Goal: Transaction & Acquisition: Purchase product/service

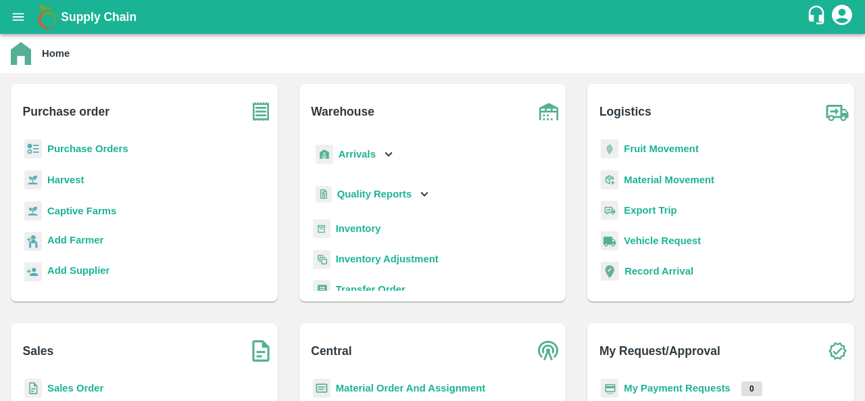
click at [99, 152] on b "Purchase Orders" at bounding box center [87, 148] width 81 height 11
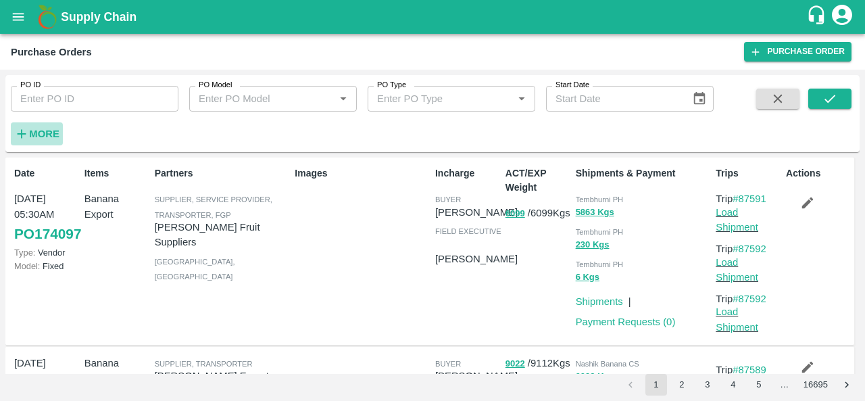
click at [39, 132] on strong "More" at bounding box center [44, 133] width 30 height 11
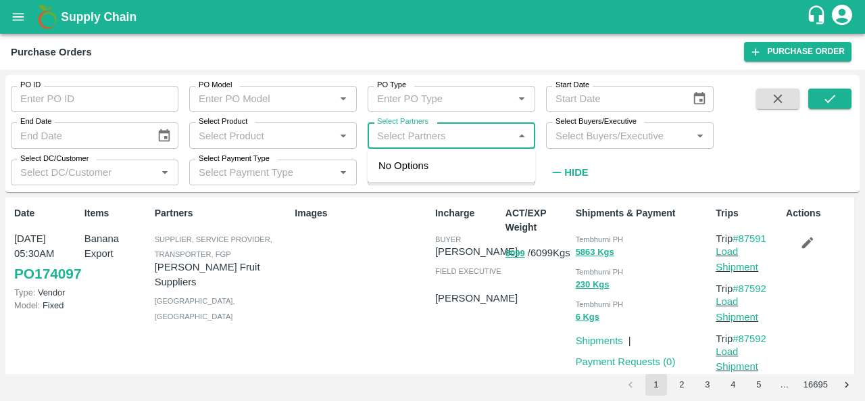
click at [455, 141] on input "Select Partners" at bounding box center [440, 135] width 137 height 18
type input "s.o."
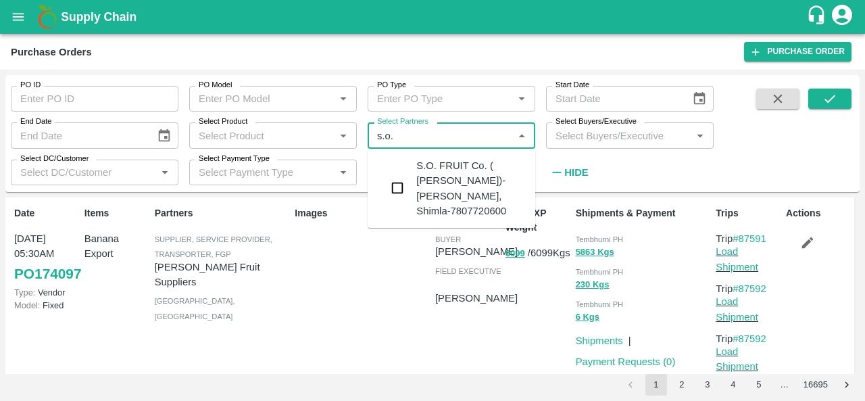
click at [393, 191] on input "checkbox" at bounding box center [397, 187] width 27 height 27
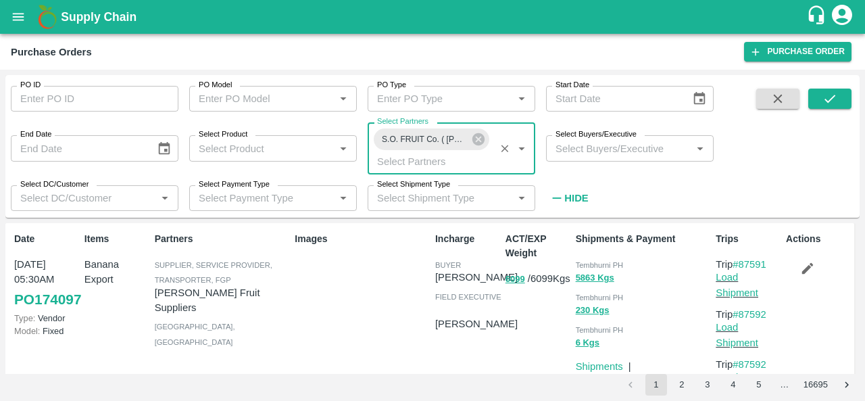
click at [625, 145] on input "Select Buyers/Executive" at bounding box center [618, 148] width 137 height 18
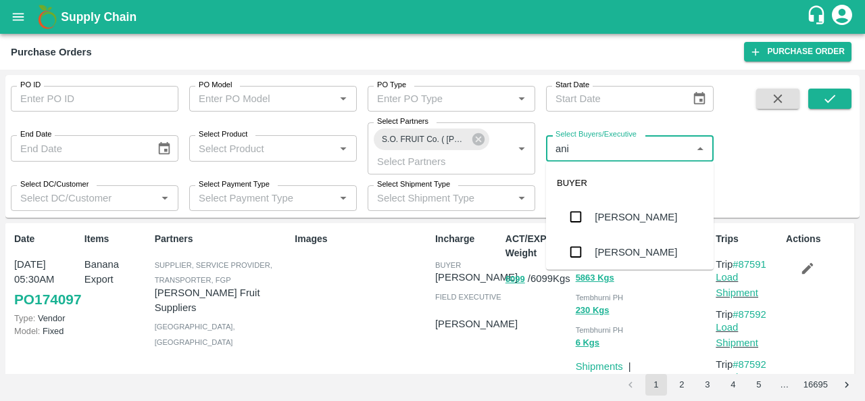
type input "anil"
click at [622, 211] on div "[PERSON_NAME]" at bounding box center [636, 216] width 82 height 15
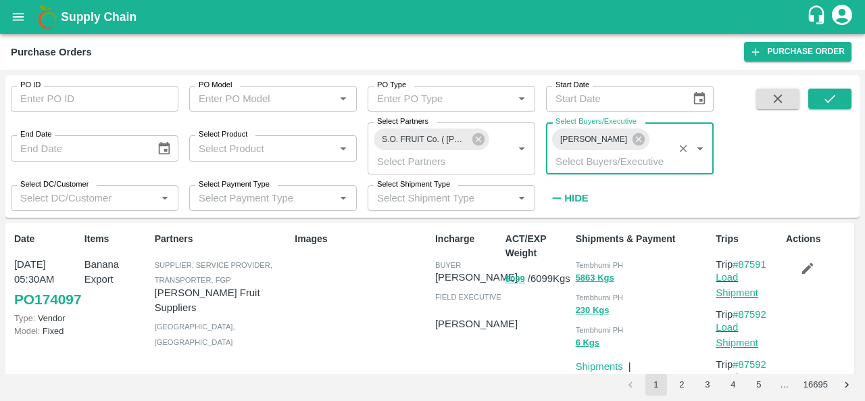
click at [579, 195] on strong "Hide" at bounding box center [576, 198] width 24 height 11
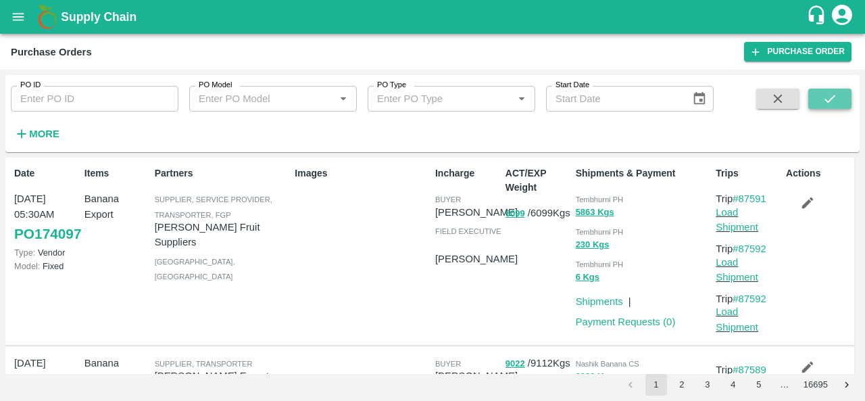
click at [824, 103] on icon "submit" at bounding box center [829, 98] width 15 height 15
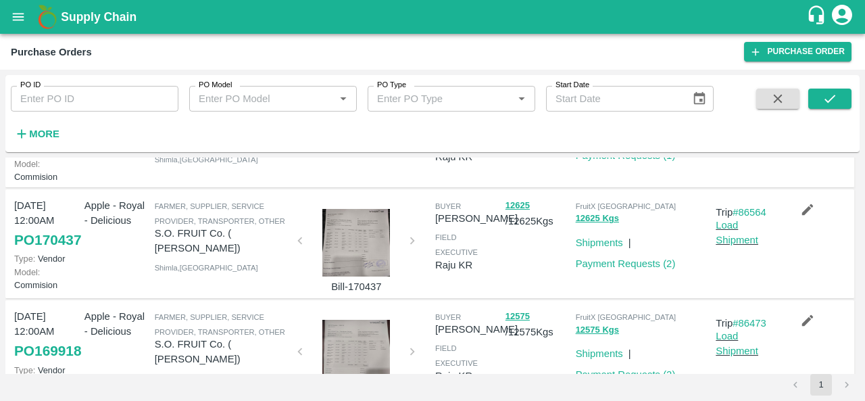
scroll to position [668, 0]
click at [42, 146] on link "PO 171891" at bounding box center [47, 134] width 67 height 24
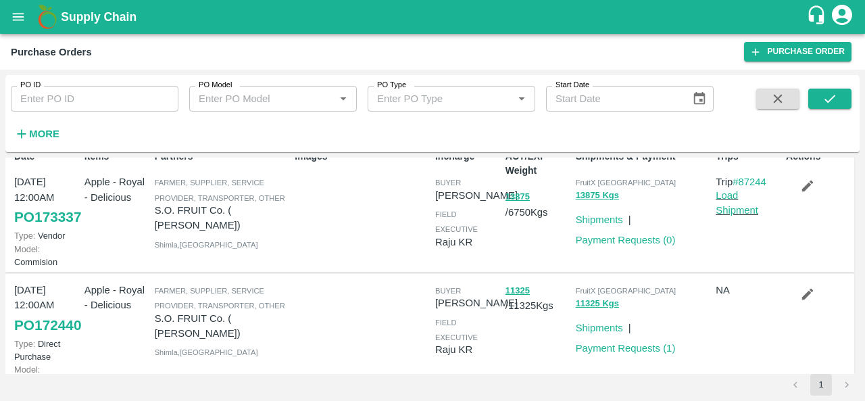
scroll to position [18, 0]
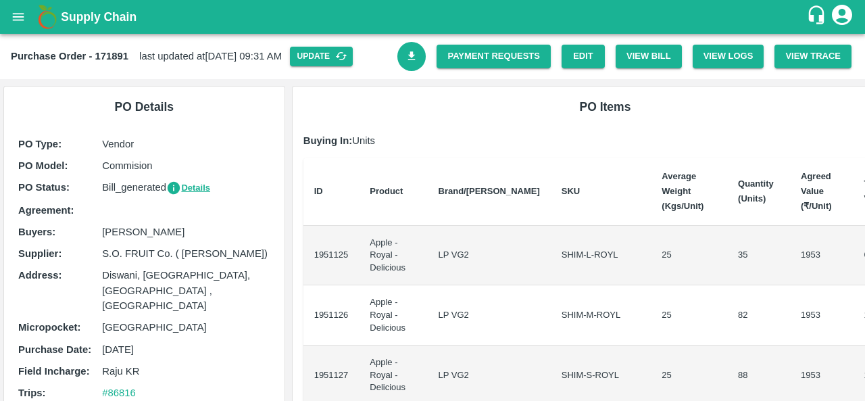
click at [14, 17] on icon "open drawer" at bounding box center [18, 16] width 11 height 7
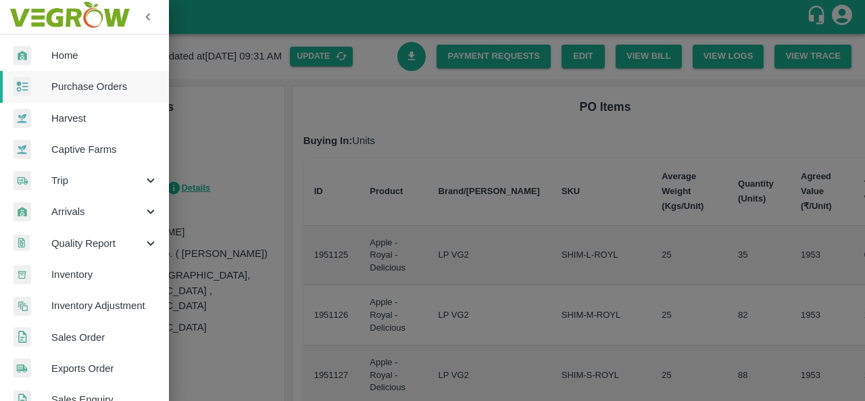
click at [66, 84] on span "Purchase Orders" at bounding box center [104, 86] width 107 height 15
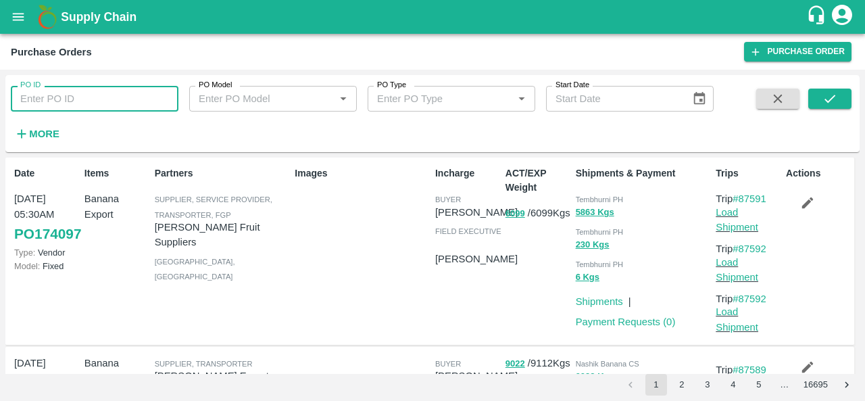
click at [32, 97] on input "PO ID" at bounding box center [95, 99] width 168 height 26
paste input "172110"
type input "172110"
click at [840, 101] on button "submit" at bounding box center [829, 99] width 43 height 20
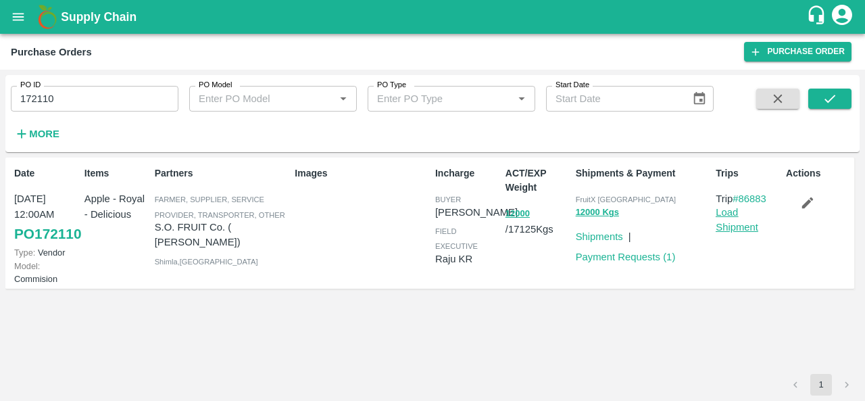
click at [726, 226] on link "Load Shipment" at bounding box center [737, 220] width 43 height 26
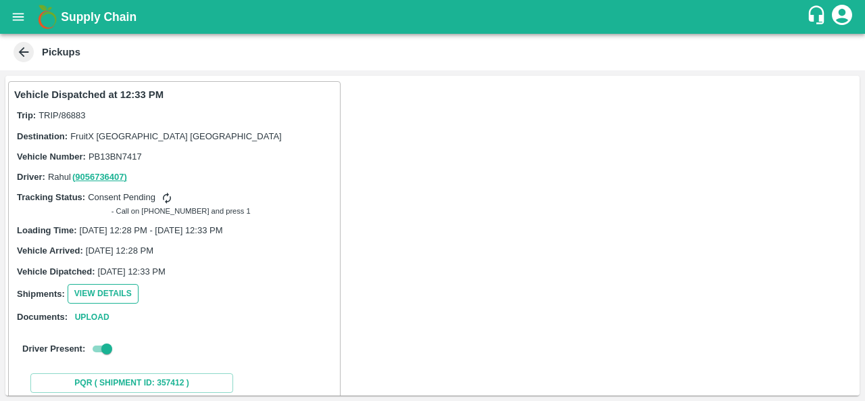
click at [107, 299] on button "View Details" at bounding box center [103, 294] width 71 height 20
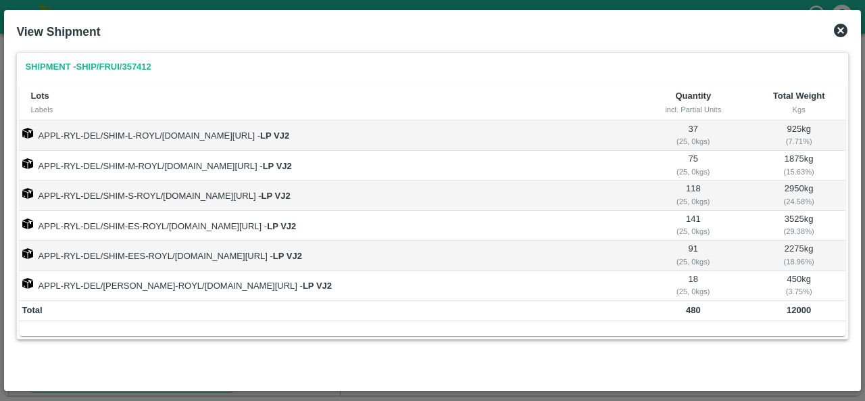
click at [841, 29] on icon at bounding box center [841, 31] width 14 height 14
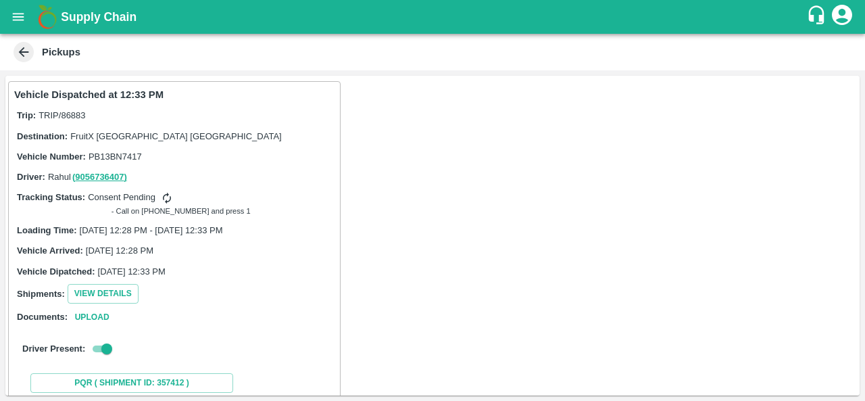
click at [22, 47] on icon at bounding box center [23, 52] width 15 height 15
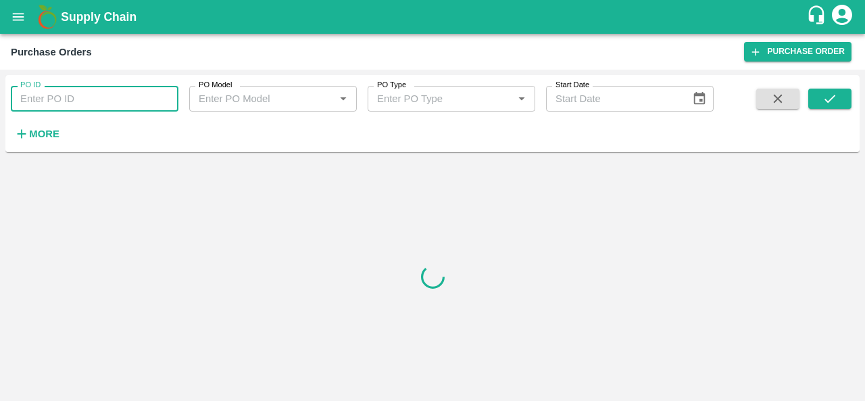
click at [90, 106] on input "PO ID" at bounding box center [95, 99] width 168 height 26
paste input "172110"
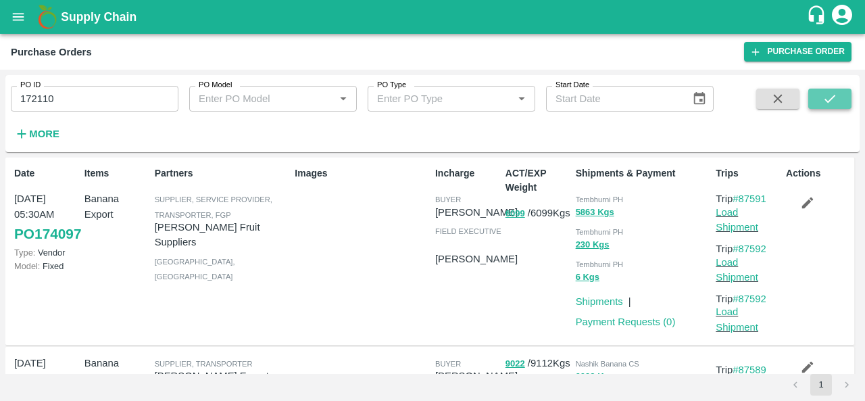
click at [835, 103] on icon "submit" at bounding box center [829, 98] width 15 height 15
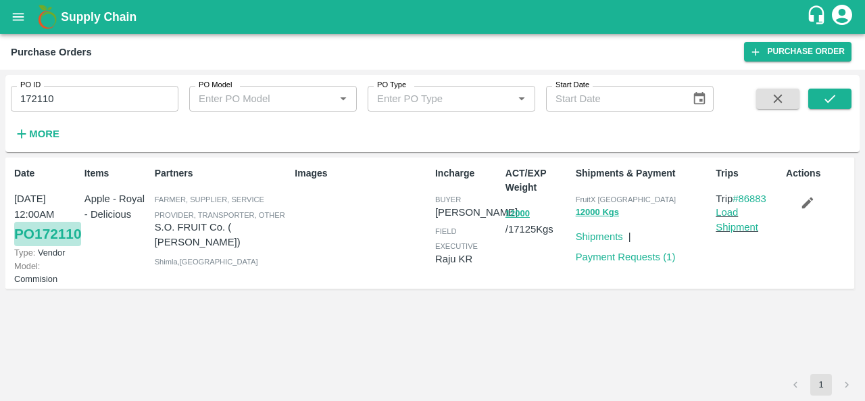
click at [44, 246] on link "PO 172110" at bounding box center [47, 234] width 67 height 24
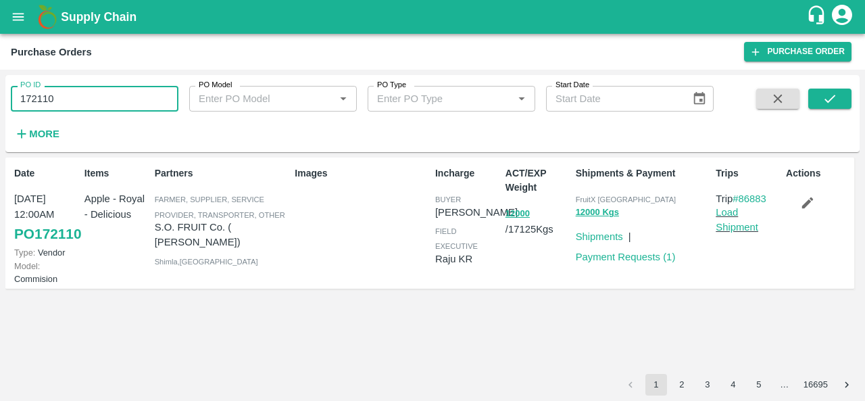
drag, startPoint x: 71, startPoint y: 98, endPoint x: 0, endPoint y: 98, distance: 70.9
click at [0, 98] on div "PO ID 172110 PO ID PO Model PO Model   * PO Type PO Type   * Start Date Start D…" at bounding box center [432, 235] width 865 height 331
paste input "text"
click at [836, 102] on icon "submit" at bounding box center [829, 98] width 15 height 15
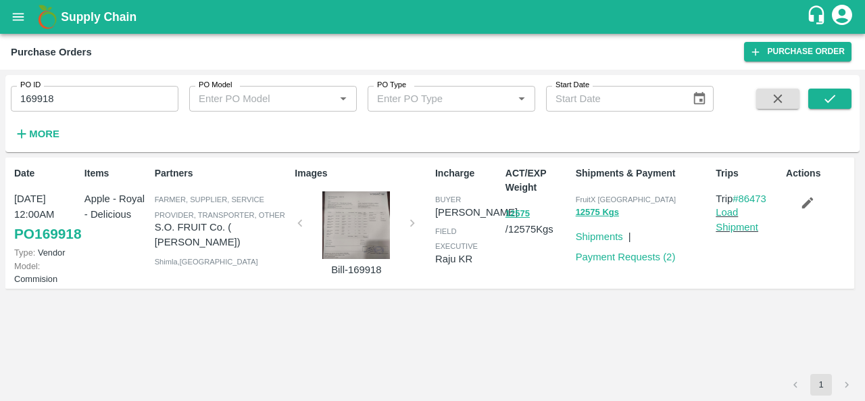
click at [366, 214] on div at bounding box center [355, 225] width 101 height 68
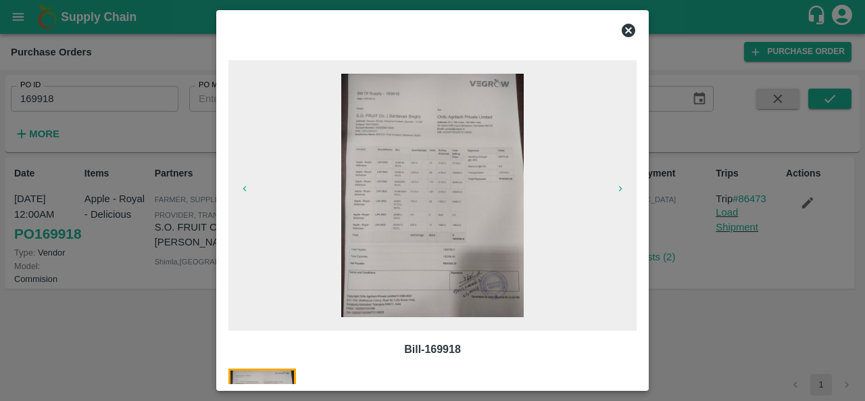
click at [432, 222] on img at bounding box center [432, 195] width 182 height 243
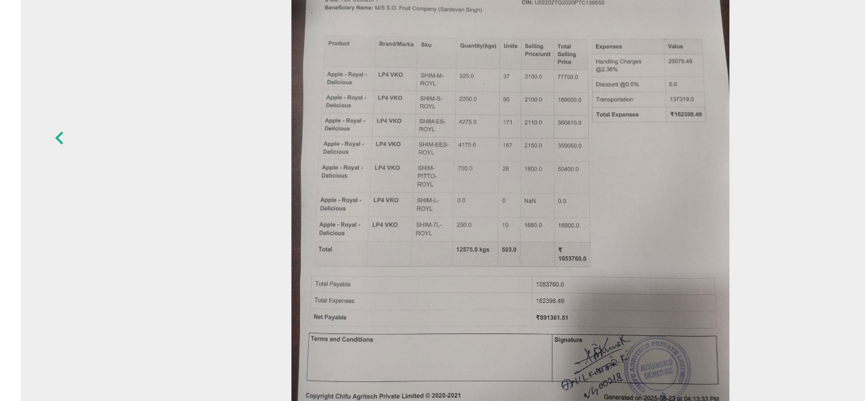
click at [278, 187] on span at bounding box center [432, 195] width 408 height 270
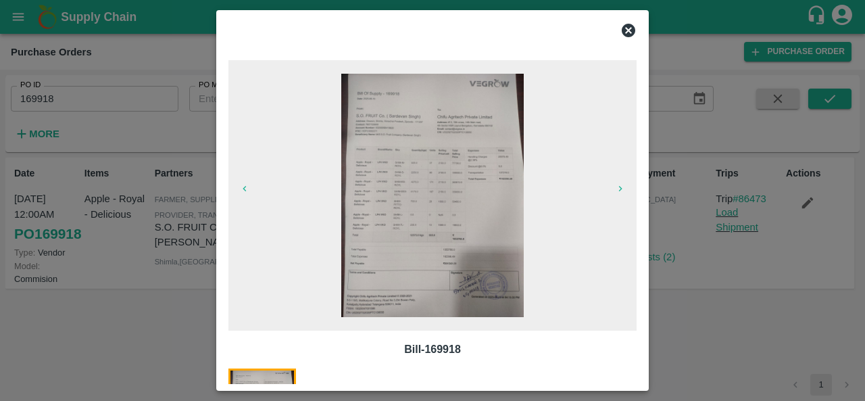
click at [628, 25] on icon at bounding box center [629, 31] width 14 height 14
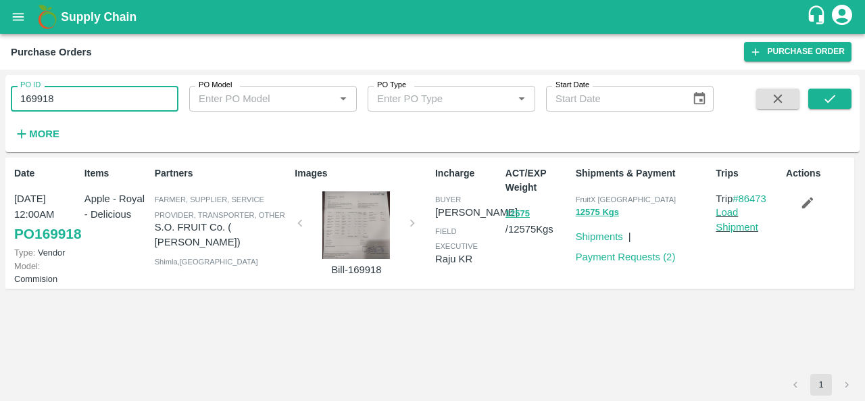
drag, startPoint x: 55, startPoint y: 98, endPoint x: 0, endPoint y: 100, distance: 55.4
click at [0, 100] on div "PO ID 169918 PO ID PO Model PO Model   * PO Type PO Type   * Start Date Start D…" at bounding box center [432, 235] width 865 height 331
paste input "text"
click at [826, 99] on icon "submit" at bounding box center [829, 98] width 15 height 15
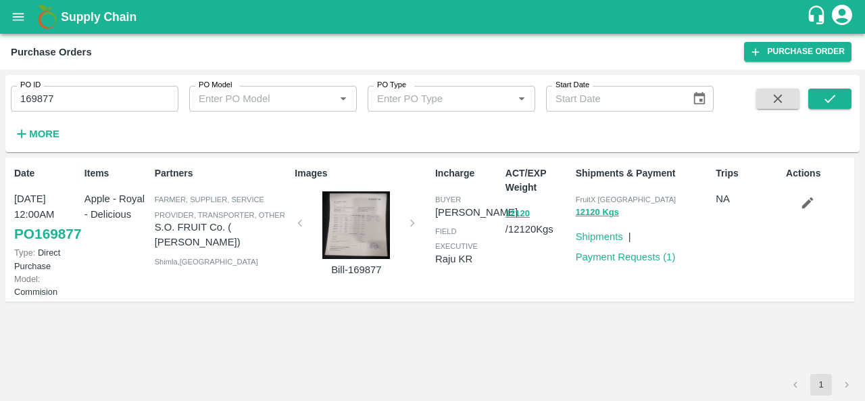
click at [354, 230] on div at bounding box center [355, 225] width 101 height 68
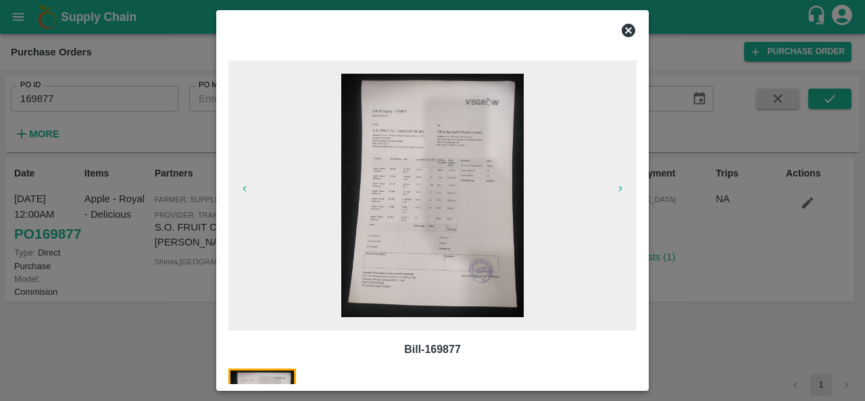
click at [440, 268] on img at bounding box center [432, 195] width 182 height 243
click at [400, 166] on img at bounding box center [432, 195] width 182 height 243
click at [630, 32] on icon at bounding box center [628, 30] width 16 height 16
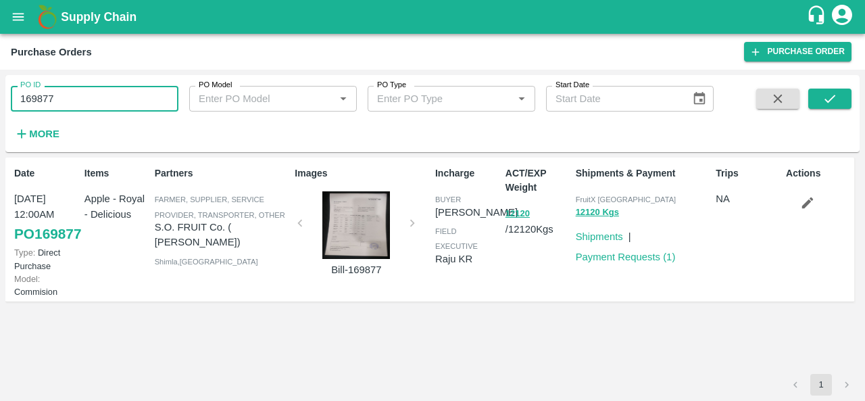
drag, startPoint x: 55, startPoint y: 100, endPoint x: 0, endPoint y: 101, distance: 55.4
click at [0, 101] on div "PO ID 169877 PO ID PO Model PO Model   * PO Type PO Type   * Start Date Start D…" at bounding box center [432, 235] width 865 height 331
paste input "text"
type input "171891"
click at [828, 103] on icon "submit" at bounding box center [829, 98] width 15 height 15
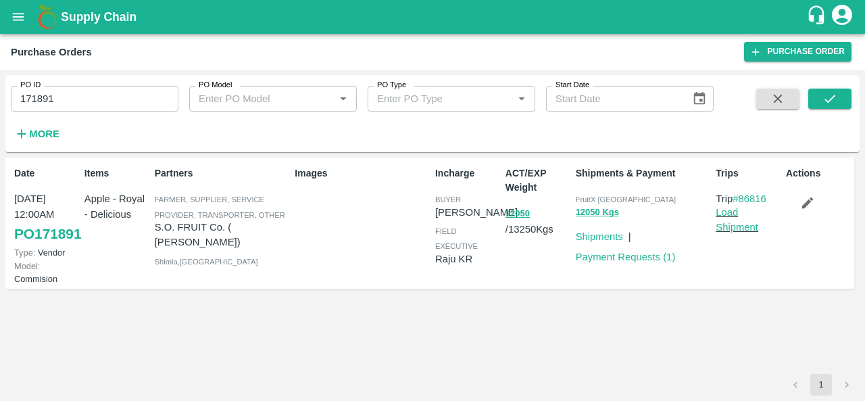
click at [43, 246] on link "PO 171891" at bounding box center [47, 234] width 67 height 24
click at [619, 256] on link "Payment Requests ( 1 )" at bounding box center [626, 256] width 100 height 11
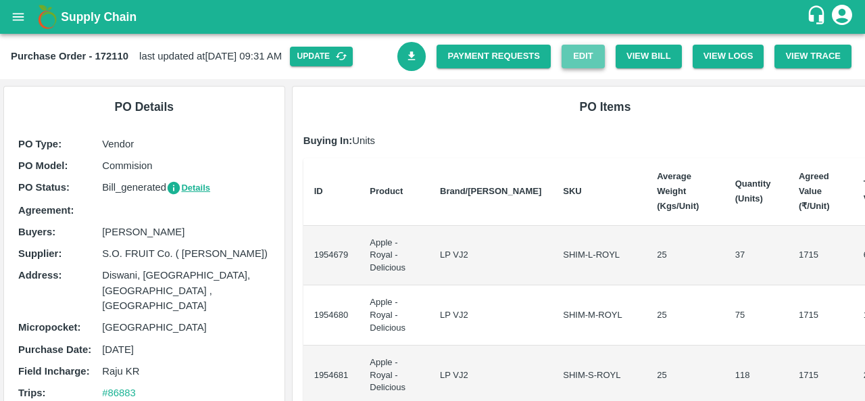
click at [576, 51] on link "Edit" at bounding box center [582, 57] width 43 height 24
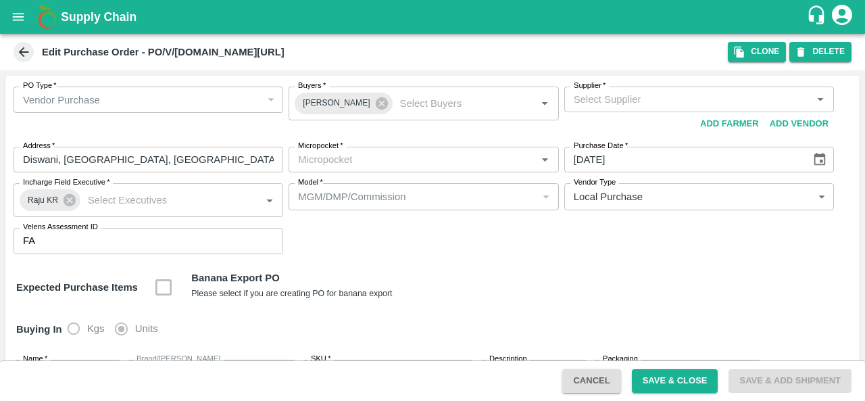
click at [19, 55] on icon at bounding box center [23, 52] width 15 height 15
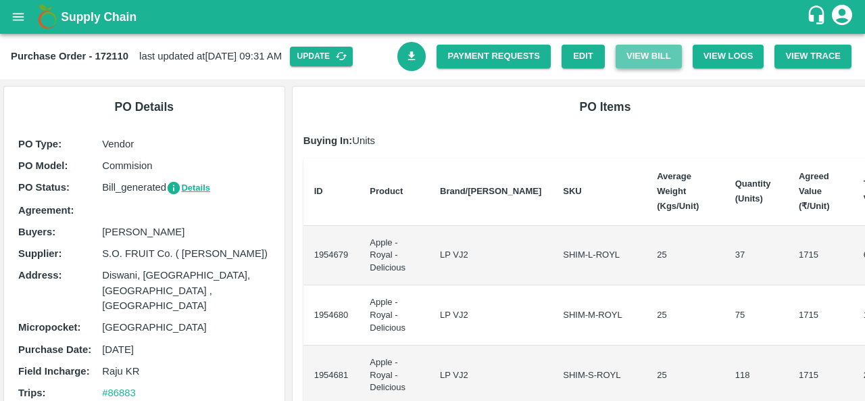
click at [658, 57] on button "View Bill" at bounding box center [649, 57] width 66 height 24
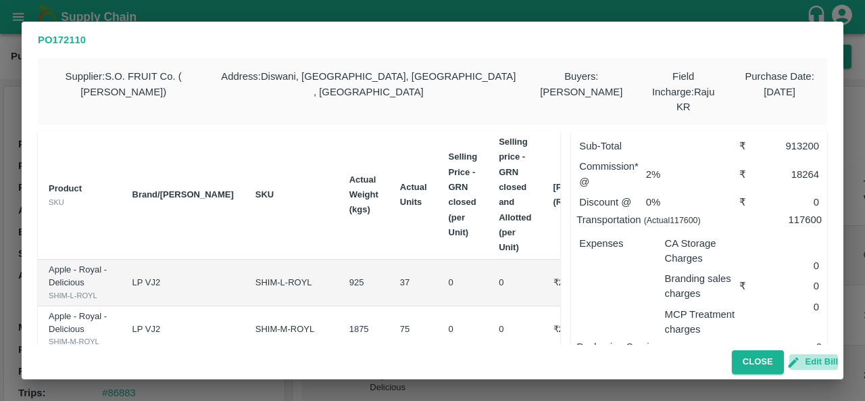
click at [805, 360] on button "Edit Bill" at bounding box center [813, 362] width 49 height 16
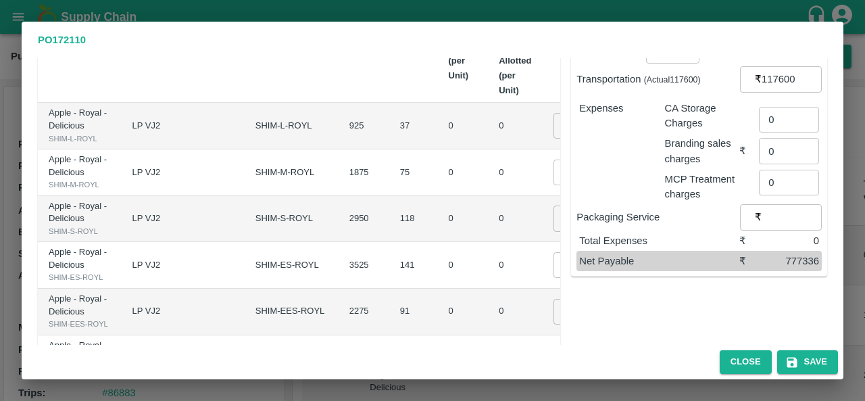
scroll to position [123, 0]
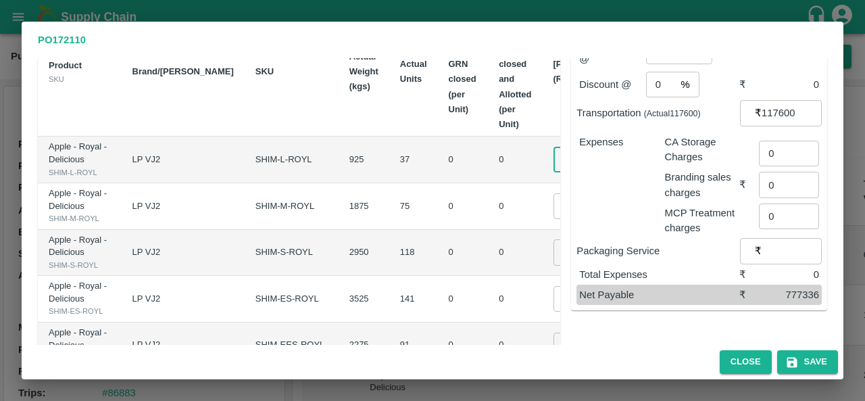
click at [553, 153] on input "2000" at bounding box center [580, 160] width 54 height 26
type input "2100"
click at [553, 219] on input "2000" at bounding box center [580, 206] width 54 height 26
type input "2100"
click at [553, 265] on input "2000" at bounding box center [580, 252] width 54 height 26
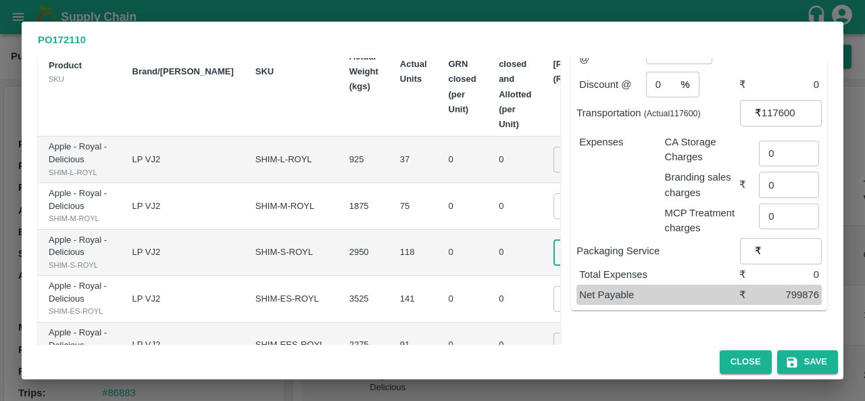
type input "2100"
click at [488, 276] on td "0" at bounding box center [515, 253] width 54 height 47
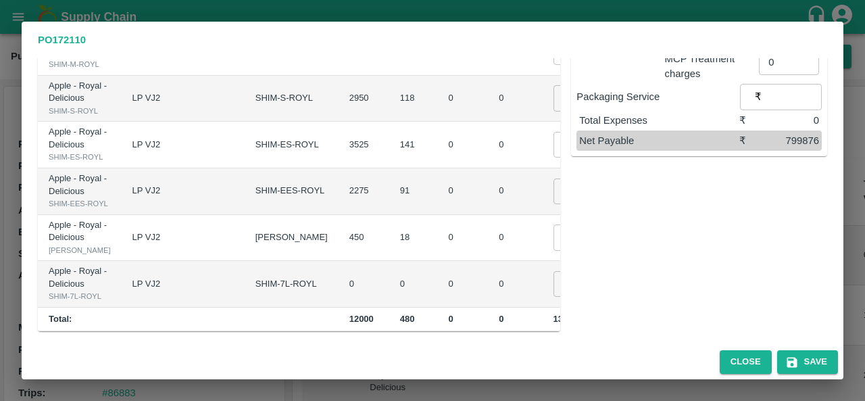
scroll to position [458, 0]
click at [553, 224] on input "1700" at bounding box center [580, 237] width 54 height 26
type input "1850"
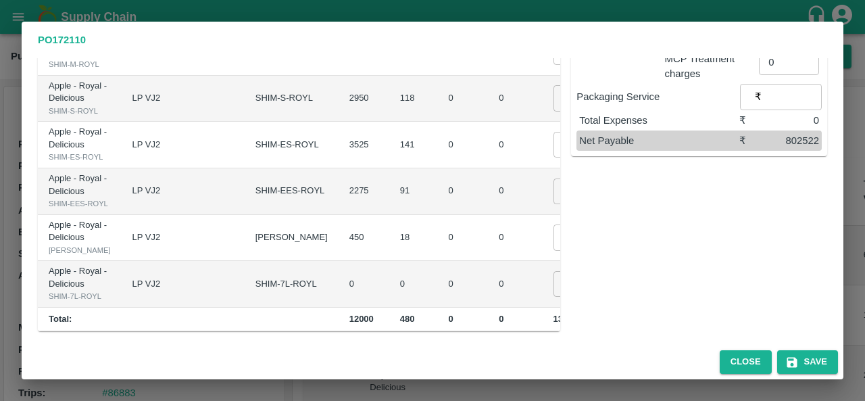
click at [657, 229] on div "Sub-Total ₹ 938900 Commission* @ 2 % ​ ₹ 18778 Discount @ 0 % ​ ₹ 0 Transportat…" at bounding box center [693, 87] width 267 height 489
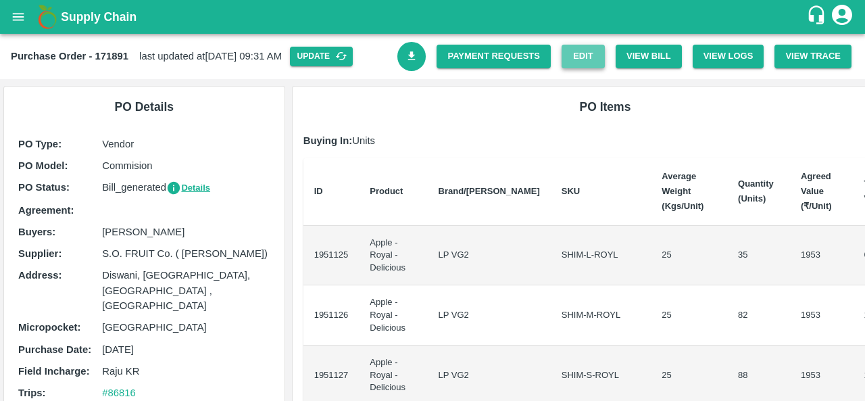
click at [584, 59] on link "Edit" at bounding box center [582, 57] width 43 height 24
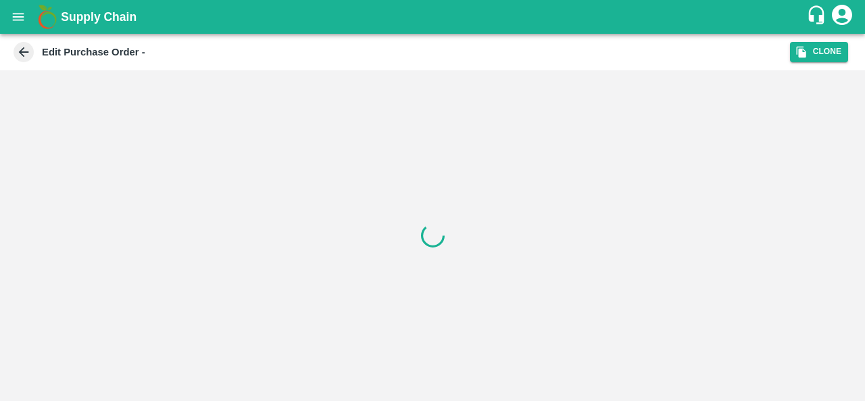
click at [26, 48] on icon at bounding box center [23, 52] width 15 height 15
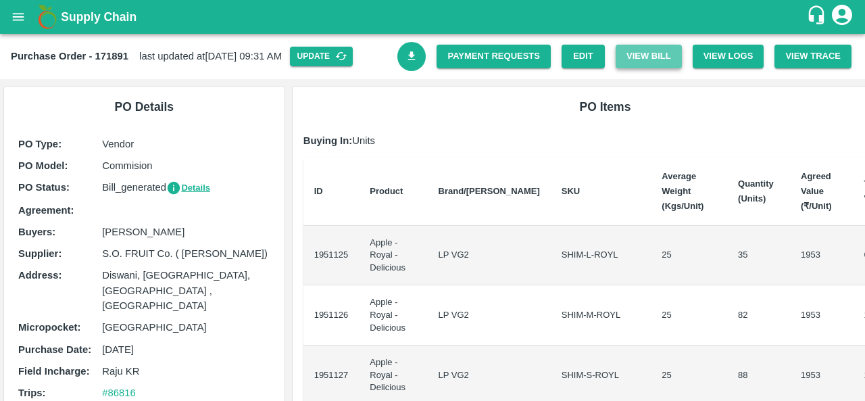
click at [640, 49] on button "View Bill" at bounding box center [649, 57] width 66 height 24
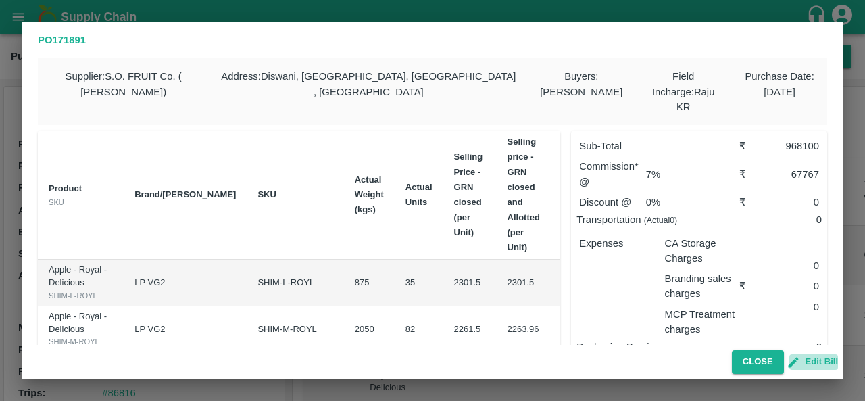
click at [811, 361] on button "Edit Bill" at bounding box center [813, 362] width 49 height 16
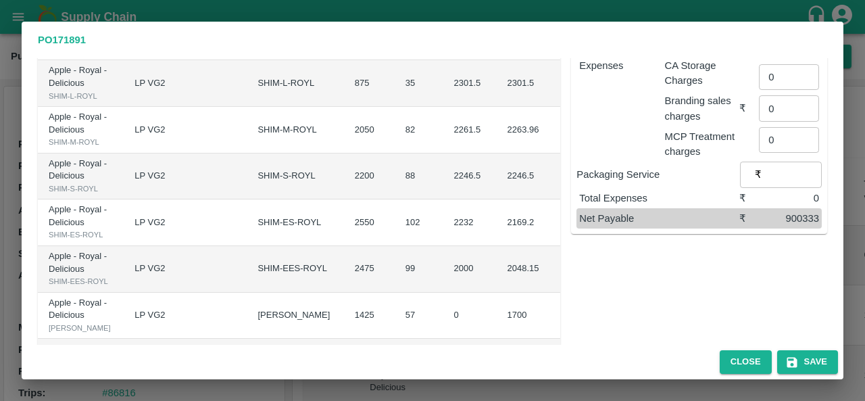
scroll to position [147, 0]
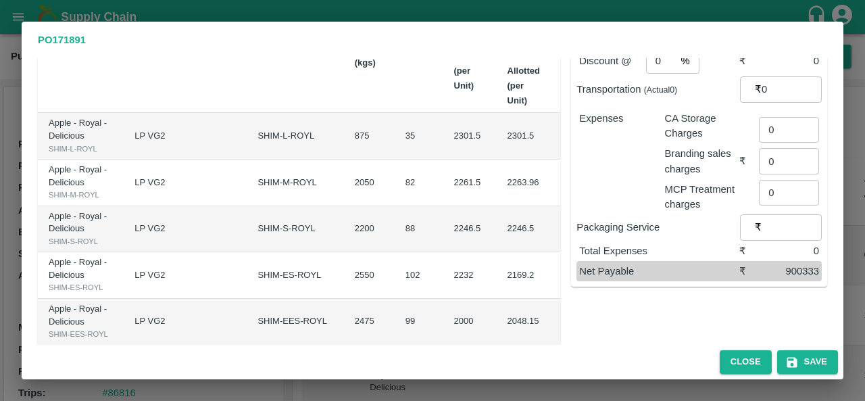
click at [566, 132] on input "2100" at bounding box center [593, 136] width 54 height 26
type input "2150"
click at [566, 195] on input "2100" at bounding box center [593, 183] width 54 height 26
type input "2150"
click at [566, 241] on input "2100" at bounding box center [593, 229] width 54 height 26
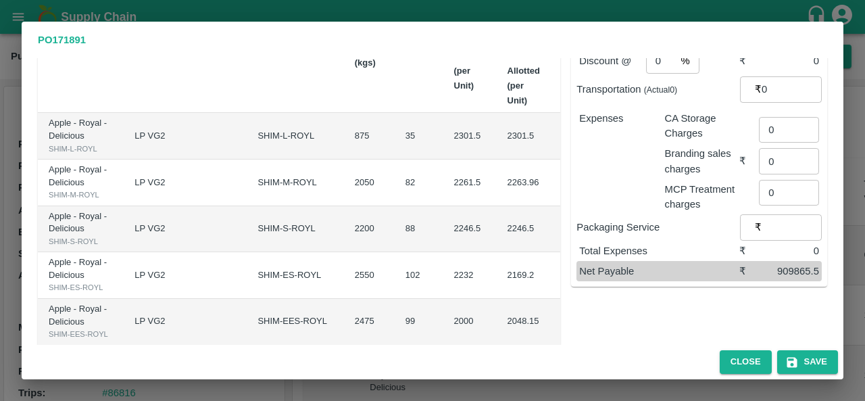
type input "2150"
click at [555, 253] on td "2150 ​" at bounding box center [602, 229] width 95 height 47
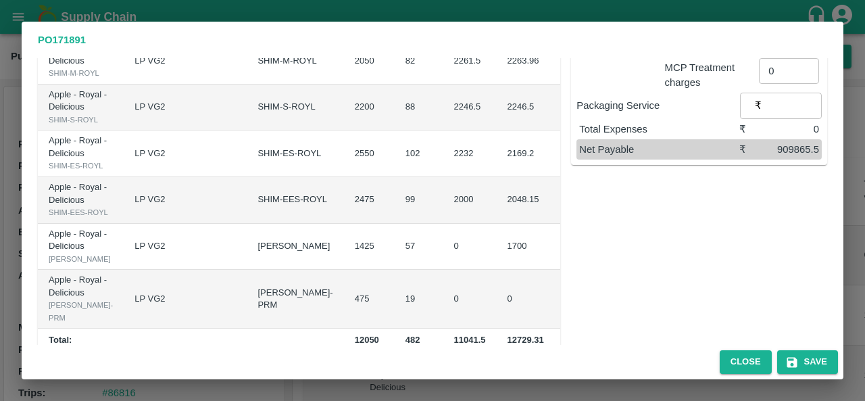
scroll to position [270, 0]
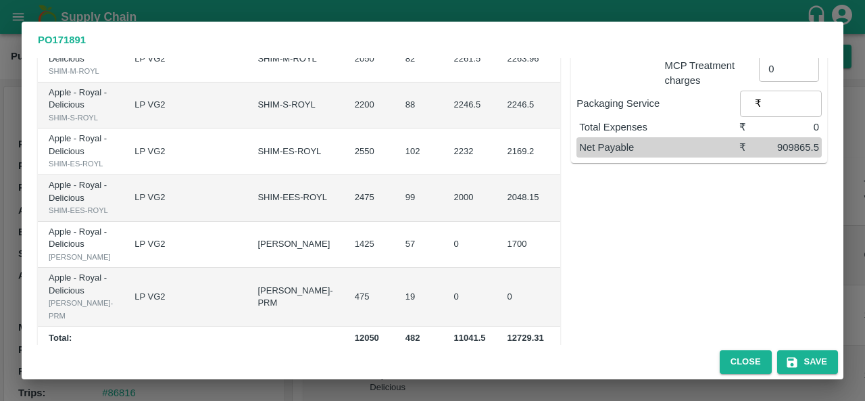
click at [566, 164] on input "2100" at bounding box center [593, 152] width 54 height 26
type input "2150"
click at [566, 211] on input "2000" at bounding box center [593, 198] width 54 height 26
type input "2000"
click at [497, 175] on td "2169.2" at bounding box center [526, 151] width 58 height 47
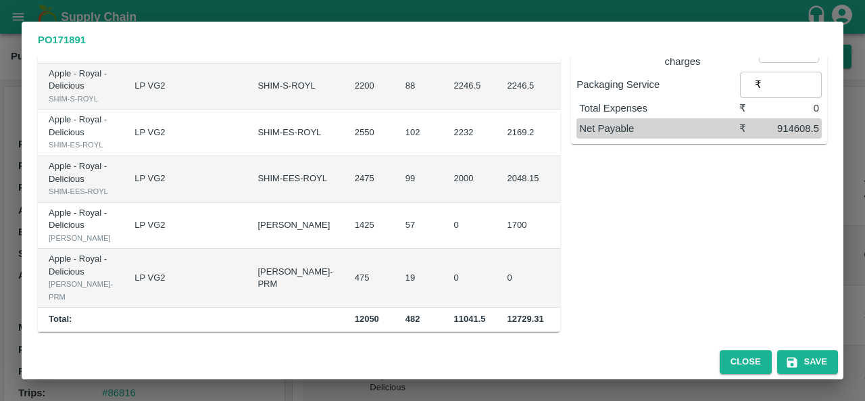
scroll to position [472, 0]
click at [791, 363] on icon "button" at bounding box center [792, 362] width 14 height 14
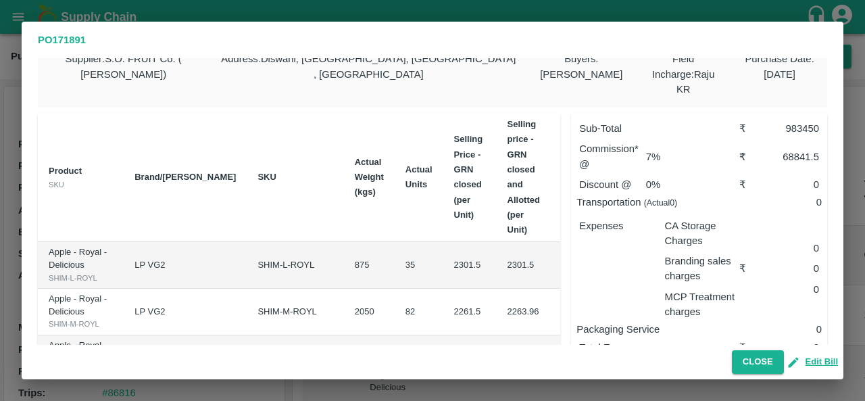
scroll to position [0, 0]
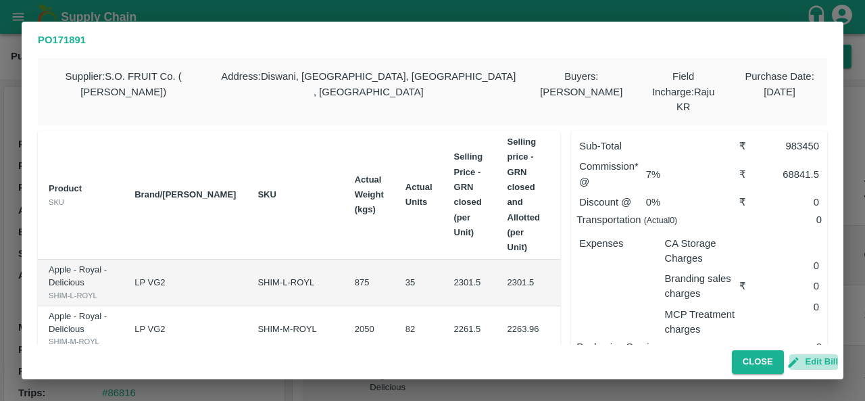
click at [808, 359] on button "Edit Bill" at bounding box center [813, 362] width 49 height 16
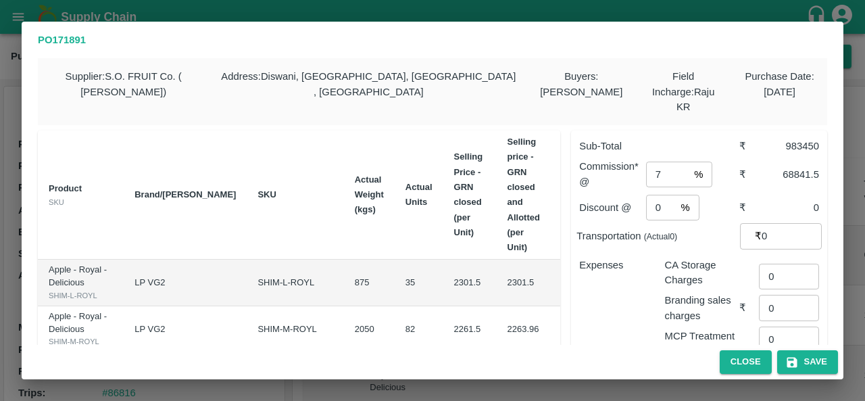
click at [661, 165] on input "7" at bounding box center [667, 174] width 43 height 26
type input "2"
type input "3"
click at [716, 195] on div "Discount @ 0 % ​" at bounding box center [658, 208] width 159 height 26
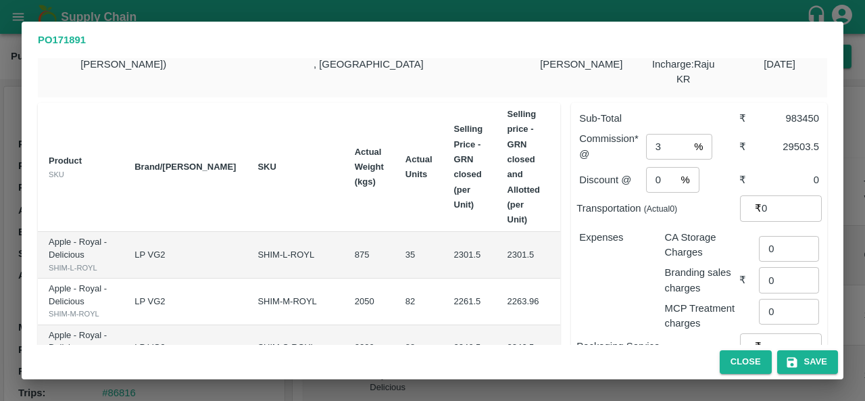
scroll to position [28, 0]
click at [774, 195] on input "0" at bounding box center [791, 208] width 60 height 26
type input "2"
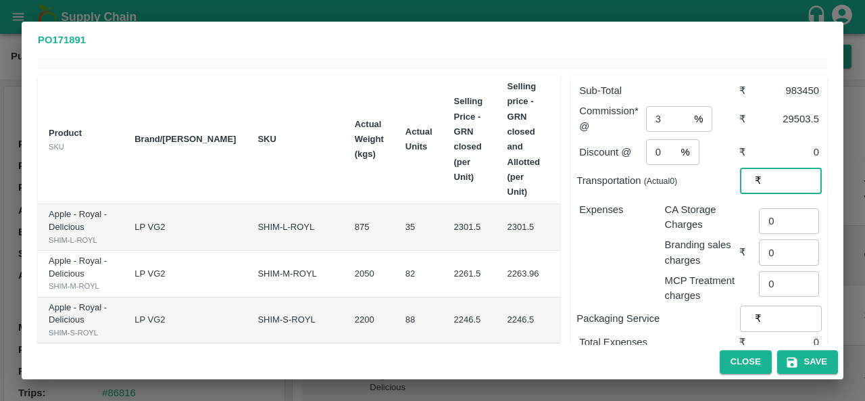
scroll to position [55, 0]
type input "2500"
click at [803, 370] on button "Save" at bounding box center [807, 362] width 61 height 24
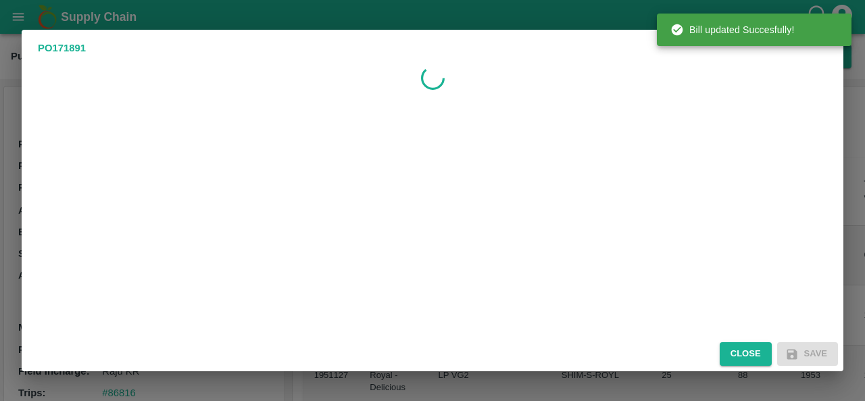
scroll to position [0, 0]
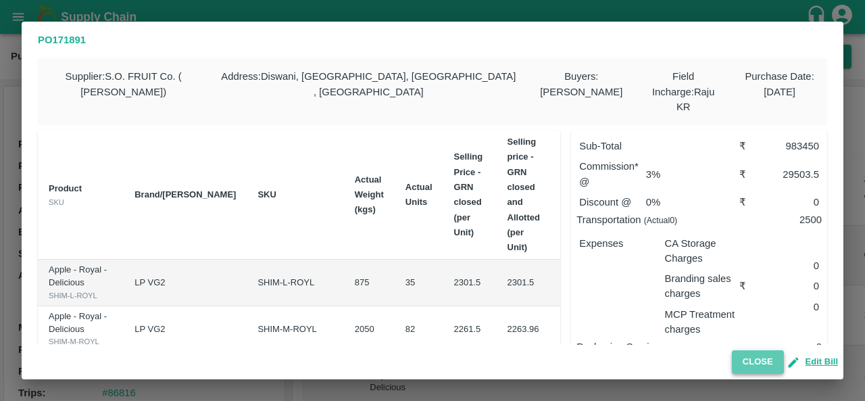
click at [751, 361] on button "Close" at bounding box center [758, 362] width 52 height 24
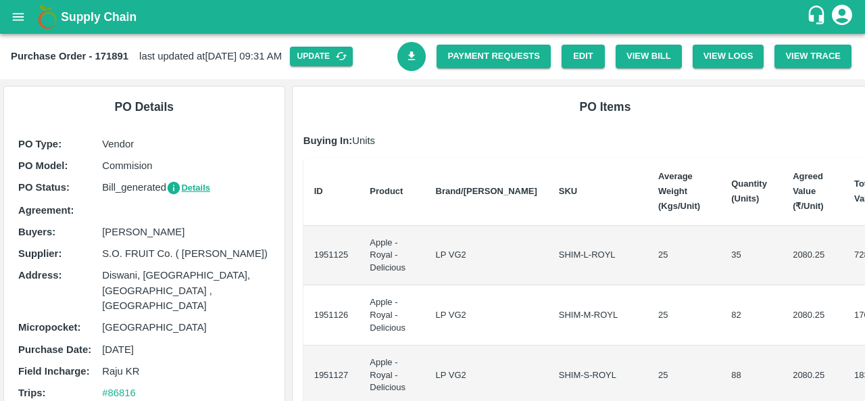
click at [411, 51] on icon "Download Bill" at bounding box center [411, 56] width 13 height 13
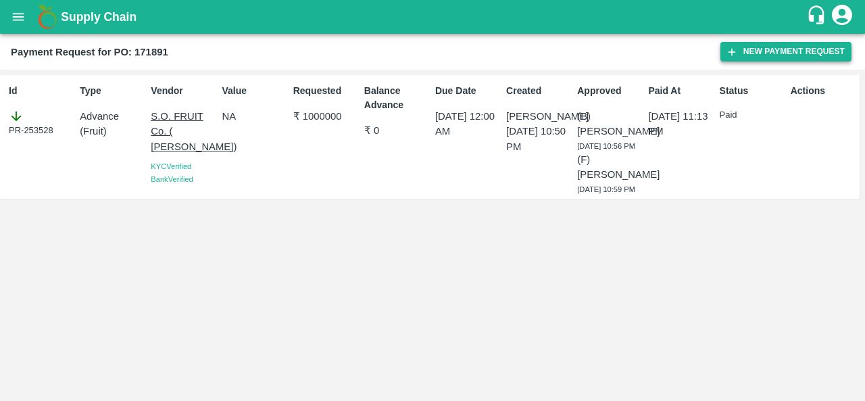
click at [772, 52] on button "New Payment Request" at bounding box center [785, 52] width 131 height 20
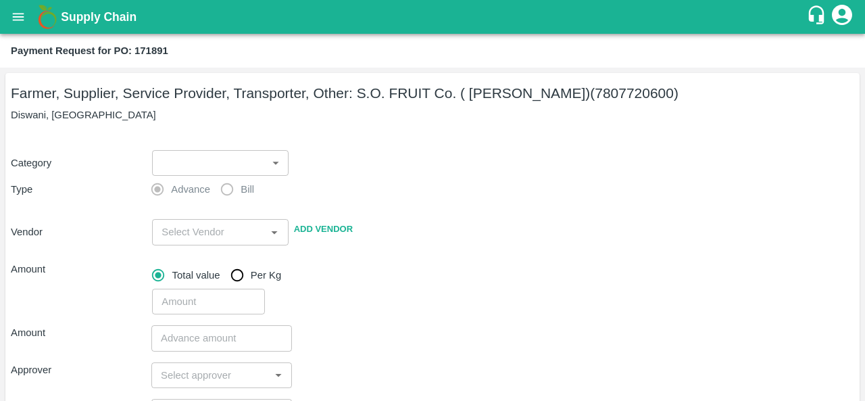
click at [220, 161] on body "Supply Chain Payment Request for PO: 171891 Farmer, Supplier, Service Provider,…" at bounding box center [432, 200] width 865 height 401
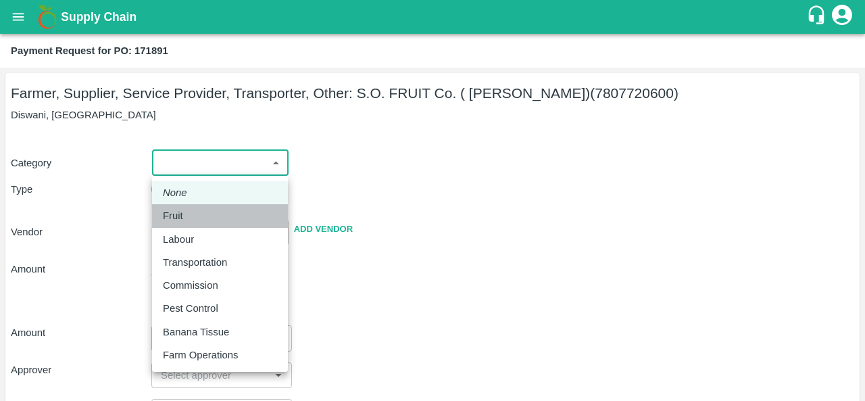
click at [177, 213] on p "Fruit" at bounding box center [173, 215] width 20 height 15
type input "1"
type input "S.O. FRUIT Co. ( Sardevan Singh) - 7807720600(Farmer, Supplier, Service Provide…"
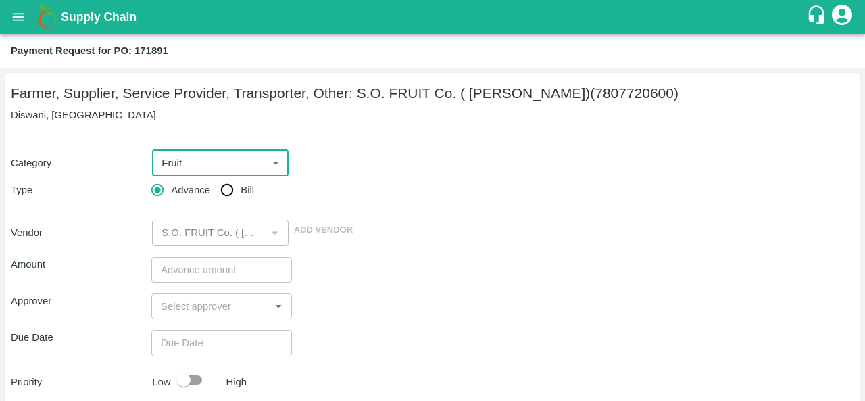
click at [225, 190] on input "Bill" at bounding box center [227, 189] width 27 height 27
radio input "true"
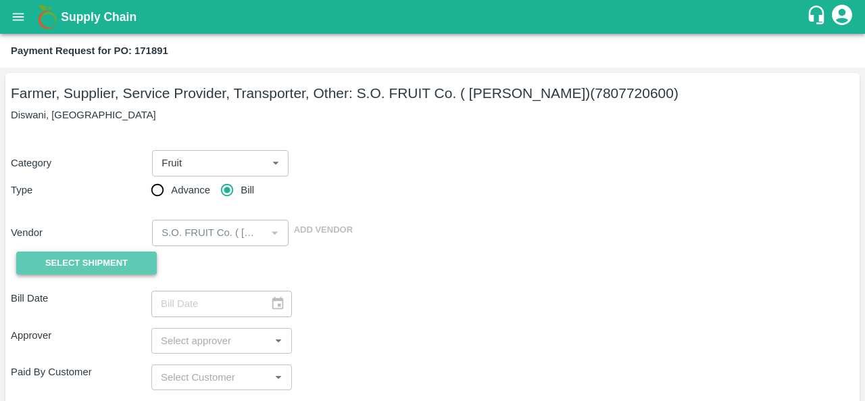
click at [123, 270] on span "Select Shipment" at bounding box center [86, 263] width 82 height 16
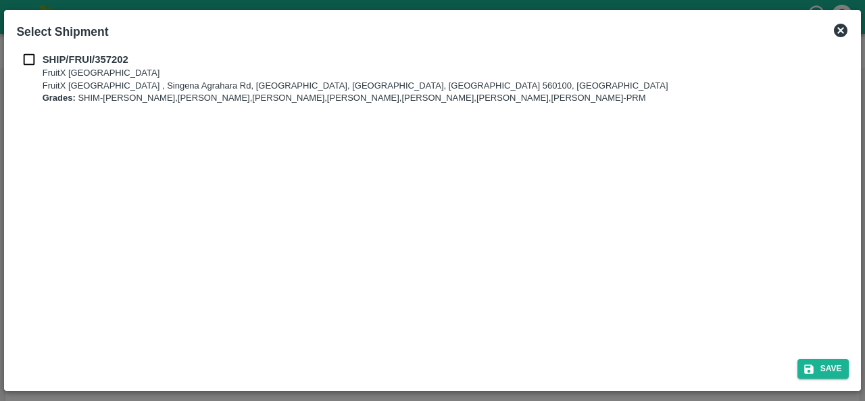
click at [28, 57] on input "checkbox" at bounding box center [29, 59] width 26 height 15
checkbox input "true"
click at [816, 360] on button "Save" at bounding box center [822, 369] width 51 height 20
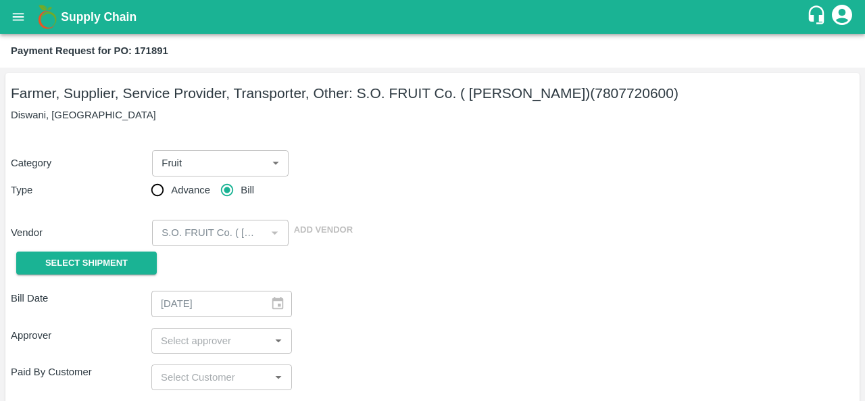
type input "27/08/2025"
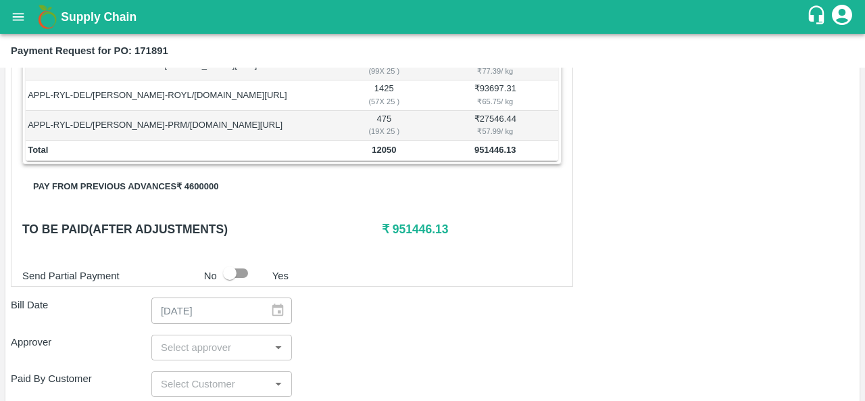
scroll to position [392, 0]
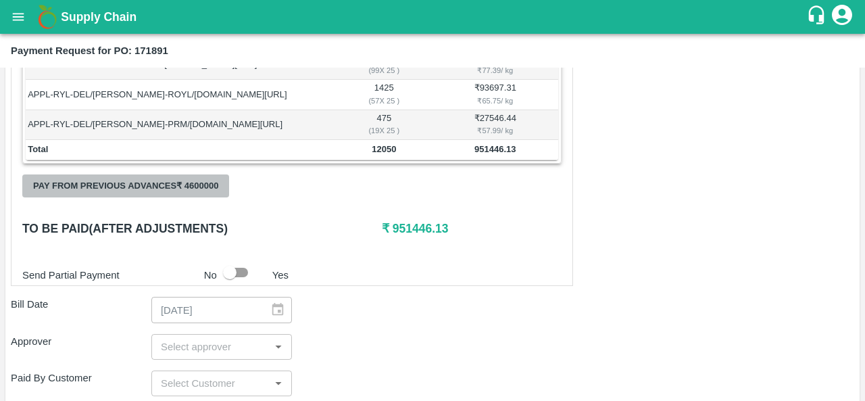
click at [166, 182] on button "Pay from previous advances ₹ 4600000" at bounding box center [125, 186] width 207 height 24
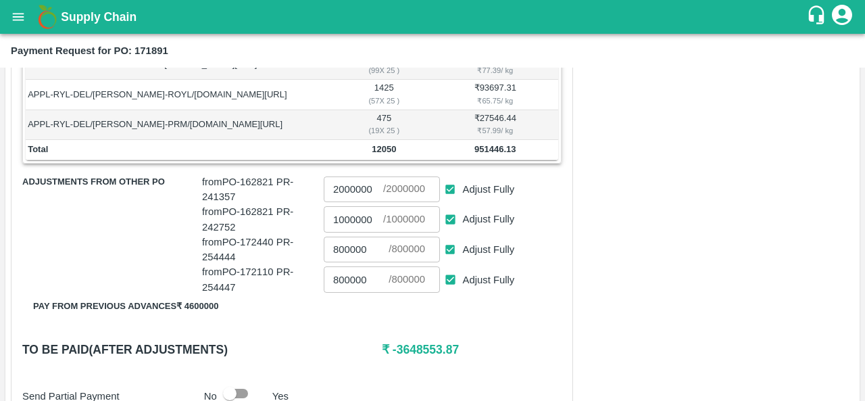
click at [450, 243] on input "Adjust Fully" at bounding box center [450, 249] width 25 height 25
checkbox input "false"
type input "0"
click at [450, 220] on input "Adjust Fully" at bounding box center [450, 219] width 25 height 25
checkbox input "false"
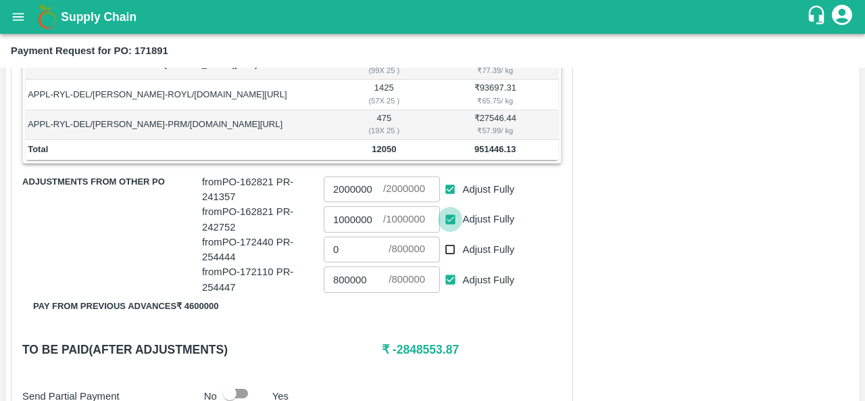
type input "0"
click at [446, 189] on input "Adjust Fully" at bounding box center [450, 189] width 25 height 25
checkbox input "false"
type input "0"
click at [449, 275] on input "Adjust Fully" at bounding box center [450, 279] width 25 height 25
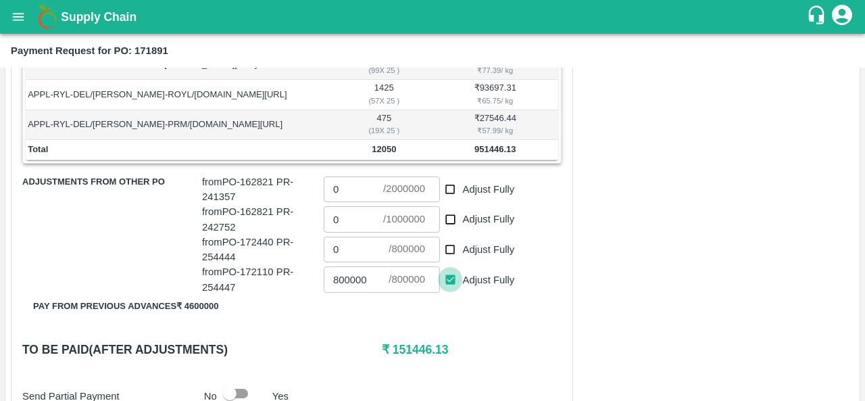
checkbox input "false"
type input "0"
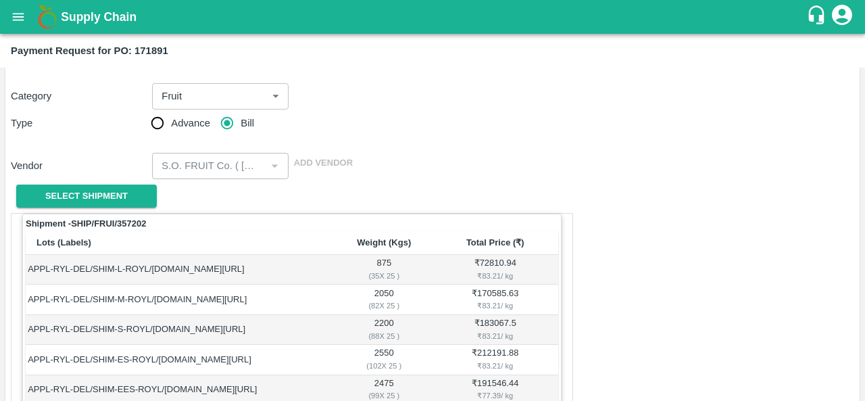
scroll to position [71, 0]
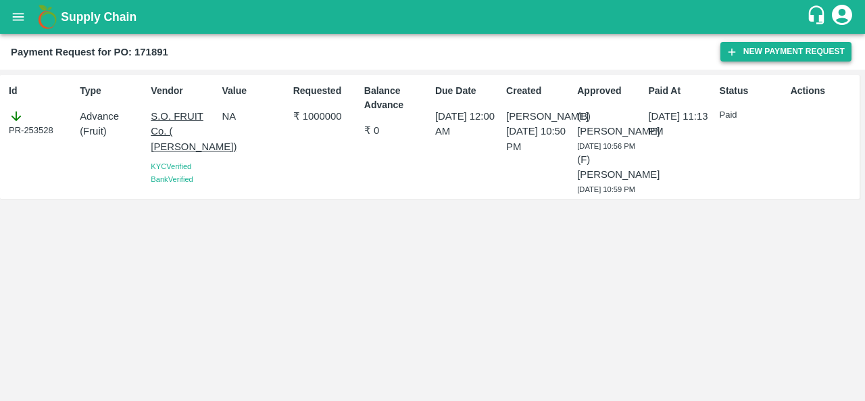
click at [788, 55] on button "New Payment Request" at bounding box center [785, 52] width 131 height 20
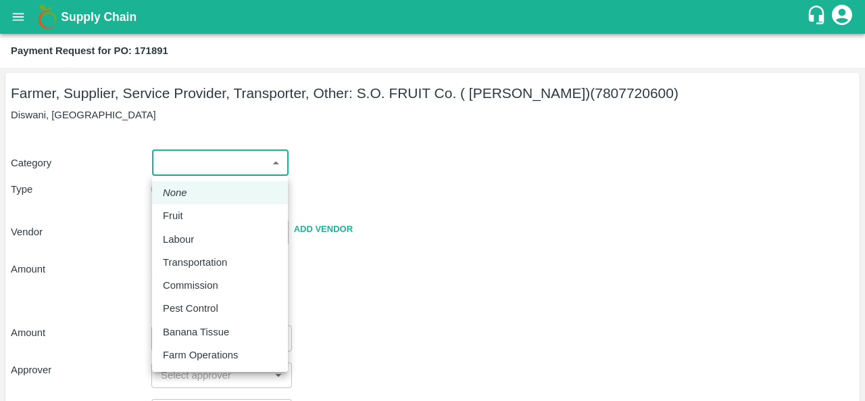
click at [238, 170] on body "Supply Chain Payment Request for PO: 171891 Farmer, Supplier, Service Provider,…" at bounding box center [432, 200] width 865 height 401
click at [186, 217] on div "Fruit" at bounding box center [176, 215] width 27 height 15
type input "1"
type input "S.O. FRUIT Co. ( Sardevan Singh) - 7807720600(Farmer, Supplier, Service Provide…"
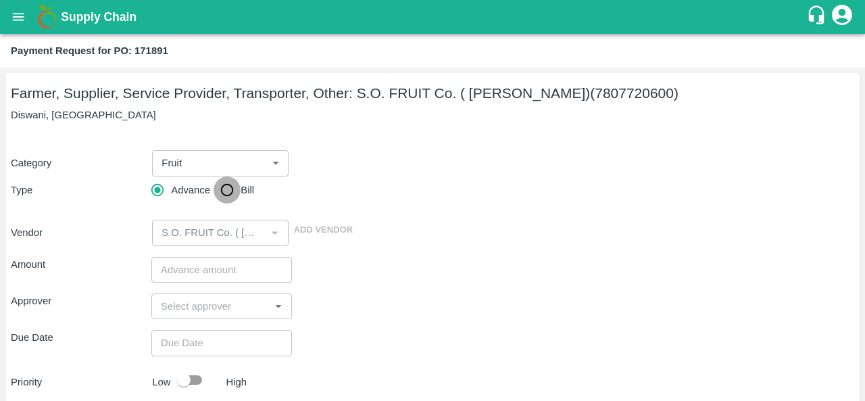
click at [231, 193] on input "Bill" at bounding box center [227, 189] width 27 height 27
radio input "true"
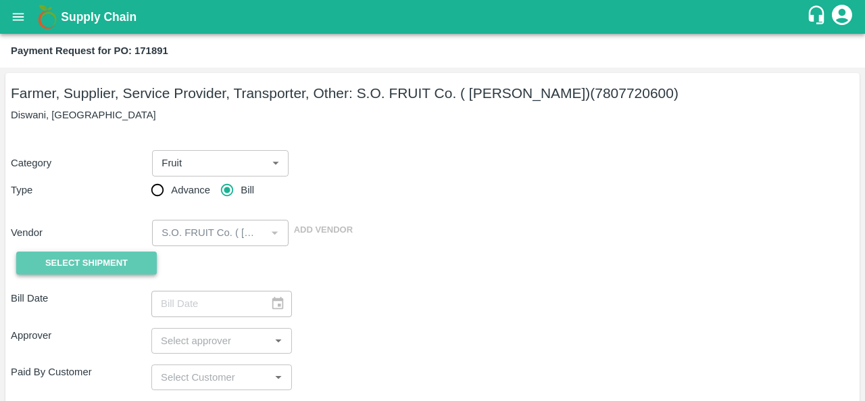
click at [103, 261] on span "Select Shipment" at bounding box center [86, 263] width 82 height 16
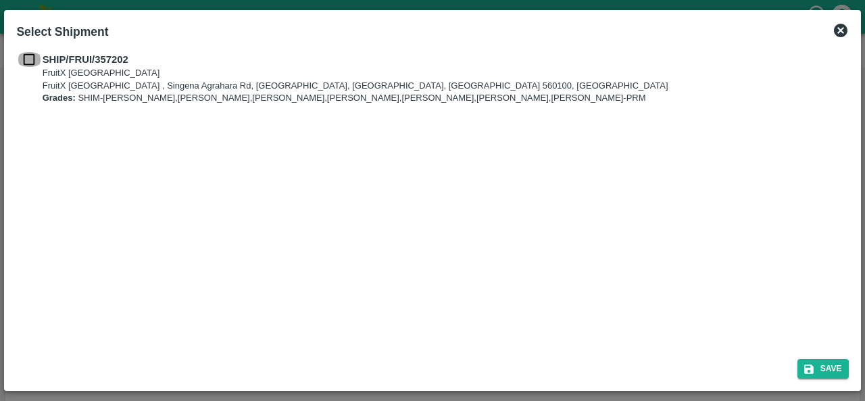
click at [30, 56] on input "checkbox" at bounding box center [29, 59] width 26 height 15
checkbox input "true"
click at [820, 366] on button "Save" at bounding box center [822, 369] width 51 height 20
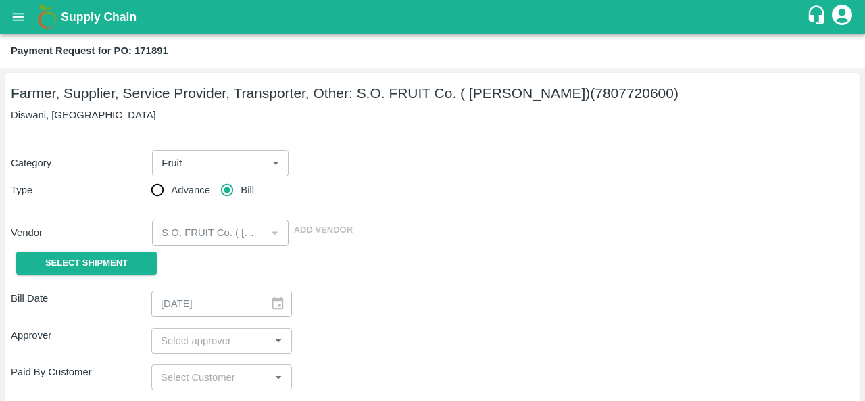
type input "27/08/2025"
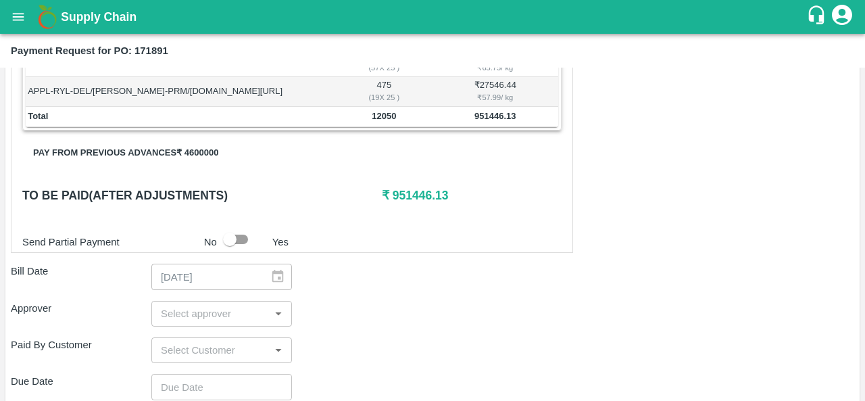
scroll to position [424, 0]
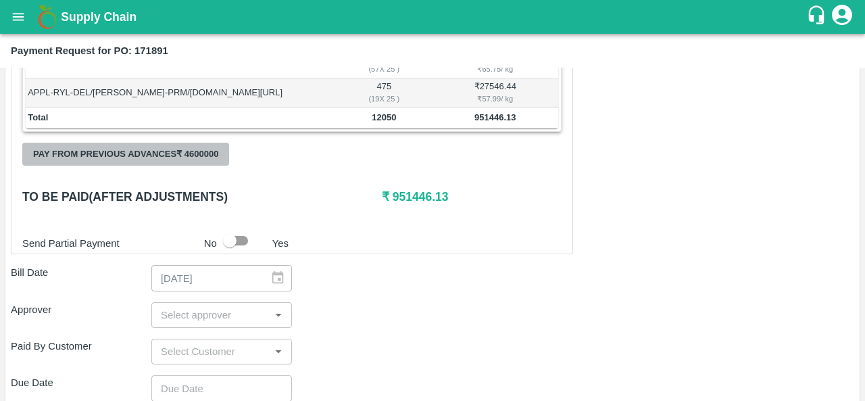
click at [159, 151] on button "Pay from previous advances ₹ 4600000" at bounding box center [125, 155] width 207 height 24
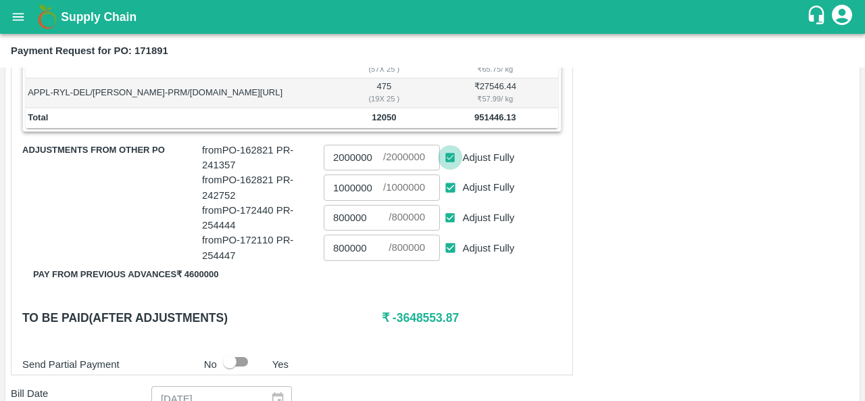
click at [449, 159] on input "Adjust Fully" at bounding box center [450, 157] width 25 height 25
checkbox input "false"
type input "0"
click at [451, 180] on input "Adjust Fully" at bounding box center [450, 187] width 25 height 25
checkbox input "false"
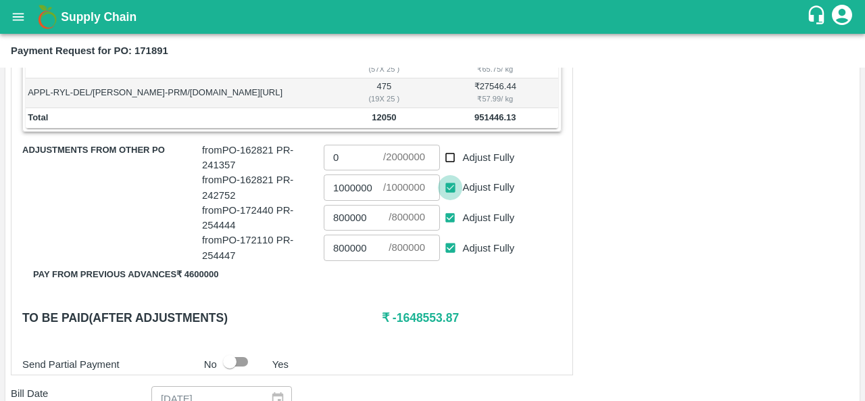
type input "0"
click at [451, 244] on input "Adjust Fully" at bounding box center [450, 247] width 25 height 25
checkbox input "false"
type input "0"
click at [449, 214] on input "Adjust Fully" at bounding box center [450, 217] width 25 height 25
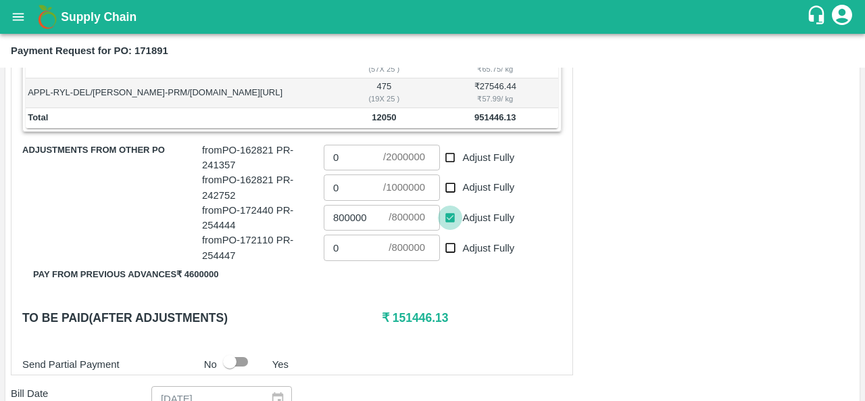
checkbox input "false"
type input "0"
click at [505, 314] on h6 "₹ 951446.13" at bounding box center [472, 317] width 180 height 19
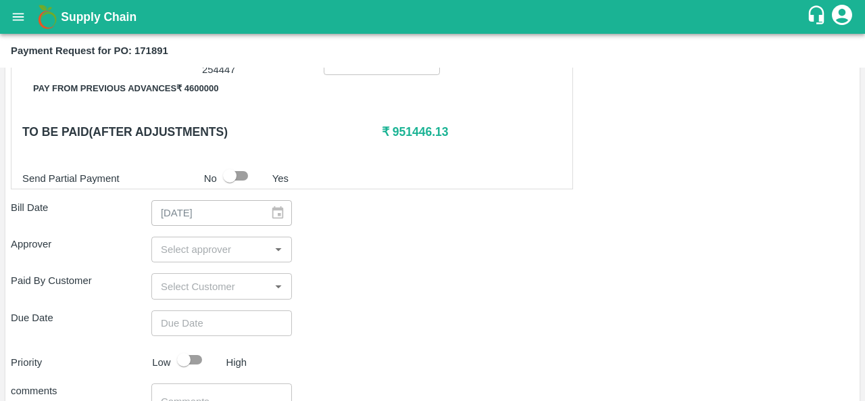
scroll to position [642, 0]
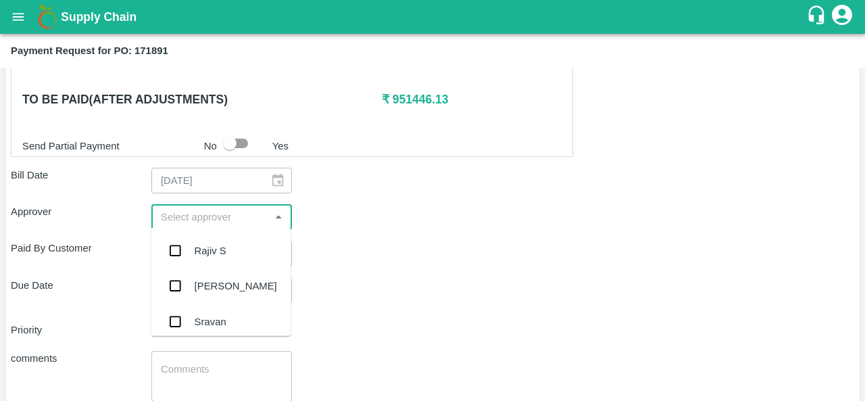
click at [193, 214] on input "input" at bounding box center [210, 217] width 110 height 18
type input "prav"
click at [195, 256] on div "Praveen Kumar" at bounding box center [236, 250] width 82 height 15
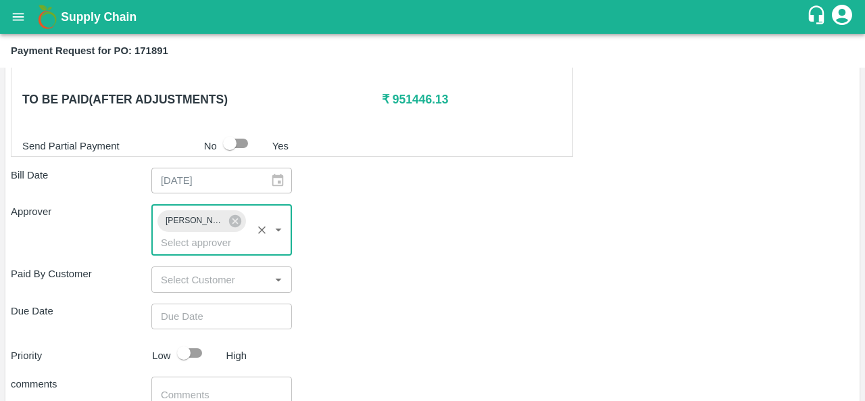
click at [186, 276] on input "input" at bounding box center [210, 279] width 110 height 18
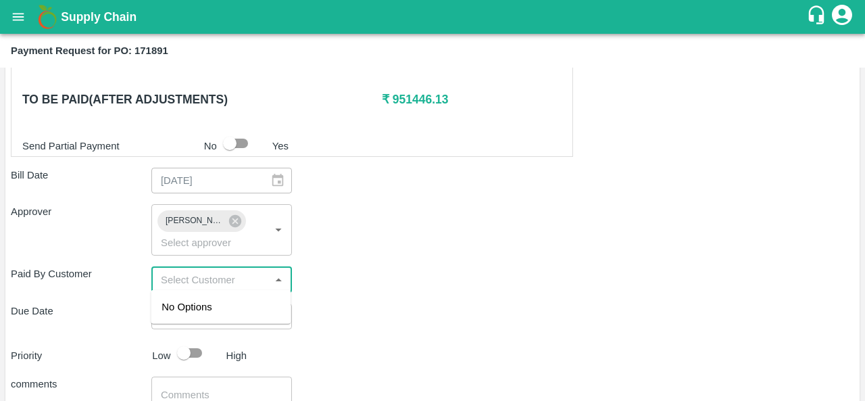
click at [410, 299] on div "Shipment - SHIP/FRUI/357202 Lots (Labels) Weight (Kgs) Total Price (₹) APPL-RYL…" at bounding box center [432, 66] width 843 height 857
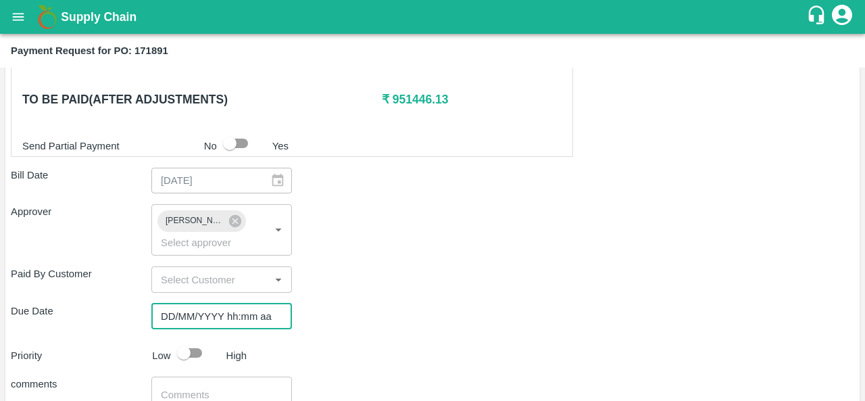
type input "DD/MM/YYYY hh:mm aa"
click at [194, 315] on input "DD/MM/YYYY hh:mm aa" at bounding box center [216, 316] width 131 height 26
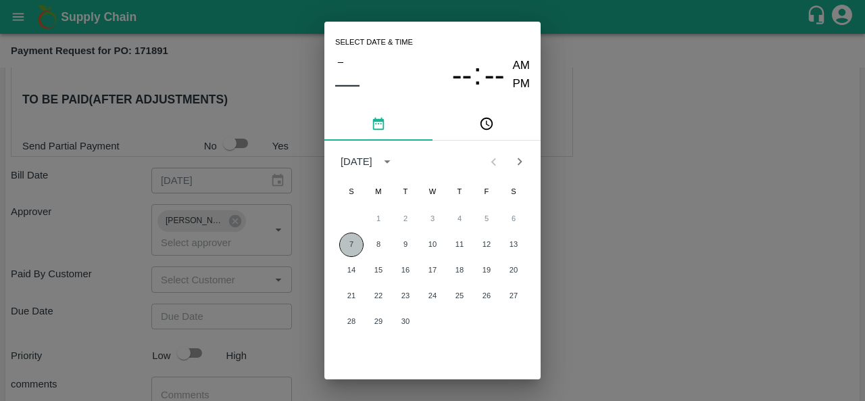
click at [357, 245] on button "7" at bounding box center [351, 244] width 24 height 24
type input "07/09/2025 12:00 AM"
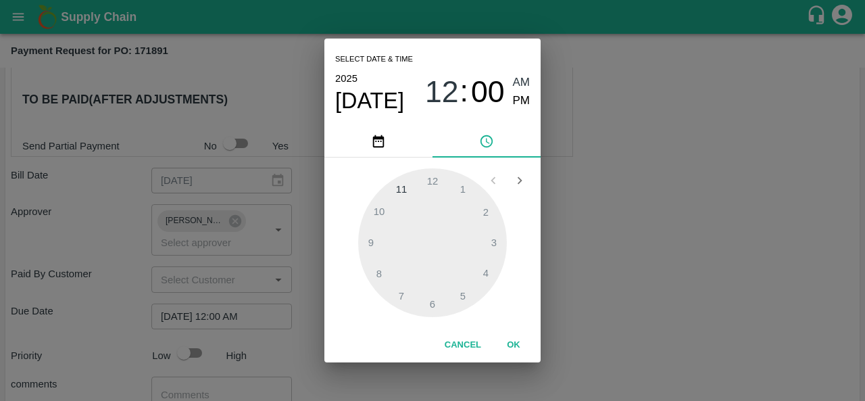
click at [580, 251] on div "Select date & time 2025 Sep 7 12 : 00 AM PM 1 2 3 4 5 6 7 8 9 10 11 12 Cancel OK" at bounding box center [432, 200] width 865 height 401
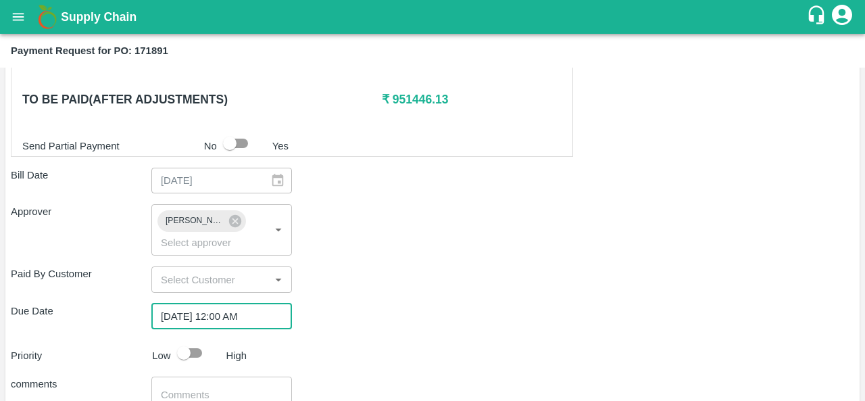
scroll to position [750, 0]
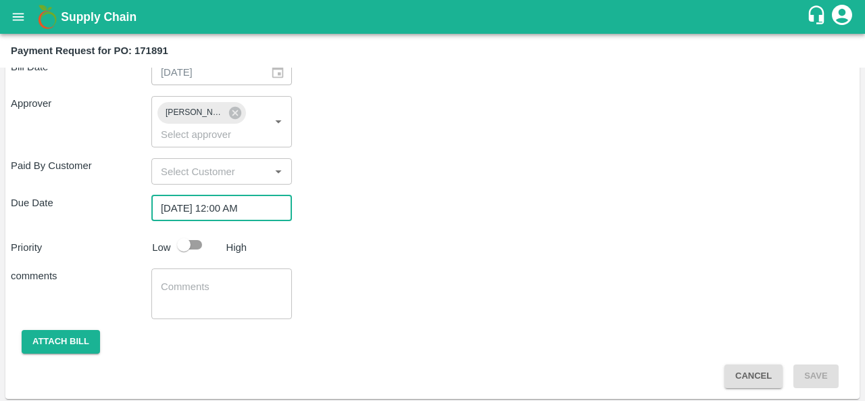
click at [193, 245] on input "checkbox" at bounding box center [183, 245] width 77 height 26
checkbox input "true"
click at [59, 347] on button "Attach bill" at bounding box center [61, 342] width 78 height 24
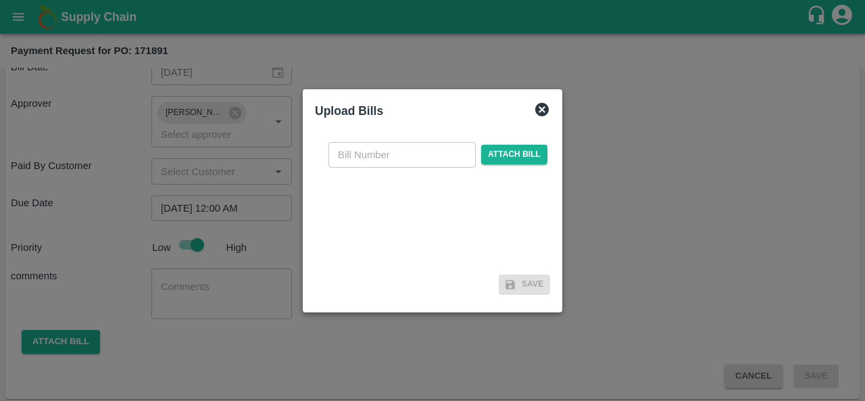
click at [378, 153] on input "text" at bounding box center [401, 155] width 147 height 26
type input "171891"
click at [525, 154] on span "Attach bill" at bounding box center [514, 155] width 66 height 20
click at [0, 0] on input "Attach bill" at bounding box center [0, 0] width 0 height 0
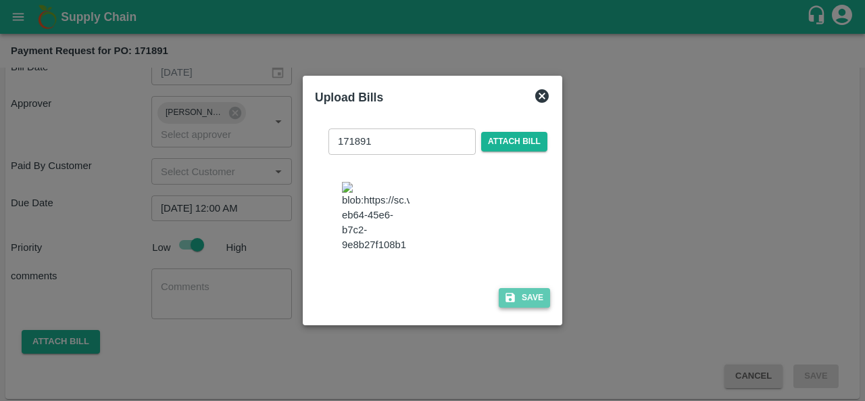
click at [516, 307] on button "Save" at bounding box center [524, 298] width 51 height 20
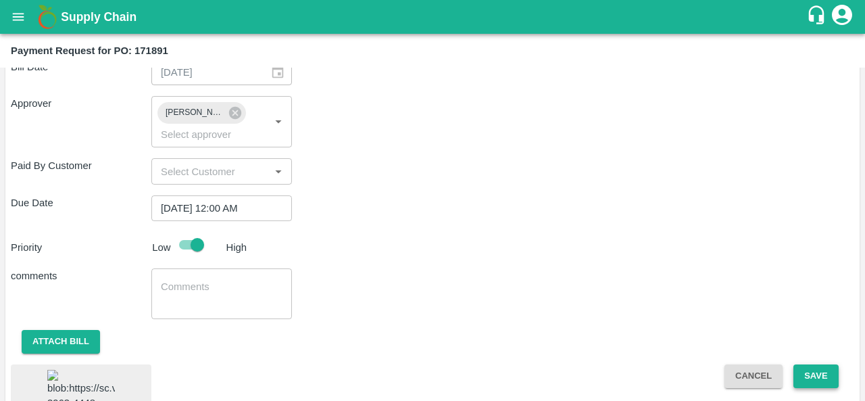
click at [820, 371] on button "Save" at bounding box center [815, 376] width 45 height 24
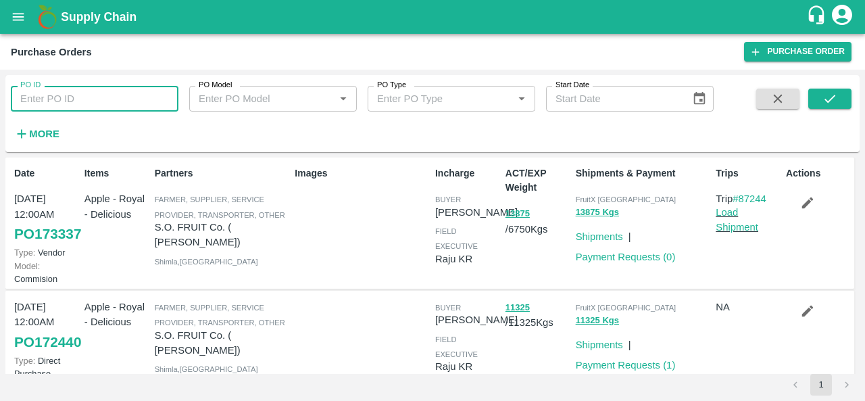
click at [91, 95] on input "PO ID" at bounding box center [95, 99] width 168 height 26
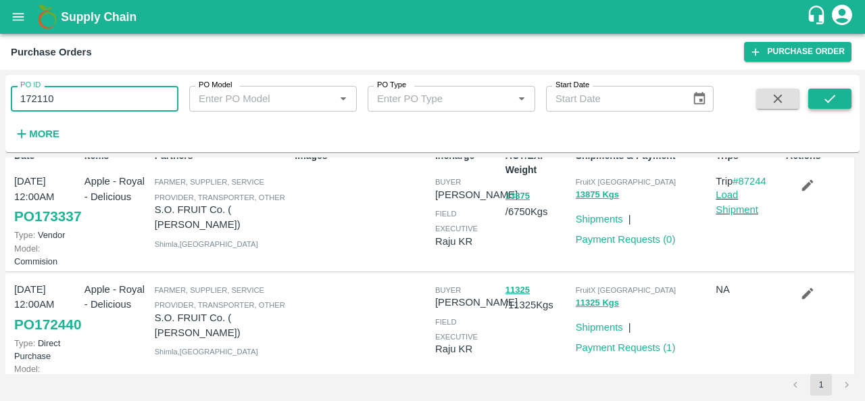
click at [833, 95] on icon "submit" at bounding box center [829, 98] width 15 height 15
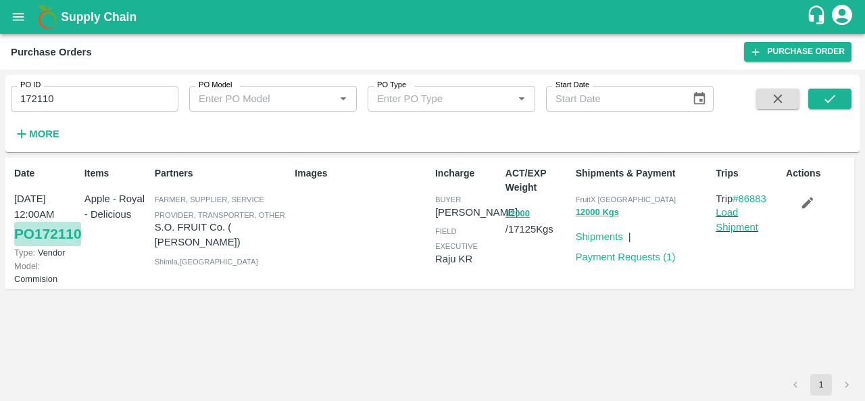
click at [46, 246] on link "PO 172110" at bounding box center [47, 234] width 67 height 24
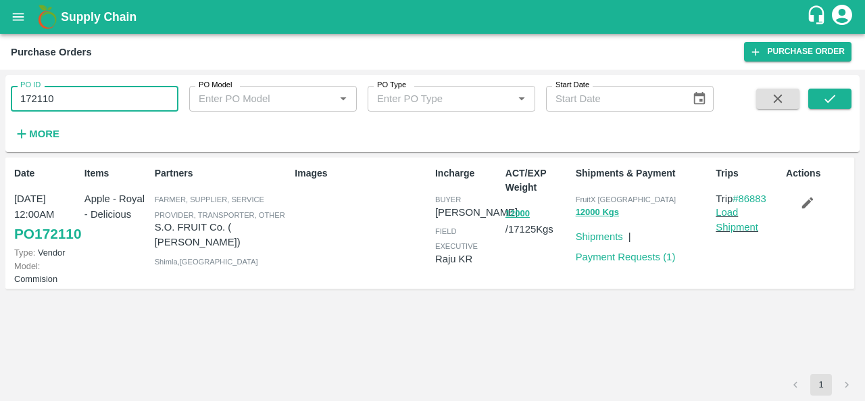
drag, startPoint x: 62, startPoint y: 105, endPoint x: 0, endPoint y: 99, distance: 62.5
click at [0, 99] on div "PO ID 172110 PO ID PO Model PO Model   * PO Type PO Type   * Start Date Start D…" at bounding box center [432, 235] width 865 height 331
paste input "text"
click at [823, 100] on icon "submit" at bounding box center [829, 98] width 15 height 15
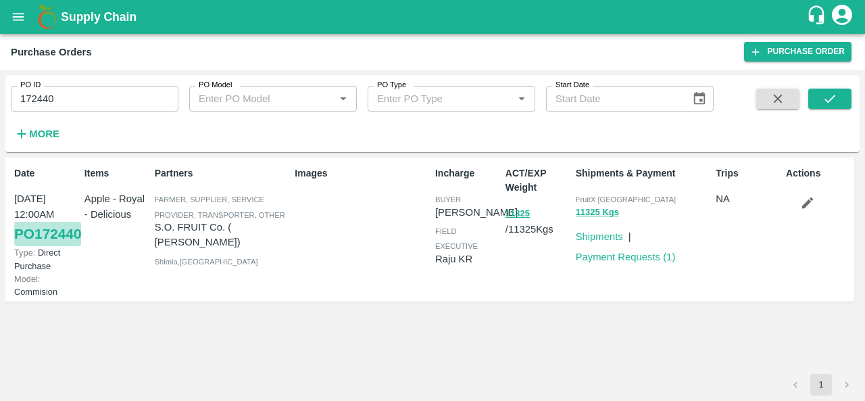
click at [38, 246] on link "PO 172440" at bounding box center [47, 234] width 67 height 24
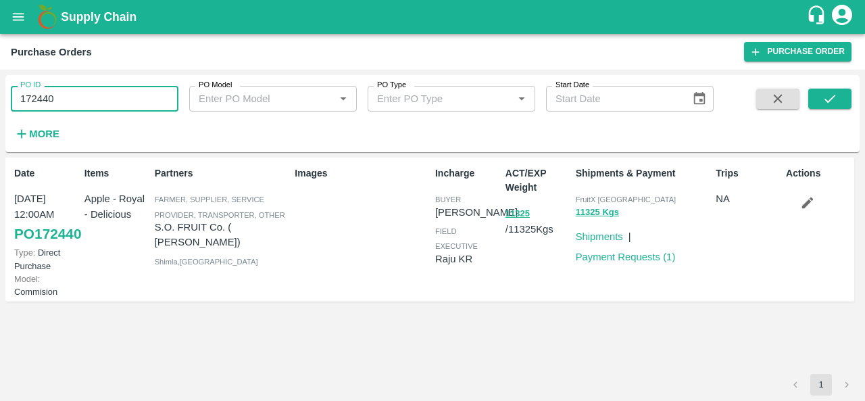
drag, startPoint x: 72, startPoint y: 103, endPoint x: 0, endPoint y: 102, distance: 71.6
click at [0, 102] on div "PO ID 172440 PO ID PO Model PO Model   * PO Type PO Type   * Start Date Start D…" at bounding box center [432, 235] width 865 height 331
click at [45, 130] on strong "More" at bounding box center [44, 133] width 30 height 11
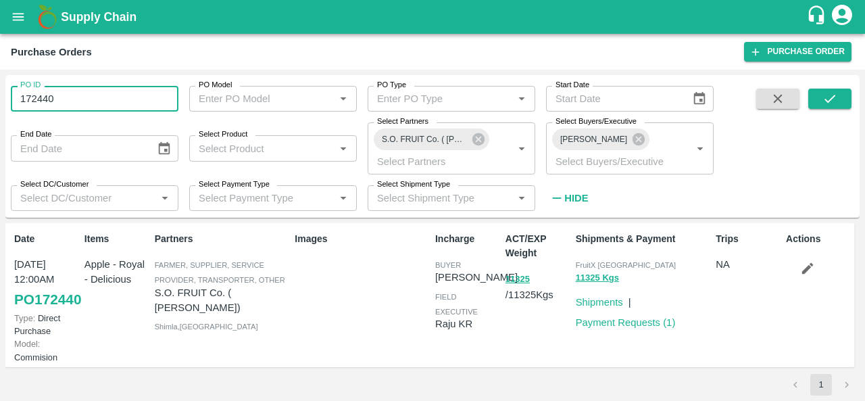
type input "172440"
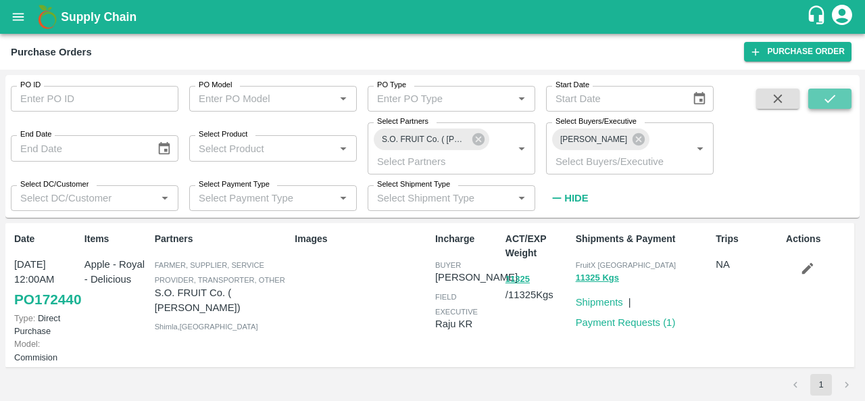
click at [820, 103] on button "submit" at bounding box center [829, 99] width 43 height 20
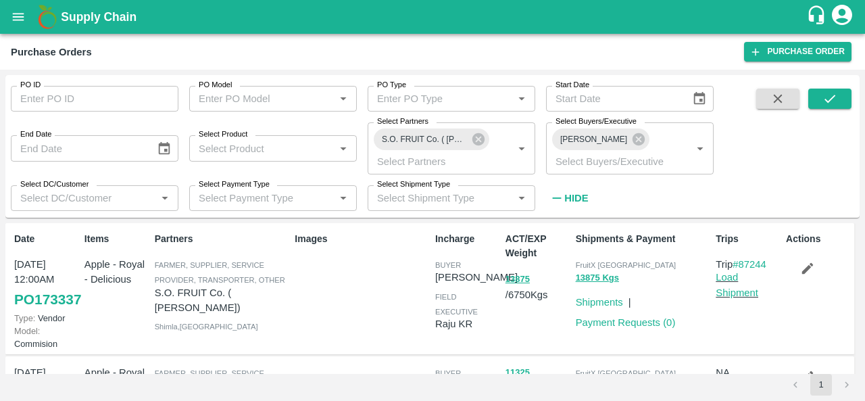
click at [800, 269] on icon "button" at bounding box center [807, 268] width 15 height 15
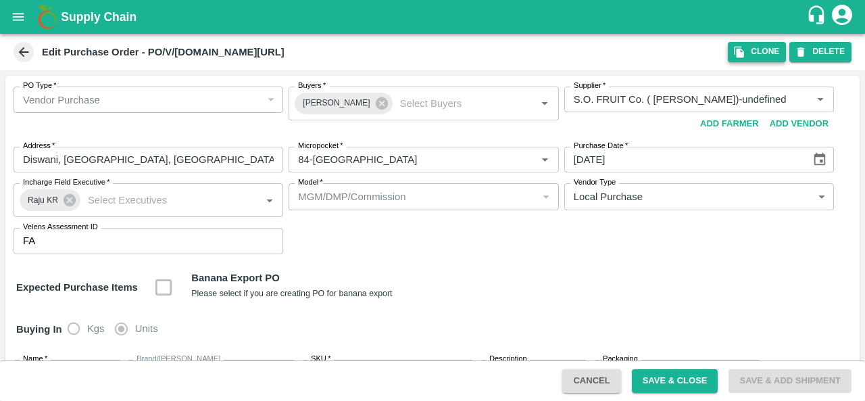
click at [743, 51] on icon "button" at bounding box center [739, 52] width 12 height 12
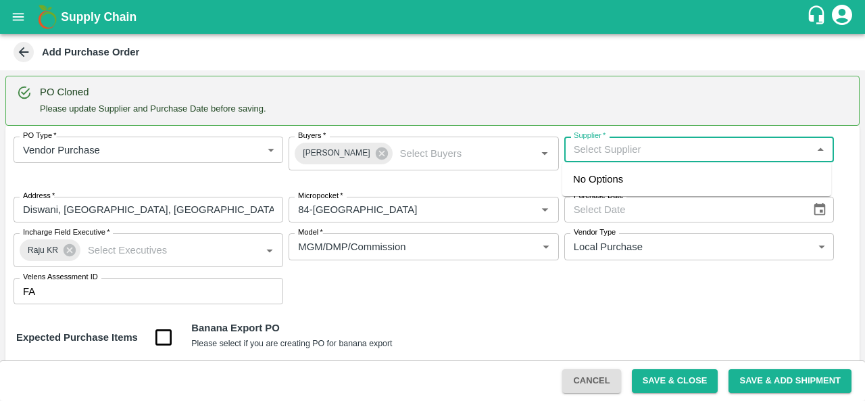
click at [669, 149] on input "Supplier   *" at bounding box center [687, 150] width 239 height 18
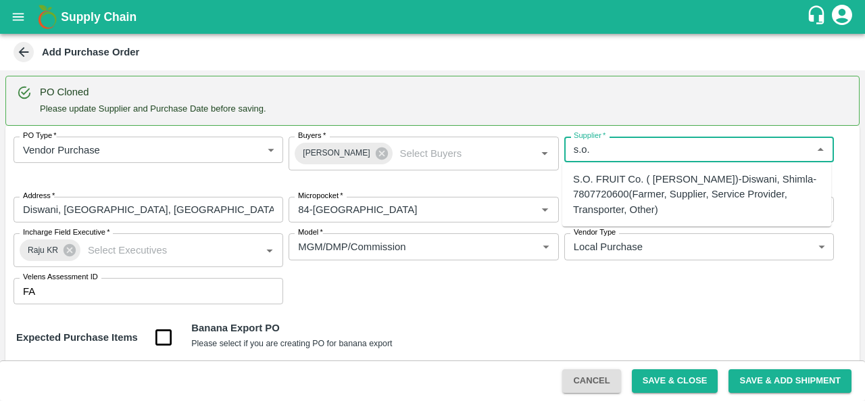
click at [643, 193] on div "S.O. FRUIT Co. ( Sardevan Singh)-Diswani, Shimla-7807720600(Farmer, Supplier, S…" at bounding box center [696, 194] width 247 height 45
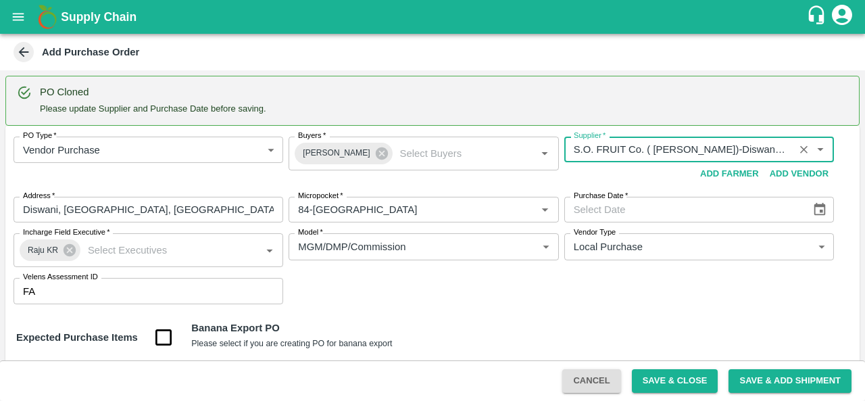
type input "S.O. FRUIT Co. ( Sardevan Singh)-Diswani, Shimla-7807720600(Farmer, Supplier, S…"
click at [647, 209] on input "Purchase Date   *" at bounding box center [682, 210] width 237 height 26
type input "DD/MM/YYYY"
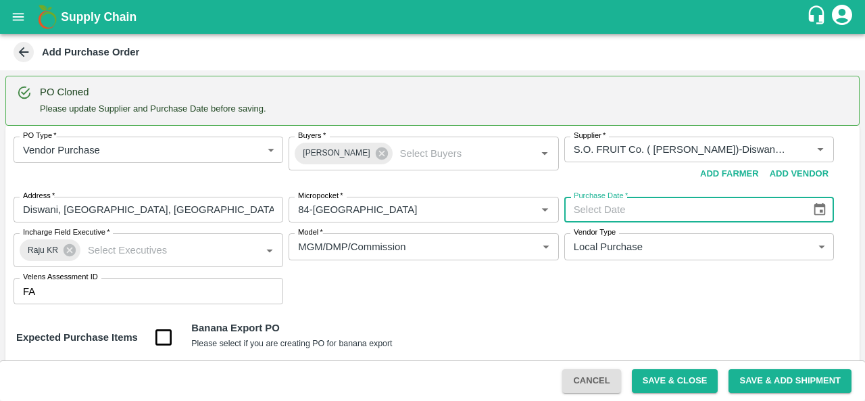
click at [820, 213] on icon "Choose date" at bounding box center [819, 209] width 15 height 15
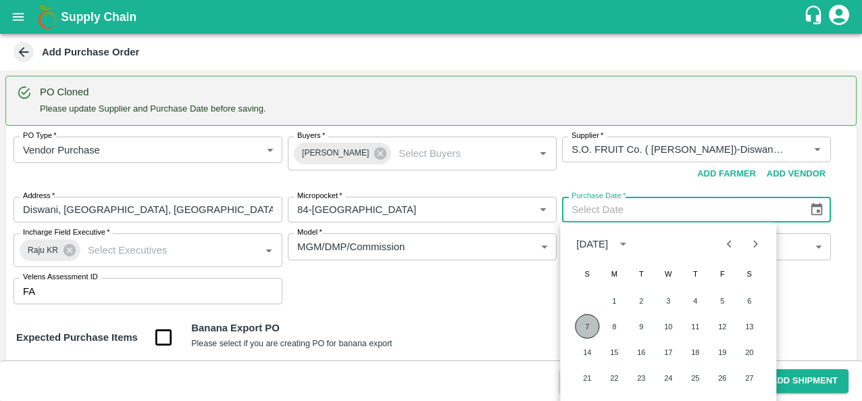
click at [590, 326] on button "7" at bounding box center [587, 326] width 24 height 24
type input "07/09/2025"
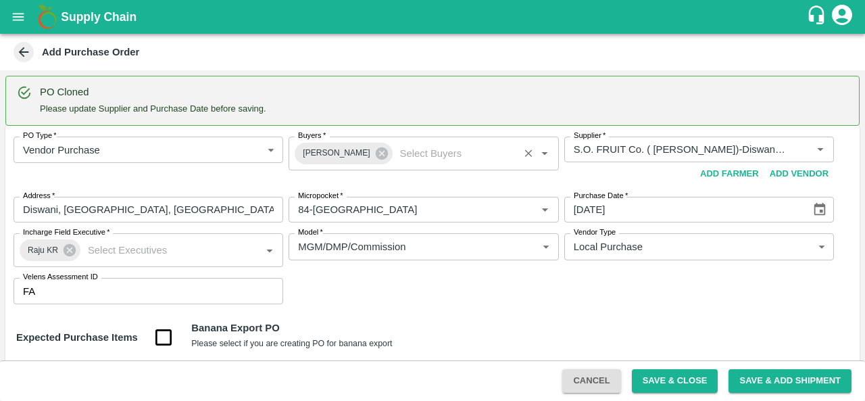
click at [395, 151] on input "Buyers   *" at bounding box center [455, 154] width 120 height 18
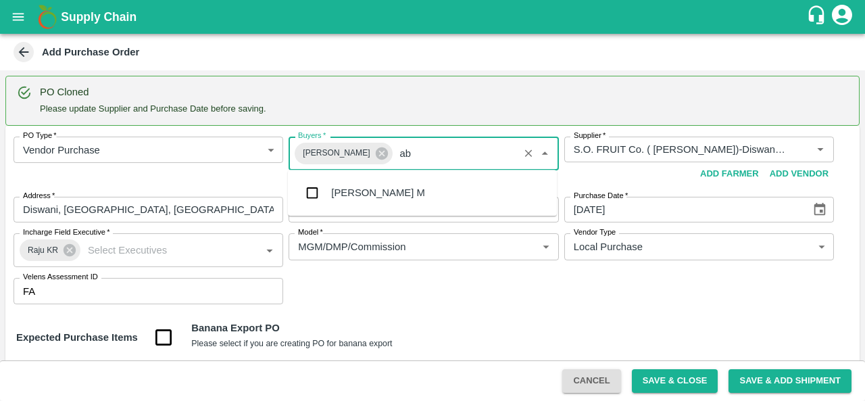
type input "abu"
click at [316, 199] on input "checkbox" at bounding box center [312, 192] width 27 height 27
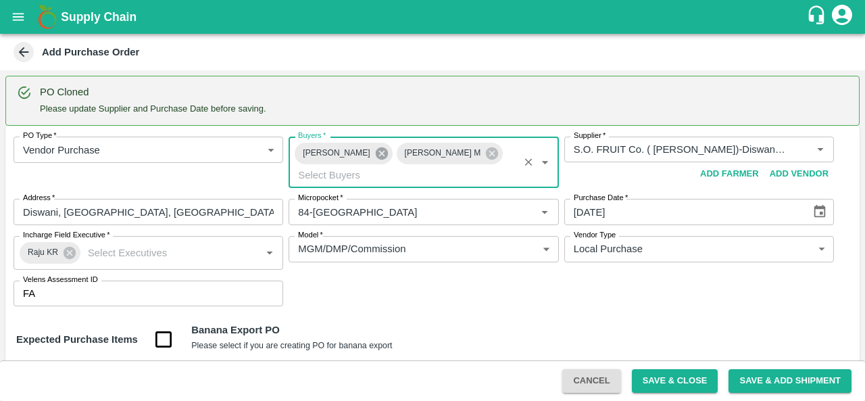
click at [374, 154] on icon at bounding box center [381, 153] width 15 height 15
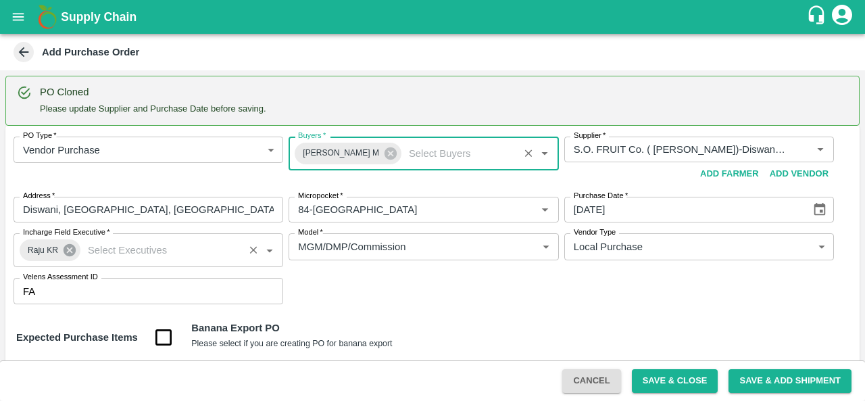
click at [71, 250] on icon at bounding box center [70, 250] width 12 height 12
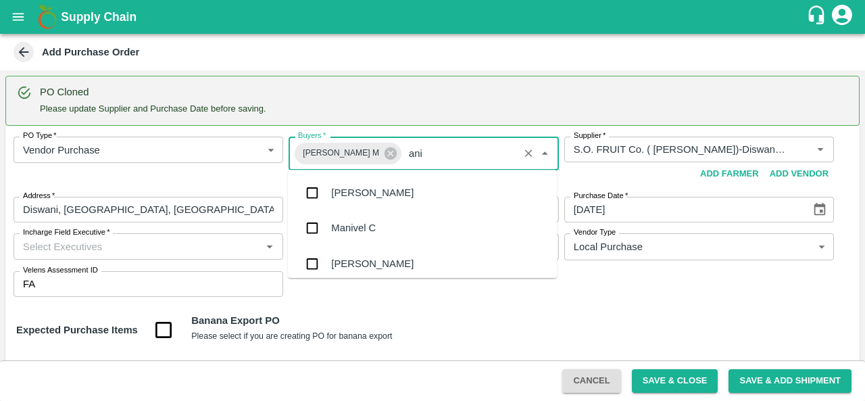
type input "anil"
click at [338, 188] on div "[PERSON_NAME]" at bounding box center [372, 192] width 82 height 15
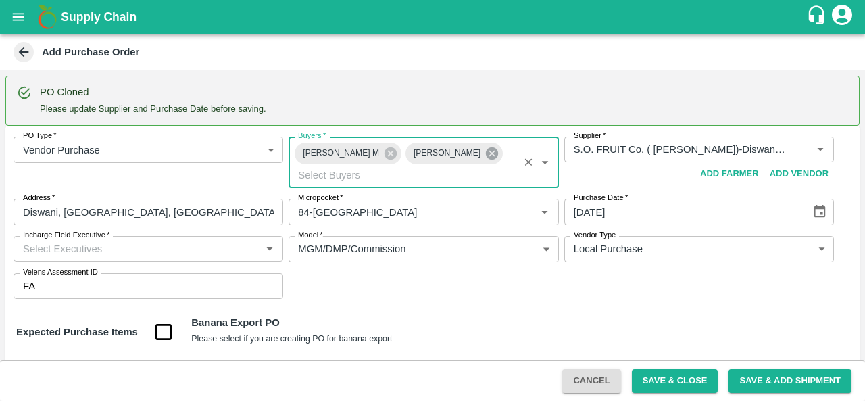
click at [484, 155] on icon at bounding box center [491, 153] width 15 height 15
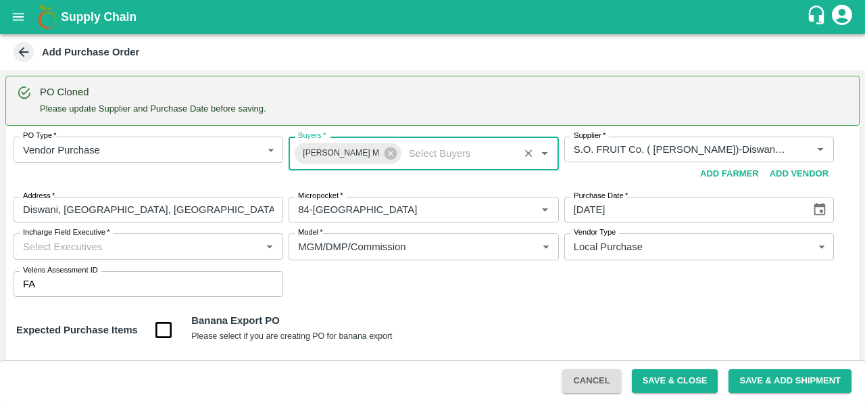
click at [78, 241] on input "Incharge Field Executive   *" at bounding box center [137, 246] width 239 height 18
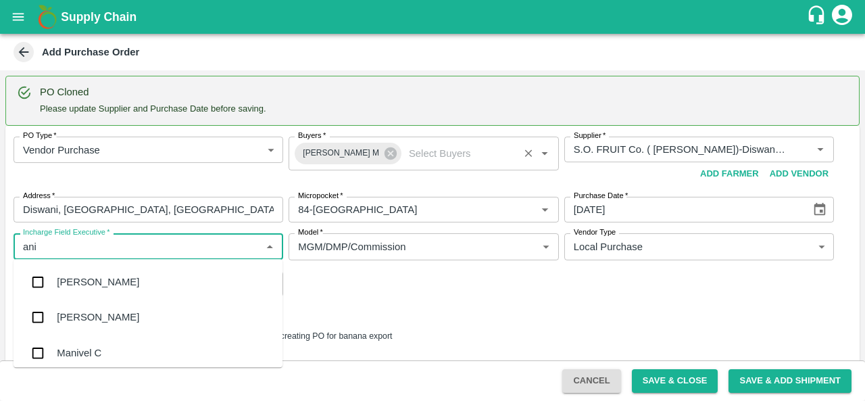
type input "anil"
click at [72, 280] on div "[PERSON_NAME]" at bounding box center [98, 281] width 82 height 15
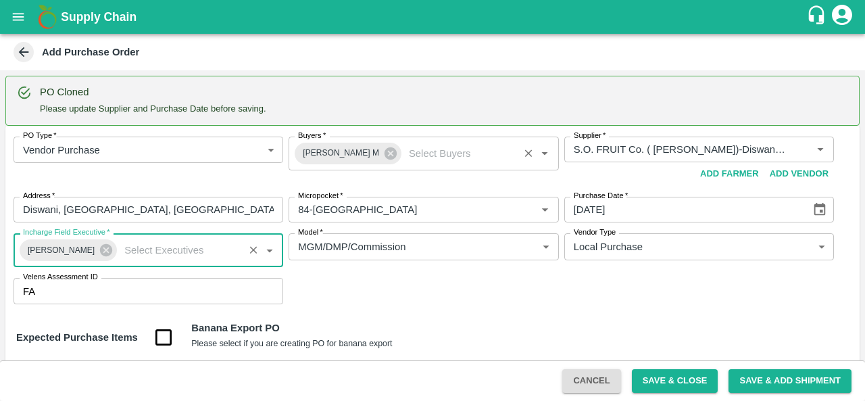
click at [462, 297] on div "PO Type   * Vendor Purchase 2 PO Type Buyers   * Abu Irshad M Buyers   * Suppli…" at bounding box center [432, 220] width 854 height 189
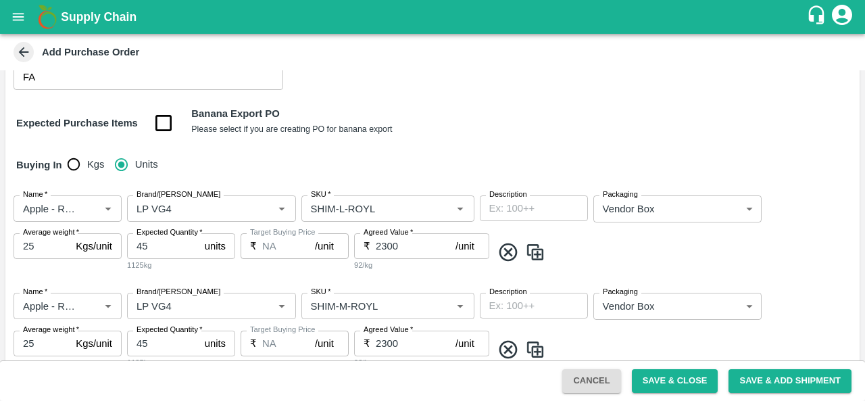
scroll to position [215, 0]
drag, startPoint x: 130, startPoint y: 243, endPoint x: 103, endPoint y: 243, distance: 27.0
click at [103, 243] on div "Name   * Name   * Brand/Marka Brand/Marka SKU   * SKU   * Description x Descrip…" at bounding box center [432, 232] width 854 height 97
type input "53"
drag, startPoint x: 120, startPoint y: 343, endPoint x: 105, endPoint y: 344, distance: 14.9
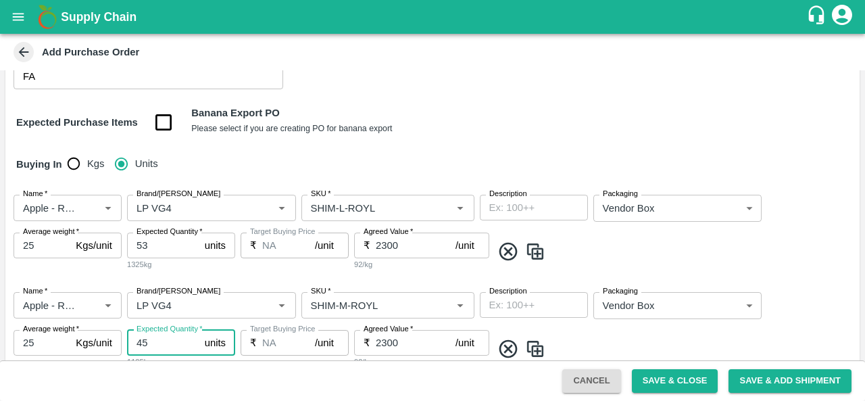
click at [105, 344] on div "Name   * Name   * Brand/Marka Brand/Marka SKU   * SKU   * Description x Descrip…" at bounding box center [432, 329] width 854 height 97
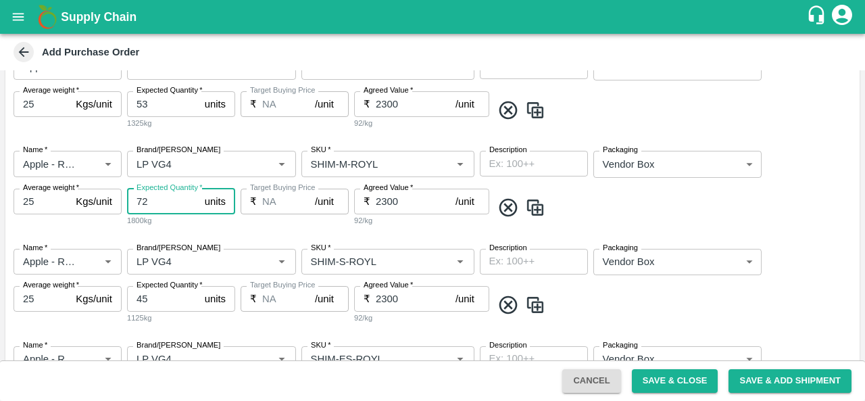
scroll to position [374, 0]
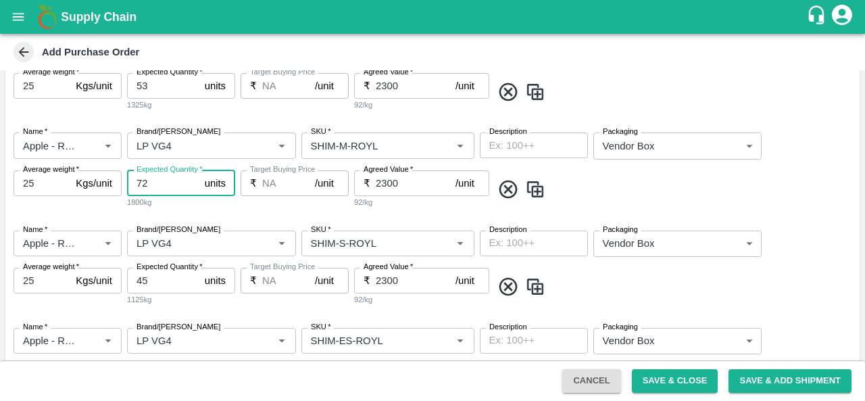
type input "72"
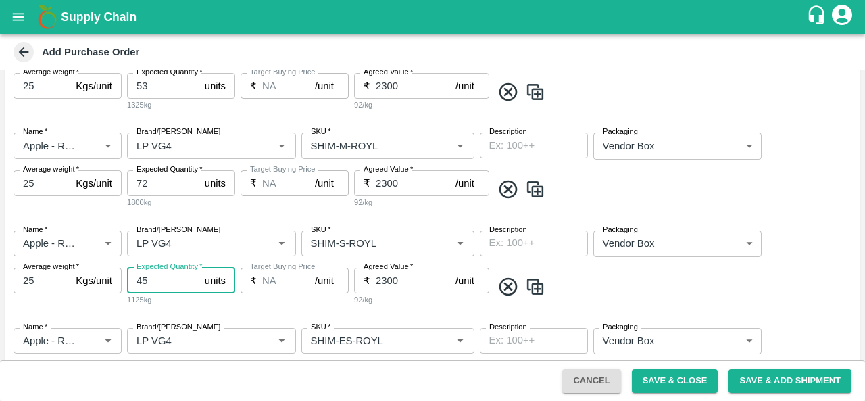
drag, startPoint x: 151, startPoint y: 276, endPoint x: 128, endPoint y: 276, distance: 23.0
click at [128, 276] on input "45" at bounding box center [163, 281] width 72 height 26
type input "82"
click at [208, 297] on div "2050kg" at bounding box center [181, 299] width 108 height 12
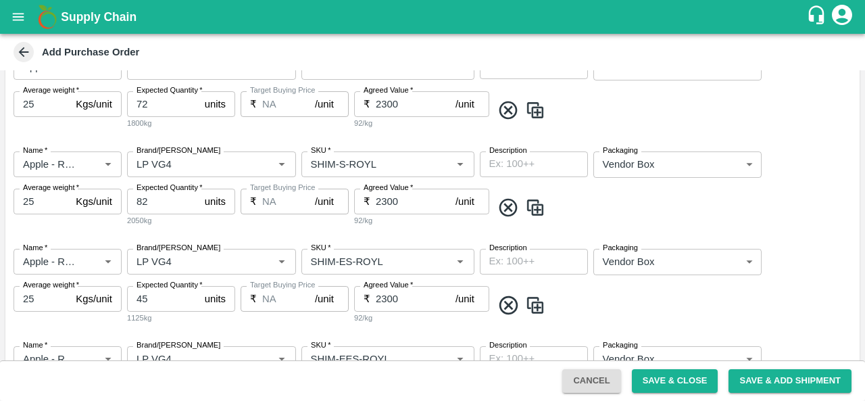
scroll to position [459, 0]
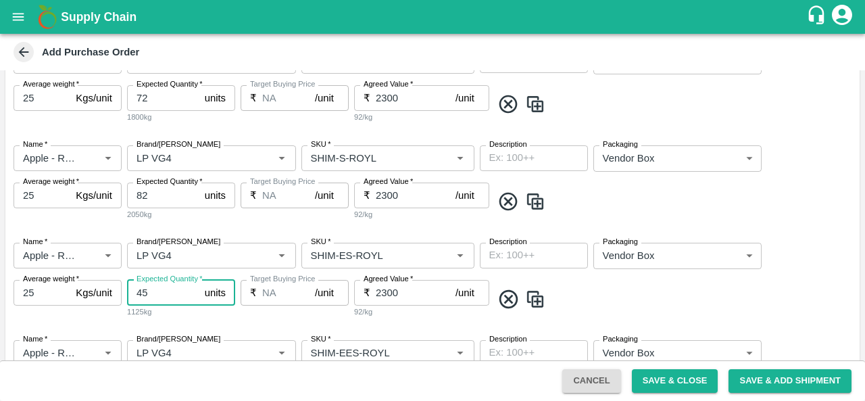
drag, startPoint x: 164, startPoint y: 299, endPoint x: 117, endPoint y: 296, distance: 46.7
click at [117, 296] on div "Name   * Name   * Brand/Marka Brand/Marka SKU   * SKU   * Description x Descrip…" at bounding box center [432, 280] width 854 height 97
type input "117"
click at [247, 328] on div "Name   * Name   * Brand/Marka Brand/Marka SKU   * SKU   * Description x Descrip…" at bounding box center [432, 280] width 854 height 97
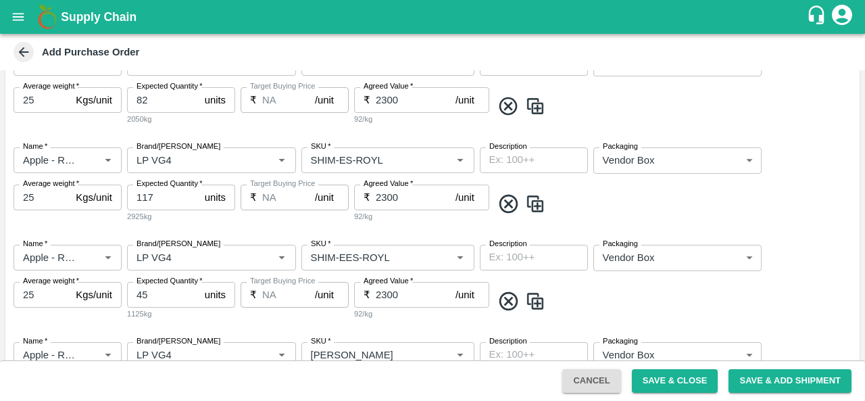
scroll to position [559, 0]
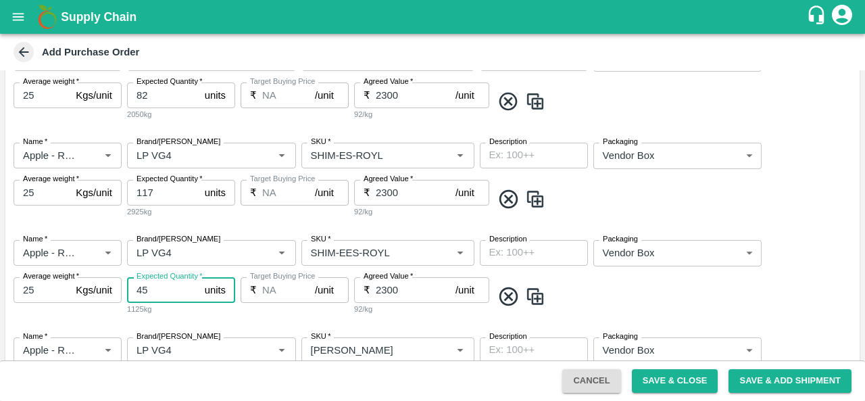
drag, startPoint x: 155, startPoint y: 291, endPoint x: 105, endPoint y: 288, distance: 50.8
click at [105, 288] on div "Name   * Name   * Brand/Marka Brand/Marka SKU   * SKU   * Description x Descrip…" at bounding box center [432, 277] width 854 height 97
type input "137"
click at [227, 324] on div "Name   * Name   * Brand/Marka Brand/Marka SKU   * SKU   * Description x Descrip…" at bounding box center [432, 277] width 854 height 97
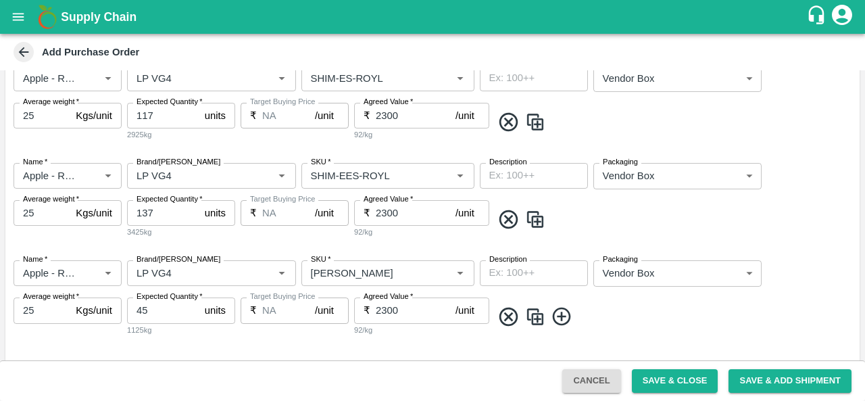
scroll to position [674, 0]
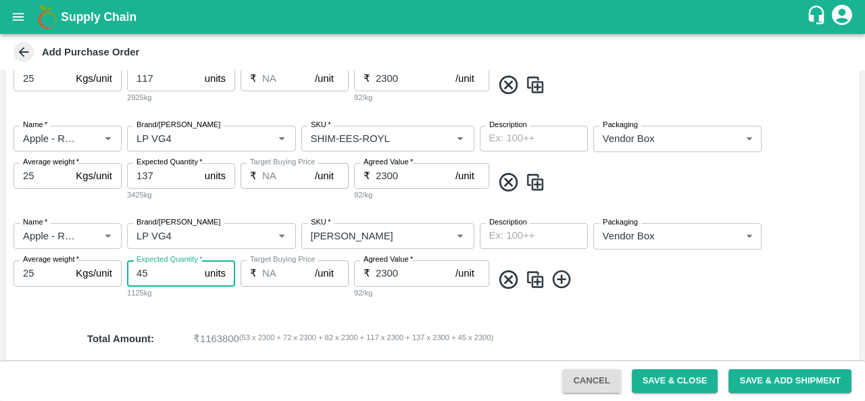
click at [161, 271] on input "45" at bounding box center [163, 273] width 72 height 26
type input "4"
type input "53"
click at [540, 280] on img at bounding box center [535, 279] width 20 height 22
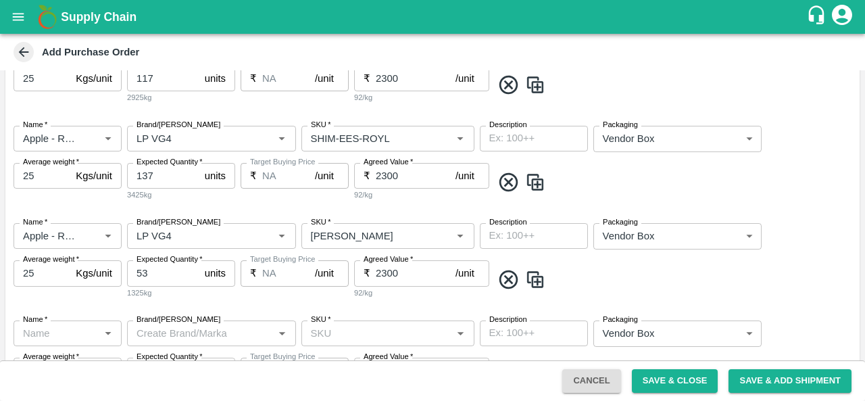
type input "Apple - Royal - Delicious"
type input "LP VG4"
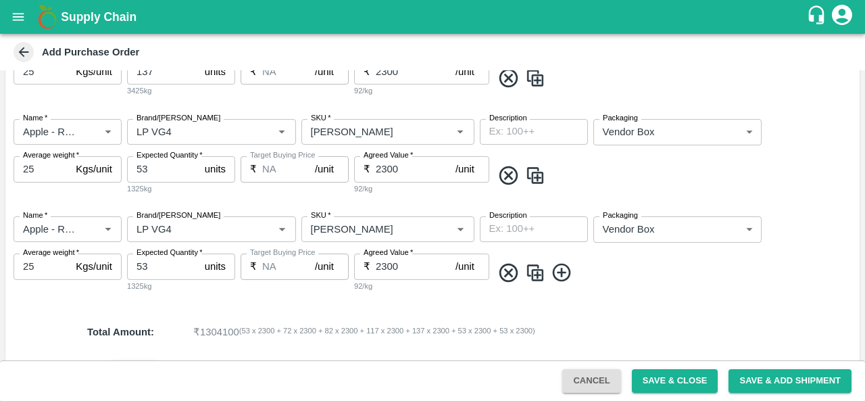
scroll to position [779, 0]
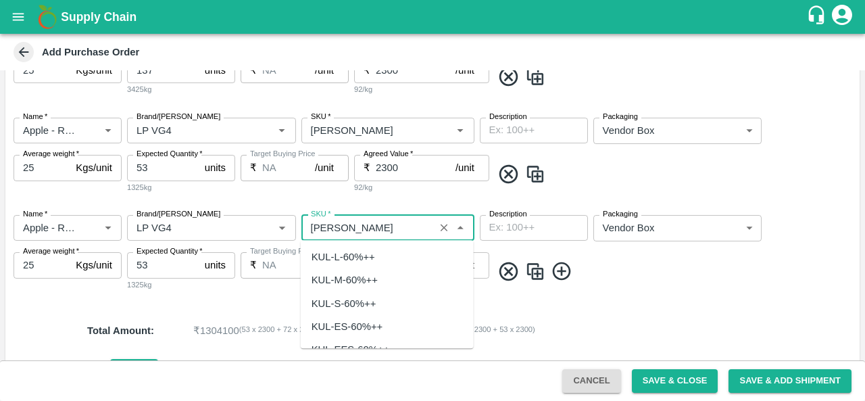
click at [368, 228] on input "SKU   *" at bounding box center [367, 228] width 125 height 18
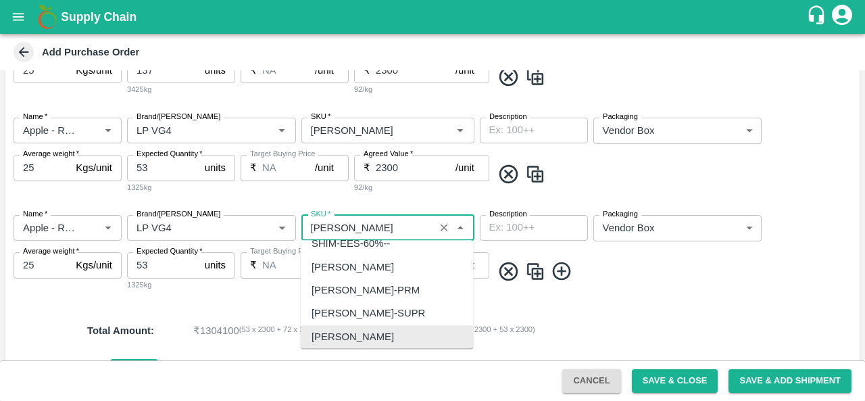
click at [368, 228] on input "SKU   *" at bounding box center [367, 228] width 125 height 18
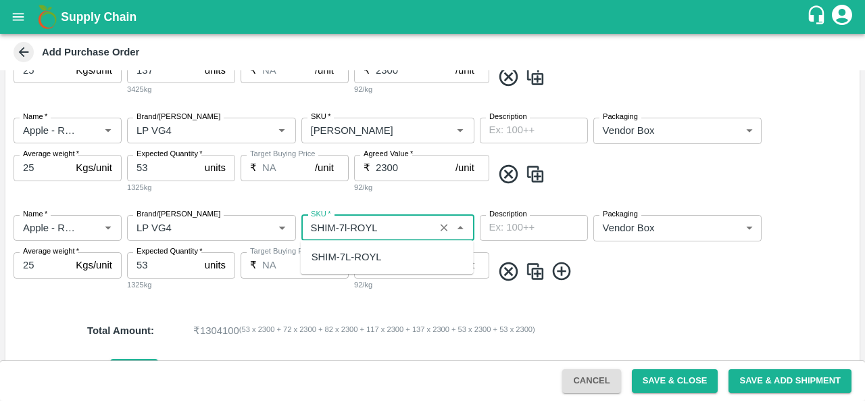
click at [364, 261] on div "SHIM-7L-ROYL" at bounding box center [346, 256] width 70 height 15
type input "SHIM-7L-ROYL"
click at [140, 266] on input "53" at bounding box center [163, 265] width 72 height 26
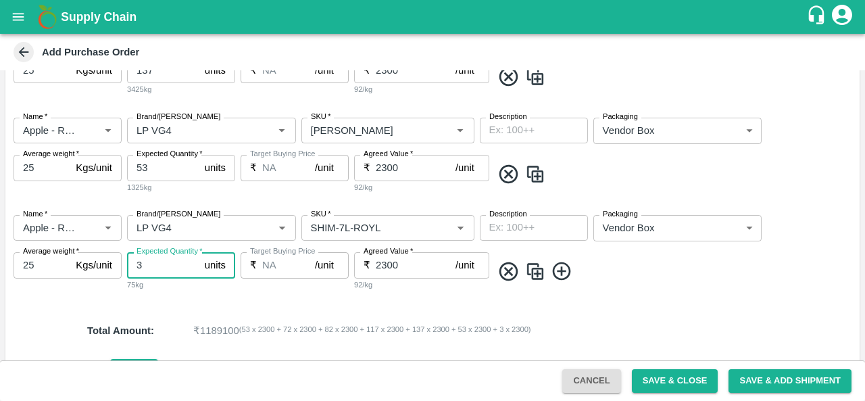
type input "3"
click at [198, 298] on div "Name   * Name   * Brand/Marka Brand/Marka SKU   * SKU   * Description x Descrip…" at bounding box center [432, 252] width 854 height 97
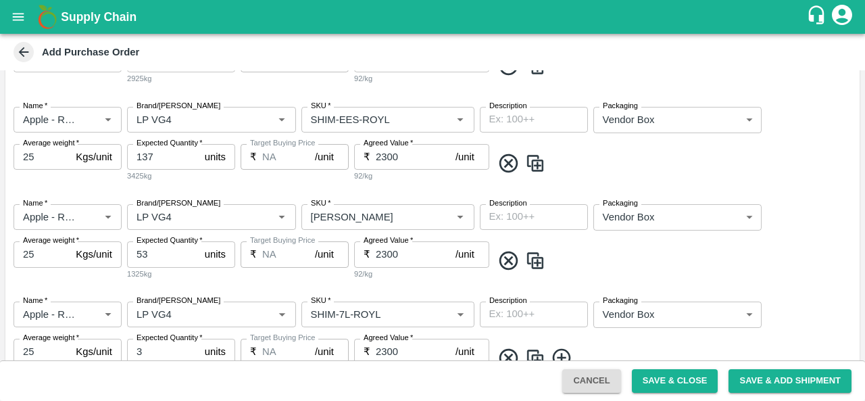
scroll to position [859, 0]
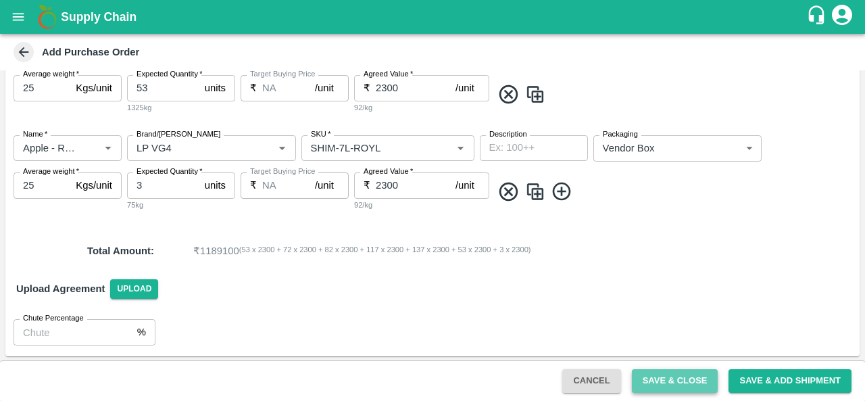
click at [704, 378] on button "Save & Close" at bounding box center [675, 381] width 86 height 24
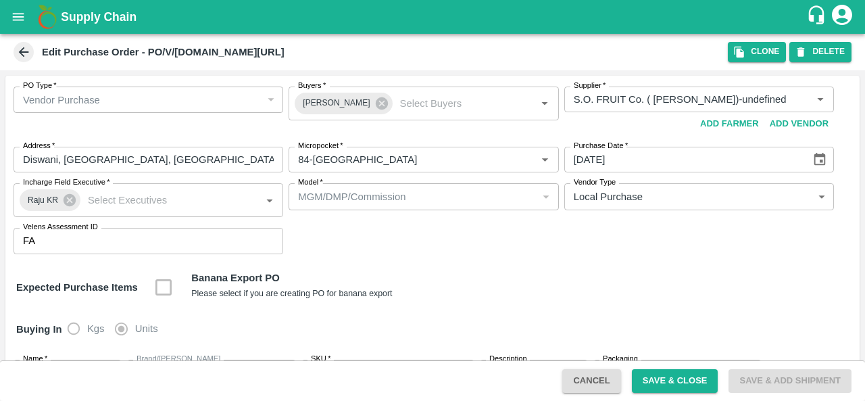
click at [23, 51] on icon at bounding box center [23, 52] width 15 height 15
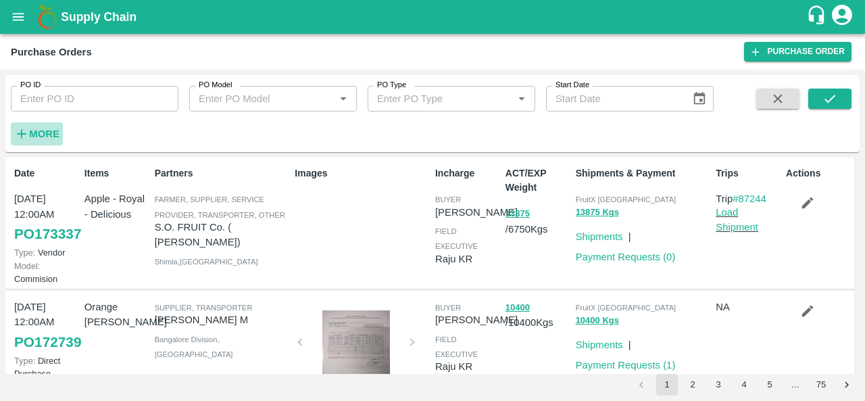
click at [45, 139] on h6 "More" at bounding box center [44, 134] width 30 height 18
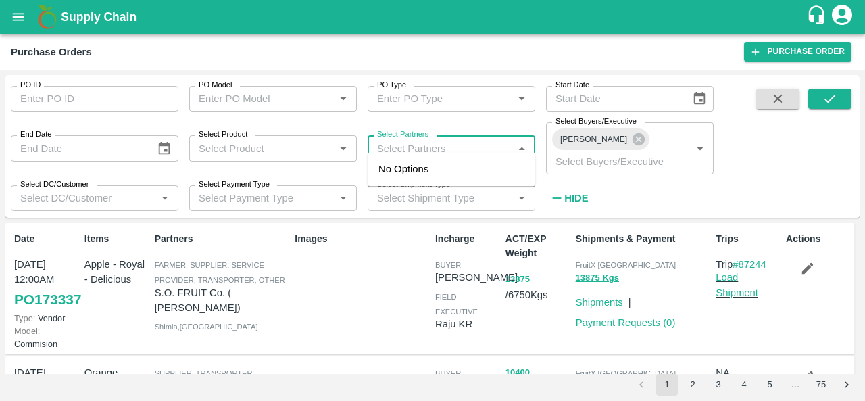
click at [389, 145] on input "Select Partners" at bounding box center [440, 148] width 137 height 18
type input "s.o."
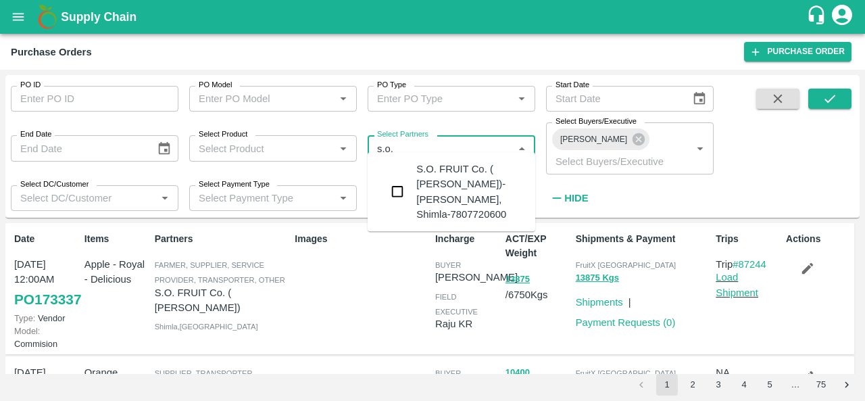
click at [432, 179] on div "S.O. FRUIT Co. ( Sardevan Singh)-Diswani, Shimla-7807720600" at bounding box center [470, 191] width 108 height 60
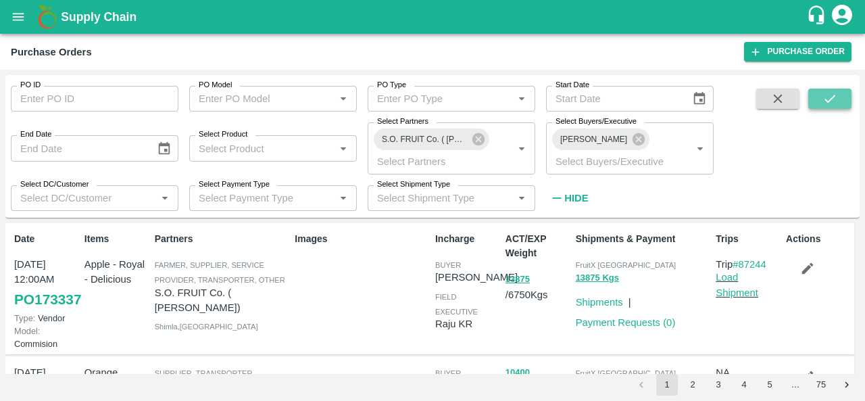
click at [832, 106] on icon "submit" at bounding box center [829, 98] width 15 height 15
click at [635, 154] on input "Select Buyers/Executive" at bounding box center [610, 161] width 120 height 18
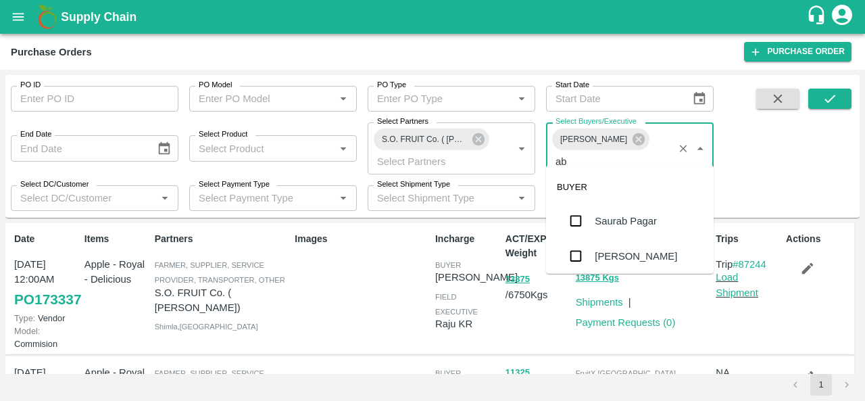
type input "abu"
click at [588, 233] on input "checkbox" at bounding box center [575, 220] width 27 height 27
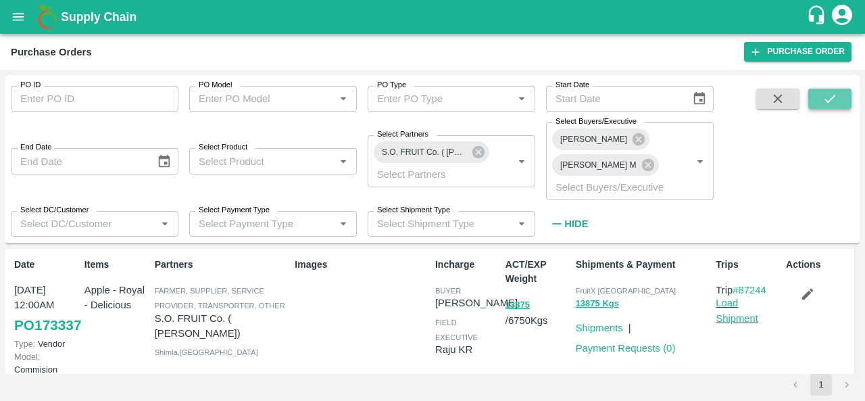
click at [839, 102] on button "submit" at bounding box center [829, 99] width 43 height 20
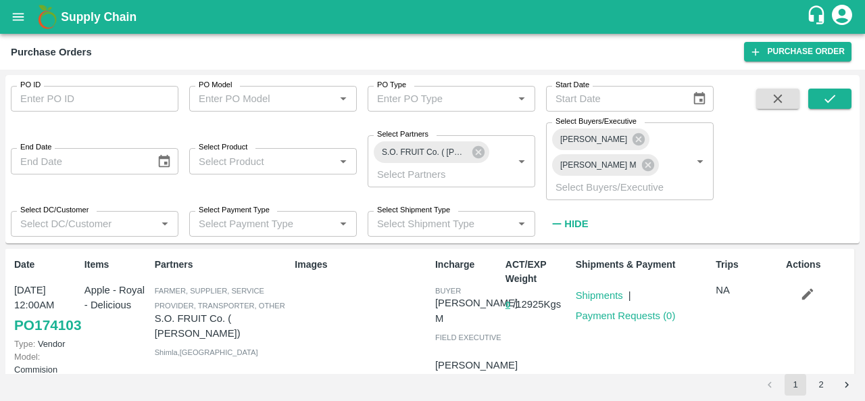
click at [808, 289] on icon "button" at bounding box center [807, 294] width 11 height 11
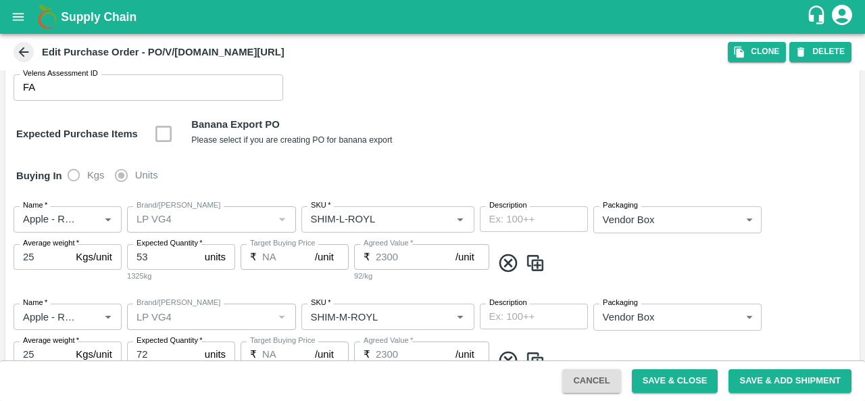
scroll to position [187, 0]
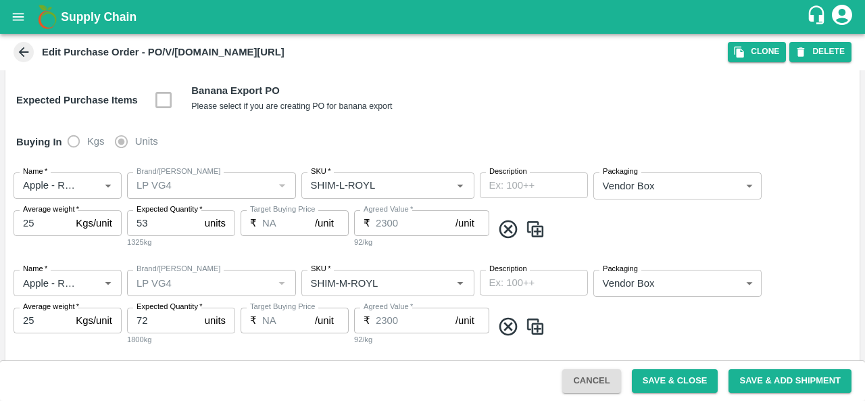
click at [506, 230] on icon at bounding box center [508, 229] width 18 height 18
type input "72"
type input "82"
type input "117"
type input "137"
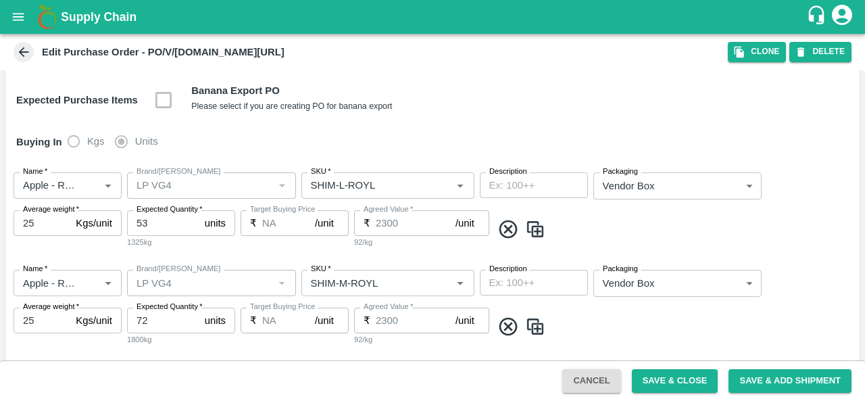
type input "53"
type input "3"
type input "SHIM-M-ROYL"
type input "SHIM-S-ROYL"
type input "SHIM-ES-ROYL"
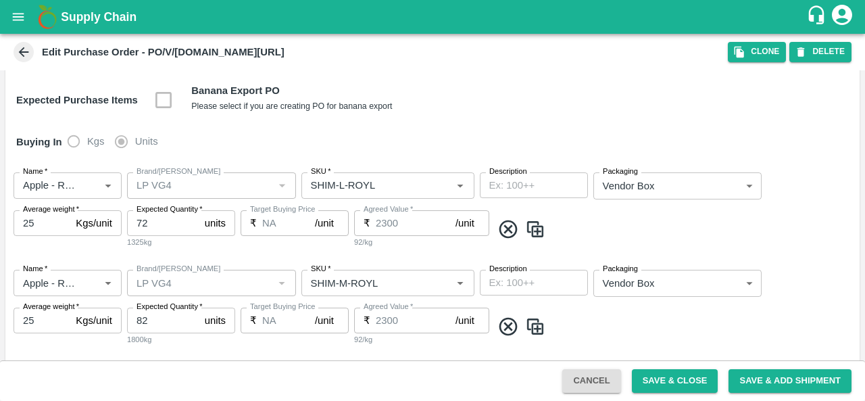
type input "SHIM-EES-ROYL"
type input "SHIM-PITTO-ROYL"
type input "SHIM-7L-ROYL"
click at [506, 230] on icon at bounding box center [508, 229] width 18 height 18
type input "82"
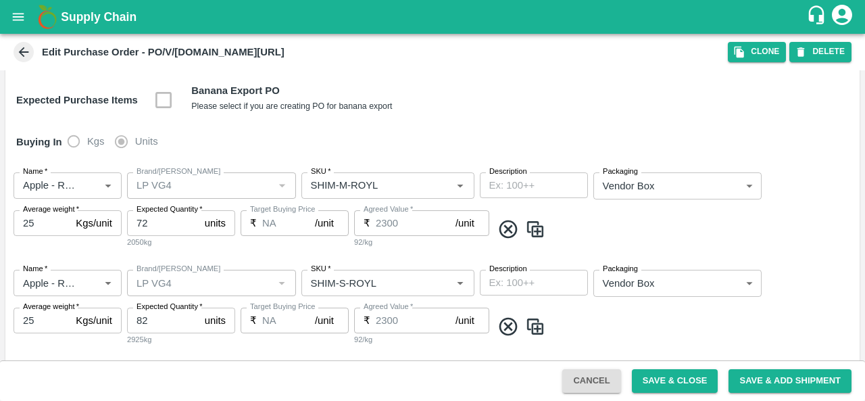
type input "117"
type input "137"
type input "53"
type input "3"
type input "SHIM-S-ROYL"
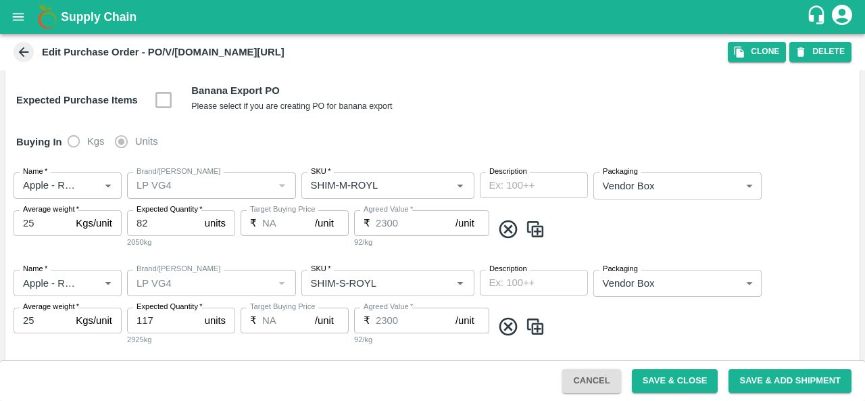
type input "SHIM-ES-ROYL"
type input "SHIM-EES-ROYL"
type input "SHIM-PITTO-ROYL"
type input "SHIM-7L-ROYL"
click at [506, 230] on icon at bounding box center [508, 229] width 18 height 18
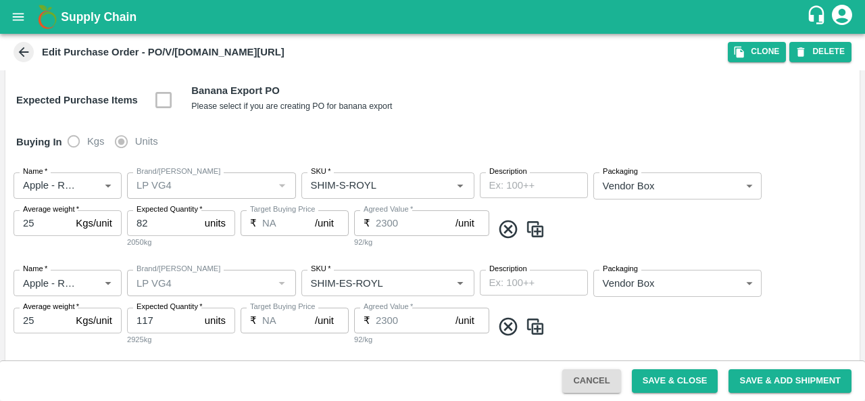
type input "117"
type input "137"
type input "53"
type input "SHIM-ES-ROYL"
type input "SHIM-EES-ROYL"
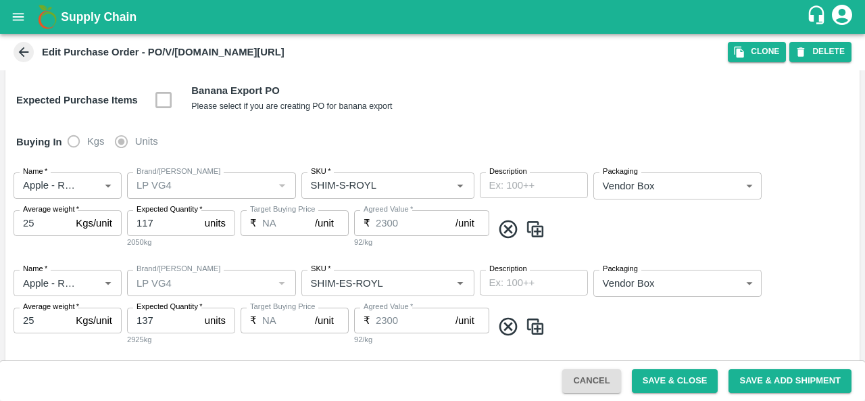
type input "[PERSON_NAME]"
click at [506, 230] on icon at bounding box center [508, 229] width 18 height 18
type input "137"
type input "53"
type input "3"
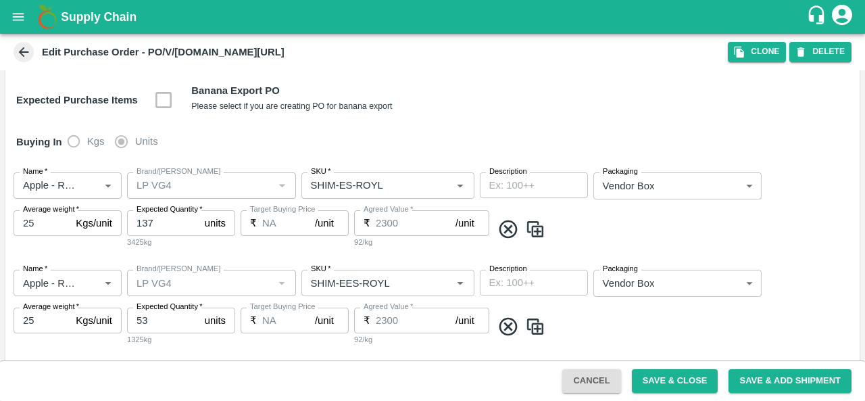
type input "SHIM-EES-ROYL"
type input "SHIM-PITTO-ROYL"
type input "SHIM-7L-ROYL"
click at [506, 230] on icon at bounding box center [508, 229] width 18 height 18
type input "53"
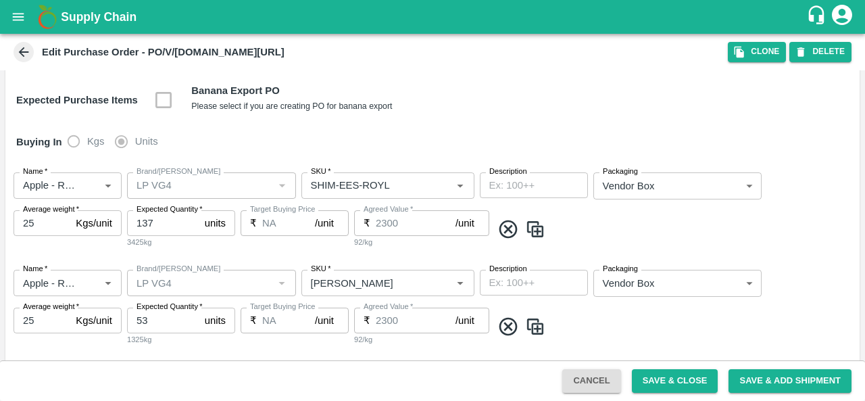
type input "3"
type input "SHIM-PITTO-ROYL"
type input "SHIM-7L-ROYL"
click at [506, 230] on icon at bounding box center [508, 229] width 18 height 18
type input "3"
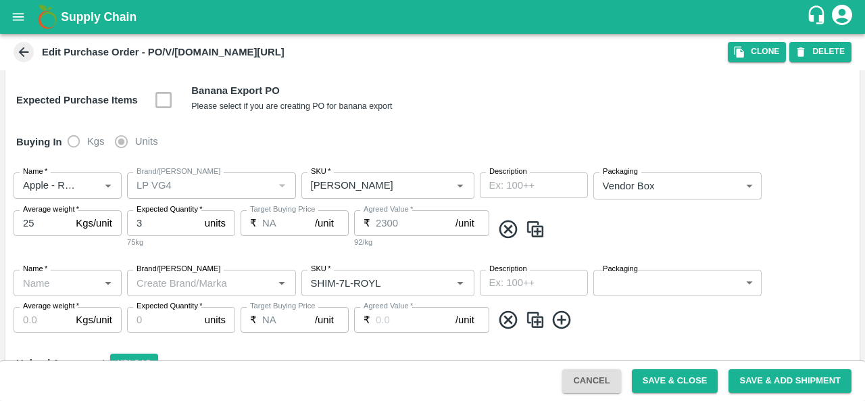
type input "SHIM-7L-ROYL"
click at [506, 230] on icon at bounding box center [508, 229] width 18 height 18
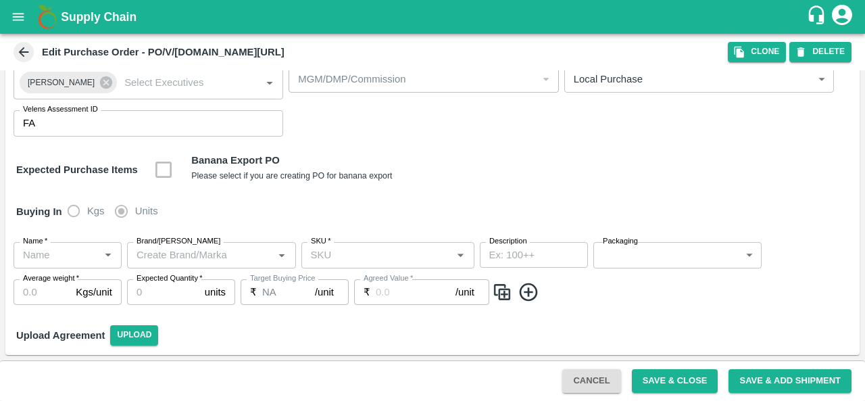
scroll to position [117, 0]
click at [506, 230] on div "Buying In Kgs Units" at bounding box center [432, 212] width 854 height 39
click at [247, 222] on div "Buying In Kgs Units" at bounding box center [432, 212] width 854 height 39
click at [73, 261] on input "Name   *" at bounding box center [57, 256] width 78 height 18
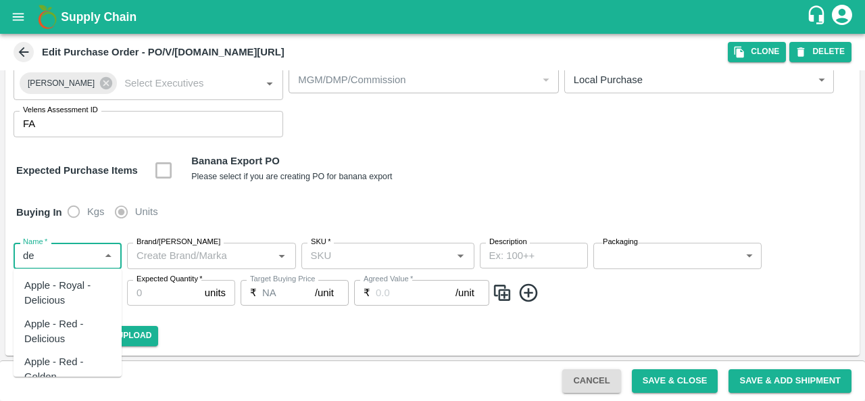
click at [64, 289] on div "Apple - Royal - Delicious" at bounding box center [67, 293] width 86 height 30
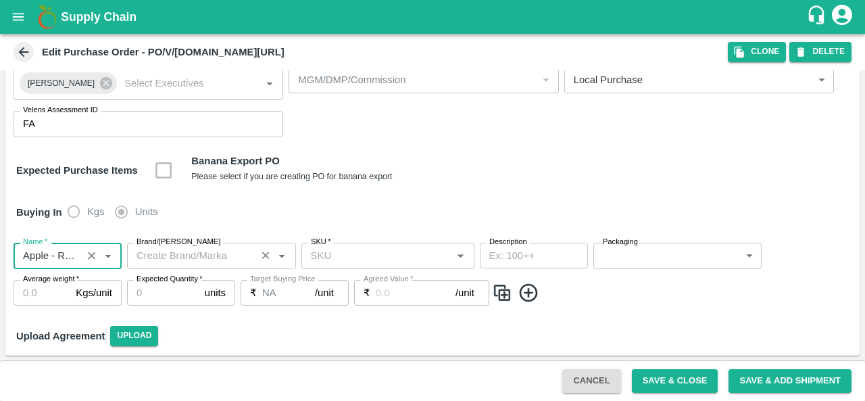
type input "Apple - Royal - Delicious"
click at [170, 259] on input "Brand/[PERSON_NAME]" at bounding box center [191, 256] width 121 height 18
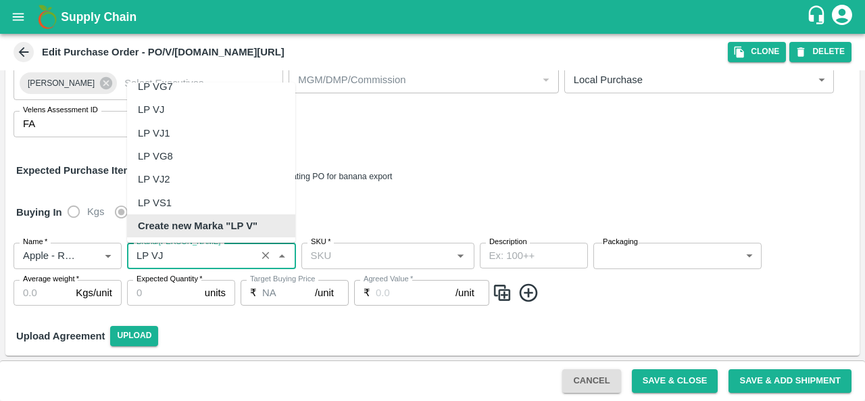
scroll to position [0, 0]
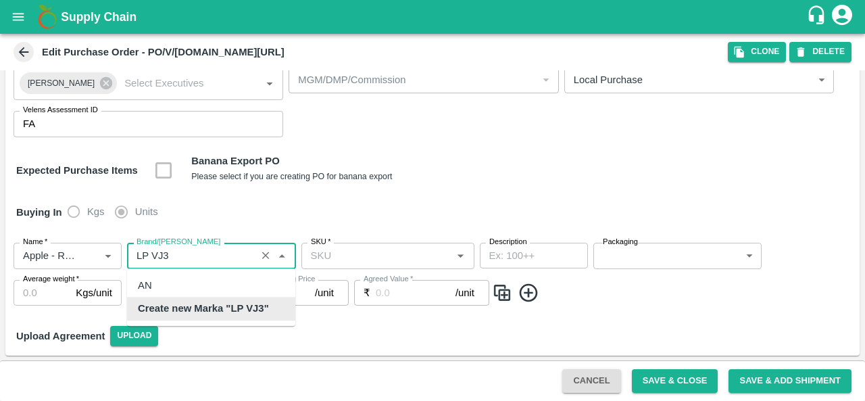
click at [202, 310] on b "Create new Marka "LP VJ3"" at bounding box center [203, 308] width 131 height 15
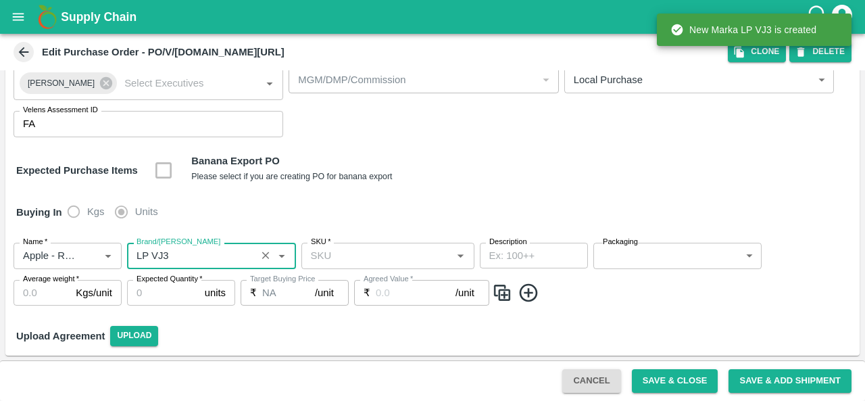
type input "LP VJ3"
click at [368, 260] on input "SKU   *" at bounding box center [376, 256] width 143 height 18
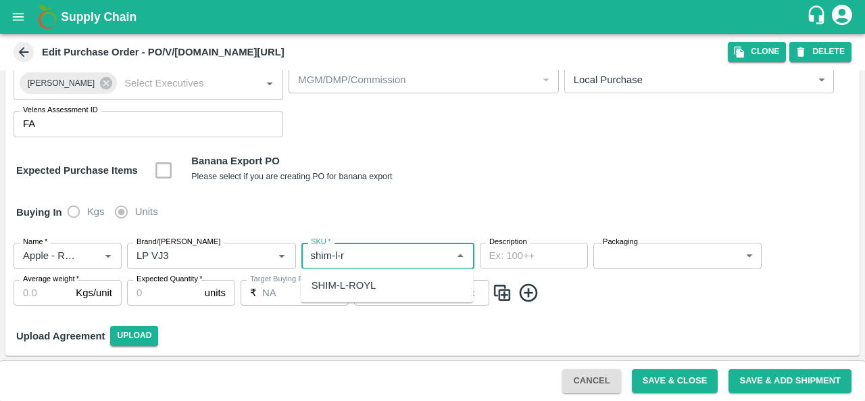
click at [372, 278] on div "SHIM-L-ROYL" at bounding box center [343, 285] width 65 height 15
type input "SHIM-L-ROYL"
click at [629, 255] on body "Supply Chain Edit Purchase Order - PO/V/S.O.FR/174103 Clone DELETE PO Type   * …" at bounding box center [432, 200] width 865 height 401
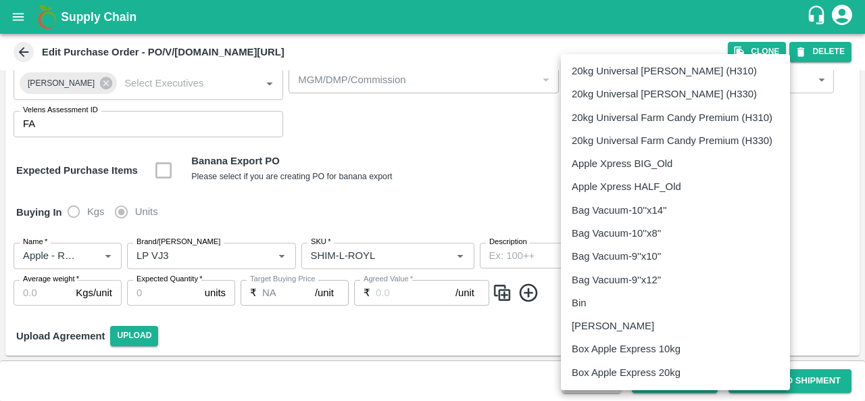
scroll to position [879, 0]
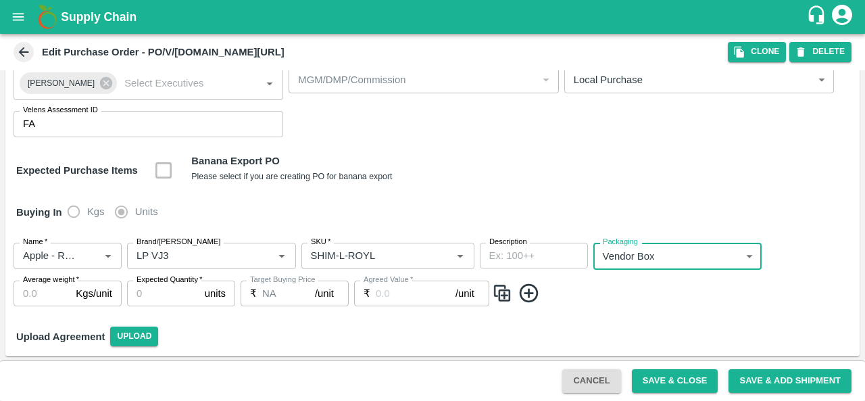
type input "276"
click at [38, 294] on input "Average weight   *" at bounding box center [42, 293] width 57 height 26
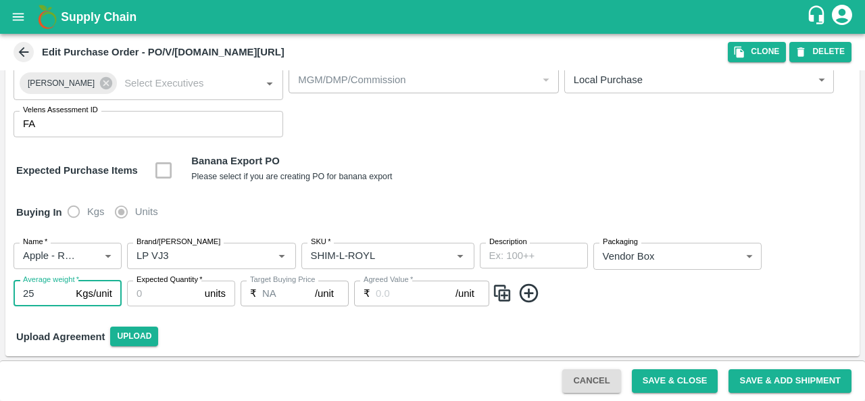
type input "25"
click at [176, 290] on input "Expected Quantity   *" at bounding box center [163, 293] width 72 height 26
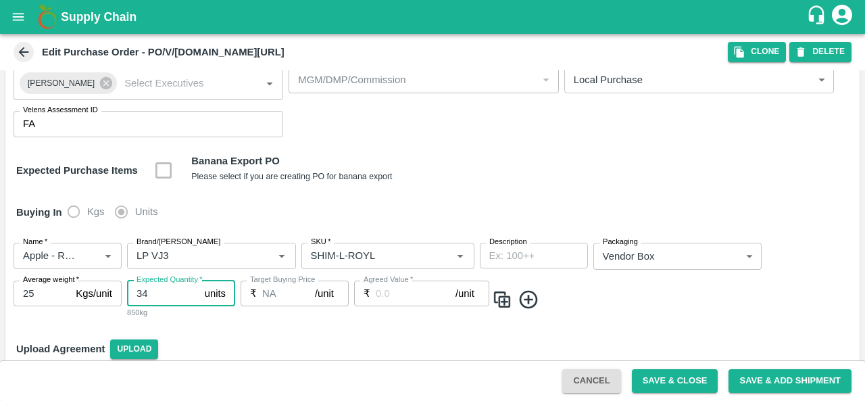
type input "34"
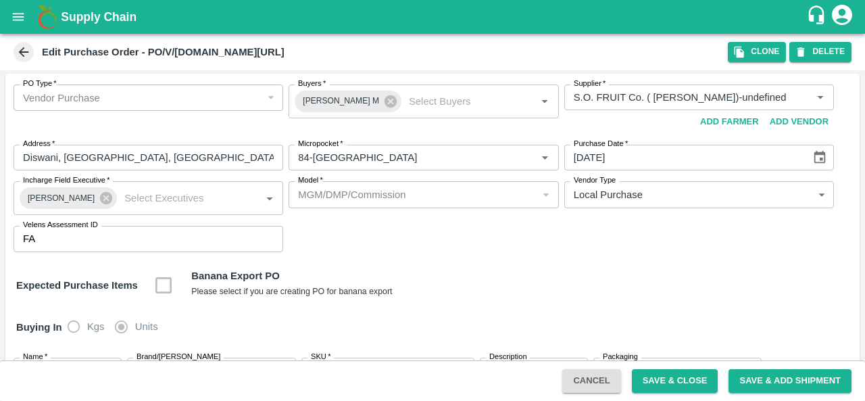
scroll to position [25, 0]
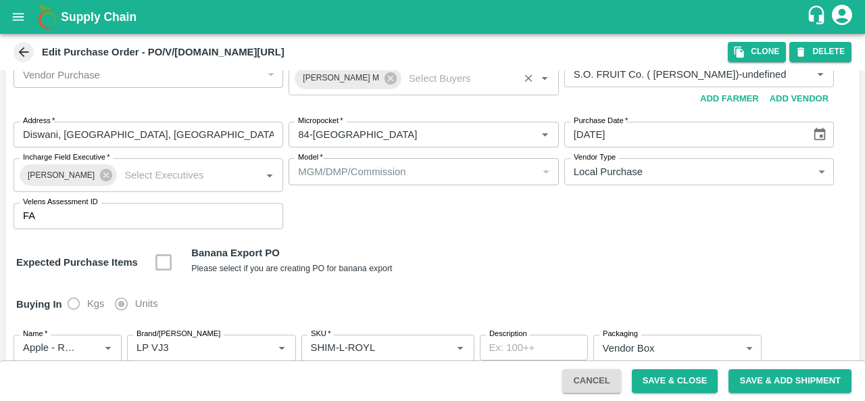
click at [403, 82] on input "Buyers   *" at bounding box center [458, 79] width 111 height 18
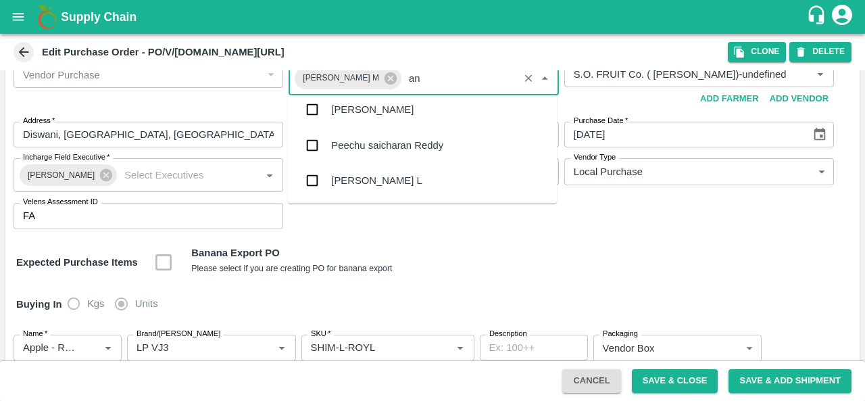
scroll to position [0, 0]
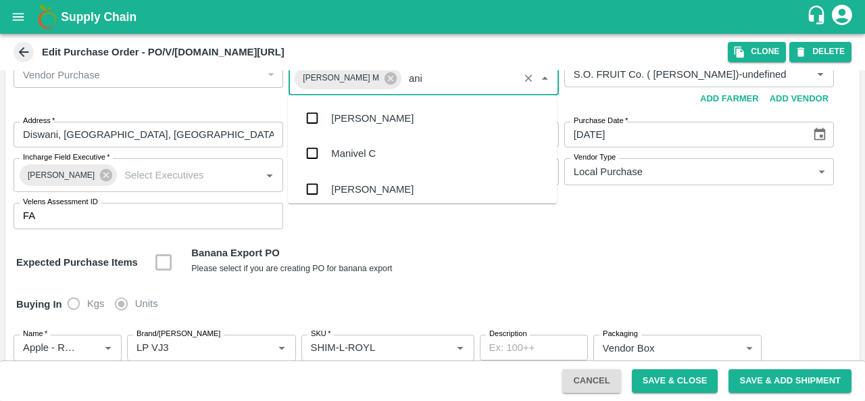
type input "anil"
click at [386, 130] on div "[PERSON_NAME]" at bounding box center [422, 118] width 269 height 35
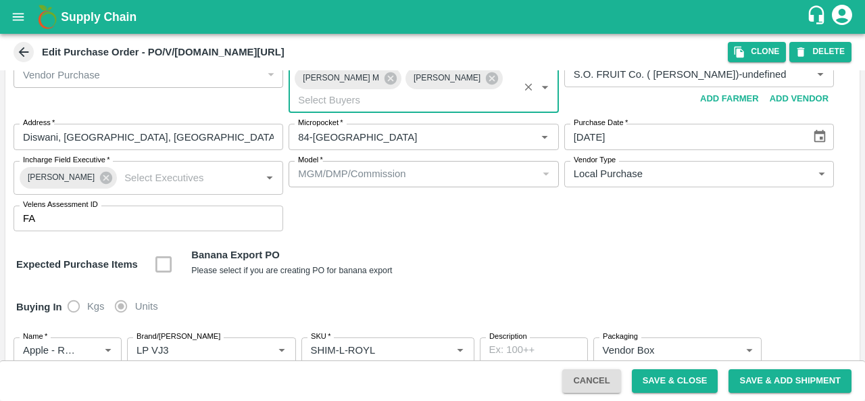
scroll to position [130, 0]
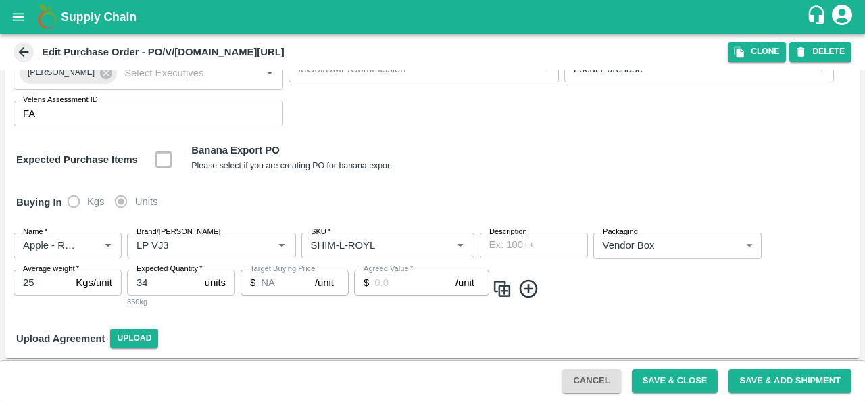
click at [205, 191] on div "Buying In Kgs Units" at bounding box center [432, 201] width 854 height 39
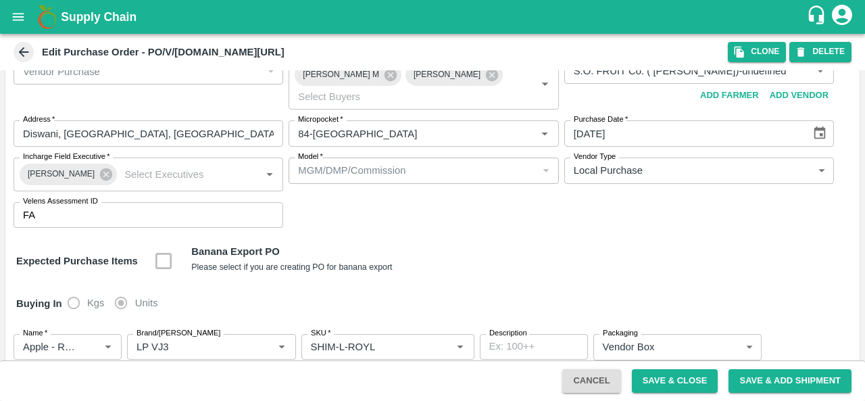
scroll to position [0, 0]
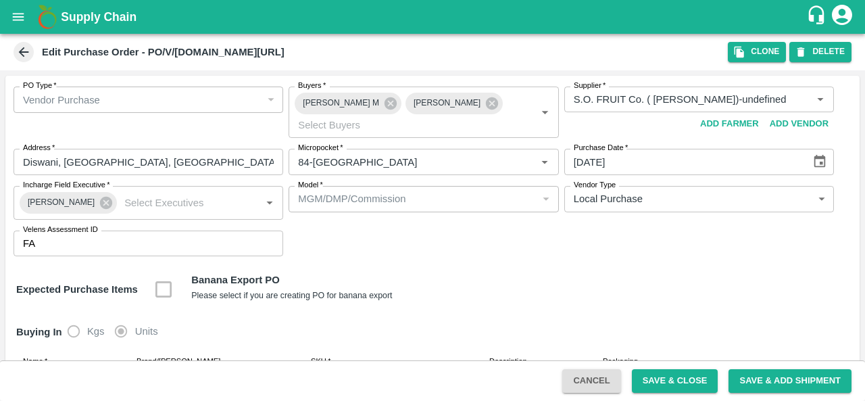
click at [23, 53] on icon at bounding box center [23, 52] width 15 height 15
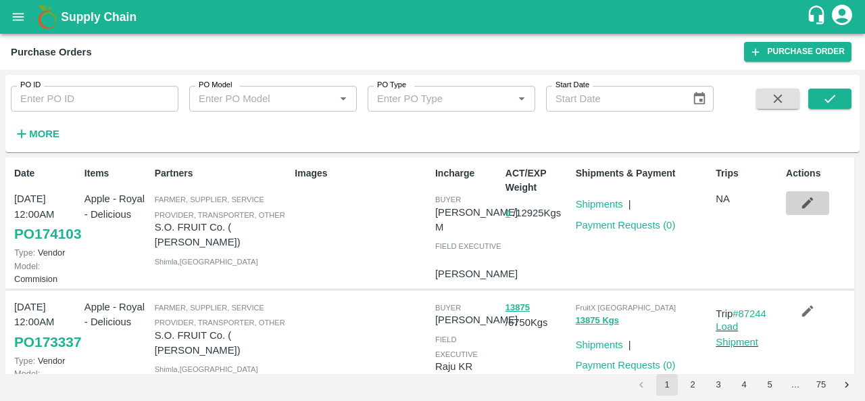
click at [805, 205] on icon "button" at bounding box center [807, 202] width 15 height 15
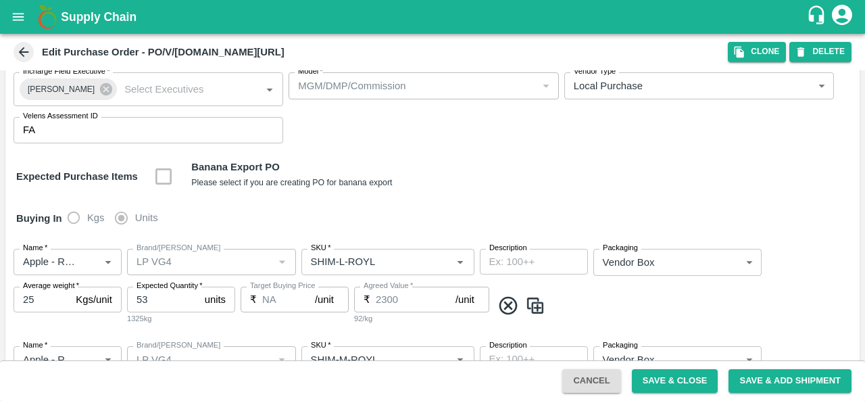
scroll to position [107, 0]
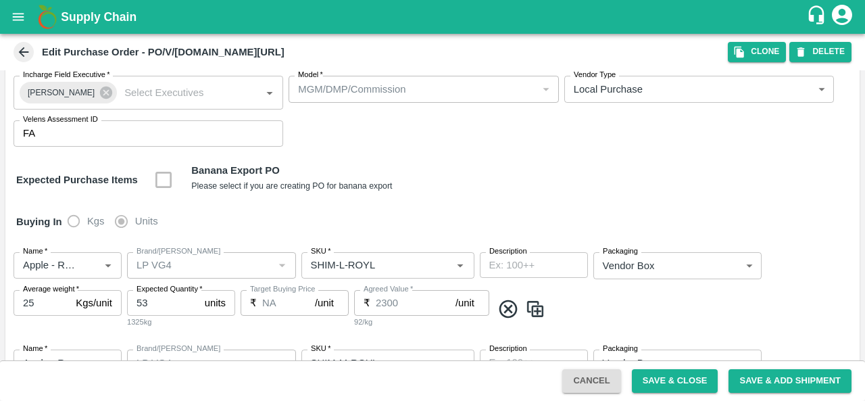
click at [822, 41] on div "Edit Purchase Order - PO/V/S.O.FR/174103 Clone DELETE" at bounding box center [432, 52] width 865 height 36
click at [822, 43] on button "DELETE" at bounding box center [820, 52] width 62 height 20
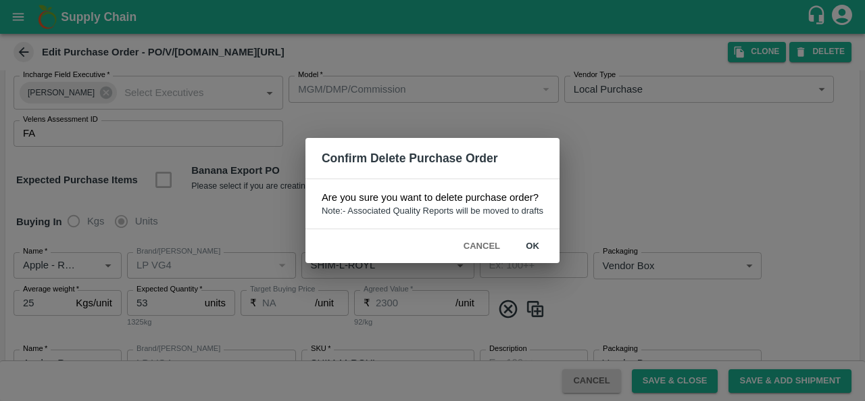
click at [535, 244] on button "ok" at bounding box center [532, 246] width 43 height 24
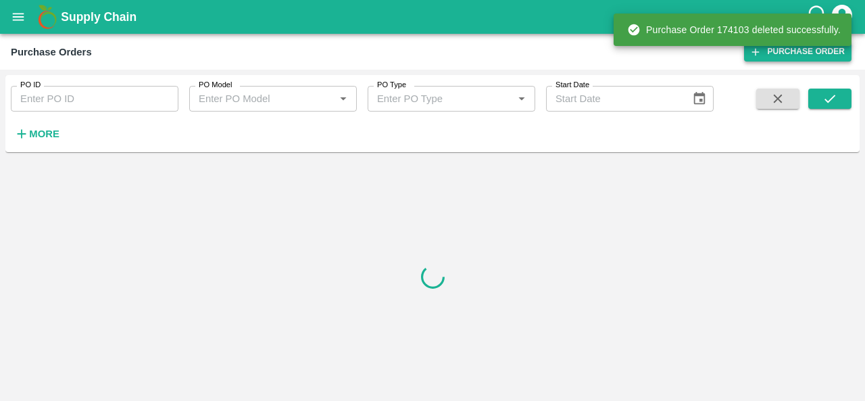
click at [778, 55] on link "Purchase Order" at bounding box center [797, 52] width 107 height 20
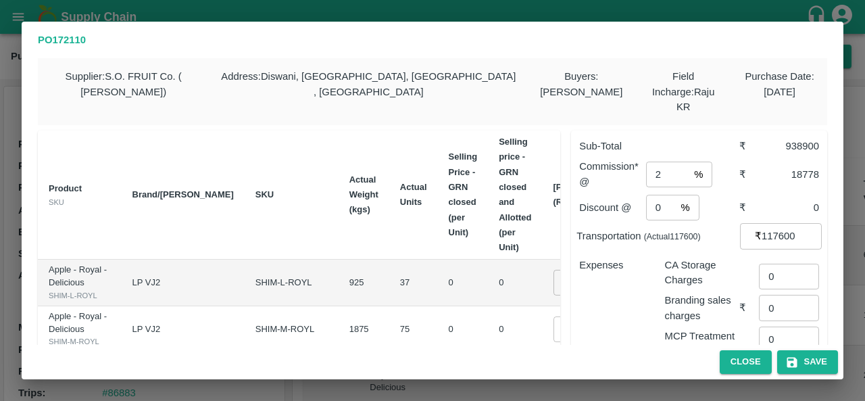
scroll to position [458, 0]
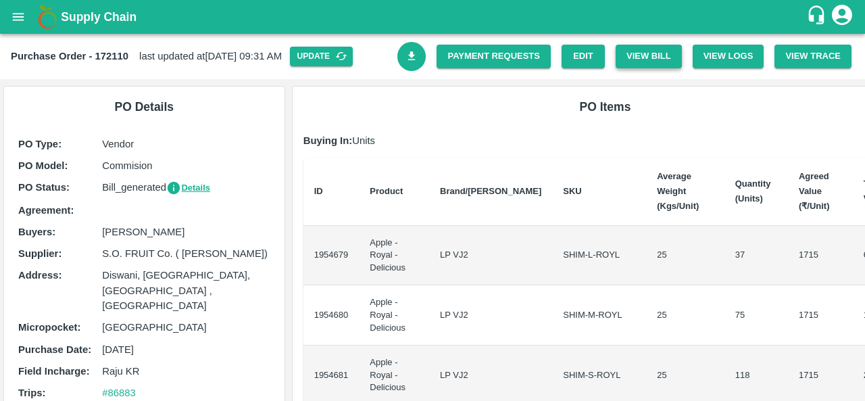
click at [653, 57] on button "View Bill" at bounding box center [649, 57] width 66 height 24
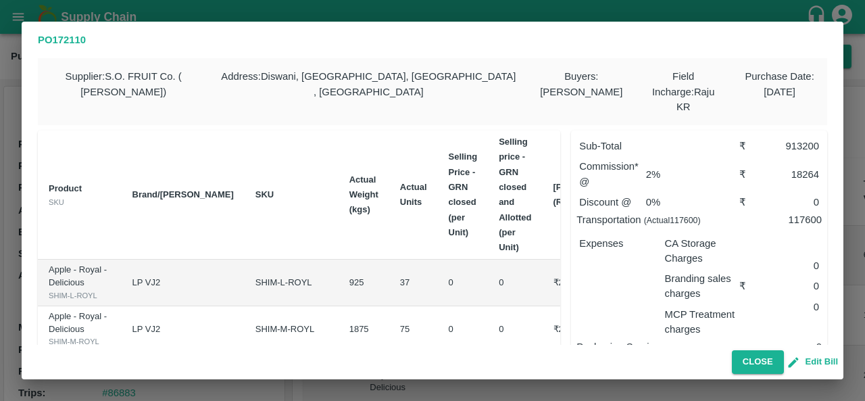
click at [811, 364] on button "Edit Bill" at bounding box center [813, 362] width 49 height 16
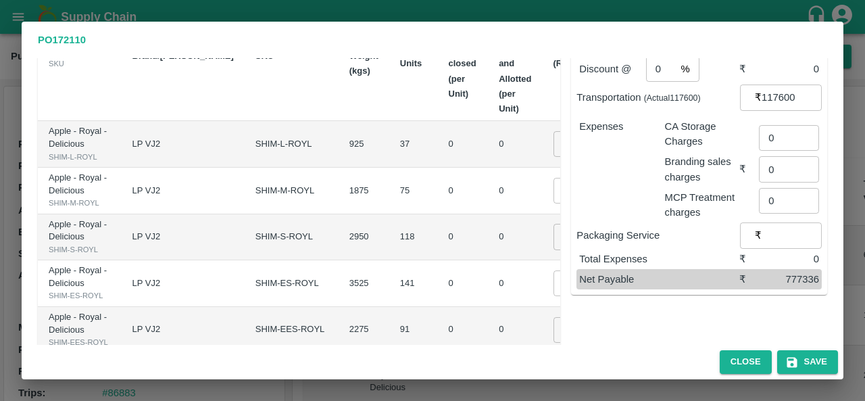
scroll to position [137, 0]
click at [553, 143] on input "2000" at bounding box center [580, 145] width 54 height 26
type input "2100"
click at [553, 205] on input "2000" at bounding box center [580, 192] width 54 height 26
type input "2100"
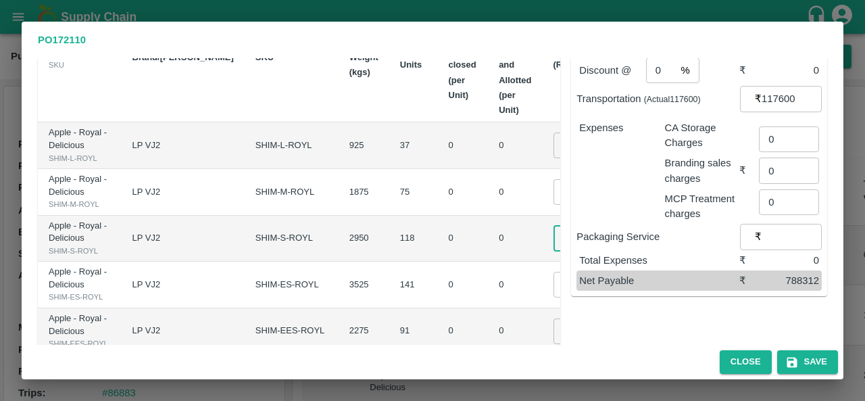
click at [553, 251] on input "2000" at bounding box center [580, 238] width 54 height 26
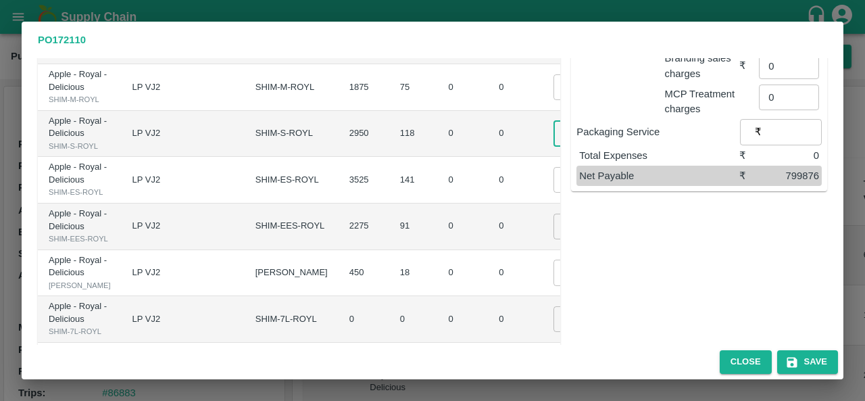
scroll to position [243, 0]
type input "2100"
click at [553, 192] on input "1900" at bounding box center [580, 179] width 54 height 26
type input "2000"
click at [553, 239] on input "1700" at bounding box center [580, 226] width 54 height 26
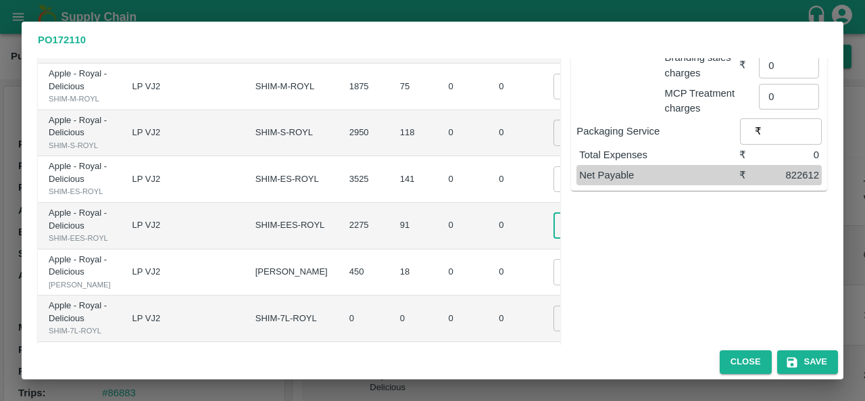
click at [553, 239] on input "1800" at bounding box center [580, 226] width 54 height 26
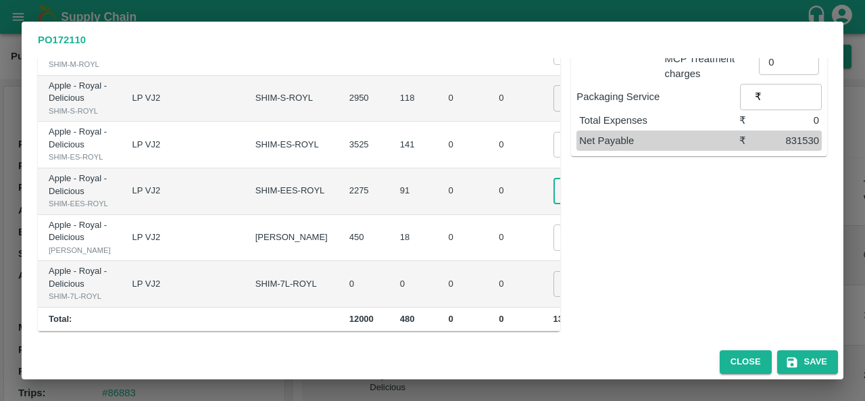
scroll to position [439, 0]
type input "1900"
click at [553, 224] on input "1700" at bounding box center [580, 237] width 54 height 26
type input "1900"
click at [438, 251] on td "0" at bounding box center [463, 238] width 51 height 47
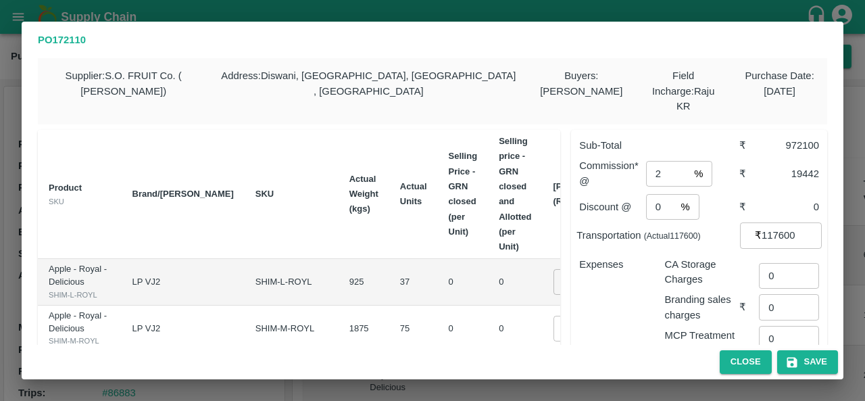
scroll to position [0, 0]
click at [661, 161] on input "2" at bounding box center [667, 174] width 43 height 26
type input "1"
drag, startPoint x: 626, startPoint y: 299, endPoint x: 614, endPoint y: 300, distance: 12.2
click at [614, 300] on div "Expenses" at bounding box center [610, 303] width 85 height 112
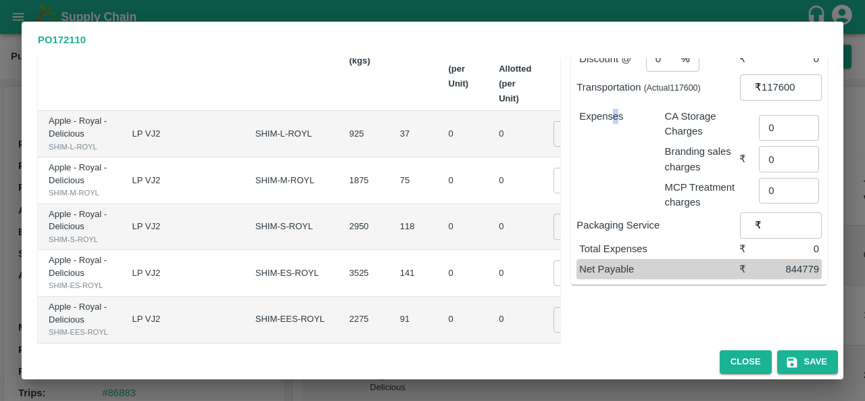
scroll to position [173, 0]
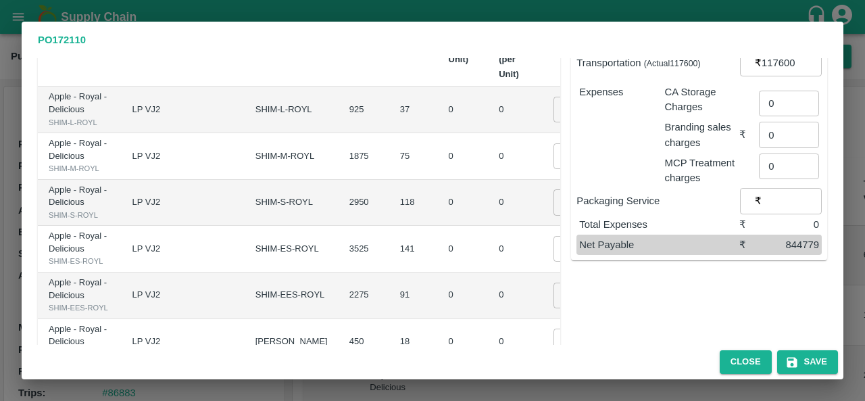
click at [642, 280] on div "Sub-Total ₹ 972100 Commission* @ 1 % ​ ₹ 9721 Discount @ 0 % ​ ₹ 0 Transportati…" at bounding box center [693, 191] width 267 height 489
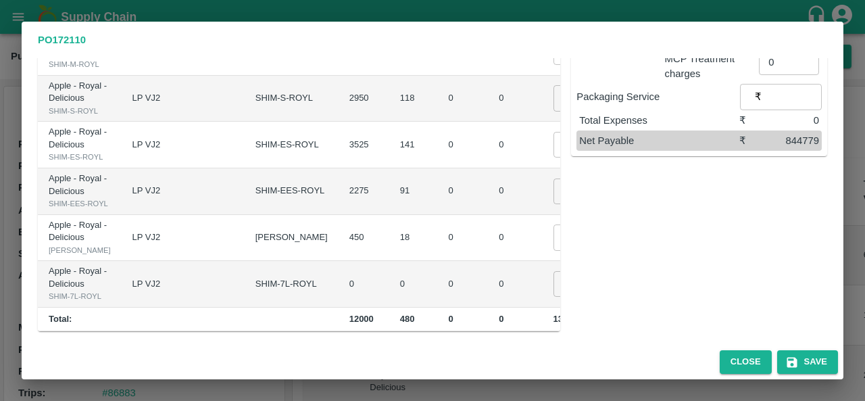
scroll to position [459, 0]
click at [796, 366] on icon "button" at bounding box center [791, 362] width 10 height 10
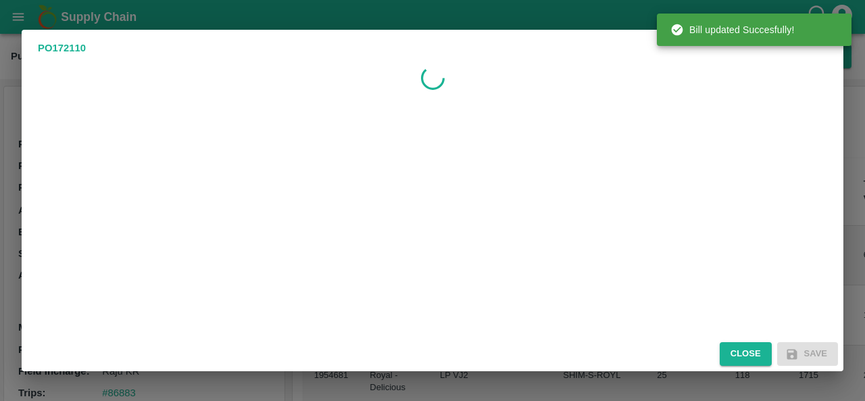
scroll to position [0, 0]
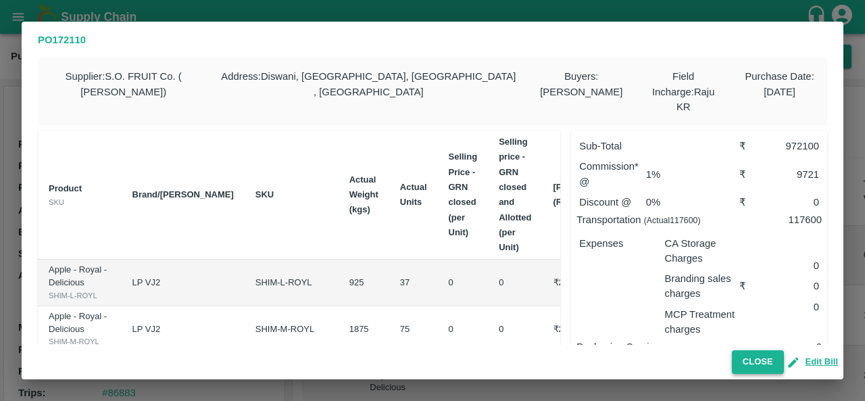
click at [751, 366] on button "Close" at bounding box center [758, 362] width 52 height 24
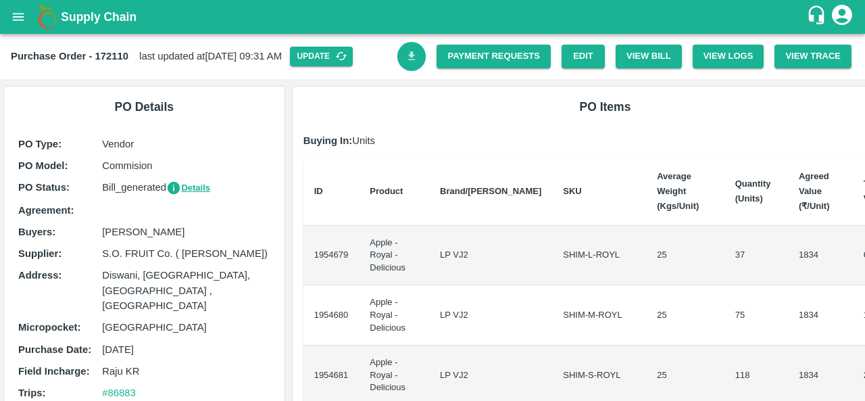
click at [409, 57] on icon "Download Bill" at bounding box center [411, 55] width 7 height 9
click at [503, 53] on link "Payment Requests" at bounding box center [493, 57] width 114 height 24
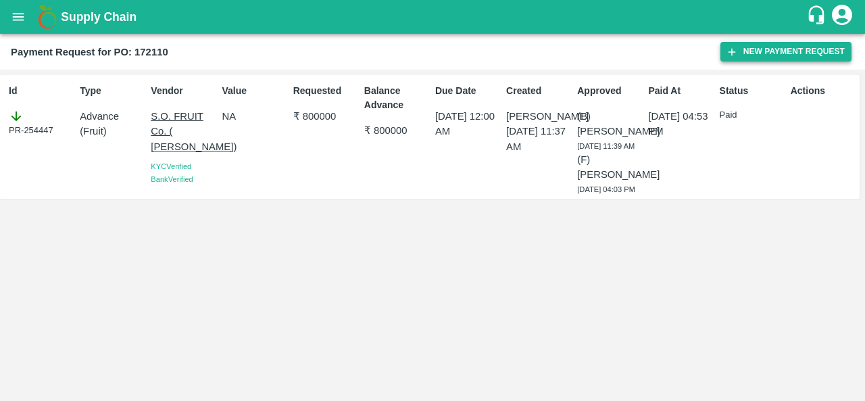
click at [799, 56] on button "New Payment Request" at bounding box center [785, 52] width 131 height 20
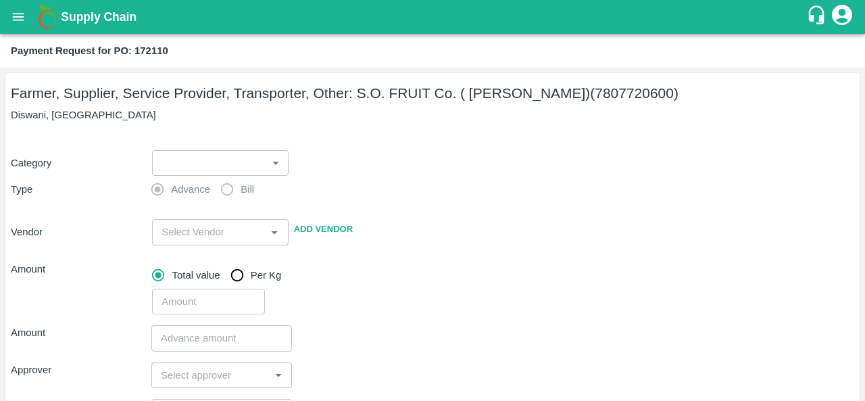
click at [178, 167] on body "Supply Chain Payment Request for PO: 172110 Farmer, Supplier, Service Provider,…" at bounding box center [432, 200] width 865 height 401
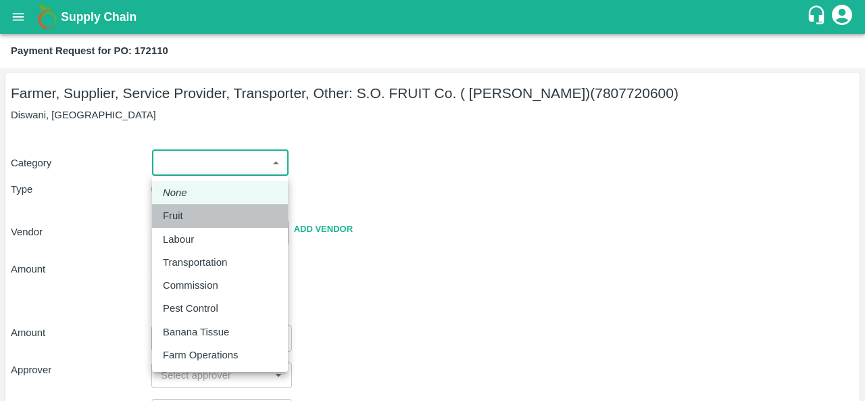
click at [177, 224] on li "Fruit" at bounding box center [220, 215] width 136 height 23
type input "1"
type input "S.O. FRUIT Co. ( [PERSON_NAME]) - 7807720600(Farmer, Supplier, Service Provider…"
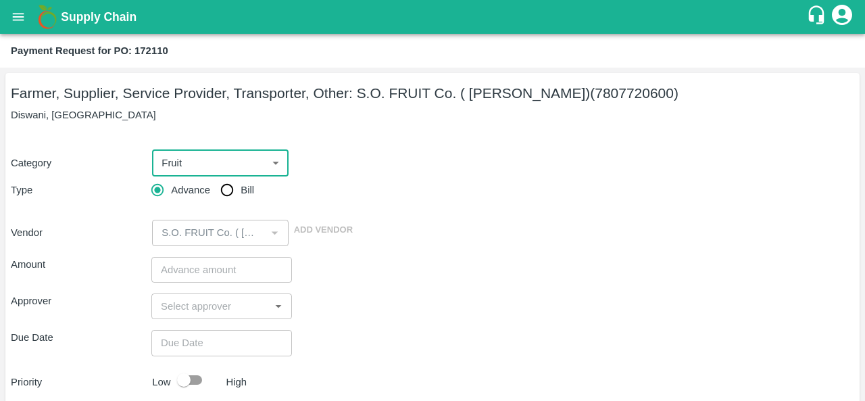
click at [232, 191] on input "Bill" at bounding box center [227, 189] width 27 height 27
radio input "true"
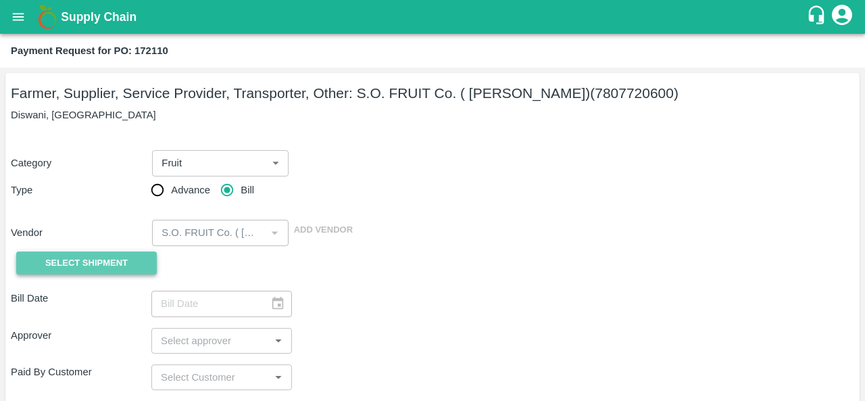
click at [58, 270] on button "Select Shipment" at bounding box center [86, 263] width 141 height 24
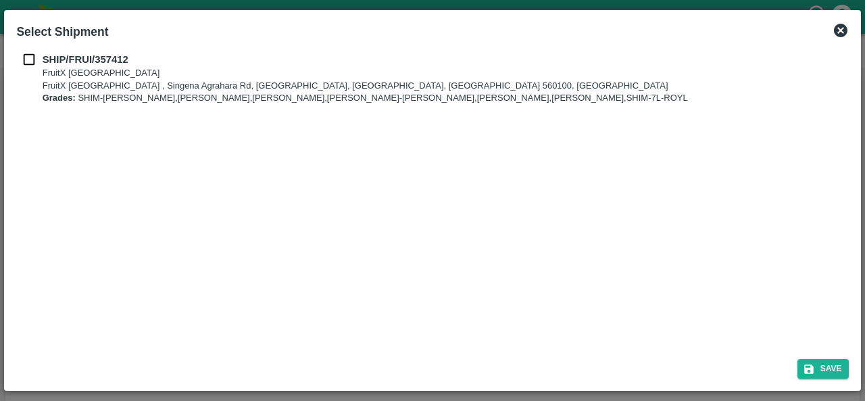
click at [29, 61] on input "checkbox" at bounding box center [29, 59] width 26 height 15
checkbox input "true"
click at [816, 368] on button "Save" at bounding box center [822, 369] width 51 height 20
type input "[DATE]"
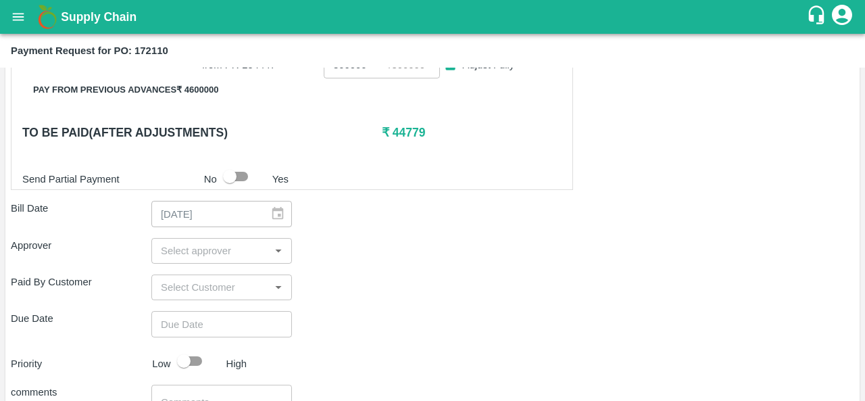
scroll to position [485, 0]
click at [212, 252] on input "input" at bounding box center [210, 250] width 110 height 18
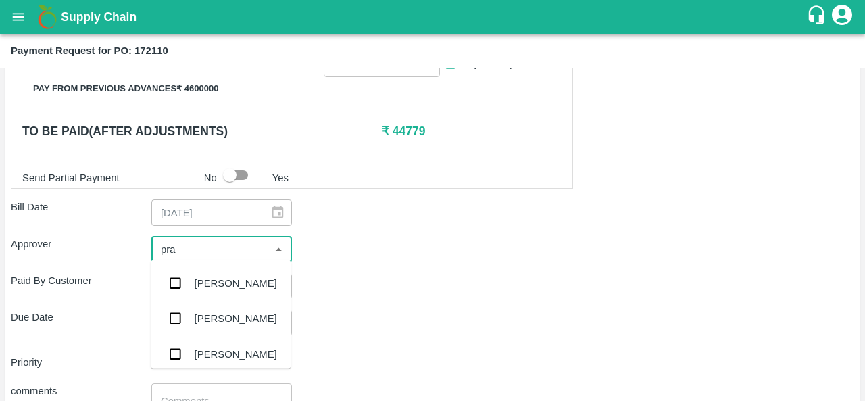
type input "prav"
click at [211, 280] on div "[PERSON_NAME]" at bounding box center [236, 283] width 82 height 15
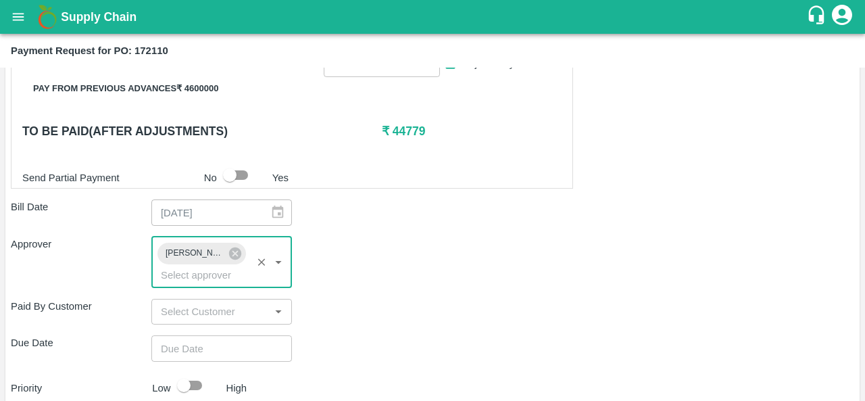
type input "DD/MM/YYYY hh:mm aa"
click at [196, 345] on input "DD/MM/YYYY hh:mm aa" at bounding box center [216, 348] width 131 height 26
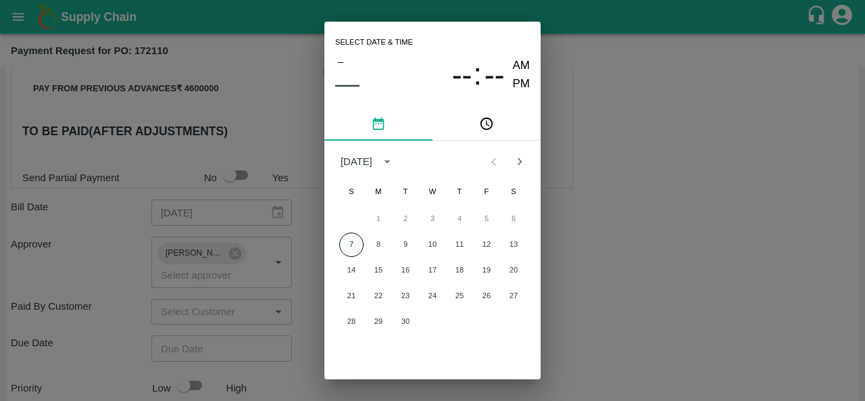
click at [342, 247] on button "7" at bounding box center [351, 244] width 24 height 24
type input "[DATE] 12:00 AM"
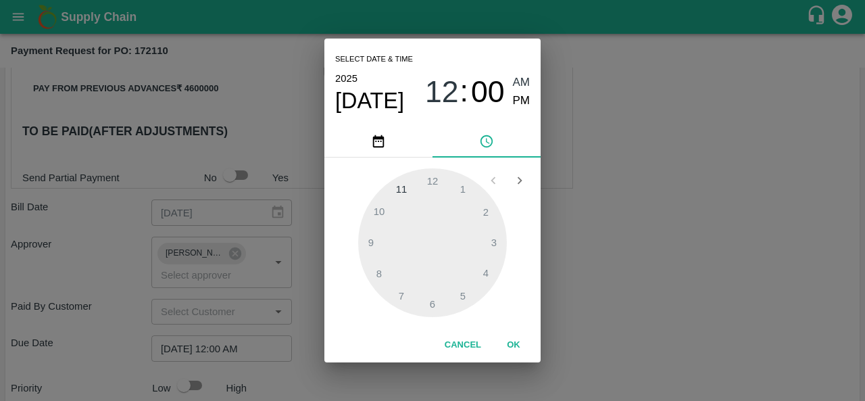
click at [613, 264] on div "Select date & time 2025 Sep 7 12 : 00 AM PM 1 2 3 4 5 6 7 8 9 10 11 12 Cancel OK" at bounding box center [432, 200] width 865 height 401
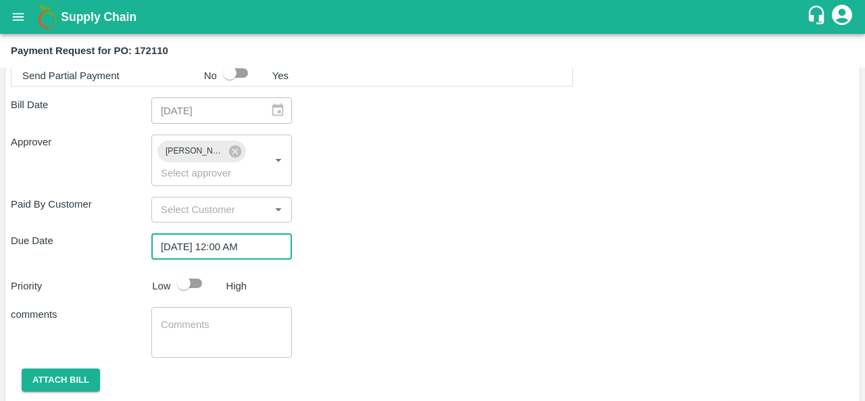
scroll to position [626, 0]
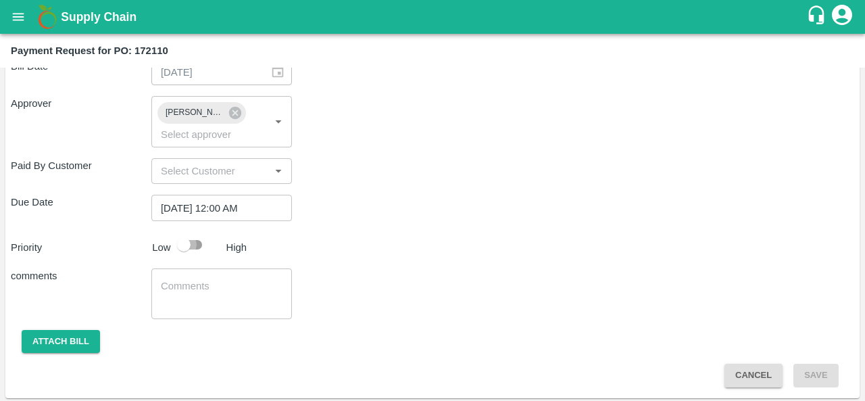
click at [193, 248] on input "checkbox" at bounding box center [183, 245] width 77 height 26
checkbox input "true"
click at [52, 340] on button "Attach bill" at bounding box center [61, 342] width 78 height 24
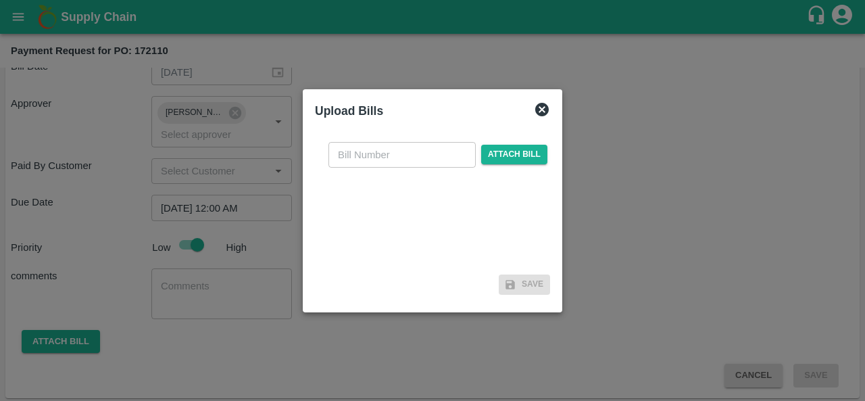
click at [397, 155] on input "text" at bounding box center [401, 155] width 147 height 26
type input "172110"
click at [496, 161] on span "Attach bill" at bounding box center [514, 155] width 66 height 20
click at [0, 0] on input "Attach bill" at bounding box center [0, 0] width 0 height 0
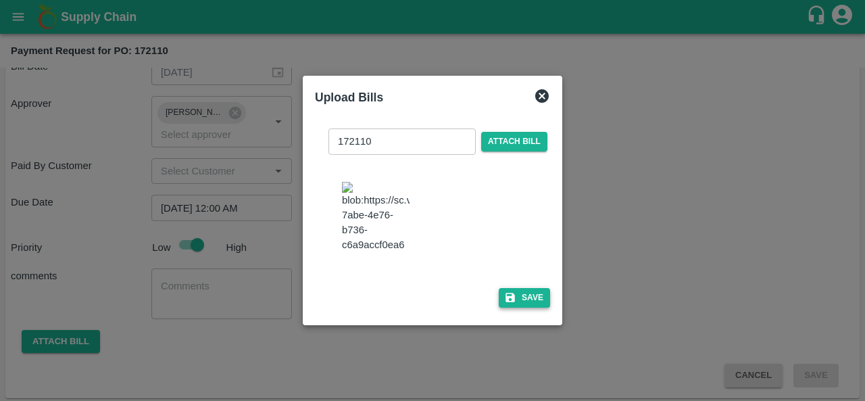
click at [527, 307] on button "Save" at bounding box center [524, 298] width 51 height 20
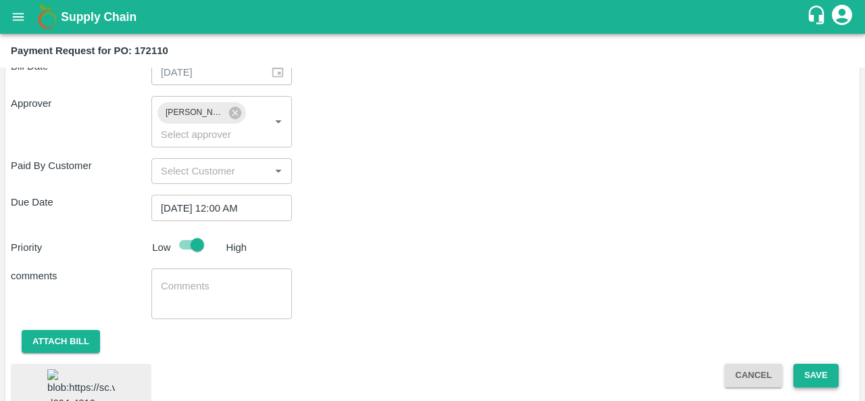
click at [820, 375] on button "Save" at bounding box center [815, 376] width 45 height 24
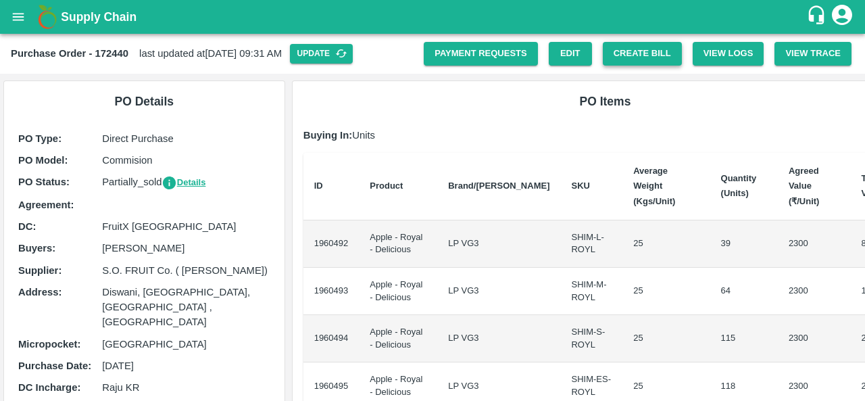
click at [641, 49] on button "Create Bill" at bounding box center [642, 54] width 79 height 24
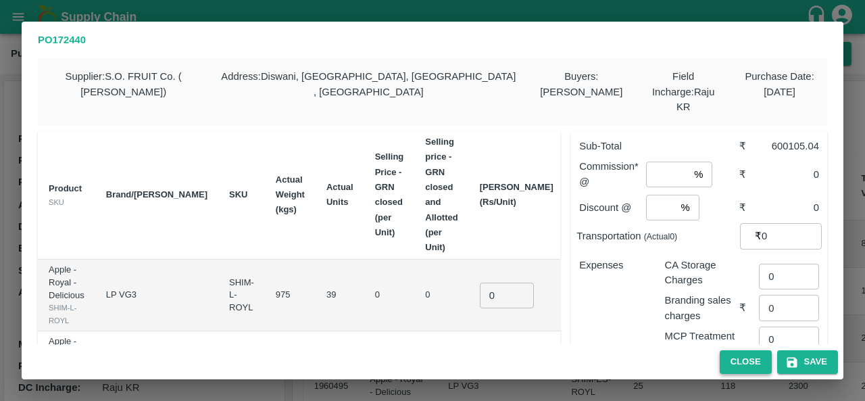
click at [732, 369] on button "Close" at bounding box center [746, 362] width 52 height 24
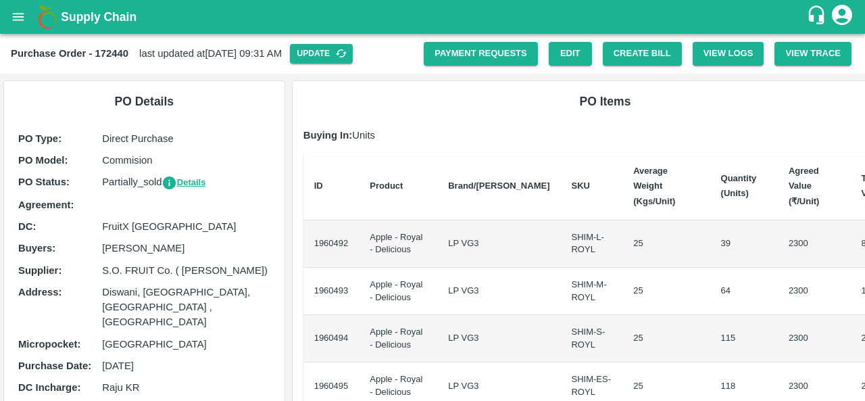
click at [353, 43] on div "Purchase Order - 172440 last updated at [DATE] 09:31 AM Update Payment Requests…" at bounding box center [432, 54] width 865 height 40
click at [349, 51] on button "Update" at bounding box center [321, 54] width 63 height 20
click at [652, 57] on button "Create Bill" at bounding box center [642, 54] width 79 height 24
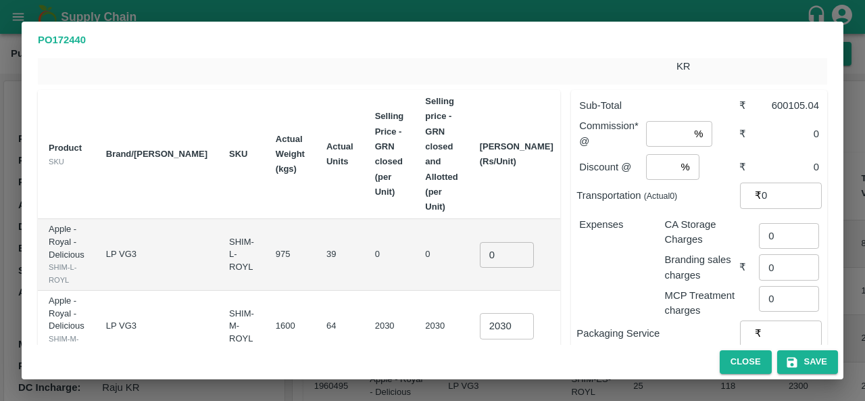
scroll to position [40, 0]
drag, startPoint x: 449, startPoint y: 243, endPoint x: 394, endPoint y: 240, distance: 55.5
click at [394, 240] on tr "Apple - Royal - Delicious SHIM-L-ROYL LP VG3 SHIM-L-ROYL 975 39 0 0 0 ​ ₹0" at bounding box center [335, 256] width 595 height 72
click at [480, 243] on input "2200" at bounding box center [507, 256] width 54 height 26
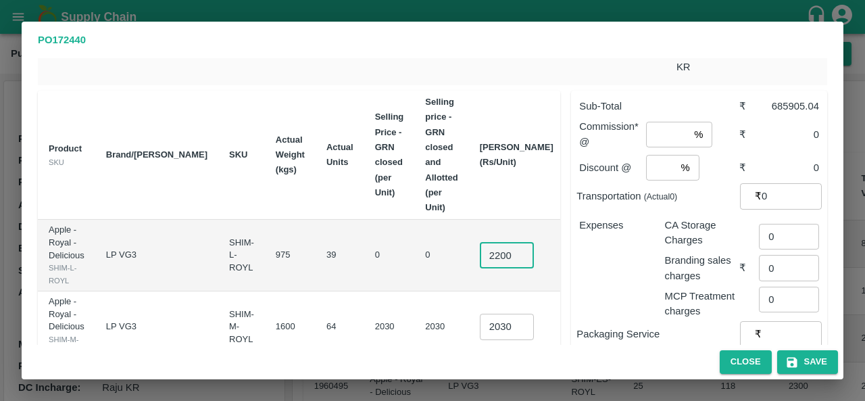
click at [480, 243] on input "2200" at bounding box center [507, 256] width 54 height 26
type input "2200"
click at [480, 314] on input "2030" at bounding box center [507, 327] width 54 height 26
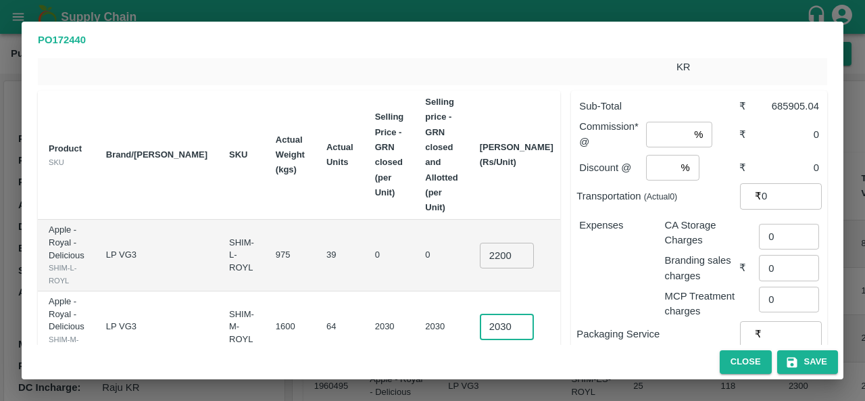
paste input "20"
type input "2200"
click at [469, 291] on td "2200 ​" at bounding box center [516, 327] width 95 height 72
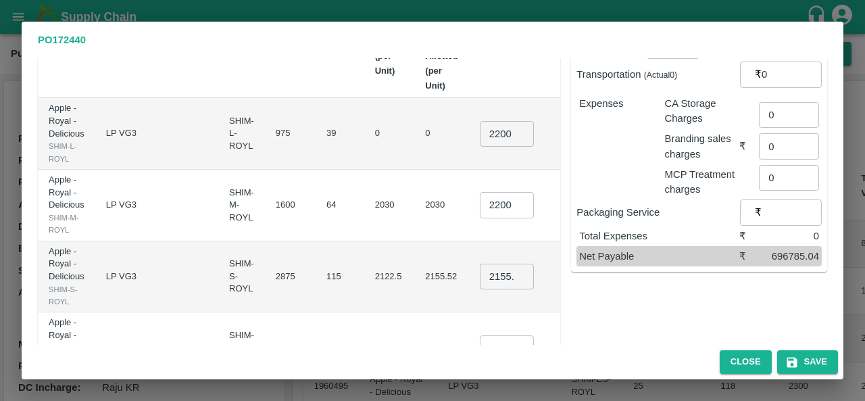
scroll to position [164, 0]
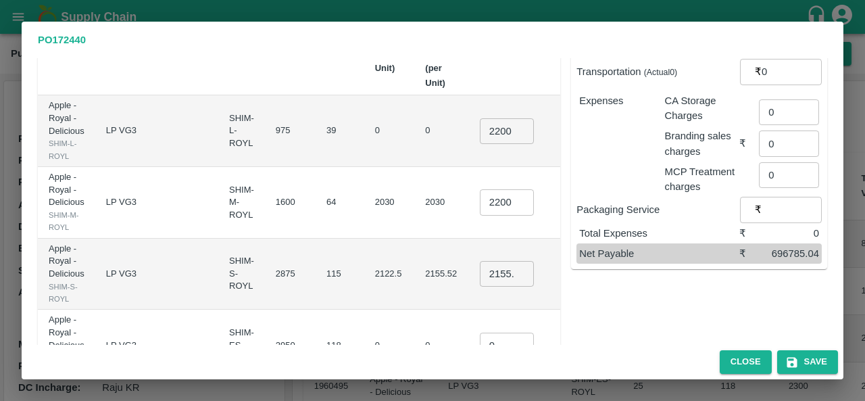
click at [480, 261] on input "2155.5220588235293" at bounding box center [507, 274] width 54 height 26
paste input "200"
type input "2200"
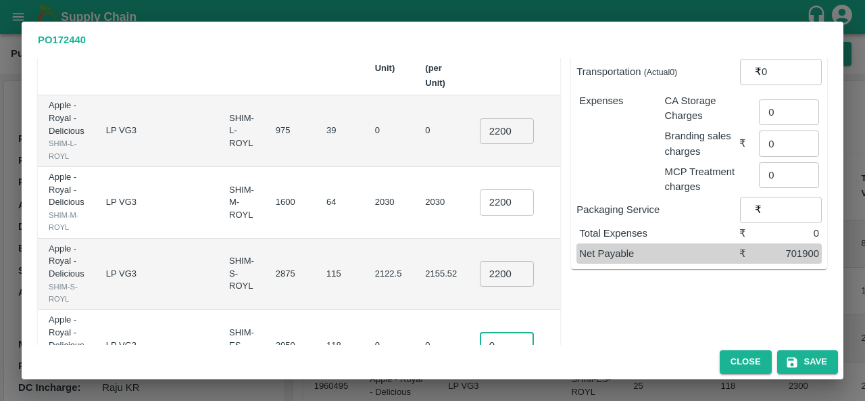
click at [480, 332] on input "0" at bounding box center [507, 345] width 54 height 26
paste input "2200"
type input "2200"
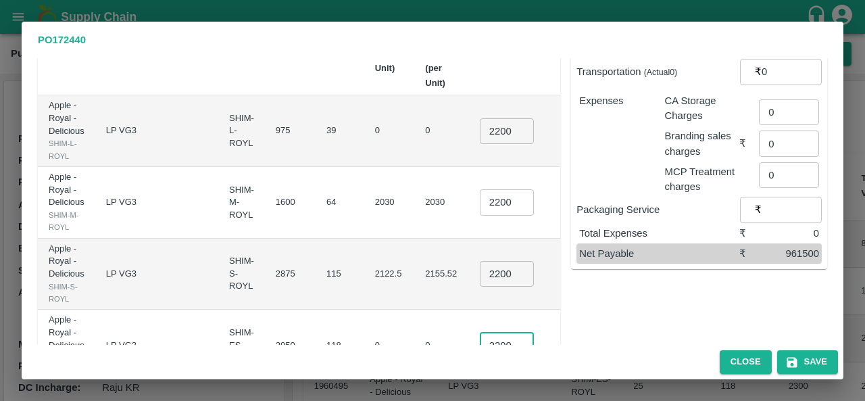
click at [414, 309] on td "0" at bounding box center [441, 345] width 54 height 72
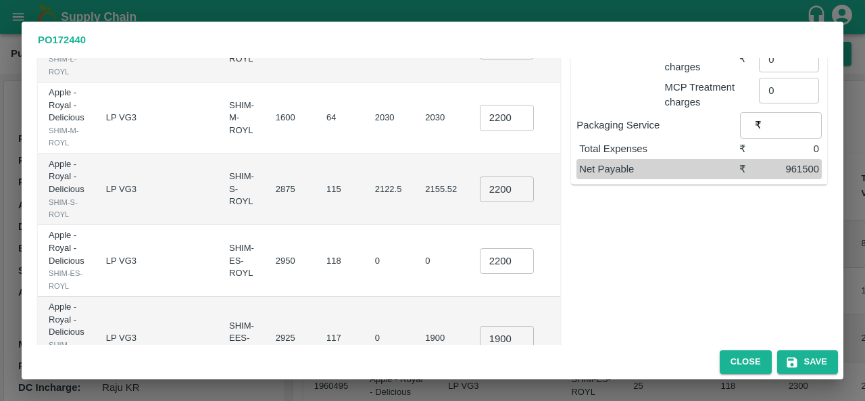
scroll to position [250, 0]
click at [480, 324] on input "1900" at bounding box center [507, 337] width 54 height 26
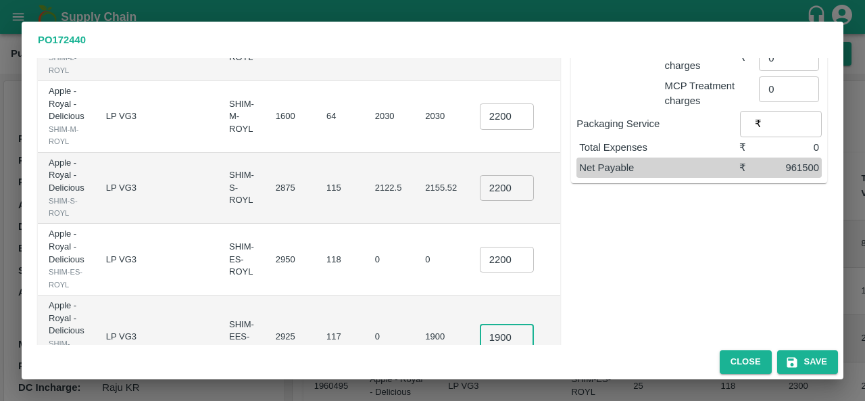
paste input "22"
click at [414, 295] on td "1900" at bounding box center [441, 337] width 54 height 84
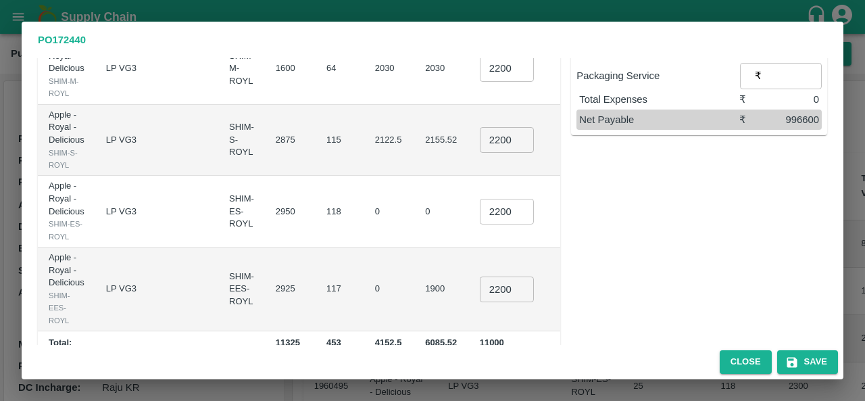
scroll to position [305, 0]
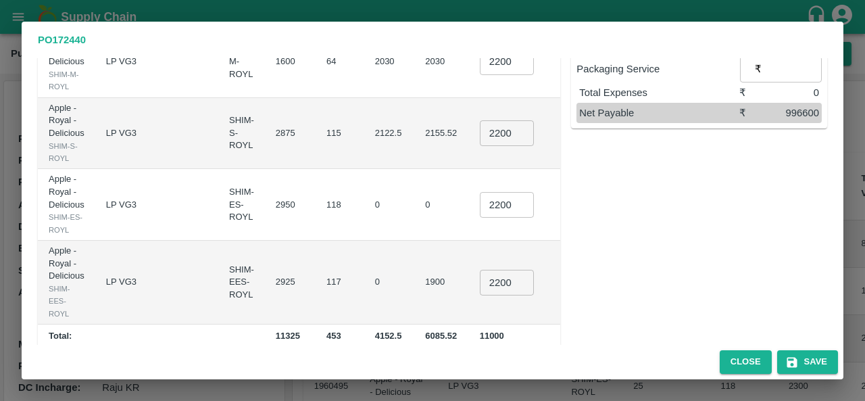
click at [480, 270] on input "2200" at bounding box center [507, 283] width 54 height 26
type input "2000"
click at [480, 192] on input "2200" at bounding box center [507, 205] width 54 height 26
type input "2000"
click at [414, 216] on td "0" at bounding box center [441, 205] width 54 height 72
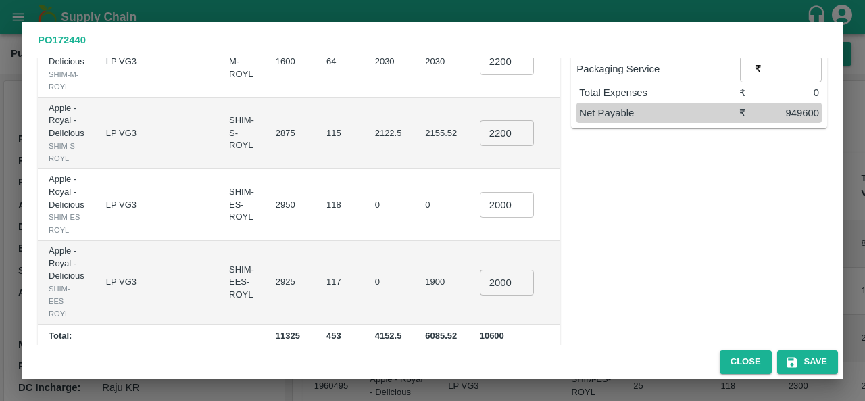
click at [480, 271] on input "2000" at bounding box center [507, 283] width 54 height 26
type input "1700"
click at [424, 241] on td "1900" at bounding box center [441, 283] width 54 height 84
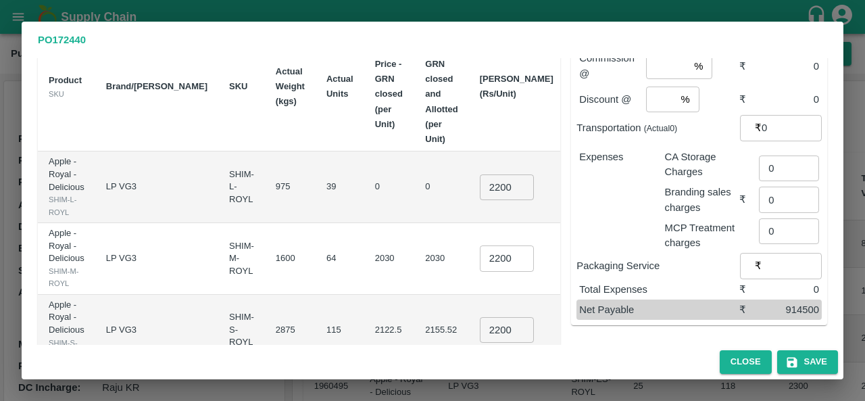
scroll to position [109, 0]
click at [480, 174] on input "2200" at bounding box center [507, 187] width 54 height 26
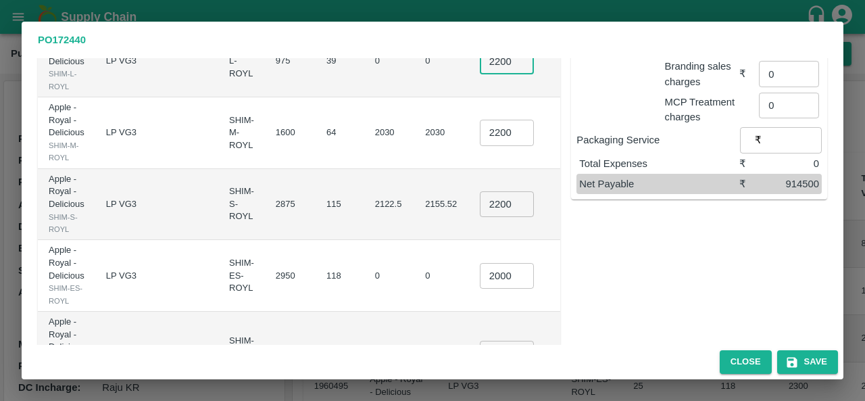
scroll to position [235, 0]
click at [480, 190] on input "2200" at bounding box center [507, 203] width 54 height 26
type input "2100"
click at [480, 261] on input "2000" at bounding box center [507, 274] width 54 height 26
click at [495, 286] on td "2000 ​" at bounding box center [516, 275] width 95 height 72
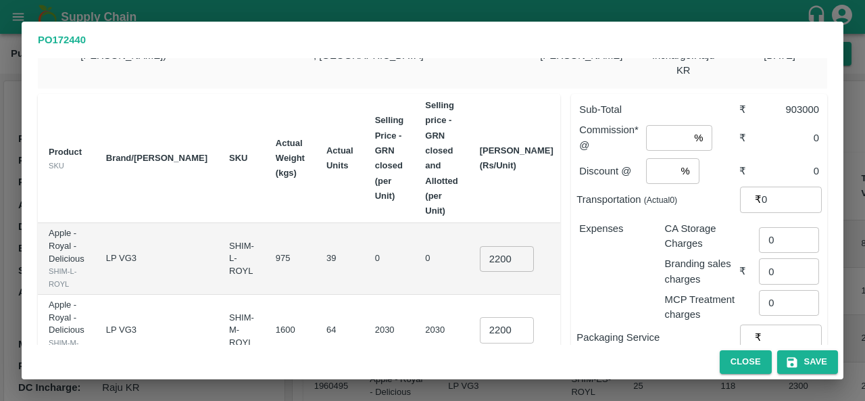
scroll to position [36, 0]
click at [659, 126] on input "number" at bounding box center [667, 139] width 43 height 26
type input "2"
type input "1"
click at [664, 159] on input "1" at bounding box center [661, 172] width 30 height 26
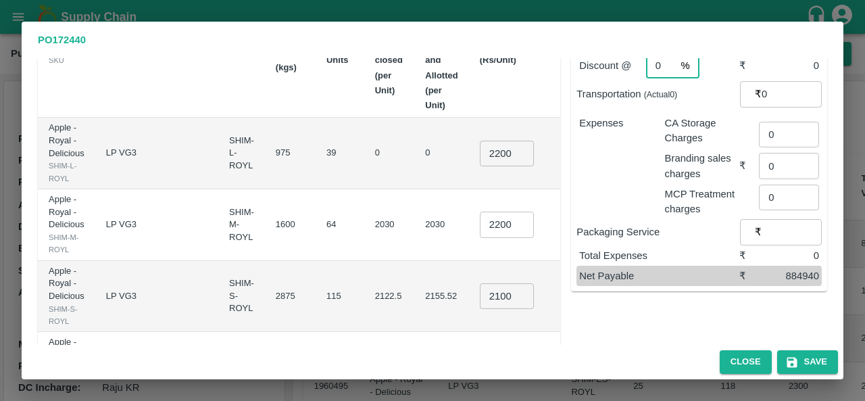
scroll to position [141, 0]
type input "0"
click at [662, 322] on div "Sub-Total ₹ 903000 Commission* @ 2 % ​ ₹ 18060 Discount @ 0 % ​ ₹ 0 Transportat…" at bounding box center [693, 245] width 267 height 534
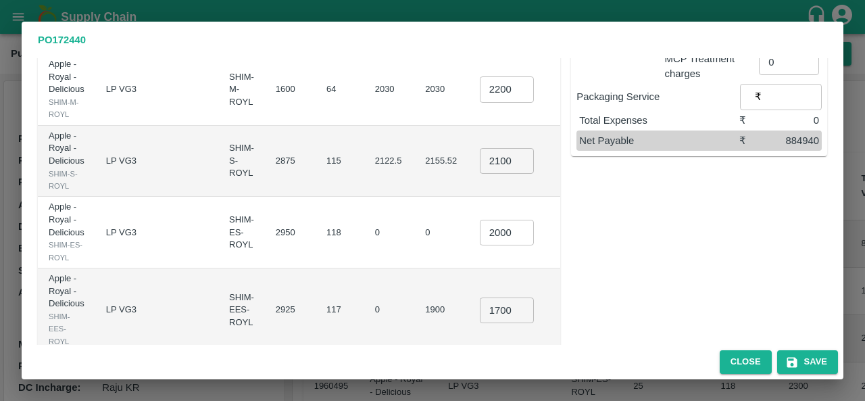
scroll to position [305, 0]
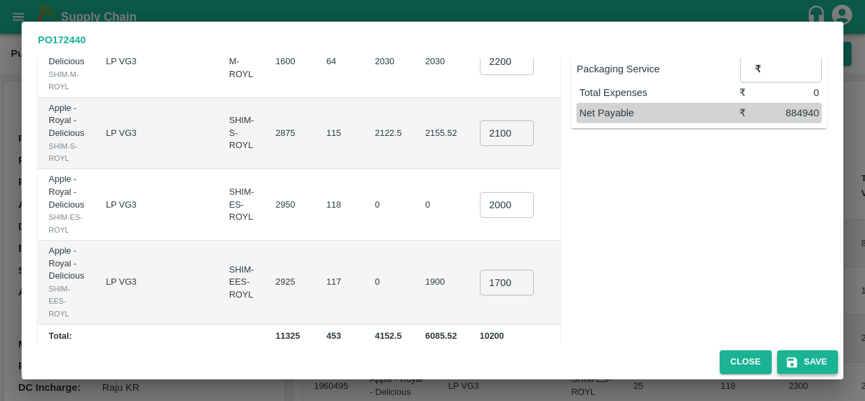
click at [801, 357] on button "Save" at bounding box center [807, 362] width 61 height 24
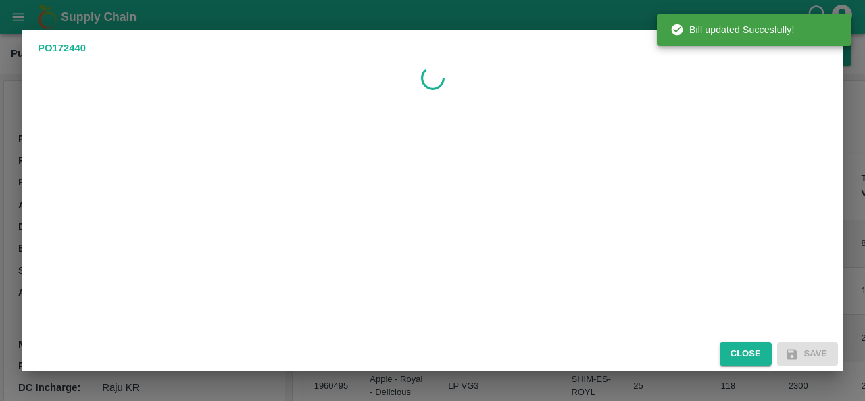
scroll to position [0, 0]
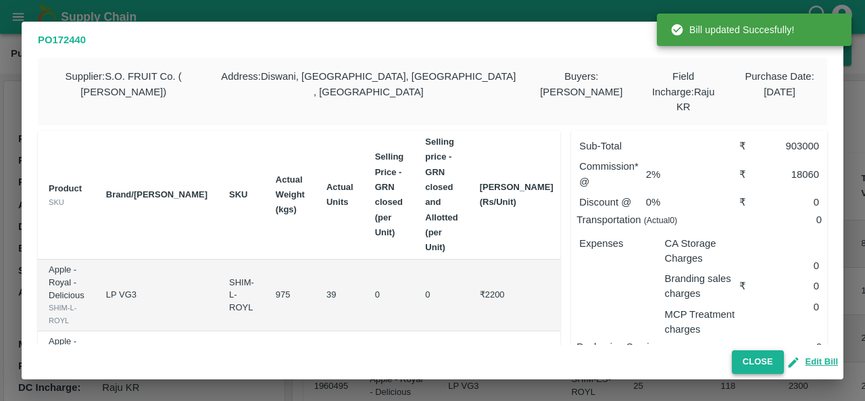
click at [751, 368] on button "Close" at bounding box center [758, 362] width 52 height 24
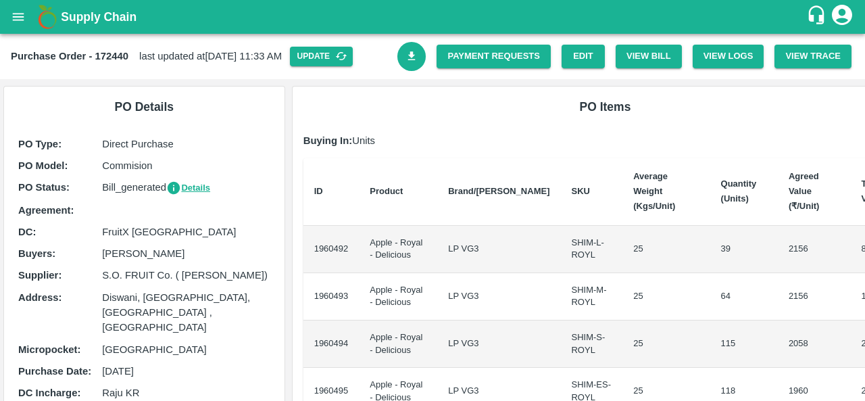
click at [408, 55] on icon "Download Bill" at bounding box center [411, 55] width 7 height 9
click at [484, 55] on link "Payment Requests" at bounding box center [493, 57] width 114 height 24
click at [8, 24] on button "open drawer" at bounding box center [18, 16] width 31 height 31
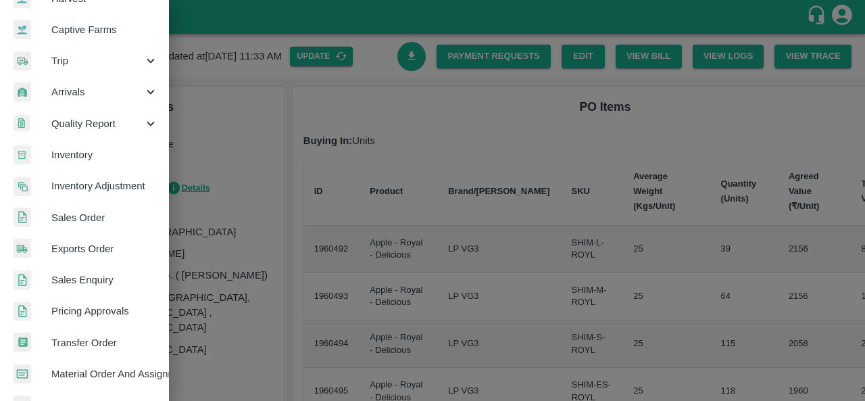
scroll to position [151, 0]
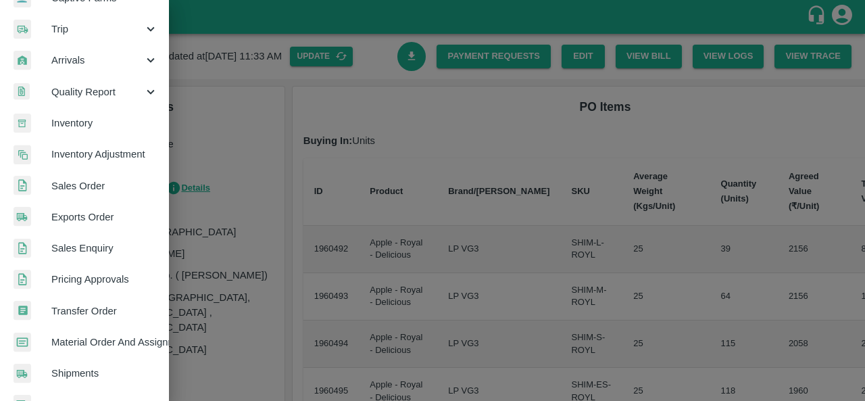
click at [105, 341] on span "Material Order And Assignment" at bounding box center [104, 341] width 107 height 15
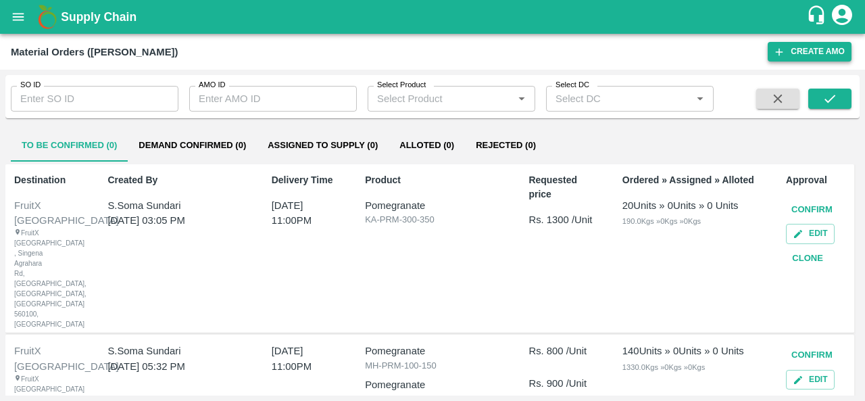
click at [785, 49] on icon "button" at bounding box center [779, 52] width 12 height 12
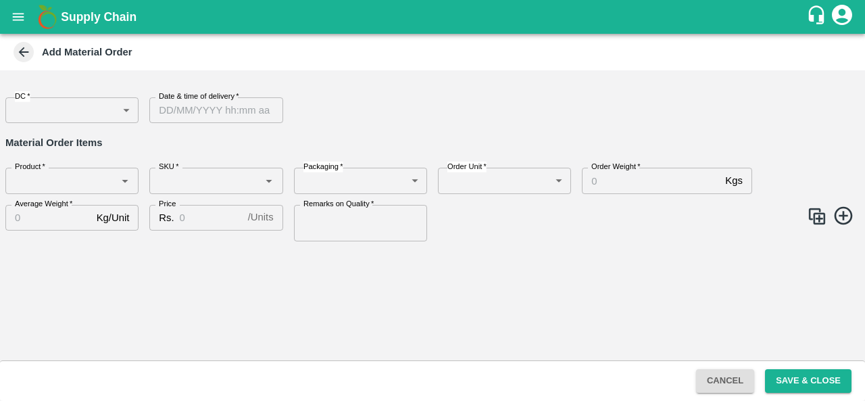
click at [63, 107] on body "Supply Chain Add Material Order DC   * ​ DC Date & time of delivery   * Date & …" at bounding box center [432, 200] width 865 height 401
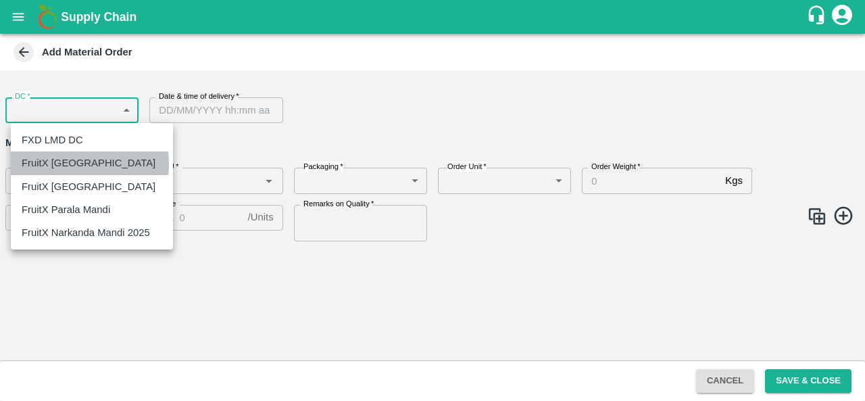
click at [49, 164] on p "FruitX [GEOGRAPHIC_DATA]" at bounding box center [89, 162] width 134 height 15
type input "147"
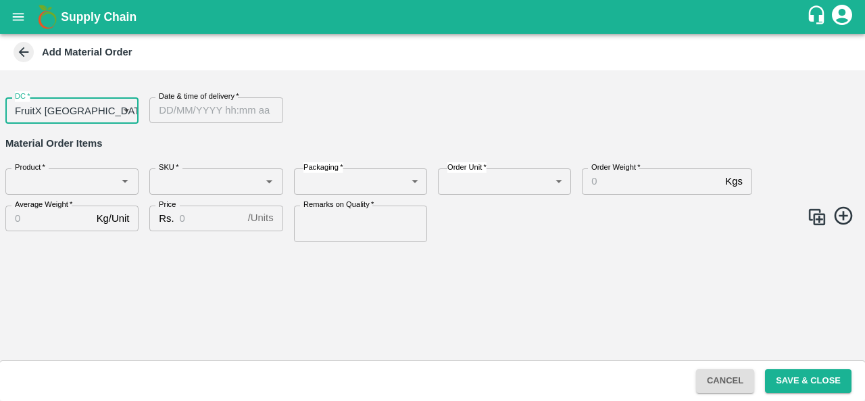
type input "DD/MM/YYYY hh:mm aa"
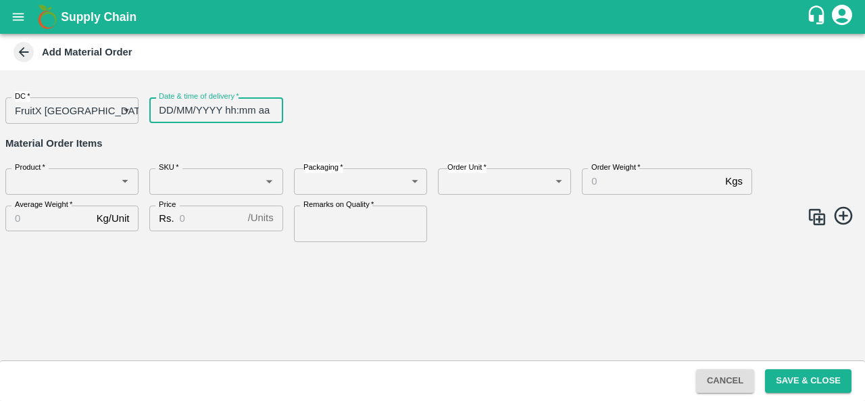
drag, startPoint x: 247, startPoint y: 111, endPoint x: 236, endPoint y: 110, distance: 10.2
click at [236, 110] on input "DD/MM/YYYY hh:mm aa" at bounding box center [211, 110] width 124 height 26
type input "DD/MM/YYYY hh:mm aa"
click at [236, 110] on input "DD/MM/YYYY hh:mm aa" at bounding box center [211, 110] width 124 height 26
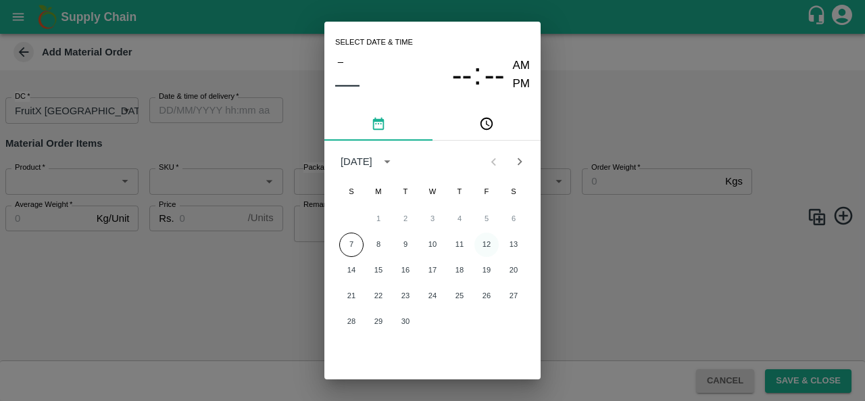
click at [491, 246] on button "12" at bounding box center [486, 244] width 24 height 24
type input "12/09/2025 12:00 AM"
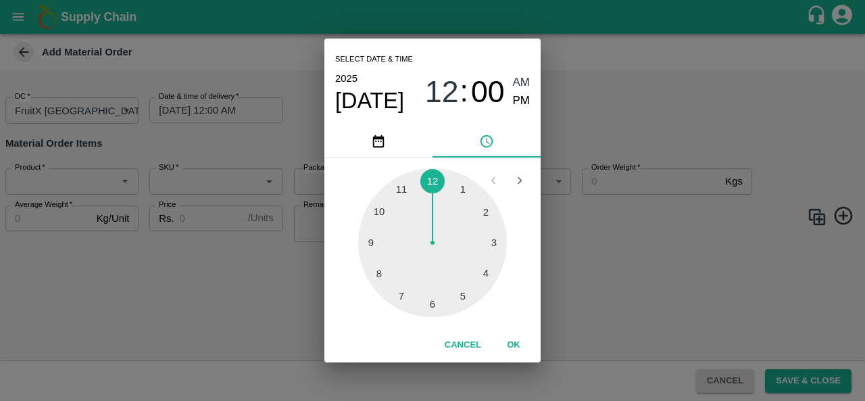
click at [263, 316] on div "Select date & time 2025 Sep 12 12 : 00 AM PM 1 2 3 4 5 6 7 8 9 10 11 12 Cancel …" at bounding box center [432, 200] width 865 height 401
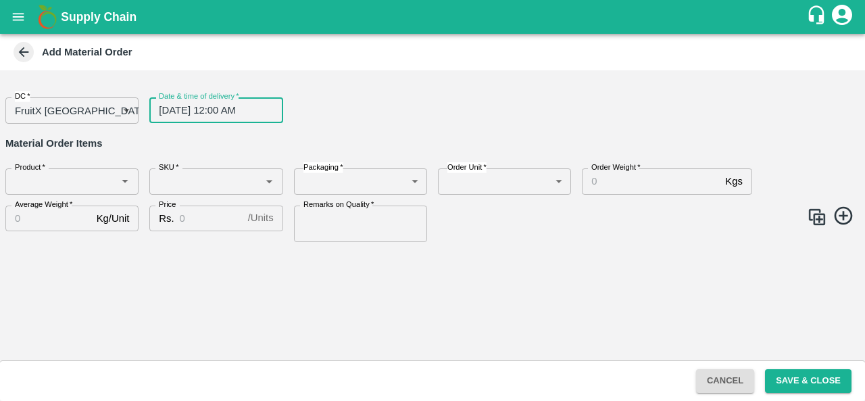
click at [66, 182] on input "Product   *" at bounding box center [60, 181] width 103 height 18
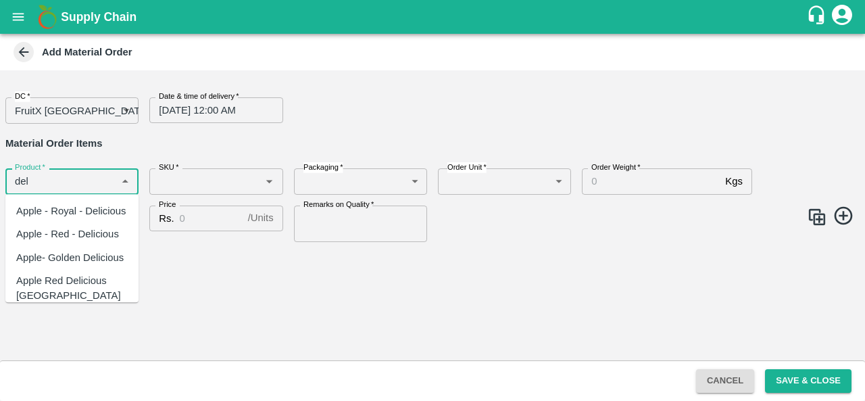
click at [66, 218] on div "Apple - Royal - Delicious" at bounding box center [71, 210] width 110 height 15
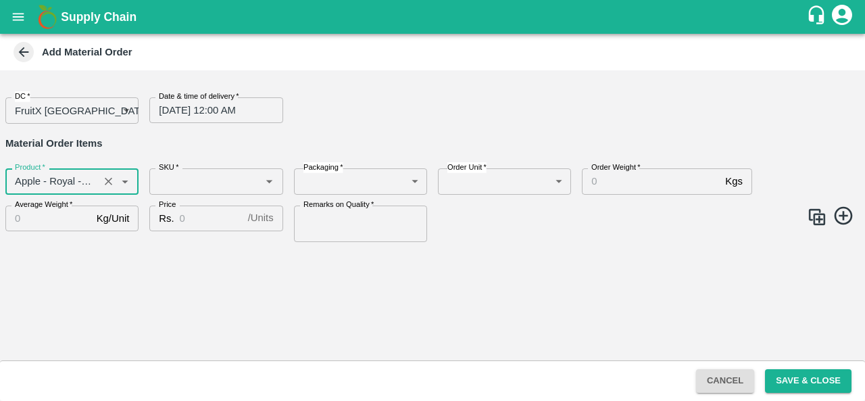
type input "Apple - Royal - Delicious"
click at [196, 180] on input "SKU   *" at bounding box center [204, 181] width 103 height 18
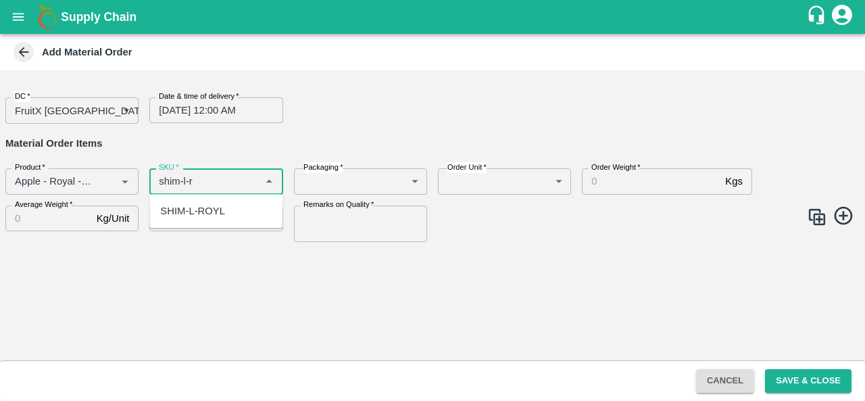
click at [190, 207] on div "SHIM-L-ROYL" at bounding box center [192, 210] width 65 height 15
type input "SHIM-L-ROYL"
click at [358, 184] on body "Supply Chain Add Material Order DC   * FruitX Bangalore 147 DC Date & time of d…" at bounding box center [432, 200] width 865 height 401
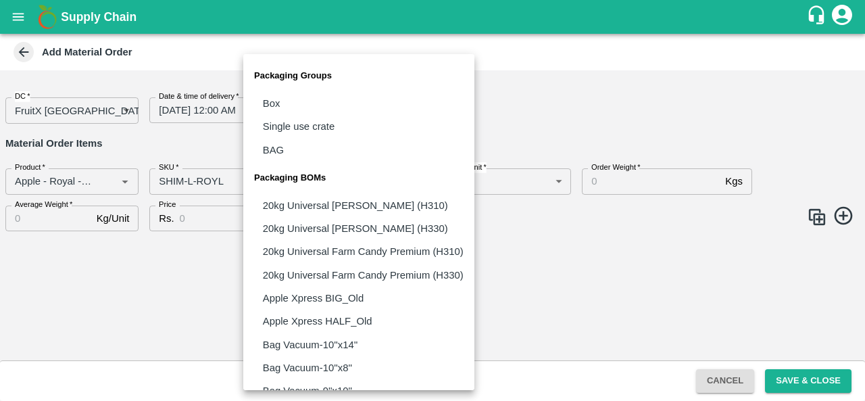
scroll to position [1014, 0]
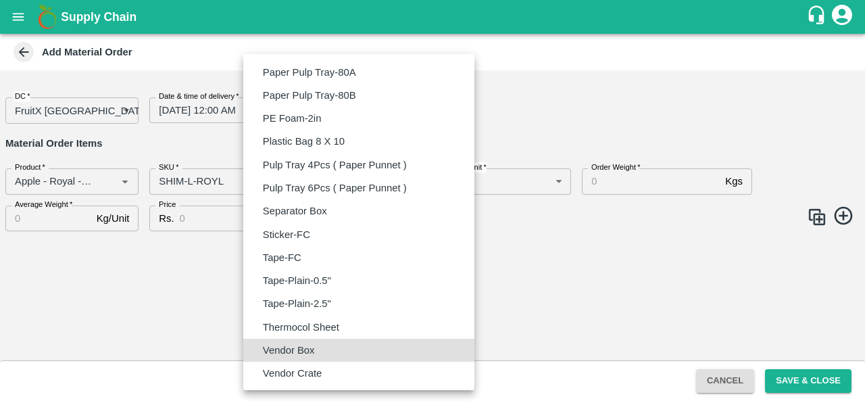
type input "BOM/276"
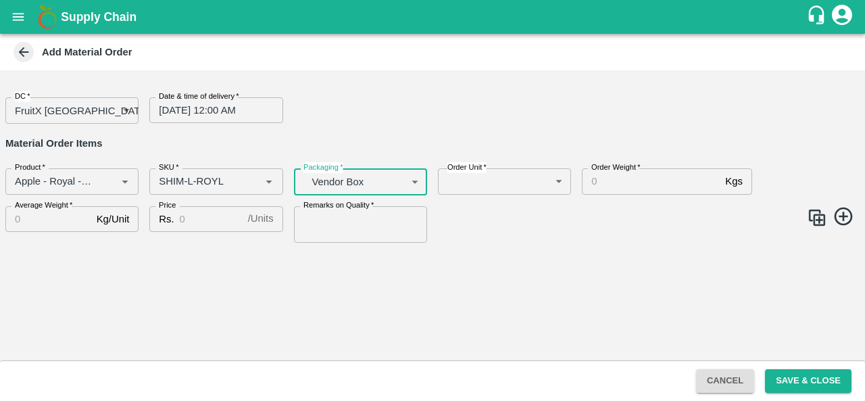
click at [474, 186] on body "Supply Chain Add Material Order DC   * FruitX Bangalore 147 DC Date & time of d…" at bounding box center [432, 200] width 865 height 401
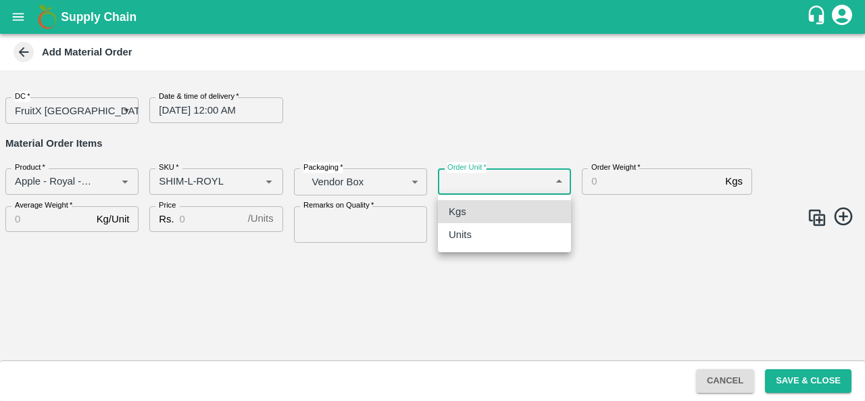
click at [476, 239] on div "Units" at bounding box center [464, 234] width 30 height 15
type input "2"
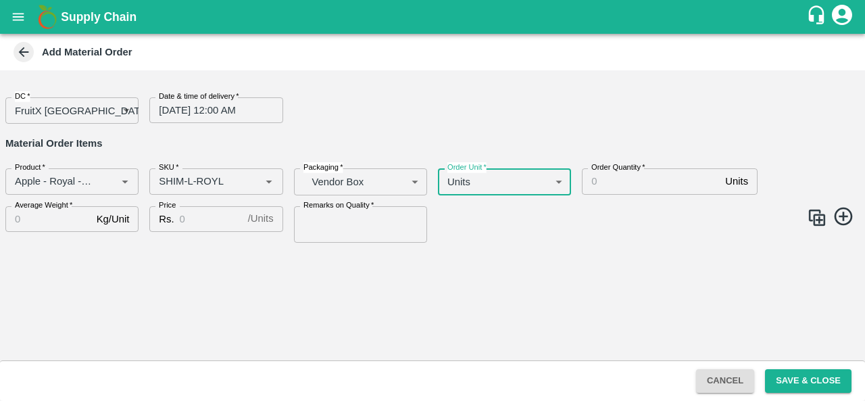
click at [629, 182] on input "Order Quantity   *" at bounding box center [651, 181] width 138 height 26
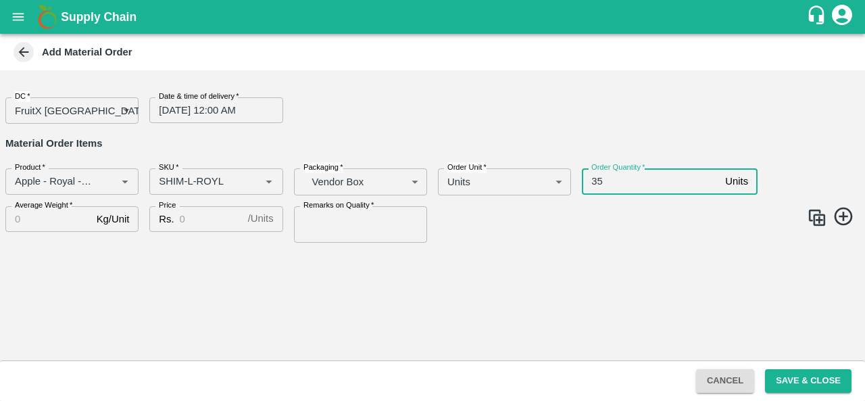
type input "35"
click at [46, 213] on input "Average Weight   *" at bounding box center [48, 219] width 86 height 26
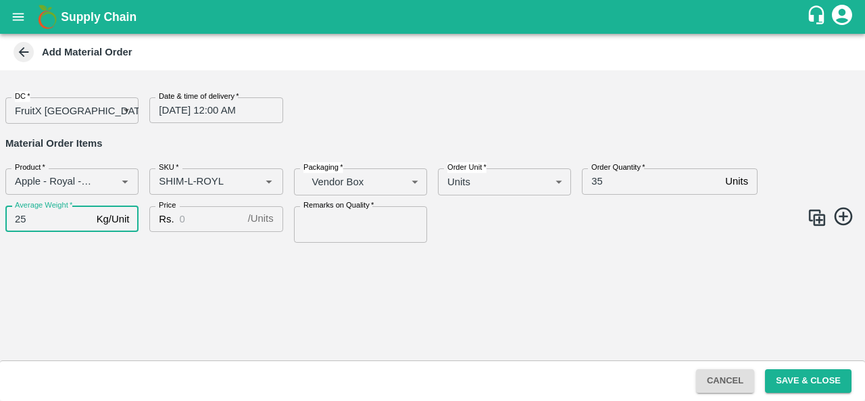
type input "25"
click at [201, 224] on input "Price" at bounding box center [211, 219] width 63 height 26
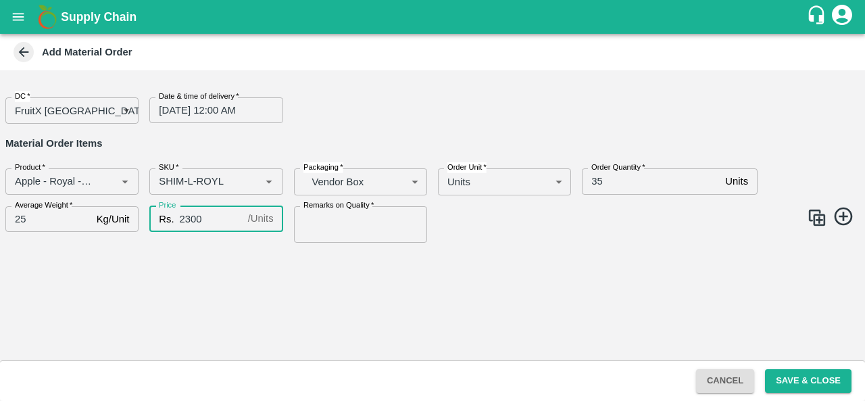
type input "2300"
click at [323, 231] on input "Remarks on Quality   *" at bounding box center [360, 224] width 133 height 36
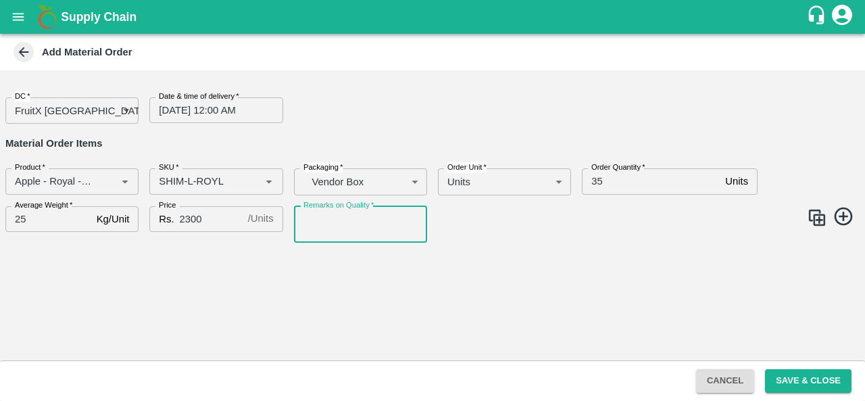
type input "GOOD QUALITY"
click at [816, 214] on img at bounding box center [817, 217] width 20 height 20
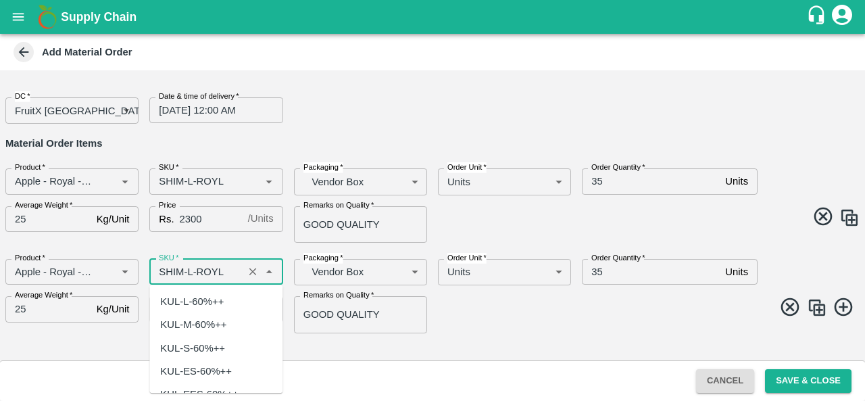
click at [191, 271] on input "SKU   *" at bounding box center [195, 272] width 85 height 18
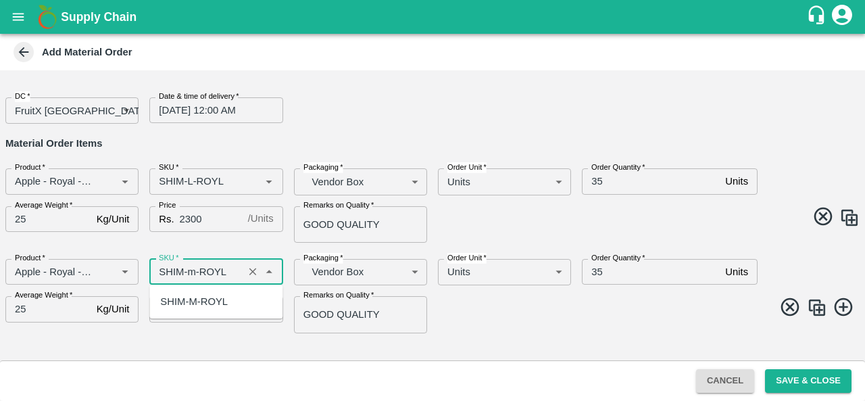
click at [209, 299] on div "SHIM-M-ROYL" at bounding box center [194, 301] width 68 height 15
type input "SHIM-M-ROYL"
click at [814, 307] on img at bounding box center [817, 307] width 20 height 20
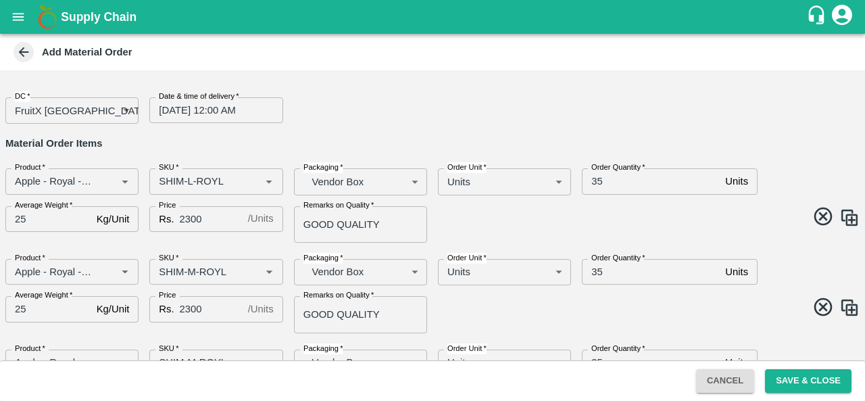
scroll to position [68, 0]
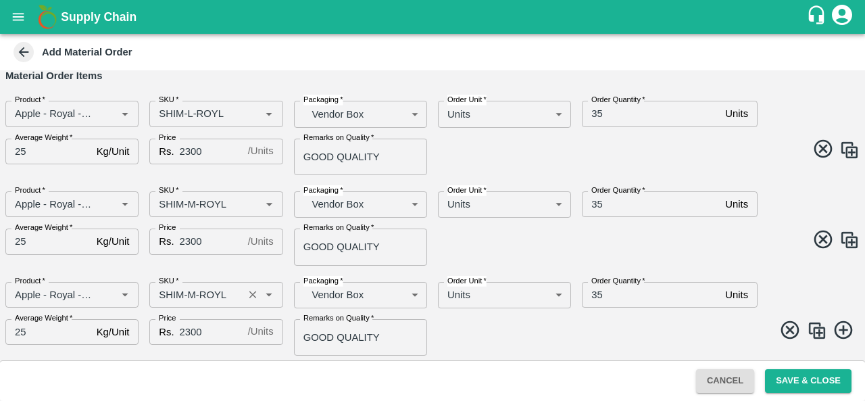
click at [196, 293] on input "SKU   *" at bounding box center [195, 295] width 85 height 18
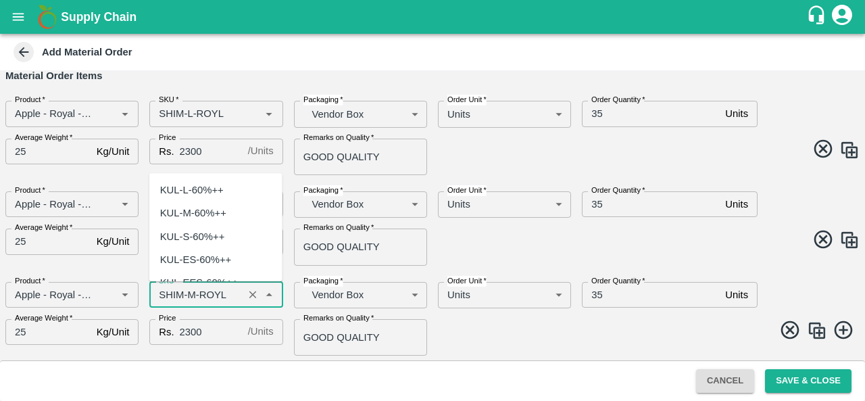
scroll to position [3904, 0]
click at [196, 293] on input "SKU   *" at bounding box center [195, 295] width 85 height 18
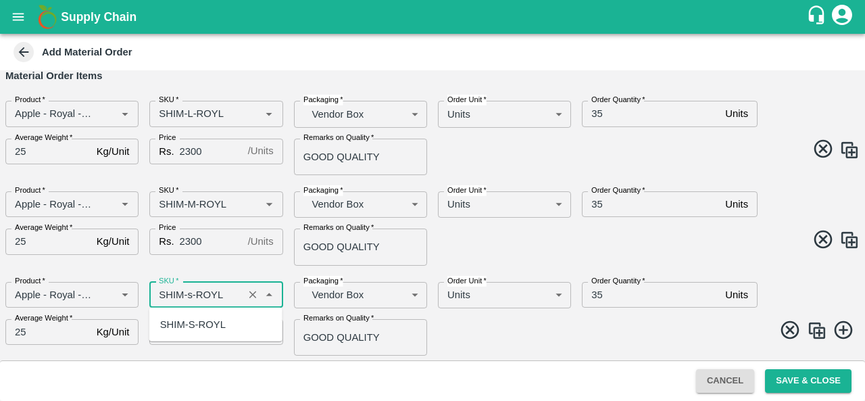
click at [216, 322] on div "SHIM-S-ROYL" at bounding box center [193, 324] width 66 height 15
type input "SHIM-S-ROYL"
click at [809, 325] on img at bounding box center [817, 330] width 20 height 20
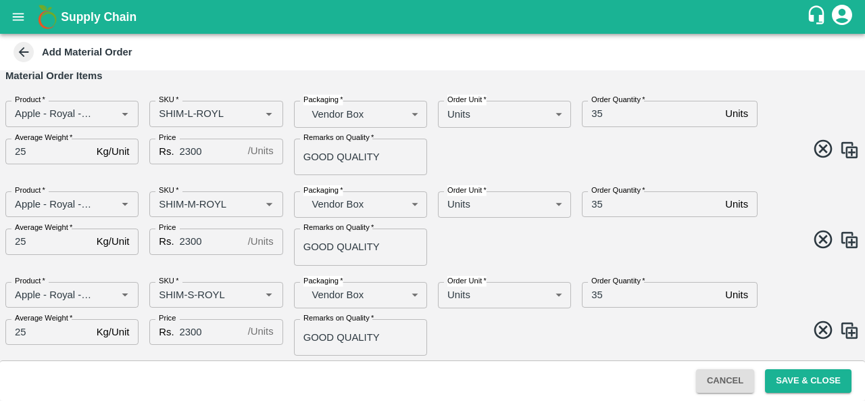
scroll to position [158, 0]
click at [189, 295] on input "SKU   *" at bounding box center [195, 294] width 85 height 18
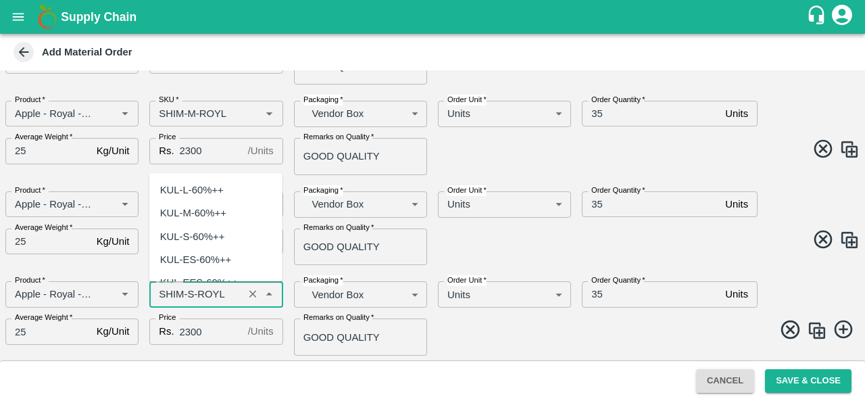
scroll to position [4113, 0]
click at [189, 295] on input "SKU   *" at bounding box center [195, 294] width 85 height 18
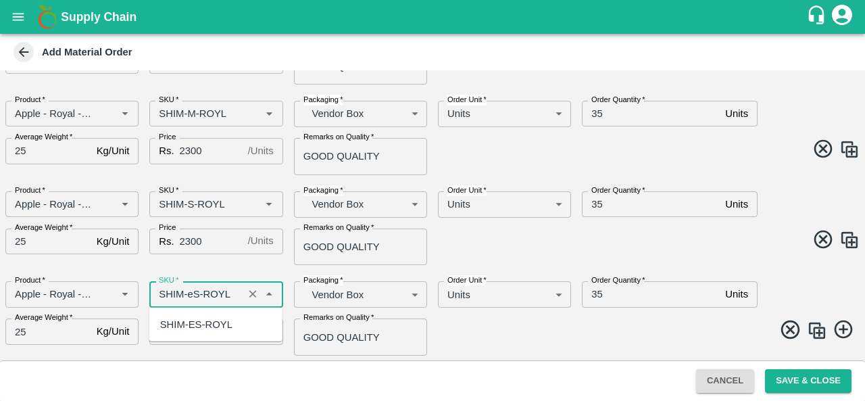
click at [205, 318] on div "SHIM-ES-ROYL" at bounding box center [196, 324] width 72 height 15
type input "SHIM-ES-ROYL"
click at [813, 328] on img at bounding box center [817, 330] width 20 height 20
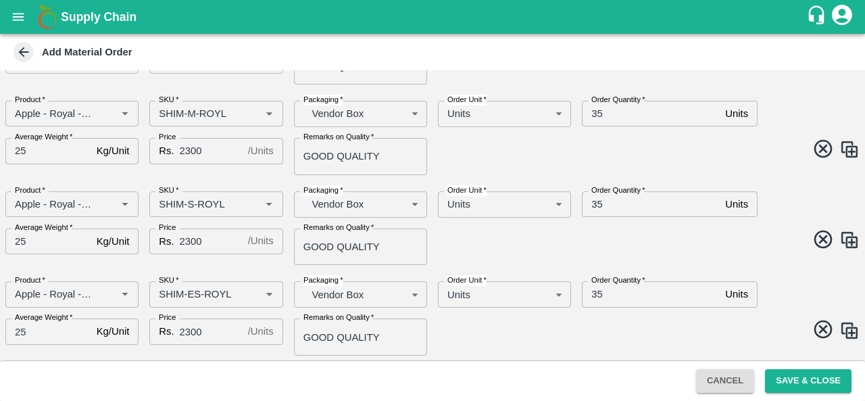
scroll to position [248, 0]
click at [195, 293] on input "SKU   *" at bounding box center [195, 295] width 85 height 18
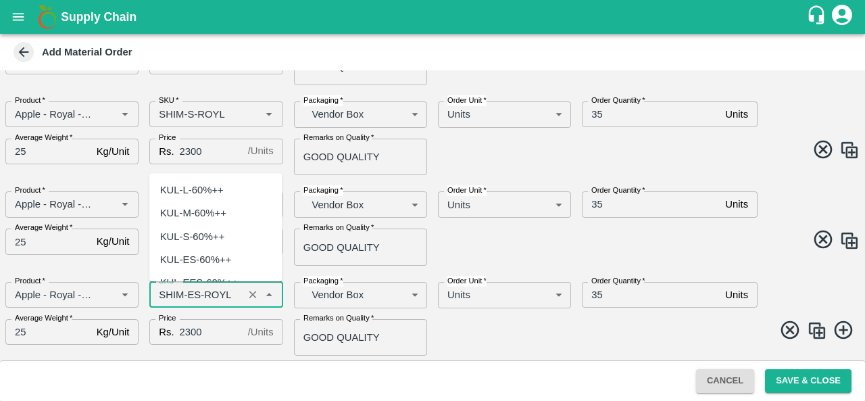
scroll to position [4321, 0]
click at [195, 293] on input "SKU   *" at bounding box center [195, 295] width 85 height 18
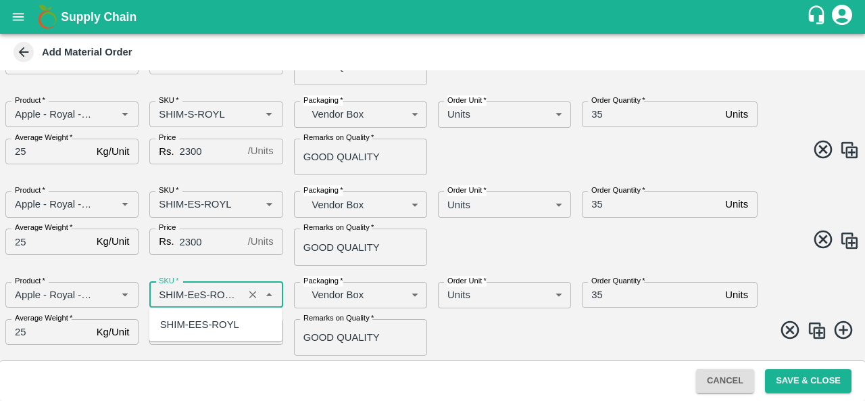
scroll to position [0, 0]
click at [214, 318] on div "SHIM-EES-ROYL" at bounding box center [199, 324] width 79 height 15
type input "SHIM-EES-ROYL"
click at [811, 330] on img at bounding box center [817, 330] width 20 height 20
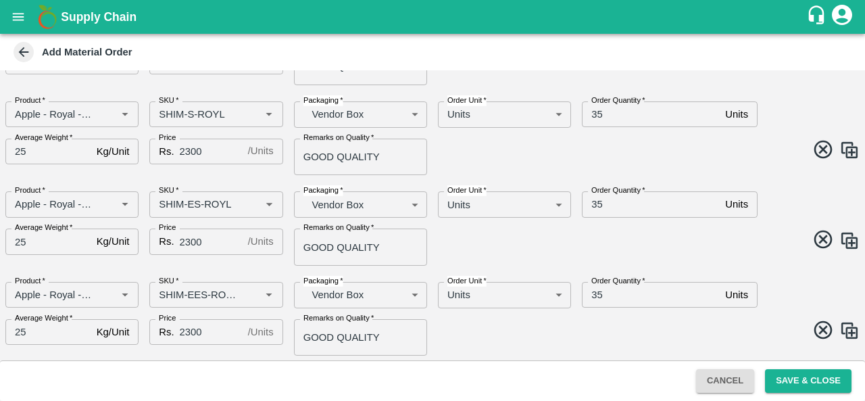
scroll to position [339, 0]
click at [205, 294] on input "SKU   *" at bounding box center [195, 294] width 85 height 18
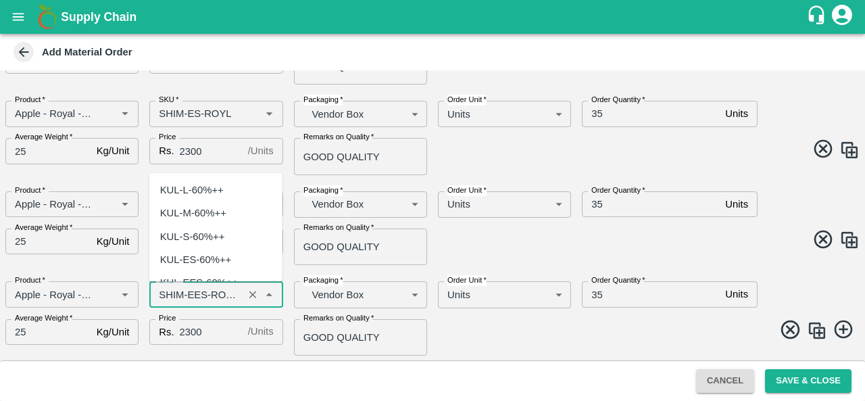
scroll to position [4530, 0]
click at [205, 293] on input "SKU   *" at bounding box center [195, 294] width 85 height 18
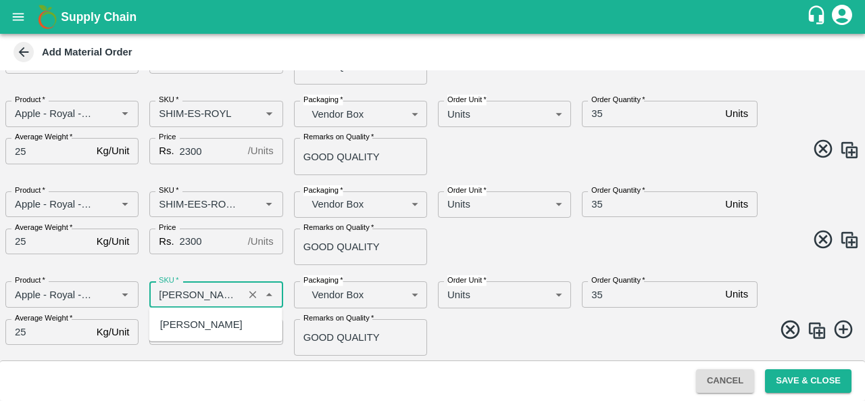
click at [216, 316] on div "SHIM-PITTO-ROYL" at bounding box center [215, 324] width 133 height 23
type input "SHIM-PITTO-ROYL"
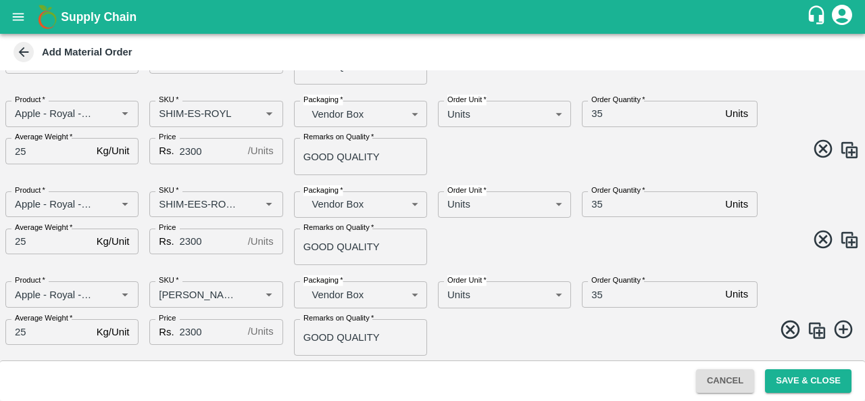
click at [812, 330] on img at bounding box center [817, 330] width 20 height 20
click at [206, 291] on input "SKU   *" at bounding box center [195, 295] width 85 height 18
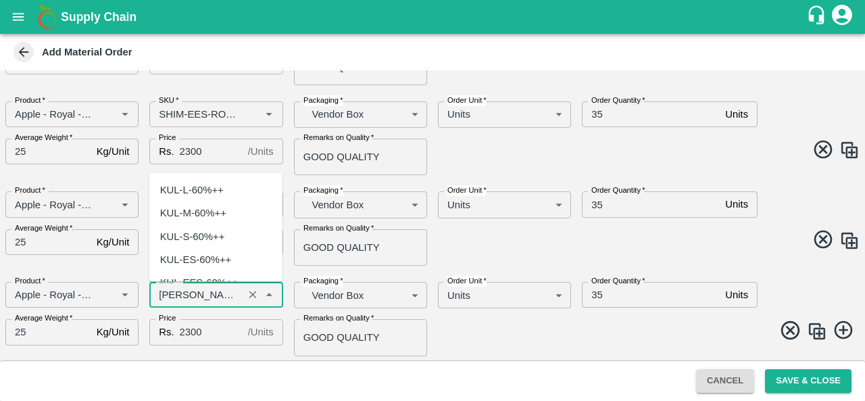
scroll to position [4738, 0]
click at [212, 293] on input "SKU   *" at bounding box center [195, 295] width 85 height 18
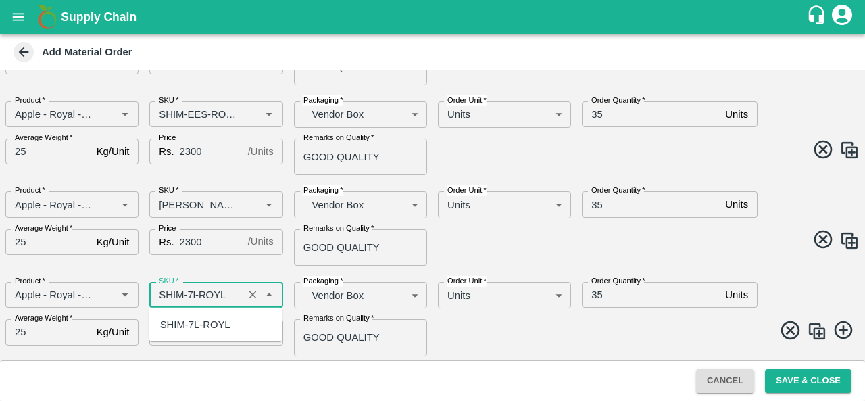
click at [218, 320] on div "SHIM-7L-ROYL" at bounding box center [195, 324] width 70 height 15
type input "SHIM-7L-ROYL"
click at [545, 328] on span at bounding box center [643, 332] width 432 height 26
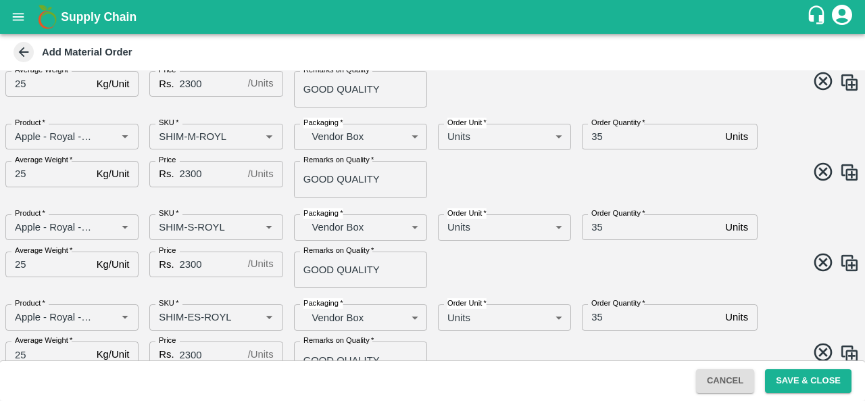
scroll to position [0, 0]
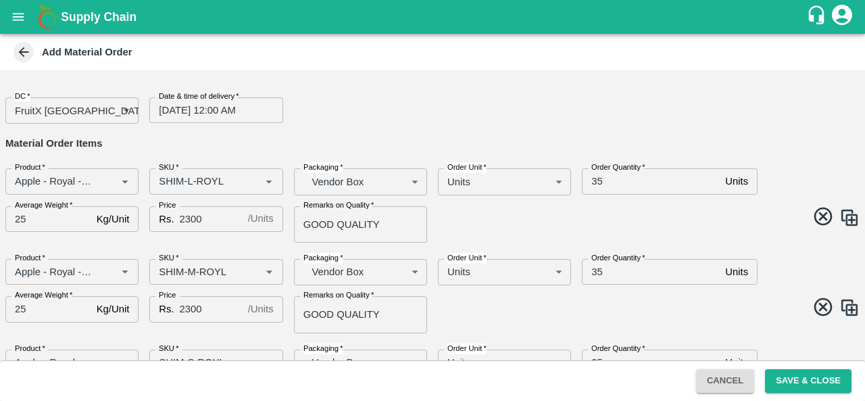
click at [205, 107] on input "12/09/2025 12:00 AM" at bounding box center [211, 110] width 124 height 26
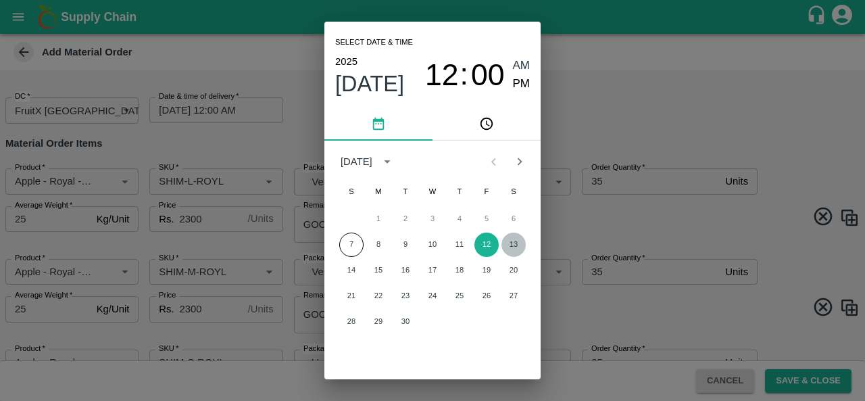
click at [514, 251] on button "13" at bounding box center [513, 244] width 24 height 24
type input "13/09/2025 12:00 AM"
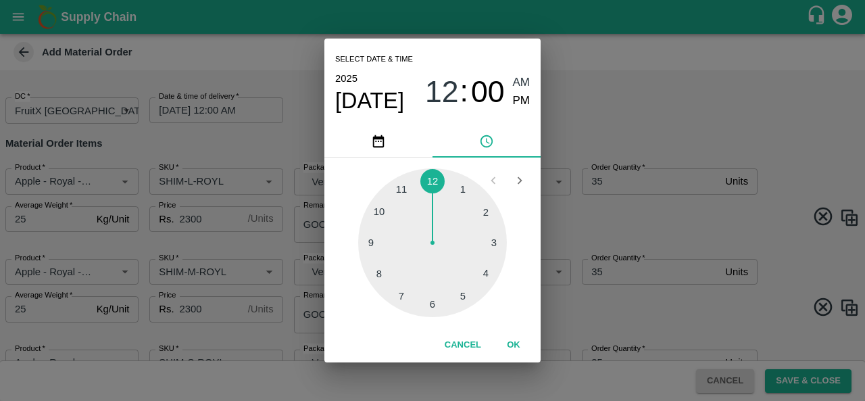
click at [512, 343] on button "OK" at bounding box center [513, 345] width 43 height 24
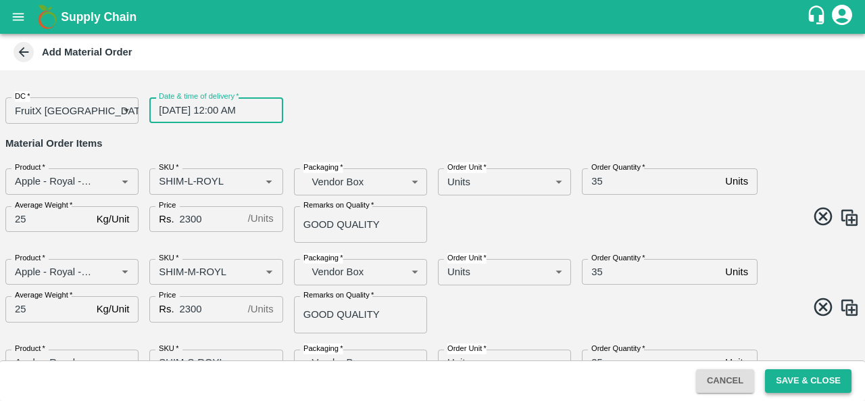
click at [811, 380] on button "Save & Close" at bounding box center [808, 381] width 86 height 24
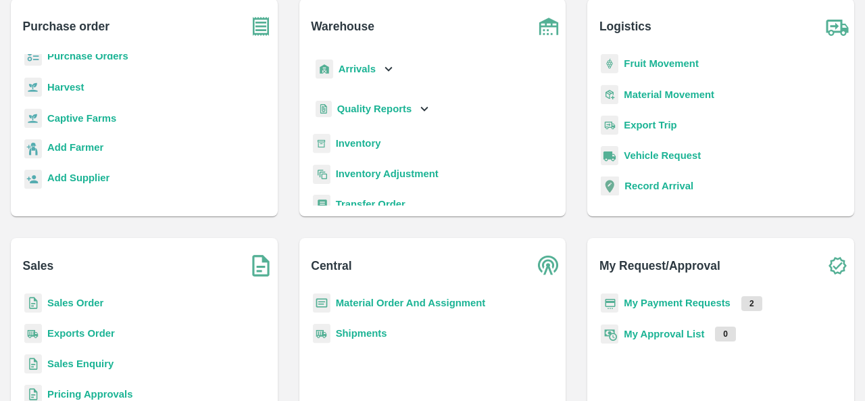
scroll to position [86, 0]
click at [84, 303] on b "Sales Order" at bounding box center [75, 302] width 56 height 11
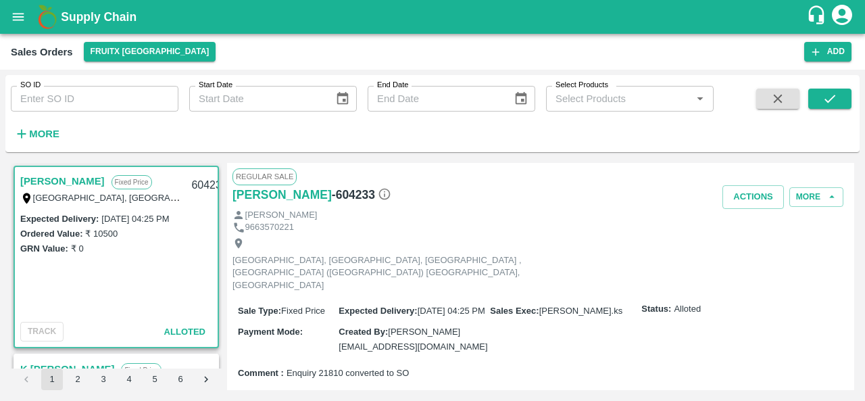
click at [52, 97] on input "SO ID" at bounding box center [95, 99] width 168 height 26
paste input "603959"
type input "603959"
click at [823, 102] on icon "submit" at bounding box center [829, 98] width 15 height 15
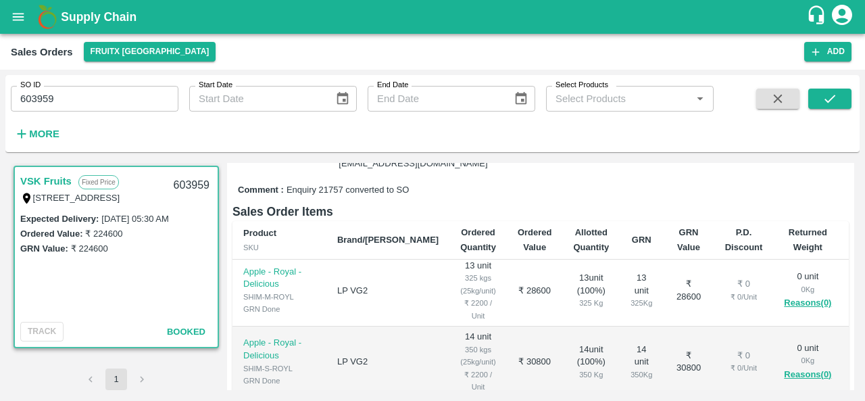
scroll to position [78, 0]
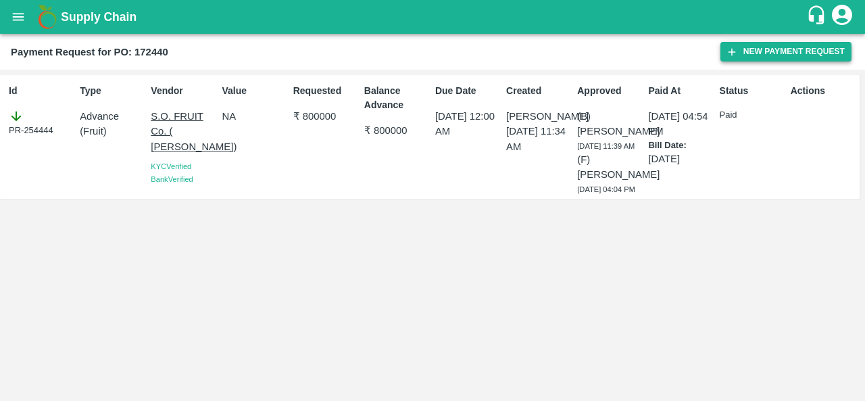
click at [784, 57] on button "New Payment Request" at bounding box center [785, 52] width 131 height 20
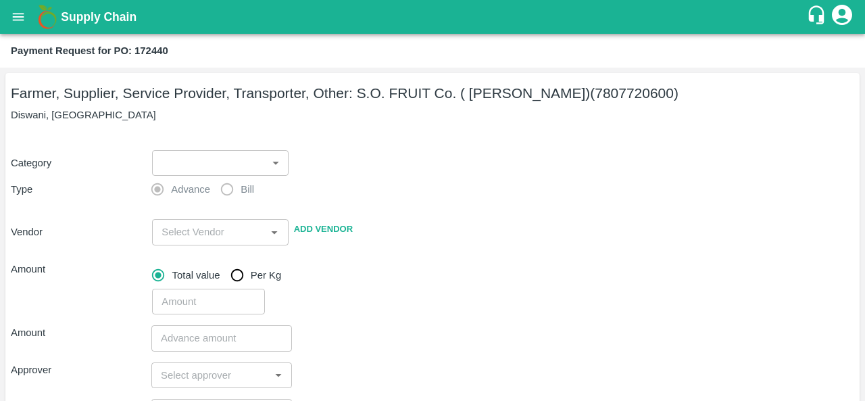
click at [203, 168] on body "Supply Chain Payment Request for PO: 172440 Farmer, Supplier, Service Provider,…" at bounding box center [432, 200] width 865 height 401
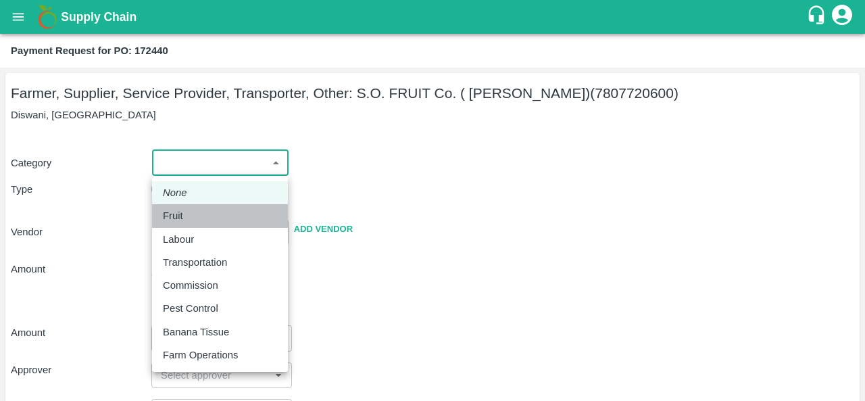
click at [187, 214] on div "Fruit" at bounding box center [176, 215] width 27 height 15
type input "1"
type input "S.O. FRUIT Co. ( Sardevan Singh) - 7807720600(Farmer, Supplier, Service Provide…"
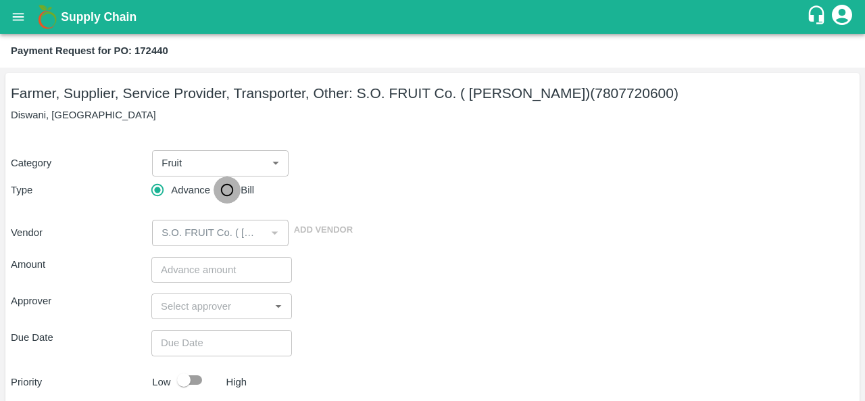
click at [230, 195] on input "Bill" at bounding box center [227, 189] width 27 height 27
radio input "true"
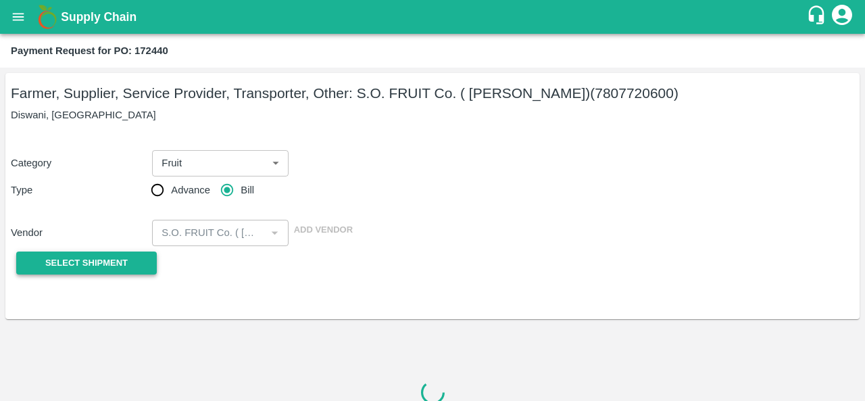
click at [91, 264] on span "Select Shipment" at bounding box center [86, 263] width 82 height 16
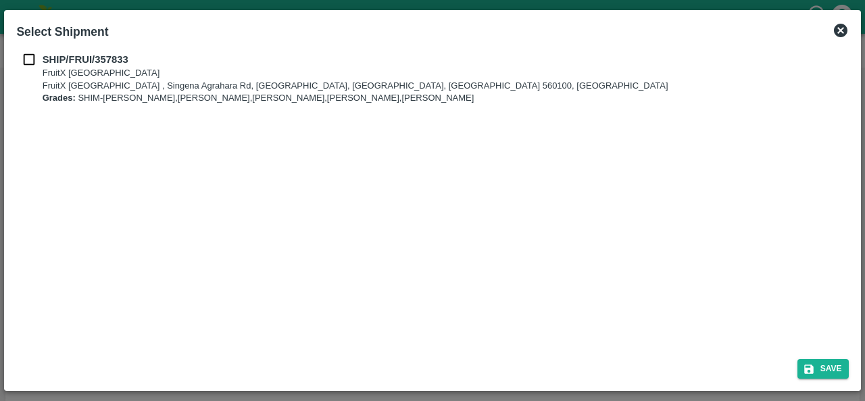
click at [27, 63] on input "checkbox" at bounding box center [29, 59] width 26 height 15
checkbox input "true"
click at [809, 371] on icon "submit" at bounding box center [809, 369] width 12 height 12
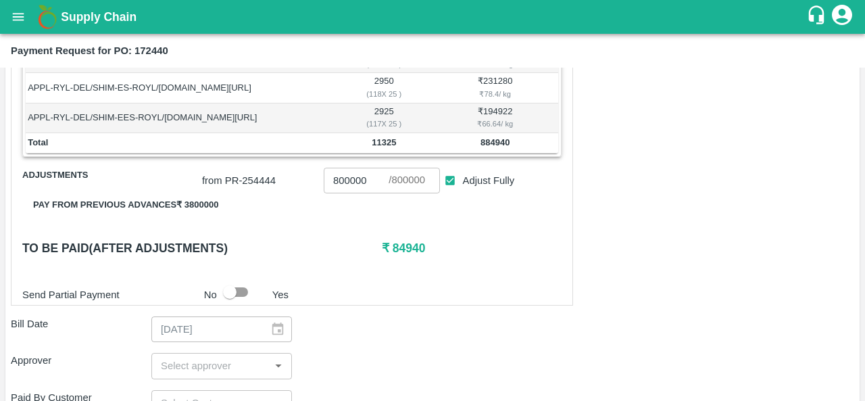
scroll to position [402, 0]
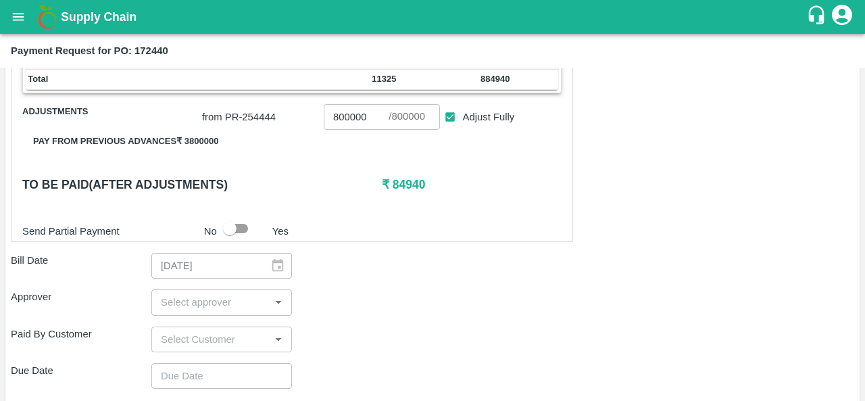
click at [189, 310] on div "​" at bounding box center [221, 302] width 141 height 26
type input "a"
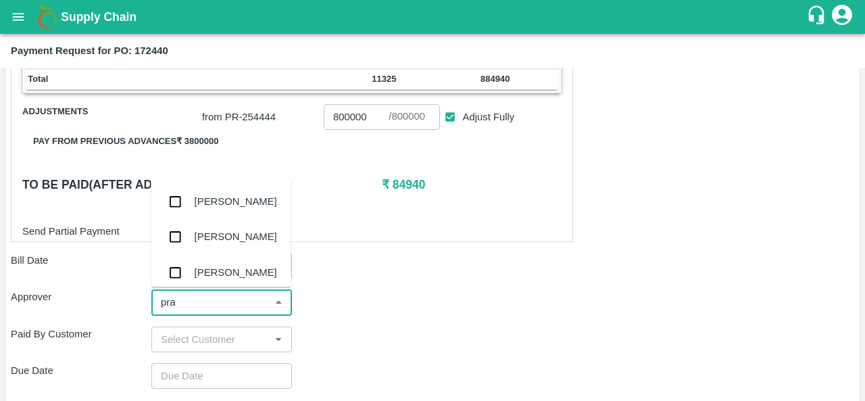
type input "prav"
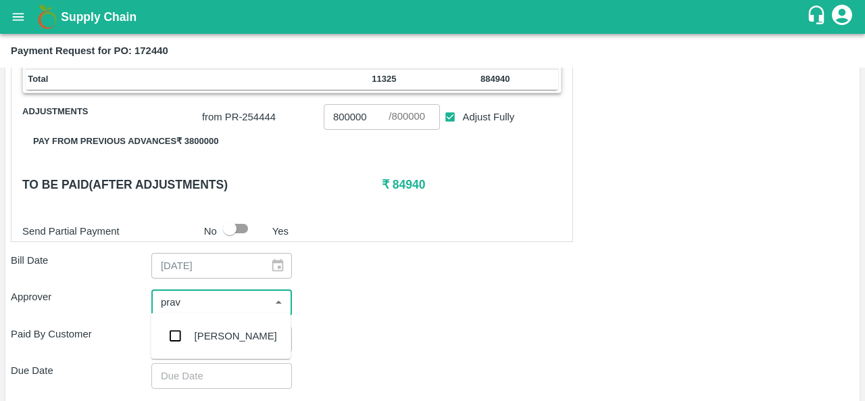
click at [199, 332] on div "Praveen Kumar" at bounding box center [236, 335] width 82 height 15
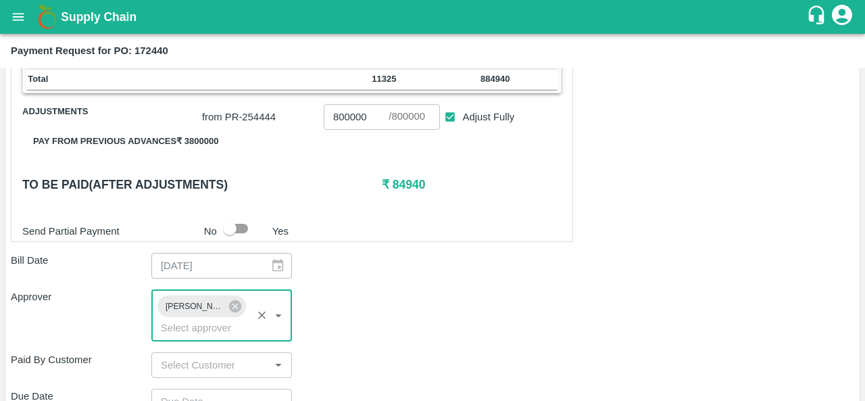
click at [408, 283] on div "Shipment - SHIP/FRUI/357833 Lots (Labels) Weight (Kgs) Total Price (₹) APPL-RYL…" at bounding box center [432, 229] width 843 height 703
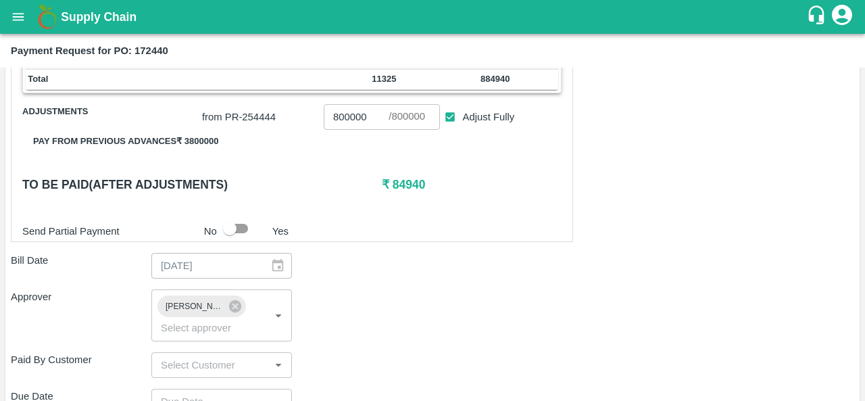
scroll to position [596, 0]
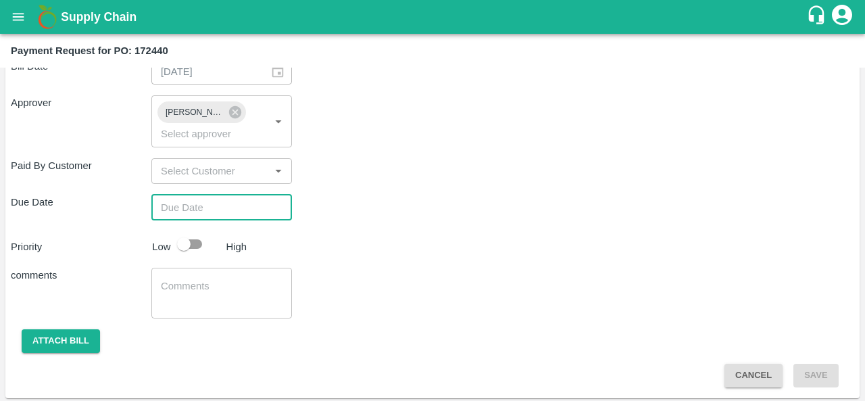
click at [200, 206] on input "Choose date" at bounding box center [216, 208] width 131 height 26
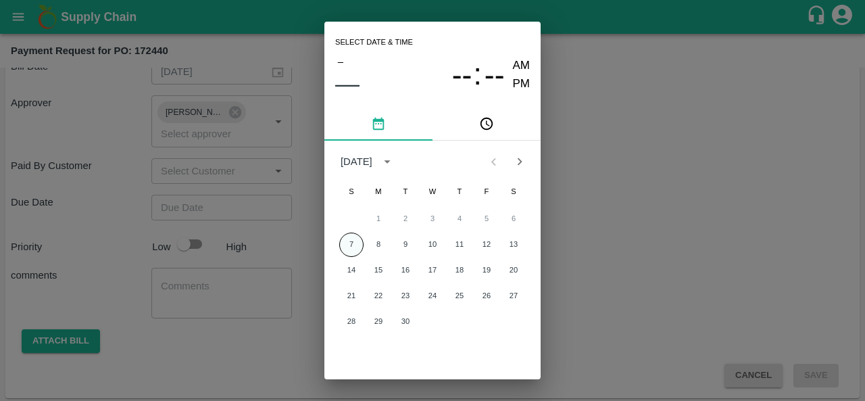
click at [347, 240] on button "7" at bounding box center [351, 244] width 24 height 24
type input "07/09/2025 12:00 AM"
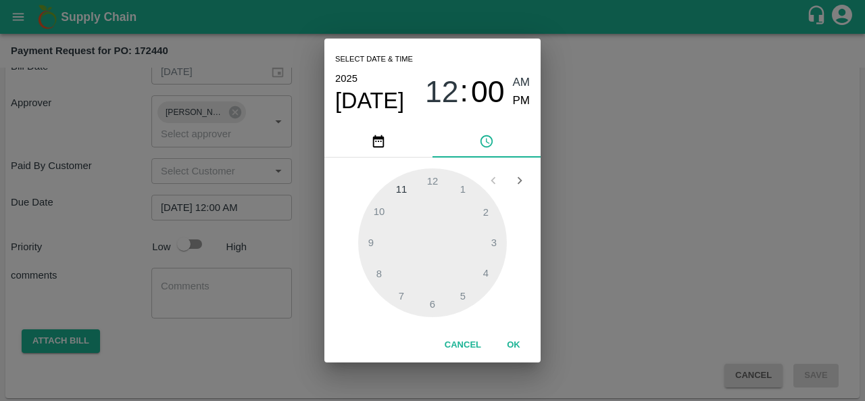
click at [593, 266] on div "Select date & time 2025 Sep 7 12 : 00 AM PM 1 2 3 4 5 6 7 8 9 10 11 12 Cancel OK" at bounding box center [432, 200] width 865 height 401
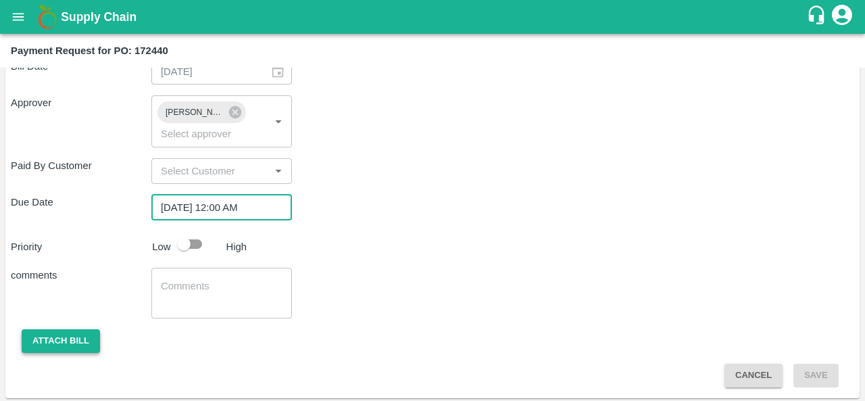
click at [73, 346] on button "Attach bill" at bounding box center [61, 341] width 78 height 24
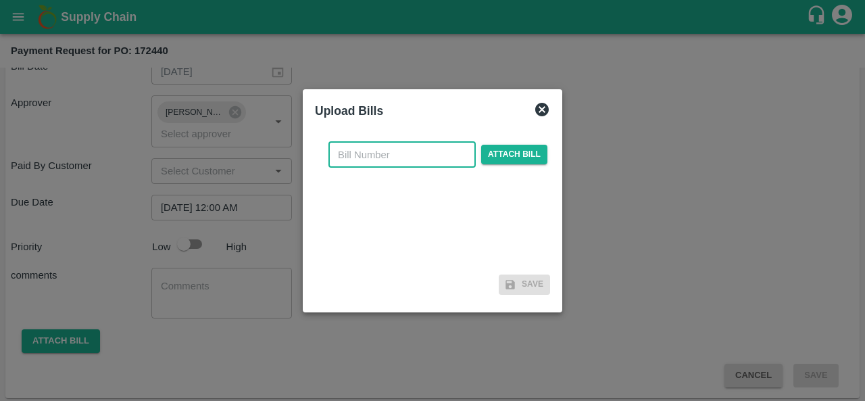
click at [376, 154] on input "text" at bounding box center [401, 155] width 147 height 26
type input "172440"
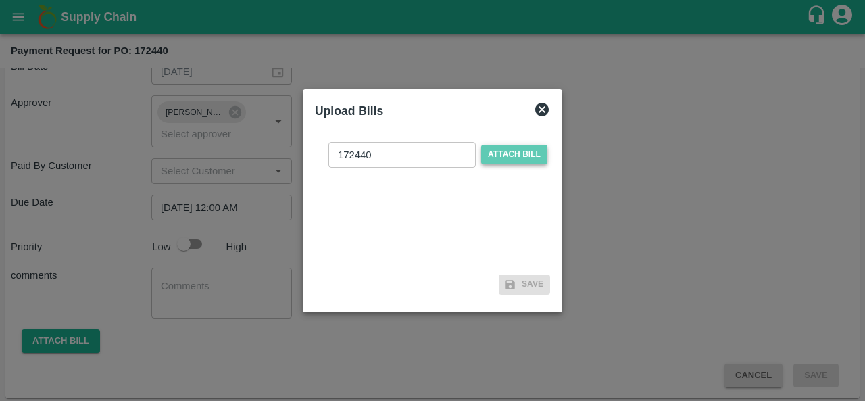
click at [505, 155] on span "Attach bill" at bounding box center [514, 155] width 66 height 20
click at [0, 0] on input "Attach bill" at bounding box center [0, 0] width 0 height 0
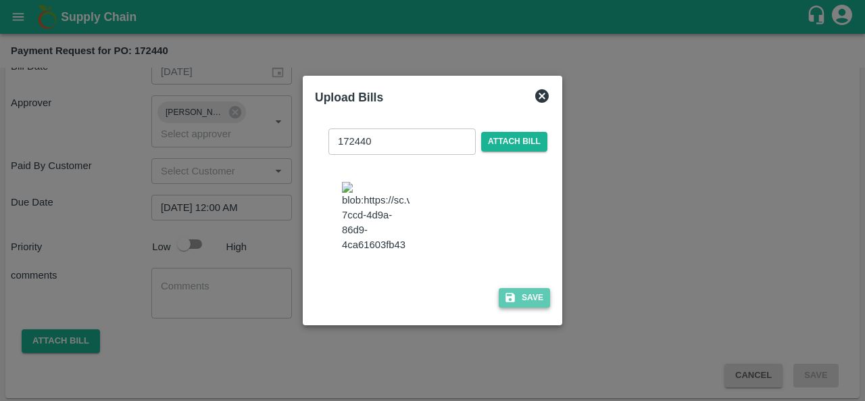
click at [516, 306] on button "Save" at bounding box center [524, 298] width 51 height 20
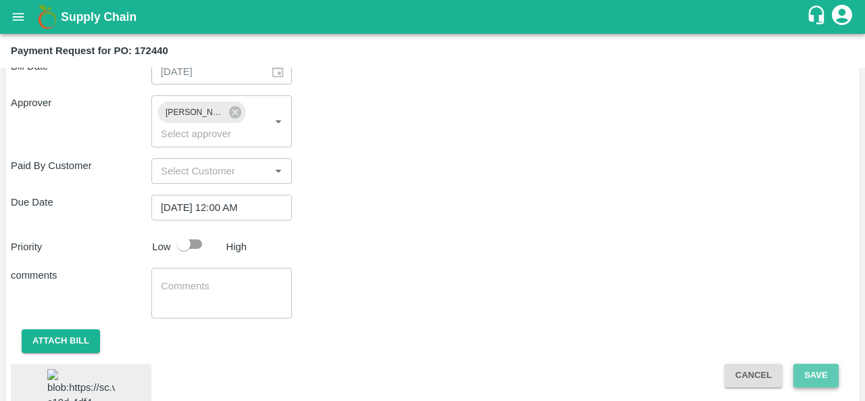
click at [818, 378] on button "Save" at bounding box center [815, 376] width 45 height 24
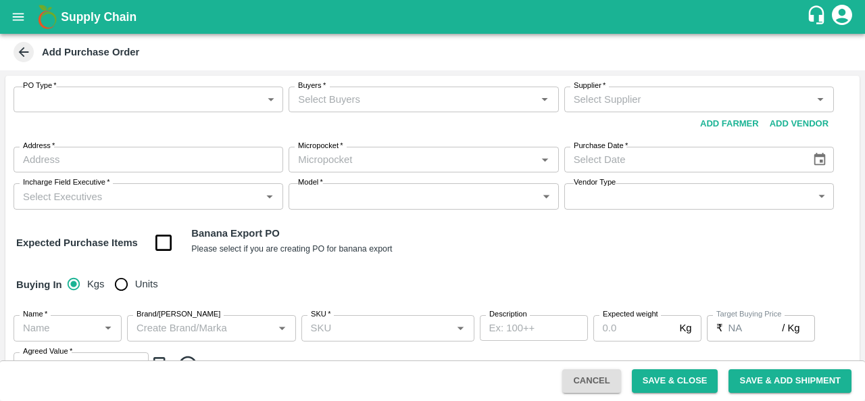
click at [161, 114] on div "PO Type   * ​ PO Type" at bounding box center [149, 110] width 270 height 49
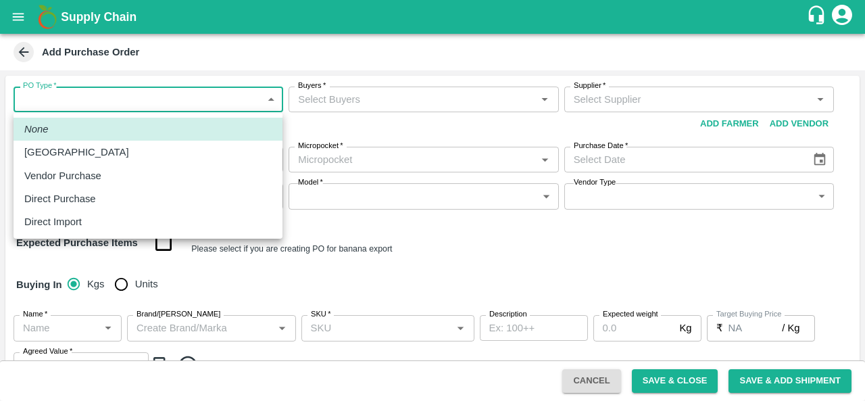
click at [155, 103] on body "Supply Chain Add Purchase Order PO Type   * ​ PO Type Buyers   * Buyers   * Sup…" at bounding box center [432, 200] width 865 height 401
click at [79, 178] on p "Vendor Purchase" at bounding box center [62, 175] width 77 height 15
type input "2"
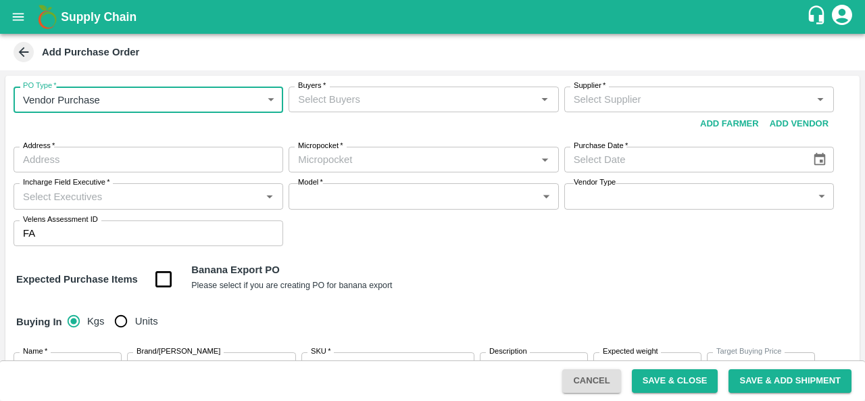
click at [422, 107] on input "Buyers   *" at bounding box center [412, 100] width 239 height 18
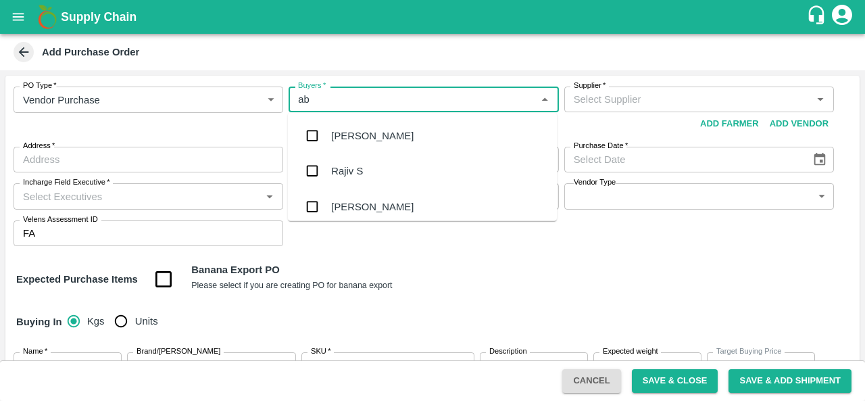
type input "abu"
click at [364, 132] on div "[PERSON_NAME] M" at bounding box center [378, 135] width 94 height 15
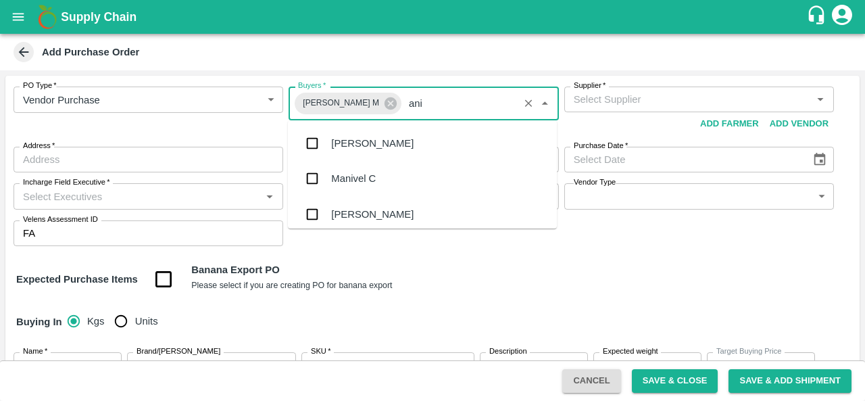
type input "anil"
click at [353, 139] on div "[PERSON_NAME]" at bounding box center [372, 143] width 82 height 15
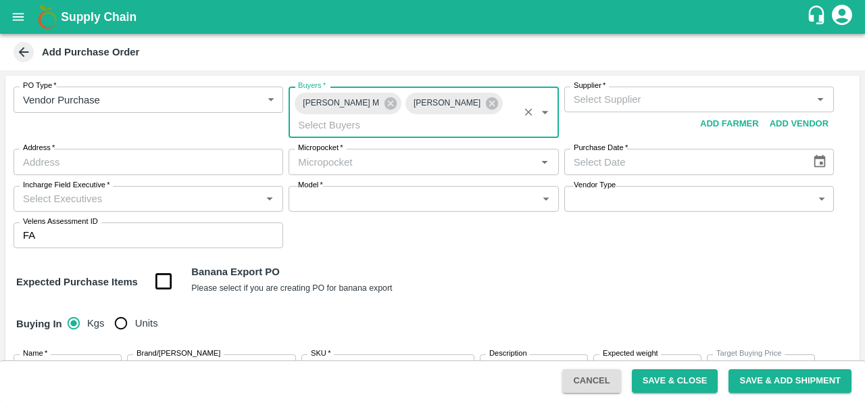
click at [658, 103] on input "Supplier   *" at bounding box center [687, 100] width 239 height 18
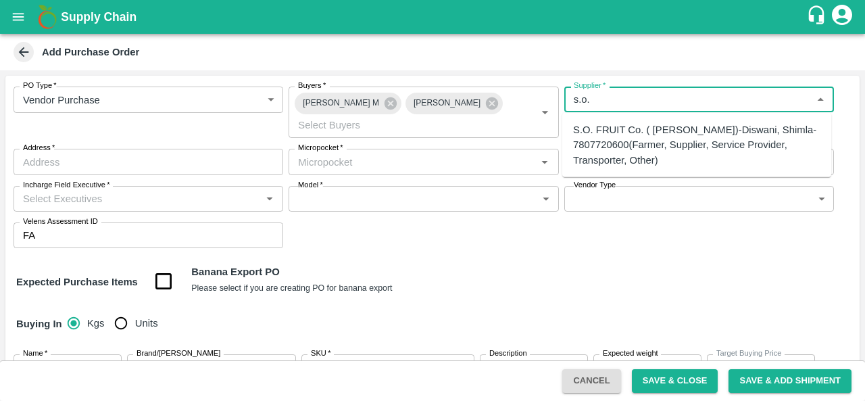
click at [654, 134] on div "S.O. FRUIT Co. ( [PERSON_NAME])-Diswani, Shimla-7807720600(Farmer, Supplier, Se…" at bounding box center [696, 144] width 247 height 45
type input "S.O. FRUIT Co. ( [PERSON_NAME])-Diswani, Shimla-7807720600(Farmer, Supplier, Se…"
type input "Diswani, [GEOGRAPHIC_DATA], [GEOGRAPHIC_DATA] , [GEOGRAPHIC_DATA]"
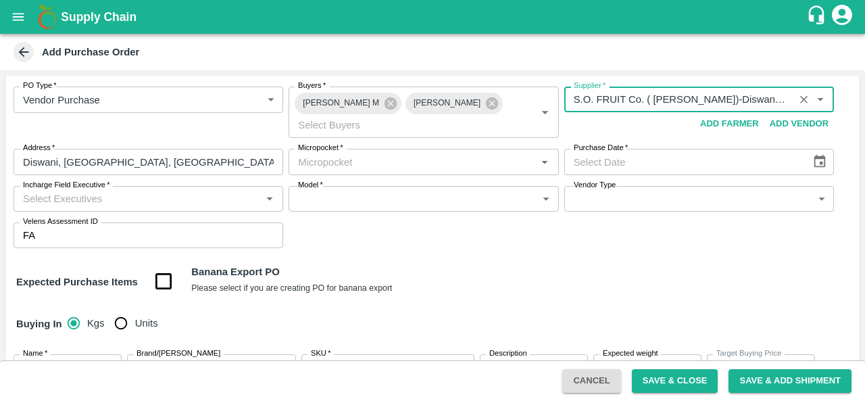
type input "S.O. FRUIT Co. ( [PERSON_NAME])-Diswani, Shimla-7807720600(Farmer, Supplier, Se…"
click at [396, 160] on input "Micropocket   *" at bounding box center [412, 162] width 239 height 18
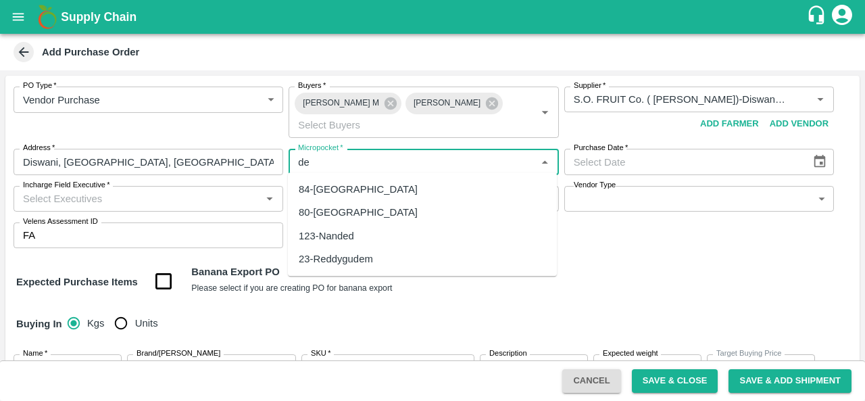
click at [334, 186] on div "84-Delhi" at bounding box center [358, 189] width 119 height 15
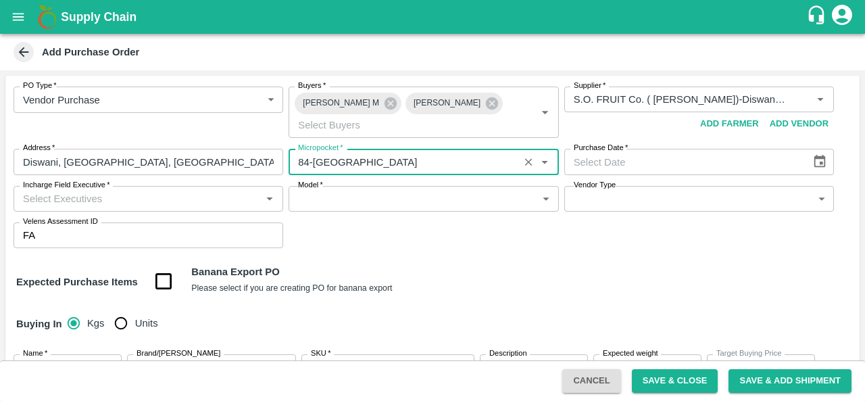
type input "84-Delhi"
click at [814, 155] on icon "Choose date" at bounding box center [819, 161] width 11 height 13
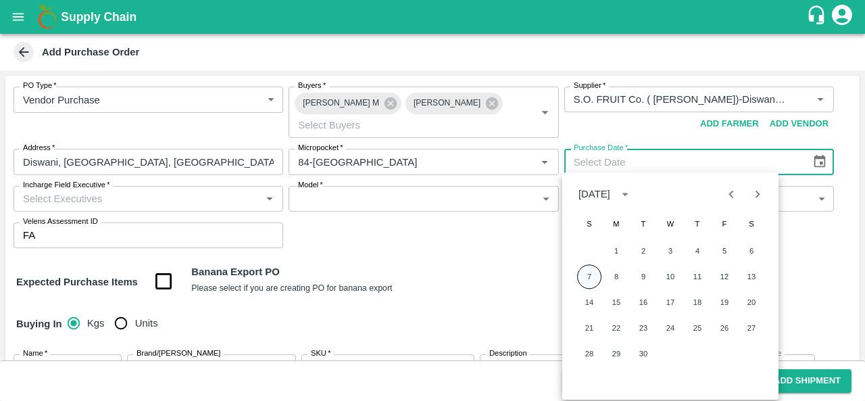
click at [597, 274] on button "7" at bounding box center [589, 276] width 24 height 24
type input "07/09/2025"
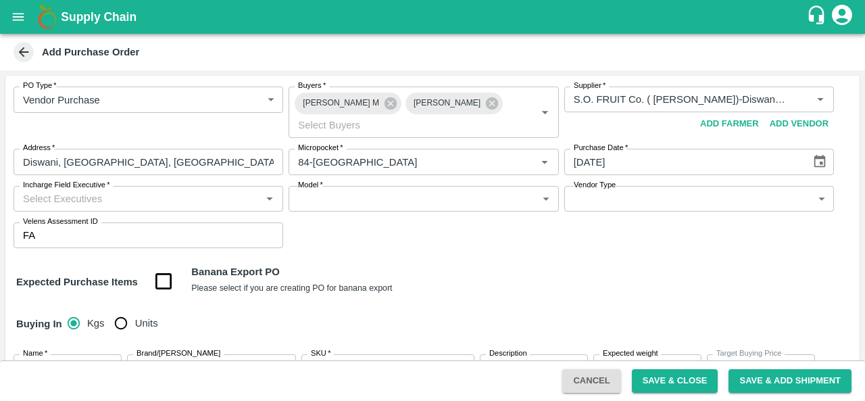
click at [482, 259] on div "PO Type   * Vendor Purchase 2 PO Type Buyers   * Abu Irshad M Anil Kumar Buyers…" at bounding box center [432, 295] width 854 height 439
click at [75, 198] on input "Incharge Field Executive   *" at bounding box center [137, 199] width 239 height 18
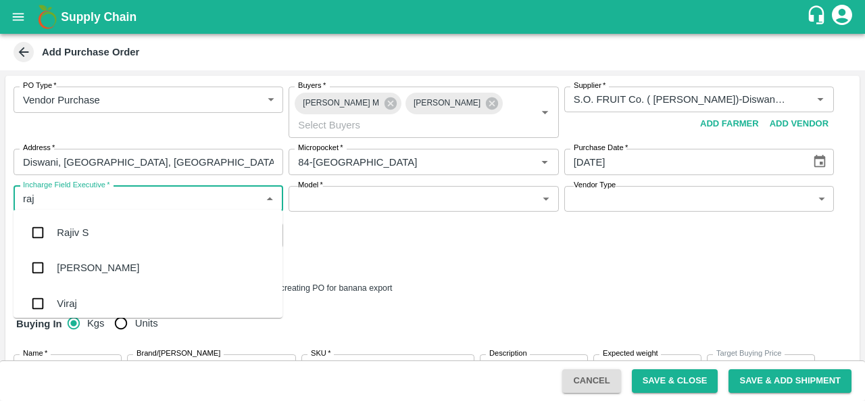
type input "raju"
click at [96, 268] on div "Raju KR" at bounding box center [148, 267] width 269 height 35
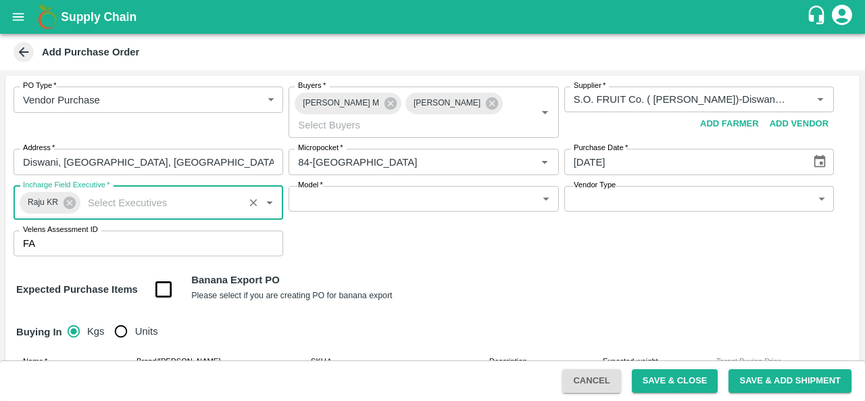
click at [395, 201] on body "Supply Chain Add Purchase Order PO Type   * Vendor Purchase 2 PO Type Buyers   …" at bounding box center [432, 200] width 865 height 401
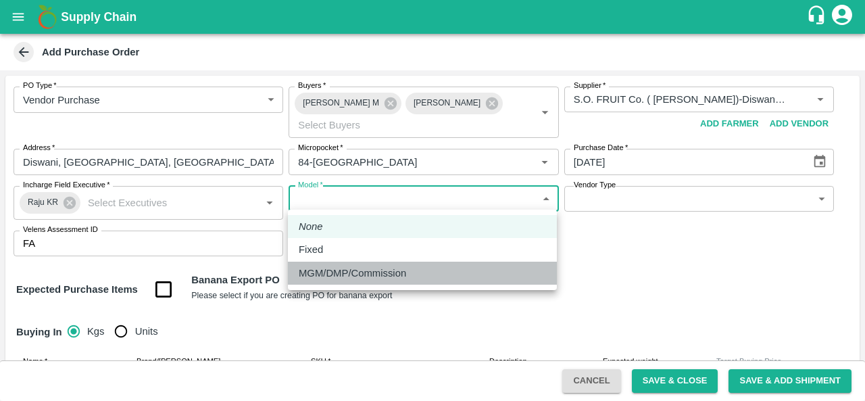
click at [338, 276] on p "MGM/DMP/Commission" at bounding box center [352, 273] width 107 height 15
type input "Commision"
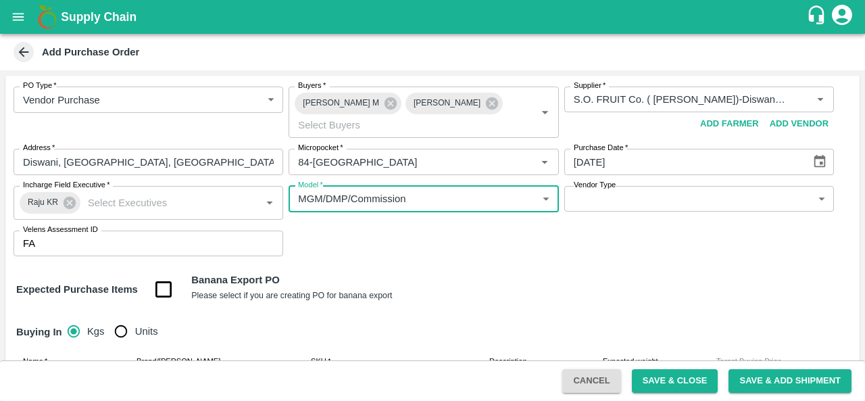
click at [668, 202] on body "Supply Chain Add Purchase Order PO Type   * Vendor Purchase 2 PO Type Buyers   …" at bounding box center [432, 200] width 865 height 401
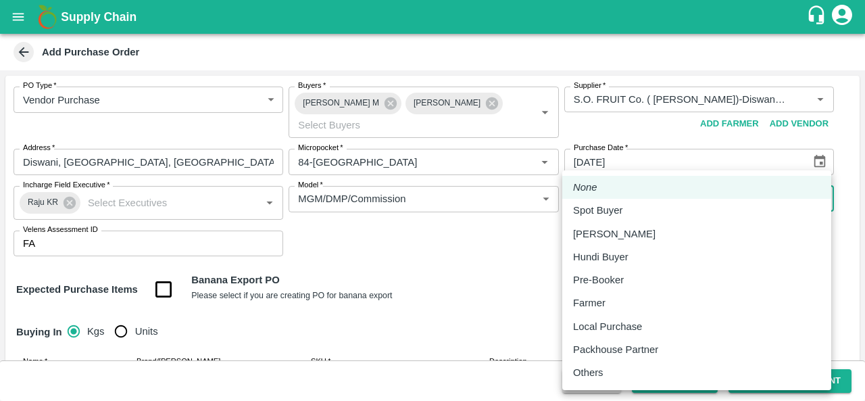
click at [609, 322] on p "Local Purchase" at bounding box center [607, 326] width 69 height 15
type input "LOCAL_PURCHASE"
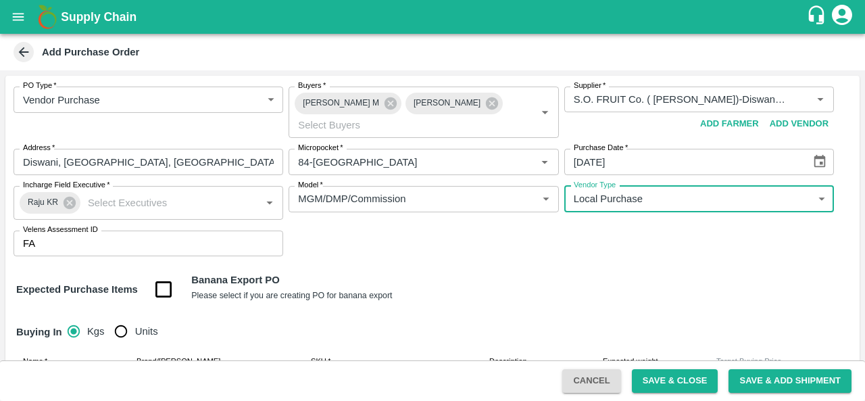
click at [128, 329] on input "Units" at bounding box center [120, 331] width 27 height 27
radio input "true"
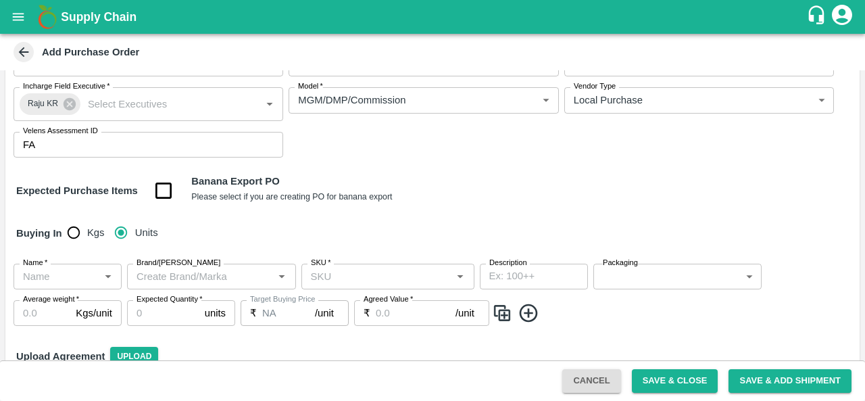
scroll to position [100, 0]
click at [34, 272] on input "Name   *" at bounding box center [57, 275] width 78 height 18
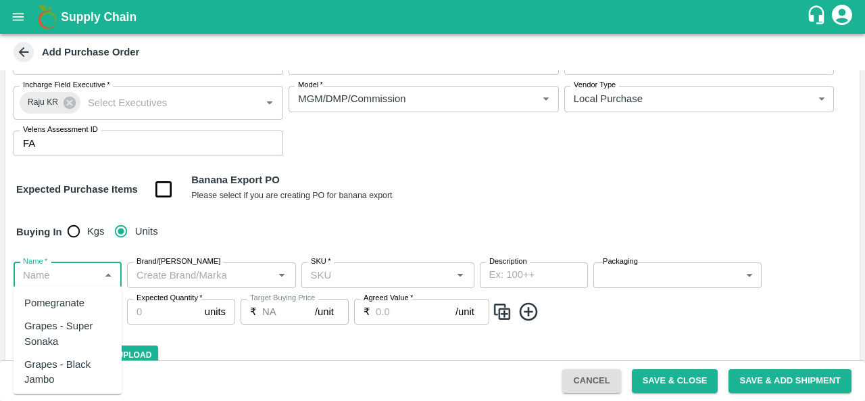
type input "r"
click at [55, 303] on div "Apple - Royal - Delicious" at bounding box center [67, 310] width 86 height 30
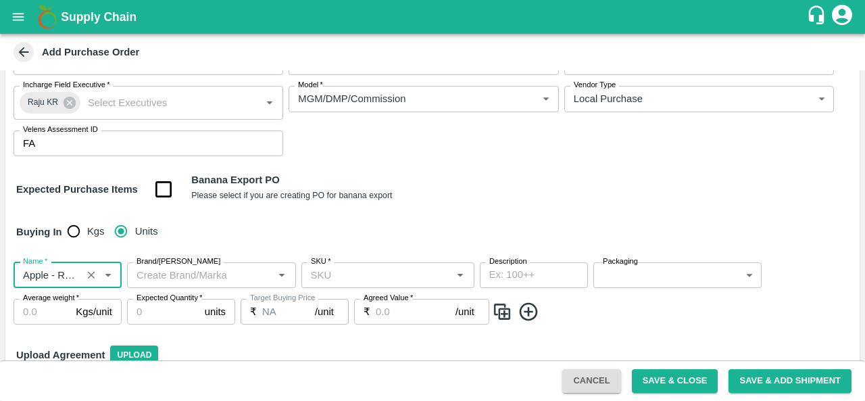
type input "Apple - Royal - Delicious"
click at [184, 272] on input "Brand/[PERSON_NAME]" at bounding box center [200, 275] width 139 height 18
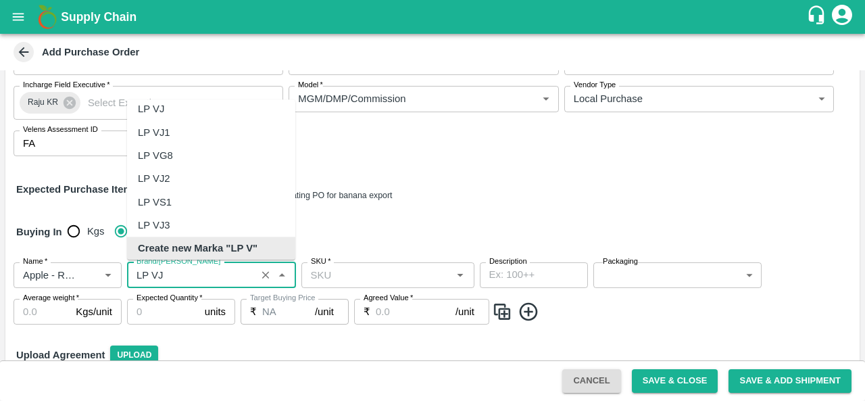
scroll to position [0, 0]
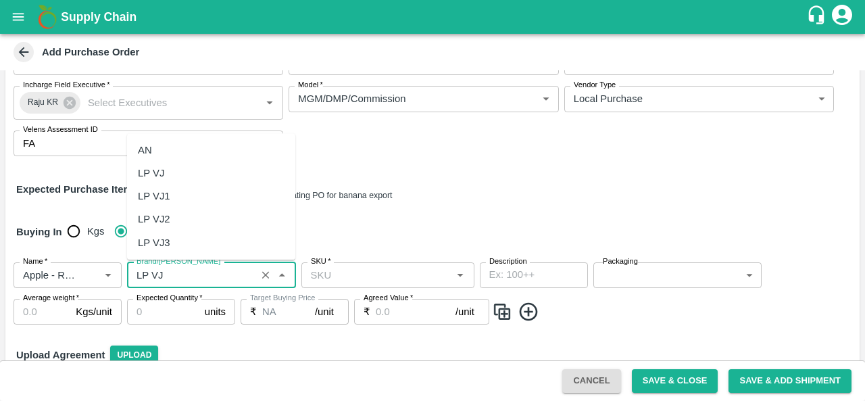
click at [161, 245] on div "LP VJ3" at bounding box center [154, 242] width 32 height 15
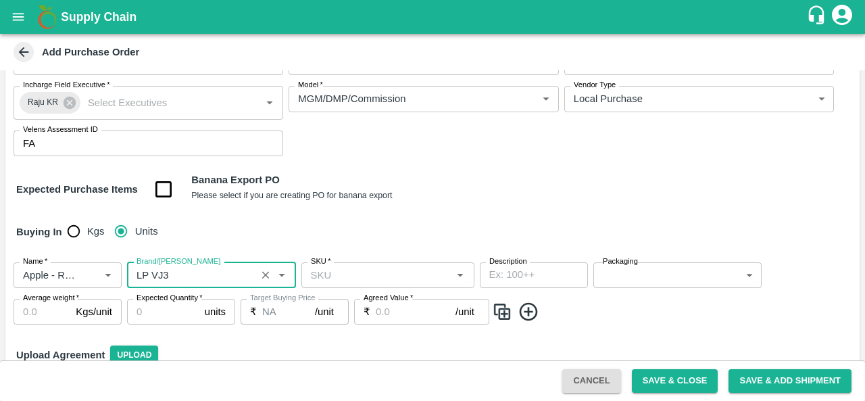
type input "LP VJ3"
click at [338, 275] on input "SKU   *" at bounding box center [376, 275] width 143 height 18
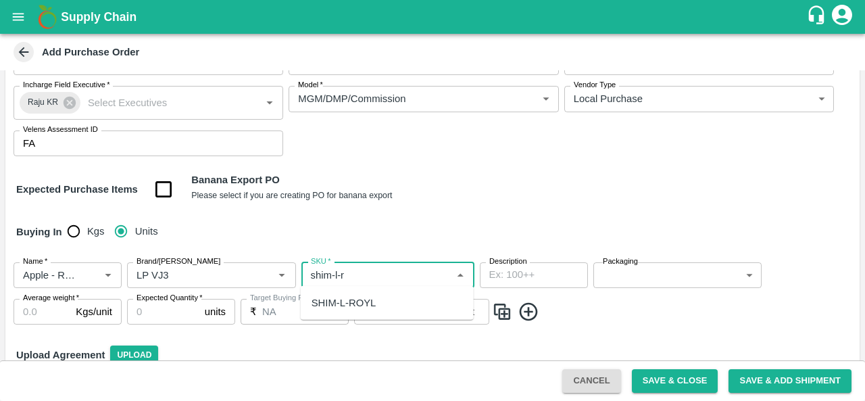
click at [361, 298] on div "SHIM-L-ROYL" at bounding box center [343, 302] width 65 height 15
type input "SHIM-L-ROYL"
click at [655, 276] on body "Supply Chain Add Purchase Order PO Type   * Vendor Purchase 2 PO Type Buyers   …" at bounding box center [432, 200] width 865 height 401
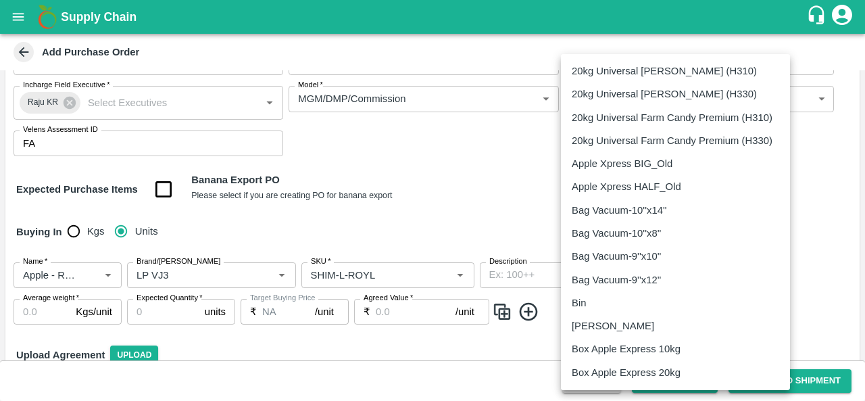
scroll to position [879, 0]
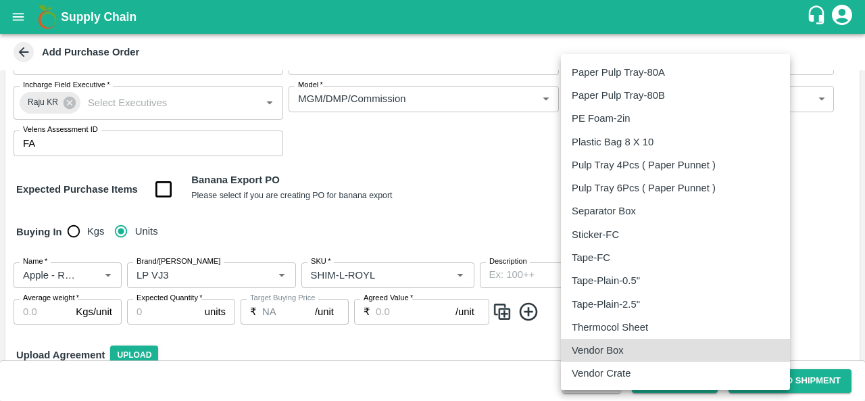
click at [603, 351] on p "Vendor Box" at bounding box center [598, 350] width 52 height 15
type input "276"
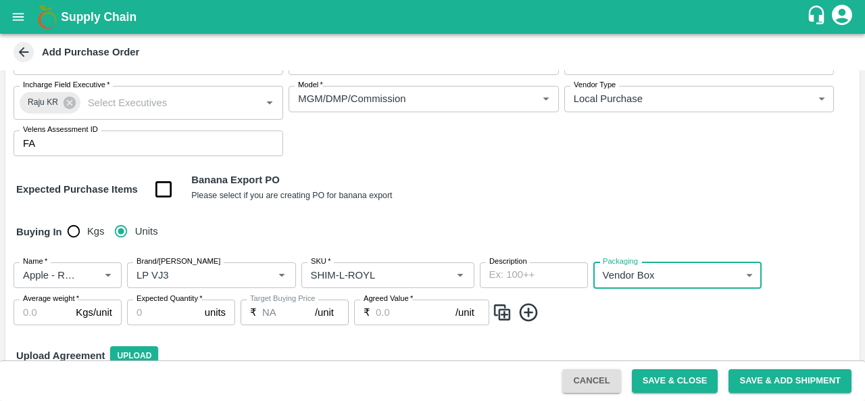
click at [48, 307] on input "Average weight   *" at bounding box center [42, 312] width 57 height 26
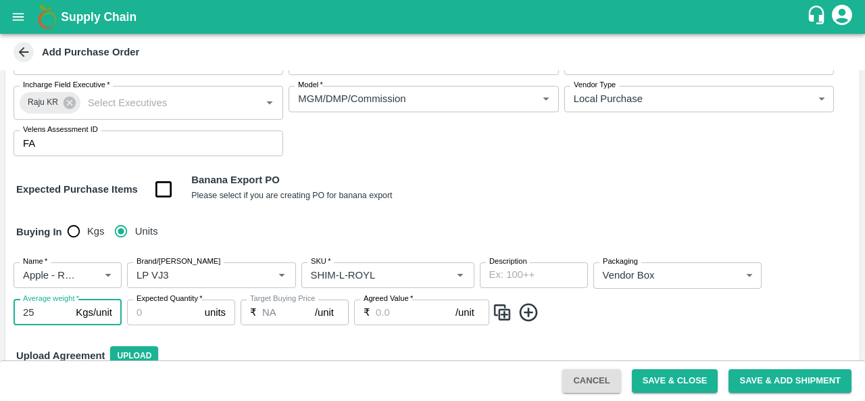
type input "25"
click at [139, 314] on input "Expected Quantity   *" at bounding box center [163, 312] width 72 height 26
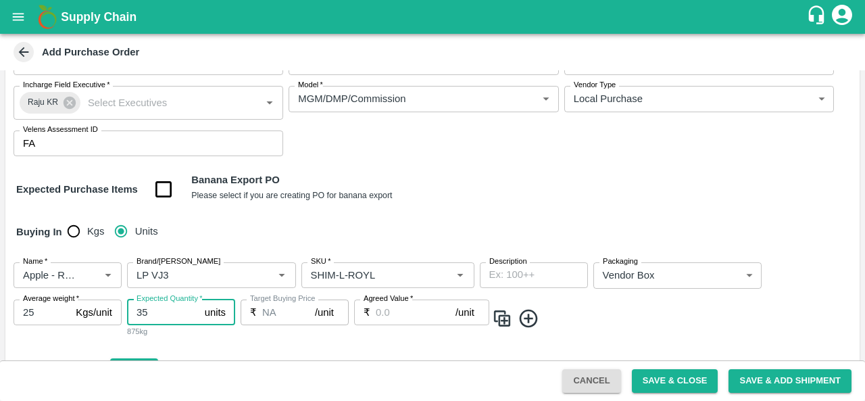
type input "35"
click at [386, 314] on input "Agreed Value   *" at bounding box center [416, 312] width 80 height 26
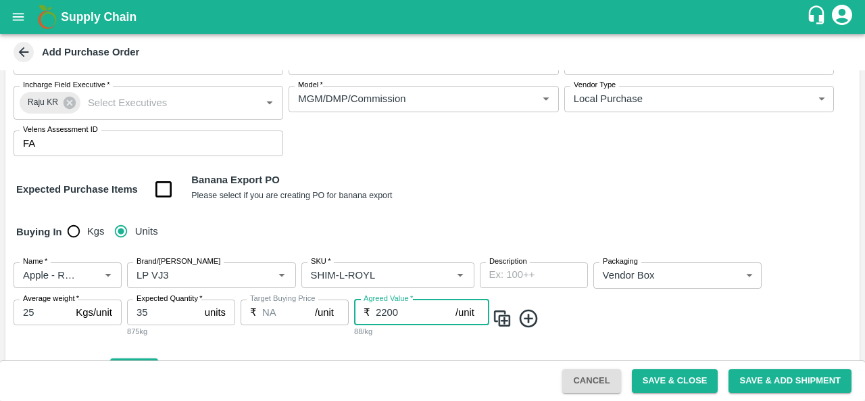
type input "2200"
click at [505, 316] on img at bounding box center [502, 318] width 20 height 22
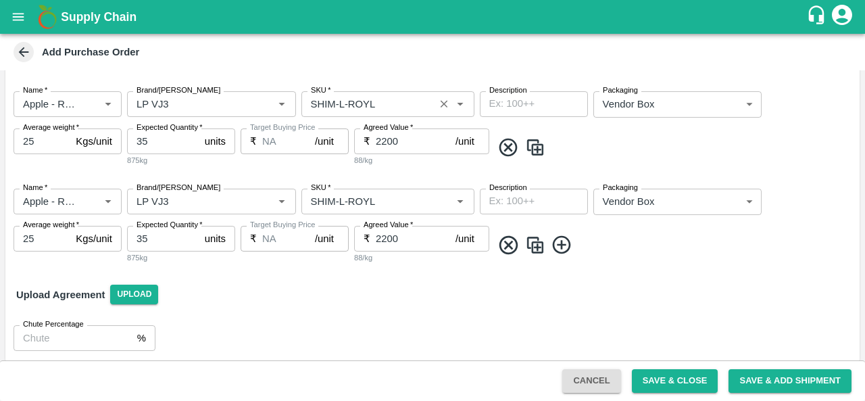
scroll to position [274, 0]
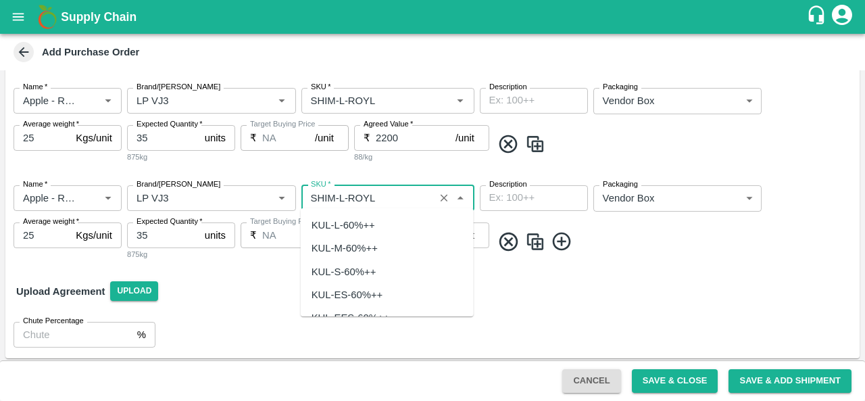
click at [344, 196] on input "SKU   *" at bounding box center [367, 198] width 125 height 18
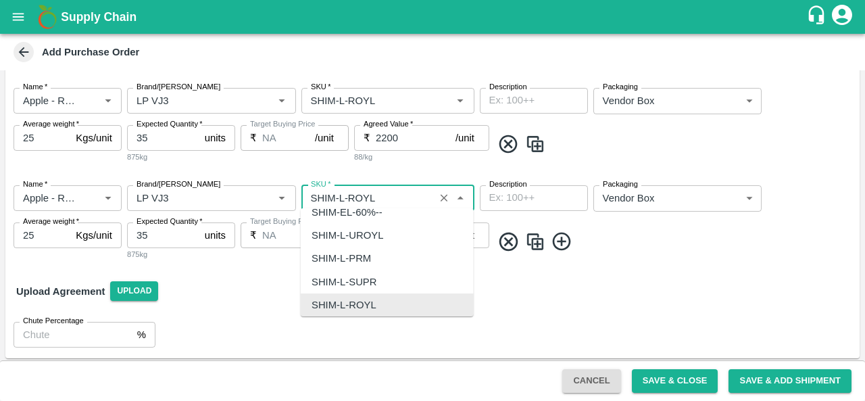
click at [344, 196] on input "SKU   *" at bounding box center [367, 198] width 125 height 18
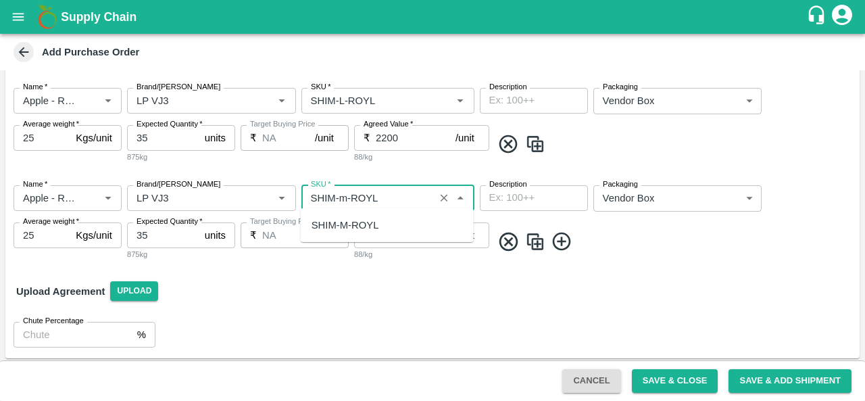
click at [366, 228] on div "SHIM-M-ROYL" at bounding box center [345, 225] width 68 height 15
type input "SHIM-M-ROYL"
click at [541, 241] on img at bounding box center [535, 241] width 20 height 22
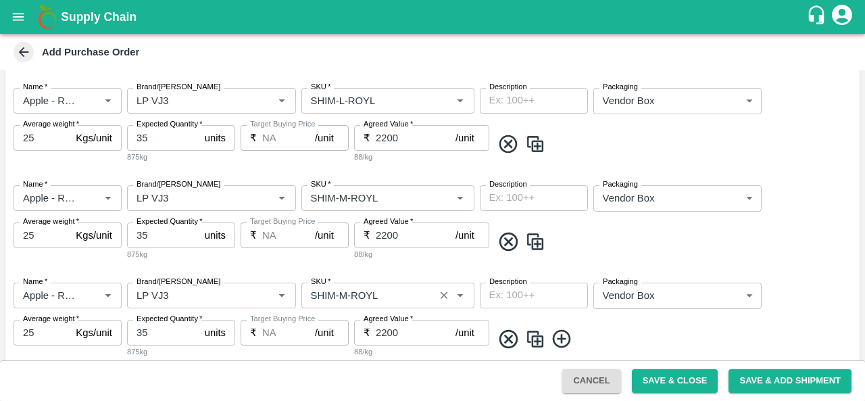
click at [346, 292] on input "SKU   *" at bounding box center [367, 295] width 125 height 18
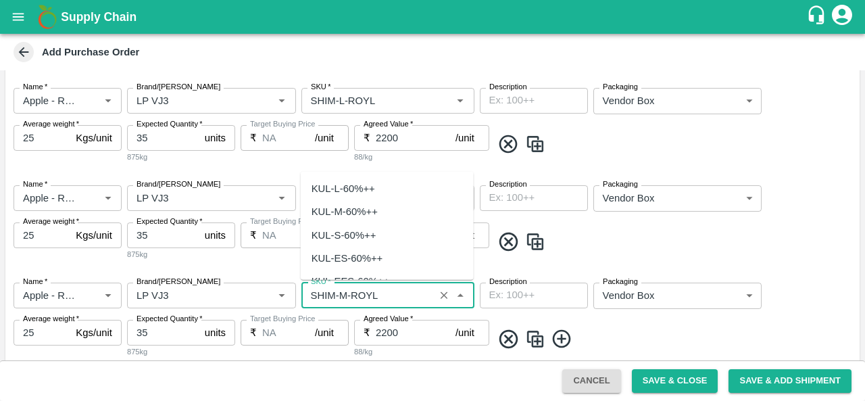
scroll to position [3904, 0]
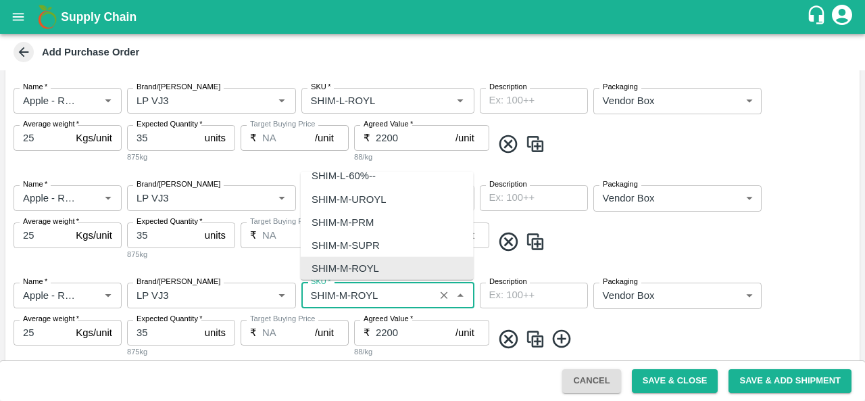
click at [346, 292] on input "SKU   *" at bounding box center [367, 295] width 125 height 18
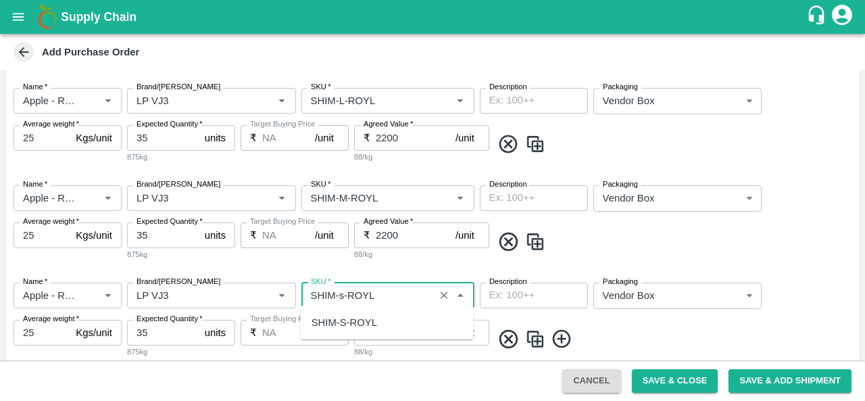
click at [369, 325] on div "SHIM-S-ROYL" at bounding box center [344, 322] width 66 height 15
type input "SHIM-S-ROYL"
click at [536, 339] on img at bounding box center [535, 339] width 20 height 22
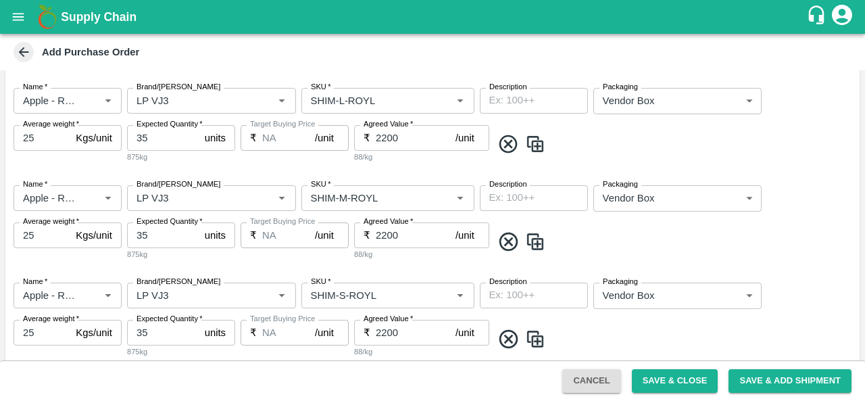
type input "Apple - Royal - Delicious"
type input "LP VJ3"
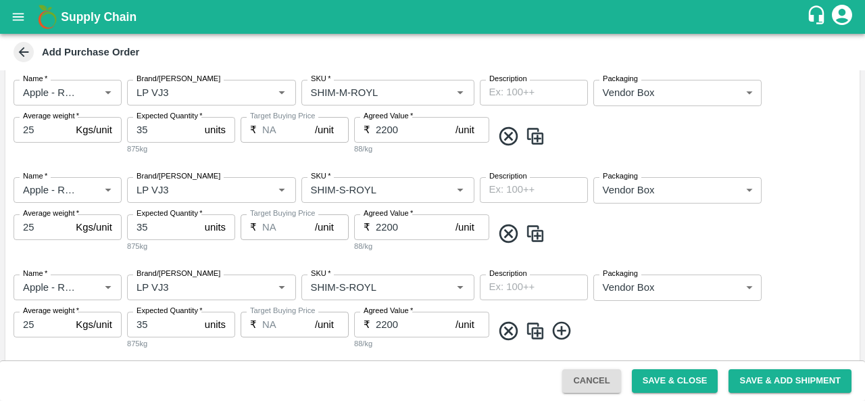
scroll to position [458, 0]
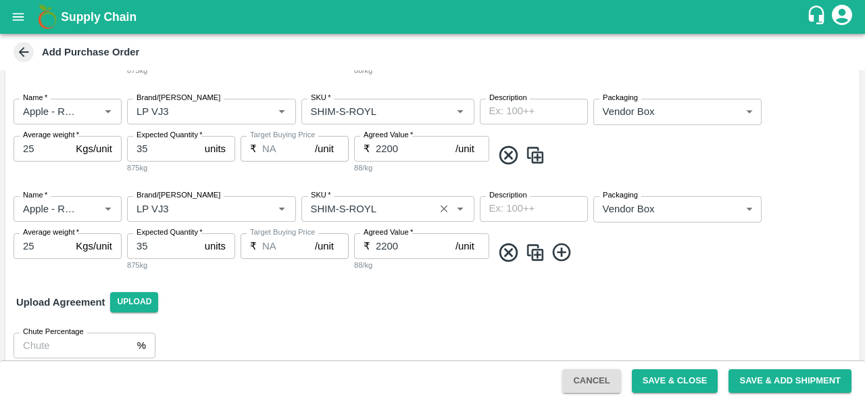
click at [346, 207] on input "SKU   *" at bounding box center [367, 209] width 125 height 18
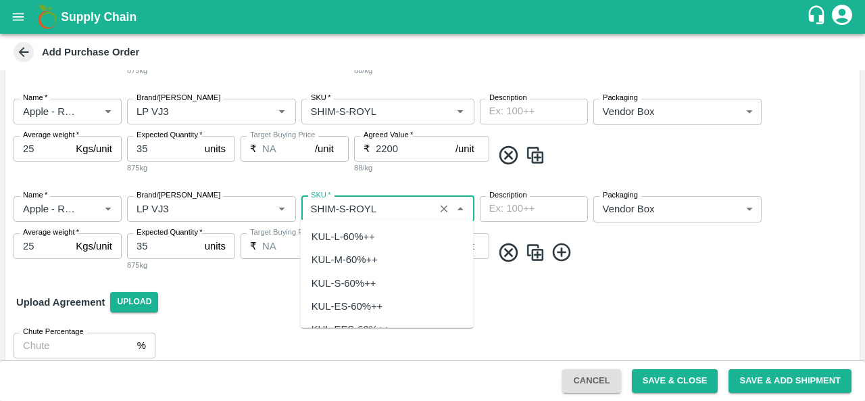
scroll to position [4113, 0]
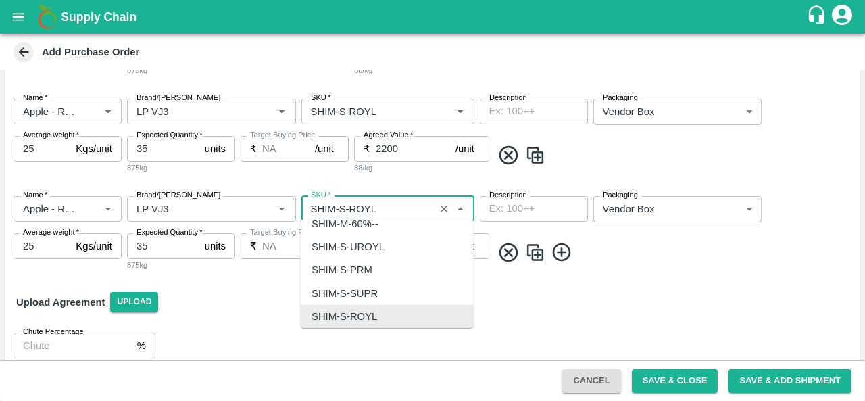
click at [345, 206] on input "SKU   *" at bounding box center [367, 209] width 125 height 18
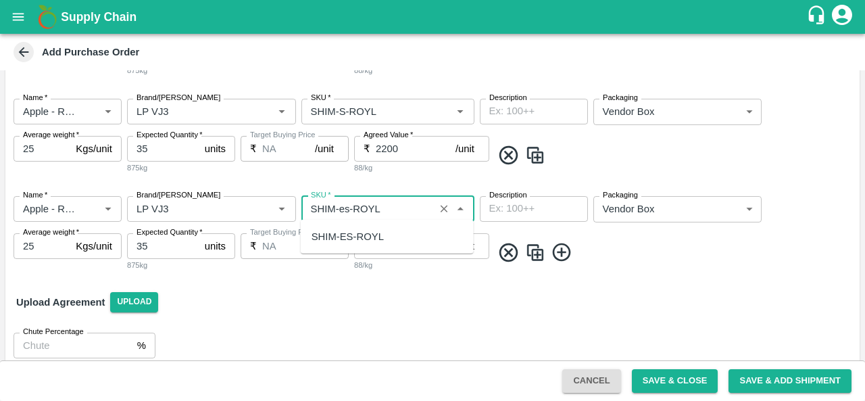
click at [351, 230] on div "SHIM-ES-ROYL" at bounding box center [347, 236] width 72 height 15
type input "SHIM-ES-ROYL"
click at [536, 248] on img at bounding box center [535, 252] width 20 height 22
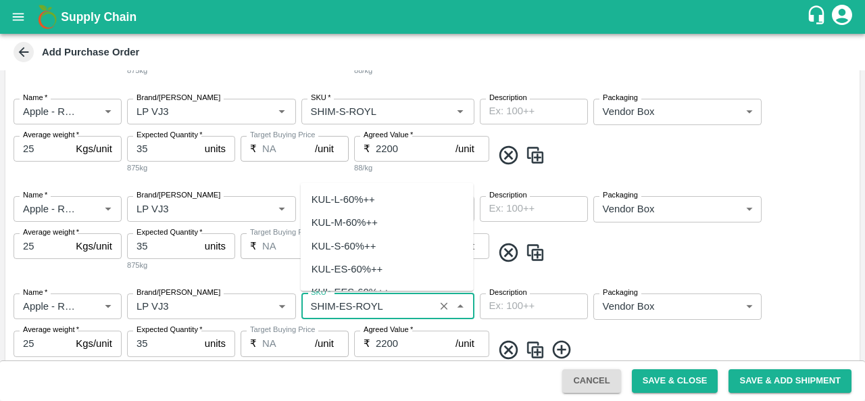
click at [346, 305] on input "SKU   *" at bounding box center [367, 306] width 125 height 18
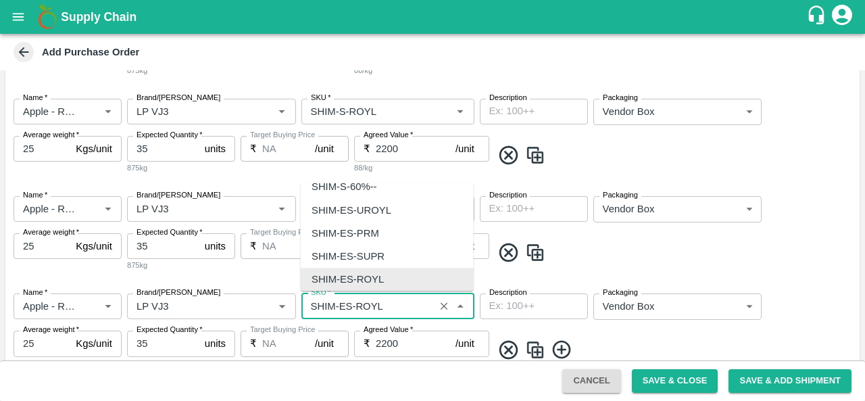
click at [346, 305] on input "SKU   *" at bounding box center [367, 306] width 125 height 18
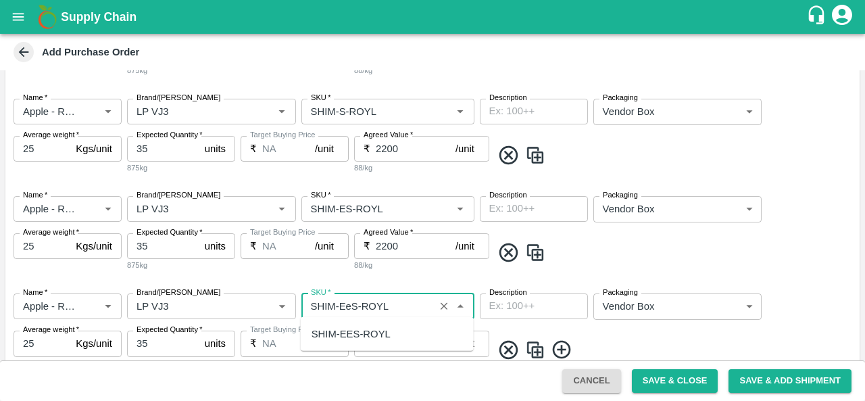
scroll to position [0, 0]
click at [358, 332] on div "SHIM-EES-ROYL" at bounding box center [350, 333] width 79 height 15
type input "SHIM-EES-ROYL"
click at [535, 349] on img at bounding box center [535, 350] width 20 height 22
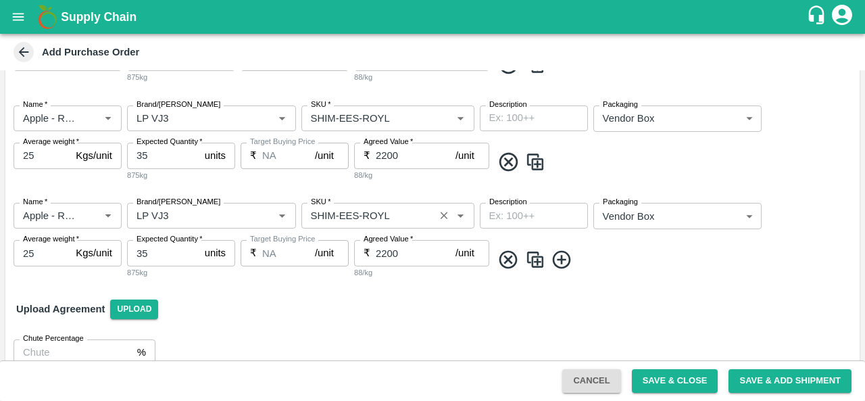
click at [358, 213] on input "SKU   *" at bounding box center [367, 216] width 125 height 18
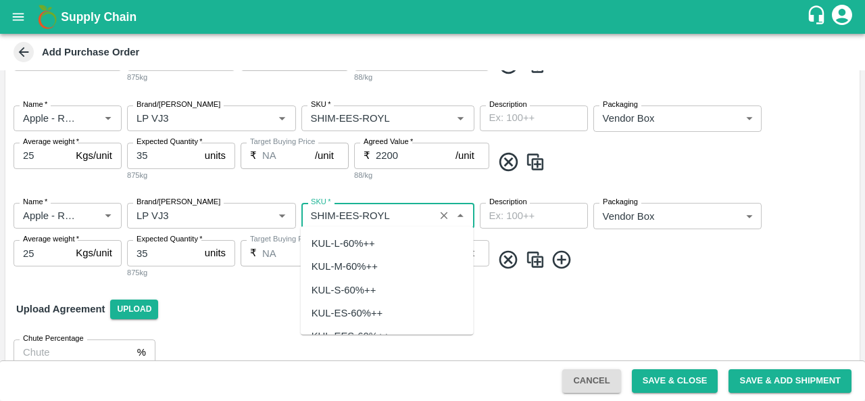
click at [358, 213] on input "SKU   *" at bounding box center [367, 216] width 125 height 18
click at [355, 246] on div "SHIM-PITTO-ROYL" at bounding box center [352, 243] width 82 height 15
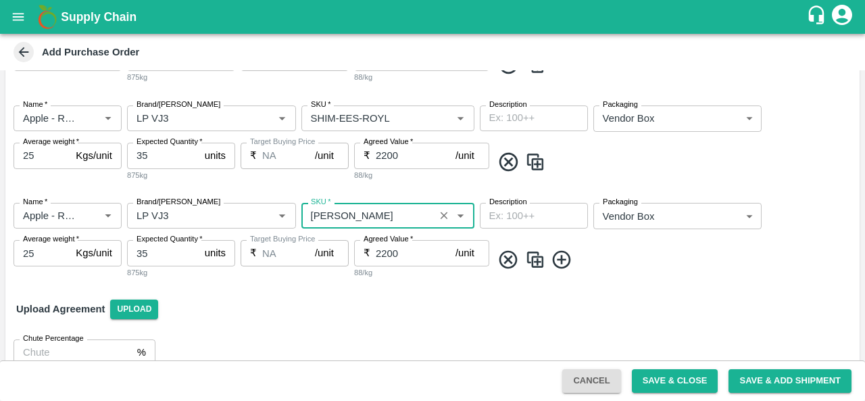
type input "SHIM-PITTO-ROYL"
click at [533, 255] on img at bounding box center [535, 260] width 20 height 22
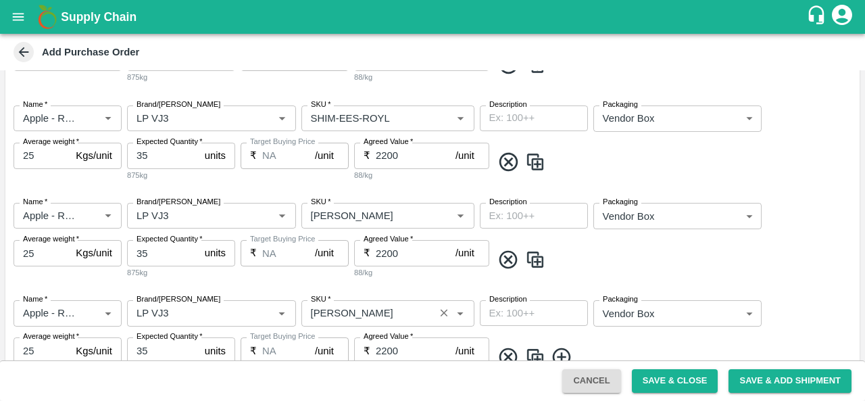
scroll to position [682, 0]
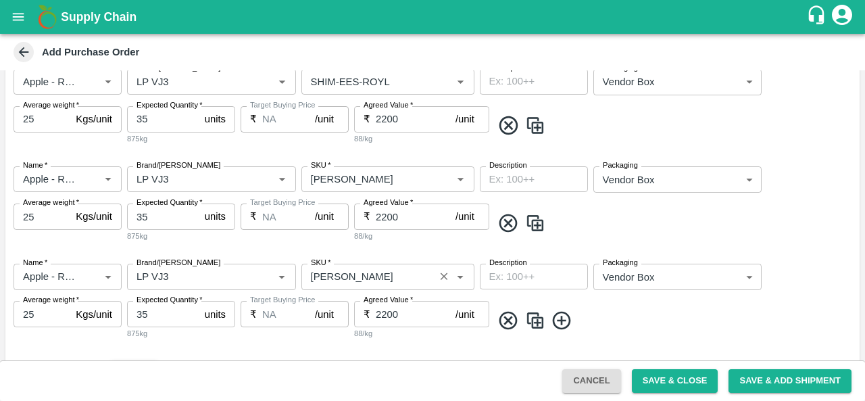
click at [358, 279] on input "SKU   *" at bounding box center [367, 277] width 125 height 18
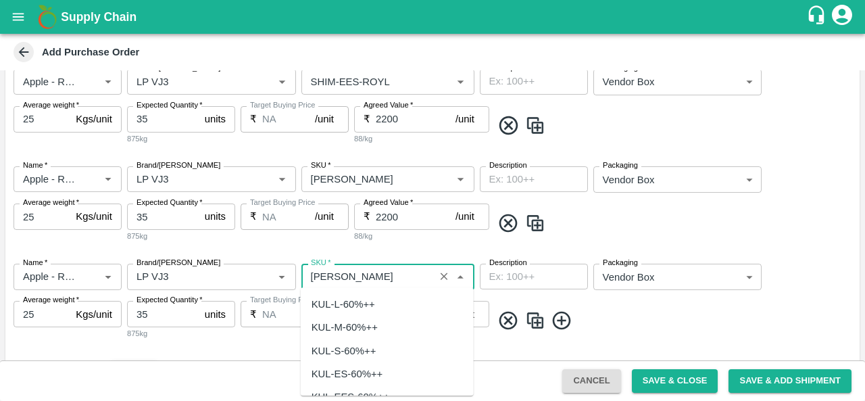
scroll to position [4738, 0]
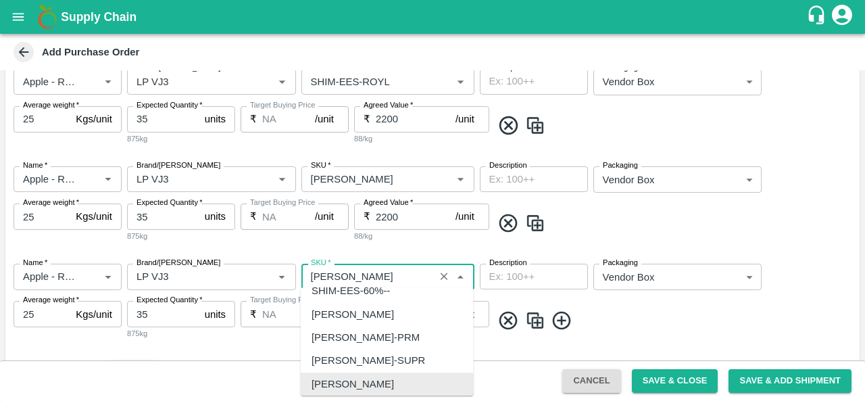
click at [361, 272] on input "SKU   *" at bounding box center [367, 277] width 125 height 18
click at [364, 272] on input "SKU   *" at bounding box center [367, 277] width 125 height 18
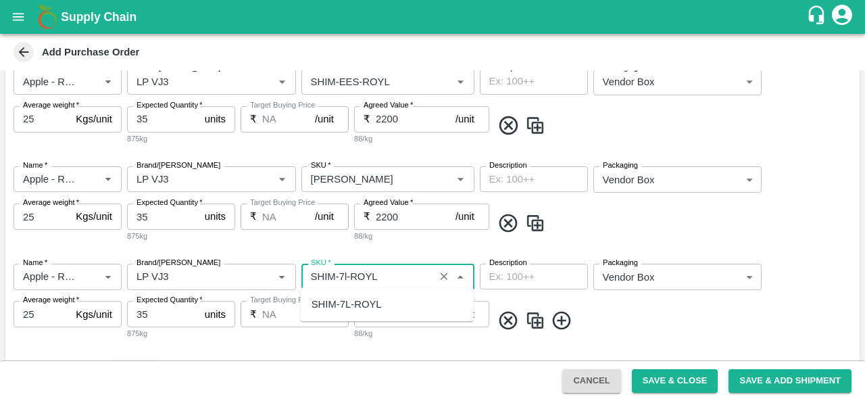
click at [382, 303] on div "SHIM-7L-ROYL" at bounding box center [387, 304] width 173 height 23
type input "SHIM-7L-ROYL"
click at [626, 316] on span at bounding box center [673, 320] width 362 height 22
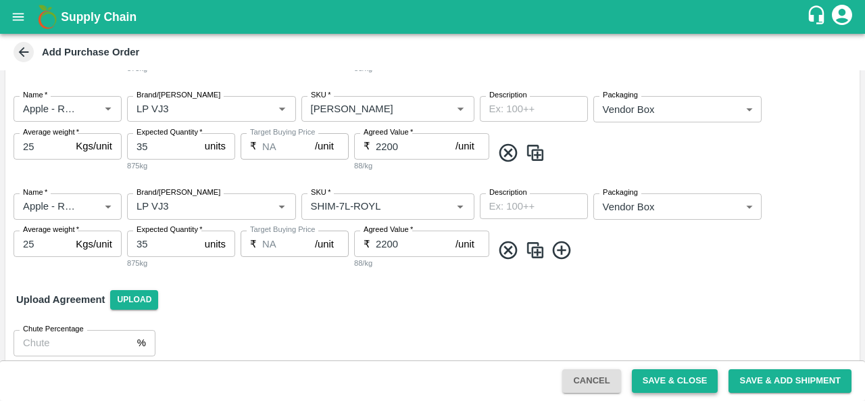
scroll to position [754, 0]
click at [667, 384] on button "Save & Close" at bounding box center [675, 381] width 86 height 24
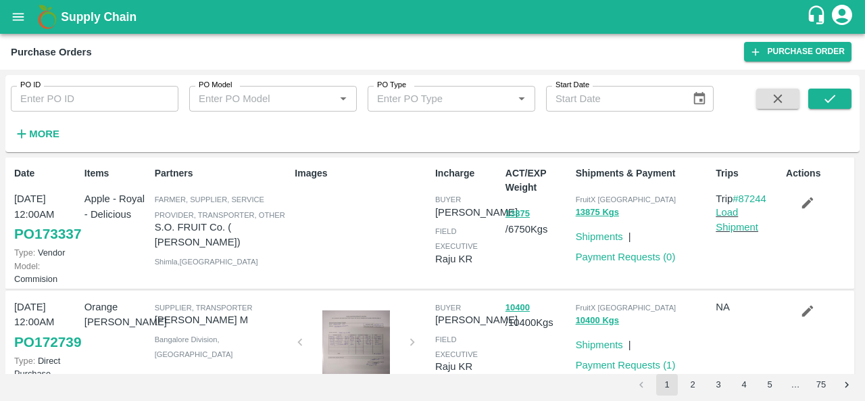
click at [47, 130] on strong "More" at bounding box center [44, 133] width 30 height 11
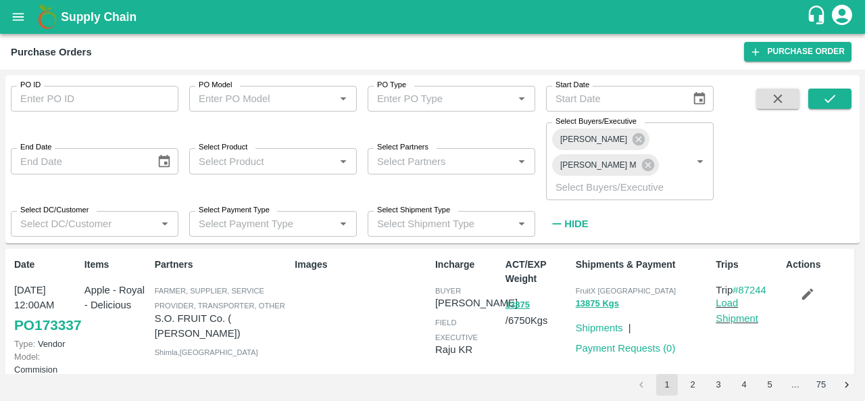
click at [403, 159] on input "Select Partners" at bounding box center [440, 161] width 137 height 18
type input "s.o."
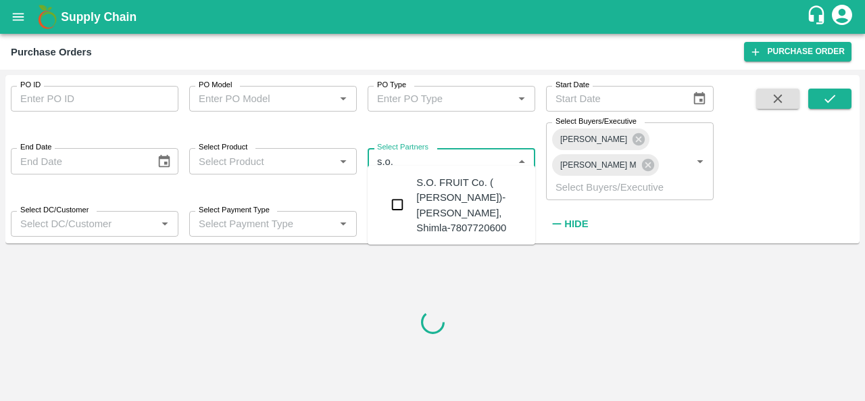
click at [416, 192] on div "S.O. FRUIT Co. ( [PERSON_NAME])-[PERSON_NAME], Shimla-7807720600" at bounding box center [470, 205] width 108 height 60
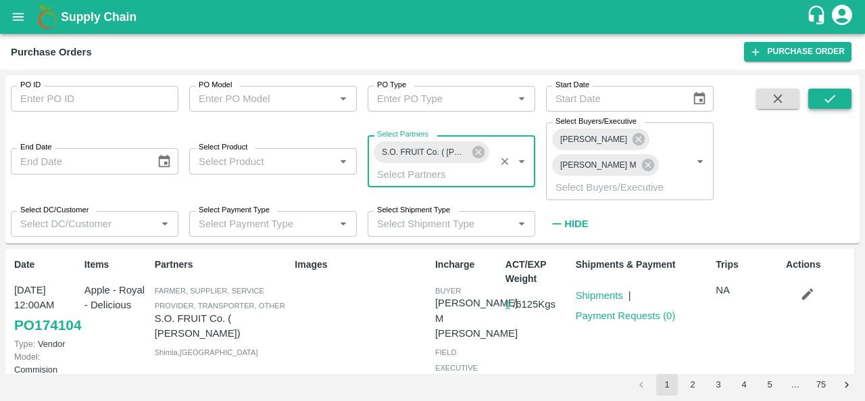
click at [832, 102] on icon "submit" at bounding box center [829, 98] width 15 height 15
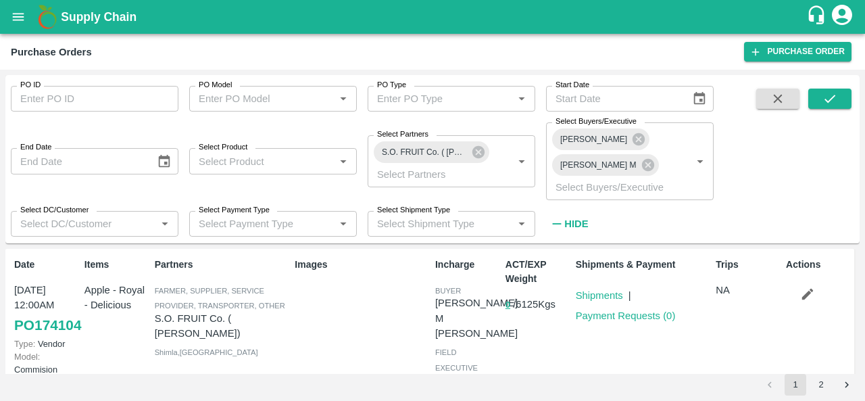
click at [57, 97] on input "PO ID" at bounding box center [95, 99] width 168 height 26
paste input "172110"
click at [836, 103] on icon "submit" at bounding box center [829, 98] width 15 height 15
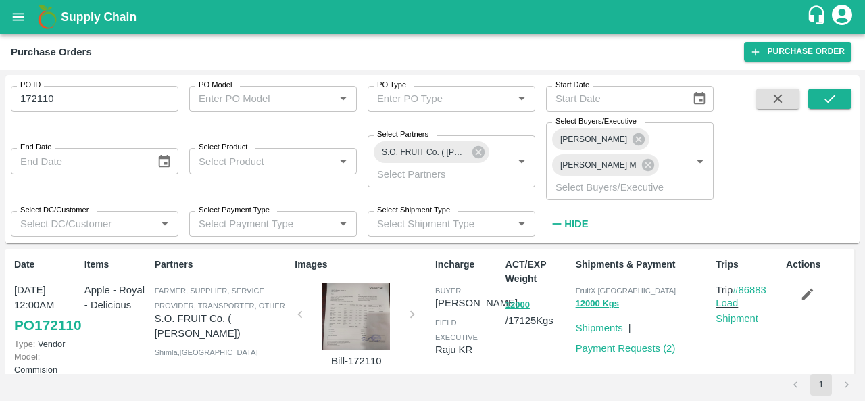
click at [360, 298] on div at bounding box center [355, 316] width 101 height 68
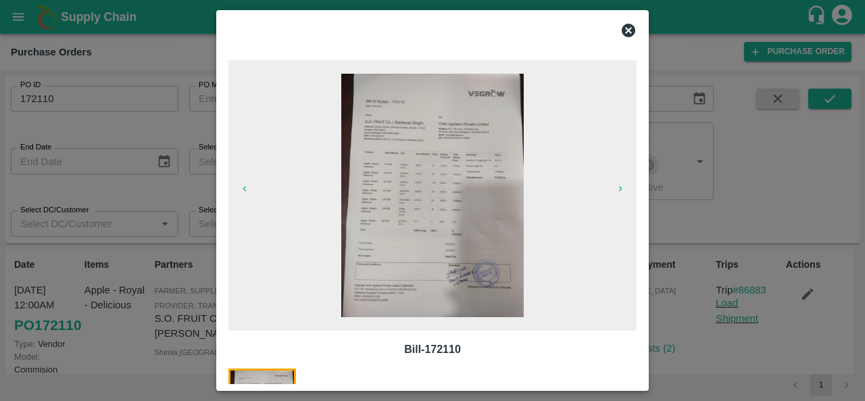
click at [419, 197] on img at bounding box center [432, 195] width 182 height 243
click at [628, 28] on icon at bounding box center [629, 31] width 14 height 14
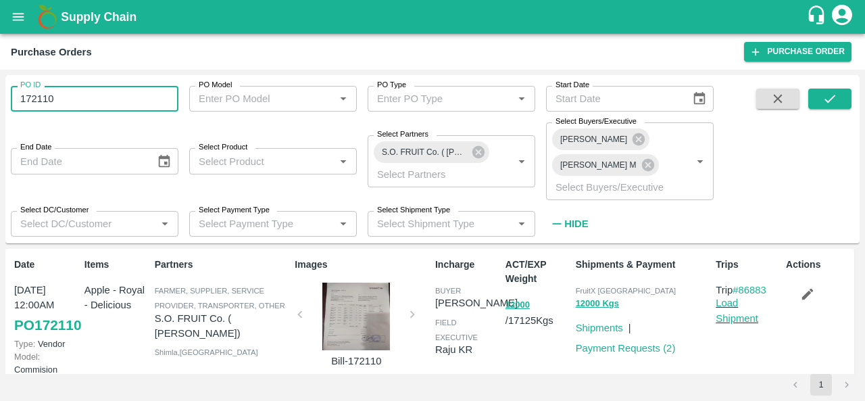
drag, startPoint x: 83, startPoint y: 95, endPoint x: 0, endPoint y: 102, distance: 83.4
click at [0, 102] on div "PO ID 172110 PO ID PO Model PO Model   * PO Type PO Type   * Start Date Start D…" at bounding box center [432, 235] width 865 height 331
type input "172110"
click at [827, 95] on icon "submit" at bounding box center [829, 98] width 15 height 15
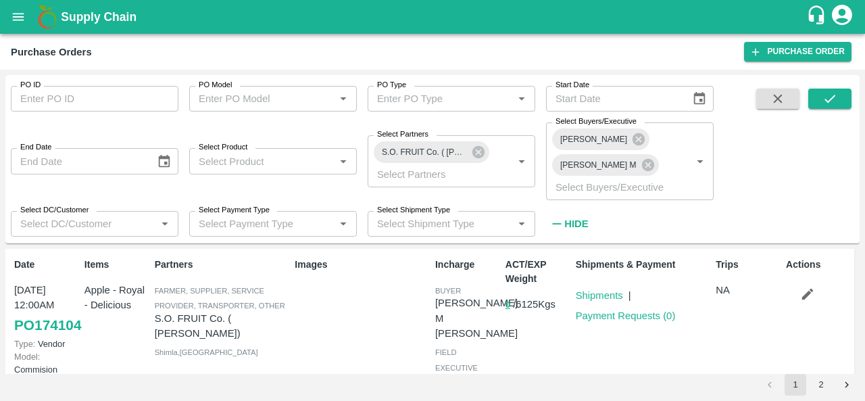
click at [576, 218] on strong "Hide" at bounding box center [576, 223] width 24 height 11
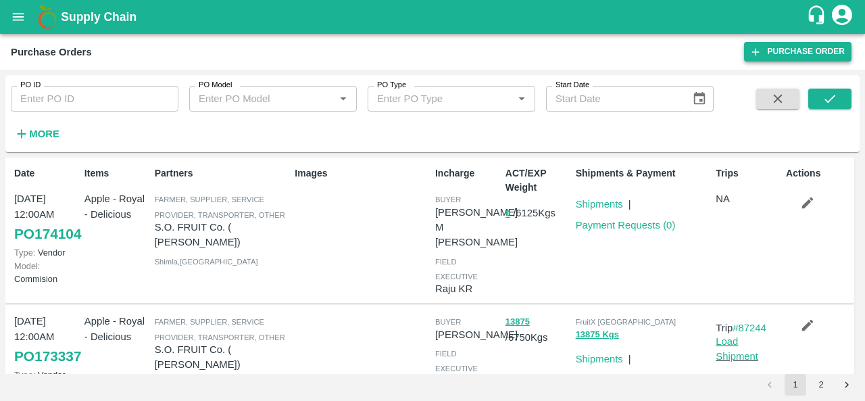
click at [777, 52] on link "Purchase Order" at bounding box center [797, 52] width 107 height 20
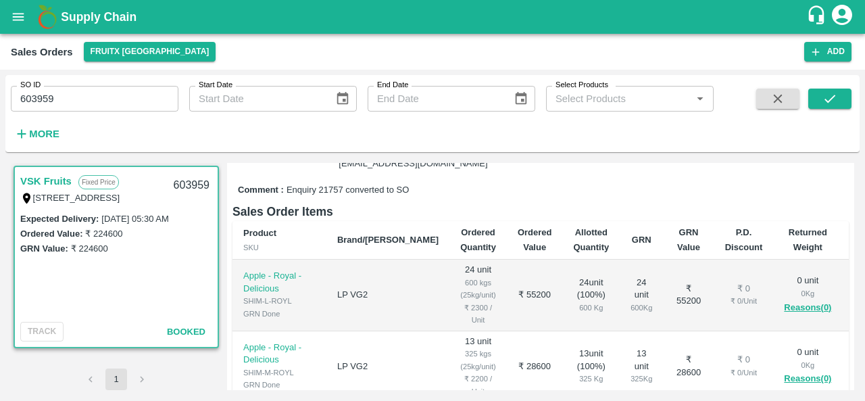
scroll to position [78, 0]
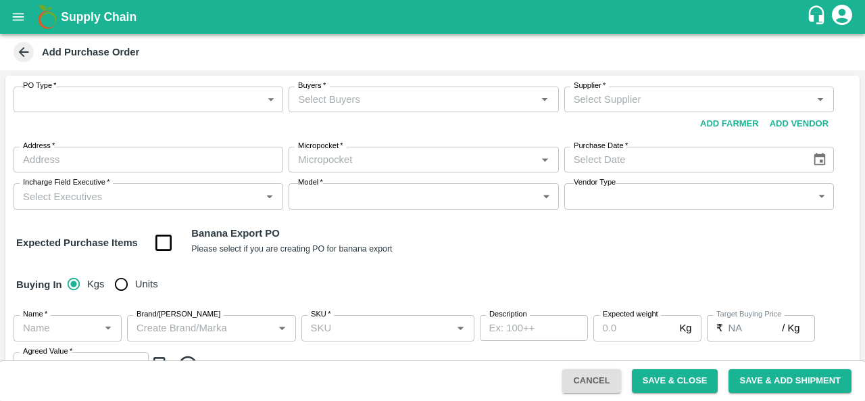
click at [86, 102] on body "Supply Chain Add Purchase Order PO Type   * ​ PO Type Buyers   * Buyers   * Sup…" at bounding box center [432, 200] width 865 height 401
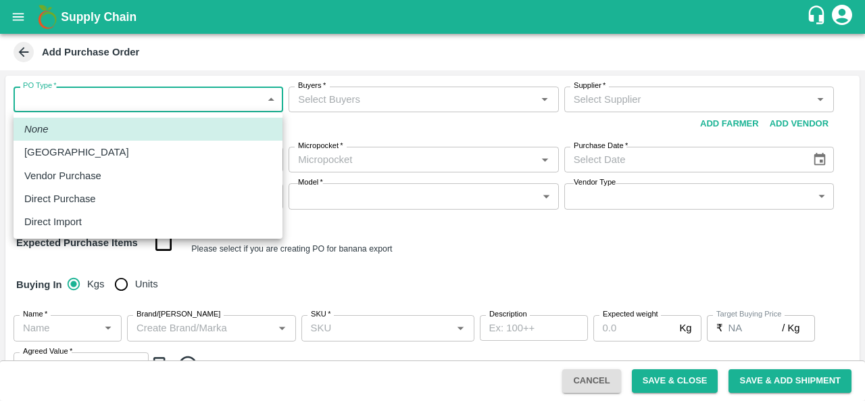
click at [73, 172] on p "Vendor Purchase" at bounding box center [62, 175] width 77 height 15
type input "2"
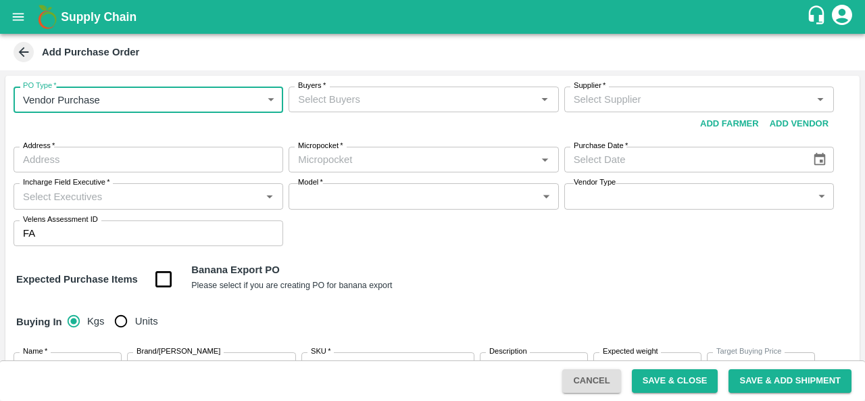
click at [370, 103] on input "Buyers   *" at bounding box center [412, 100] width 239 height 18
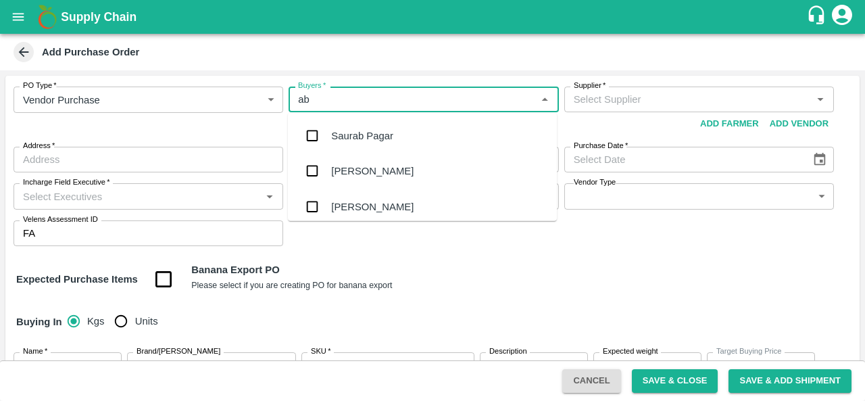
type input "abu"
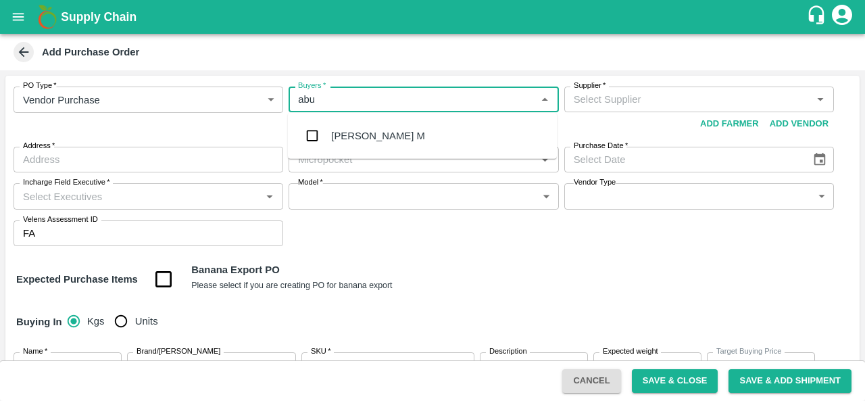
click at [374, 133] on div "[PERSON_NAME] M" at bounding box center [378, 135] width 94 height 15
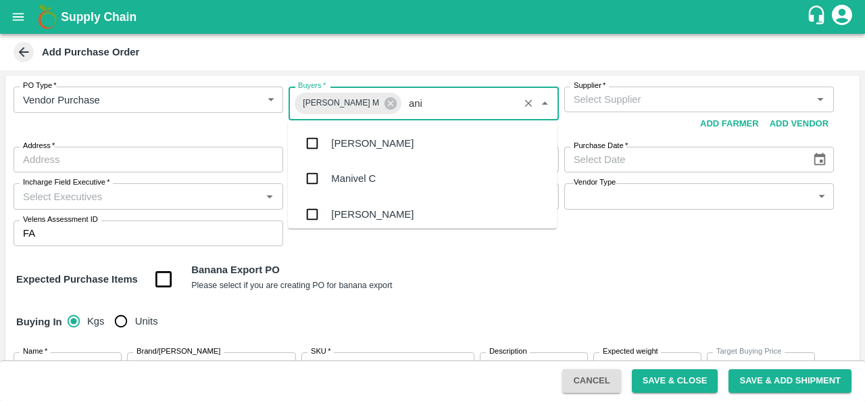
type input "anil"
click at [372, 148] on div "[PERSON_NAME]" at bounding box center [372, 143] width 82 height 15
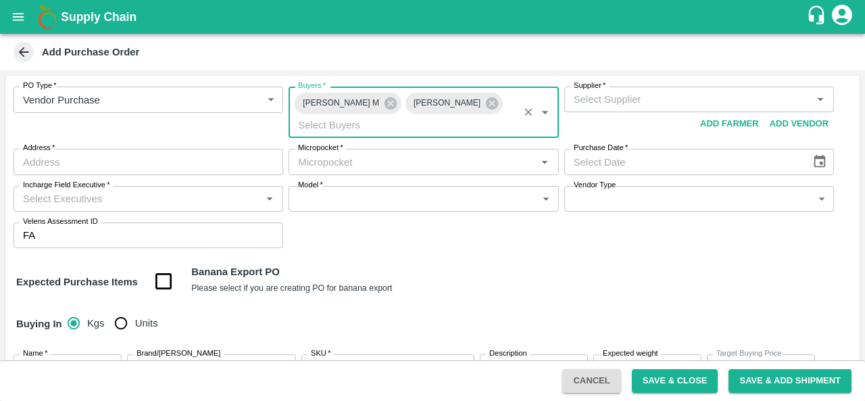
click at [685, 103] on input "Supplier   *" at bounding box center [687, 100] width 239 height 18
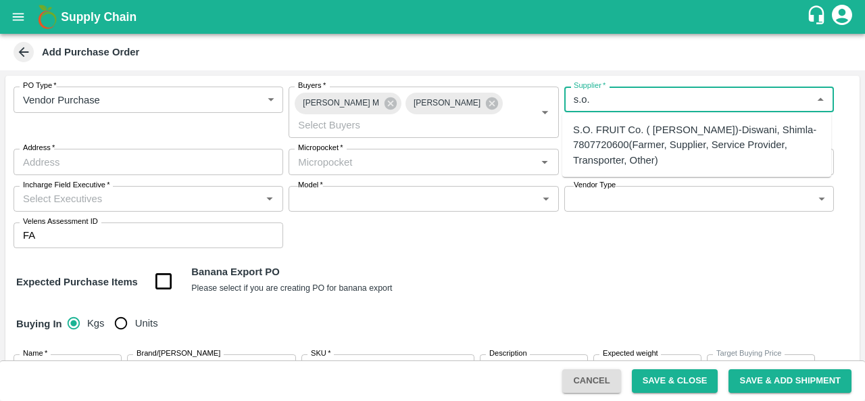
click at [665, 126] on div "S.O. FRUIT Co. ( Sardevan Singh)-Diswani, Shimla-7807720600(Farmer, Supplier, S…" at bounding box center [696, 144] width 247 height 45
type input "S.O. FRUIT Co. ( Sardevan Singh)-Diswani, Shimla-7807720600(Farmer, Supplier, S…"
type input "Diswani, Shimla, Chirgaon , Himachal Pradesh"
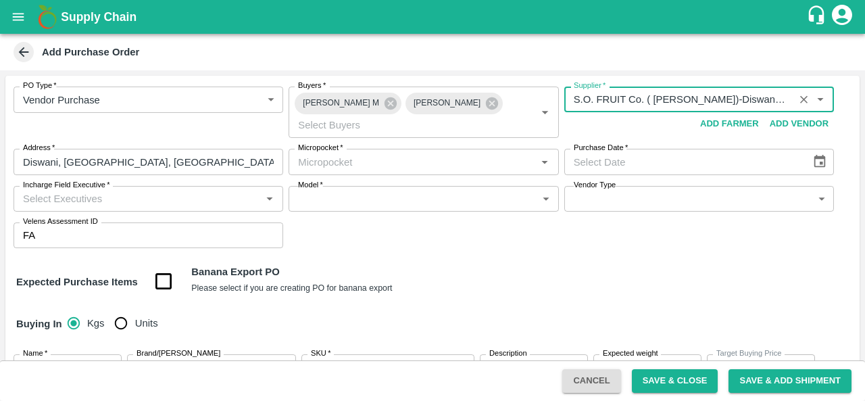
type input "S.O. FRUIT Co. ( Sardevan Singh)-Diswani, Shimla-7807720600(Farmer, Supplier, S…"
click at [515, 157] on input "Micropocket   *" at bounding box center [412, 162] width 239 height 18
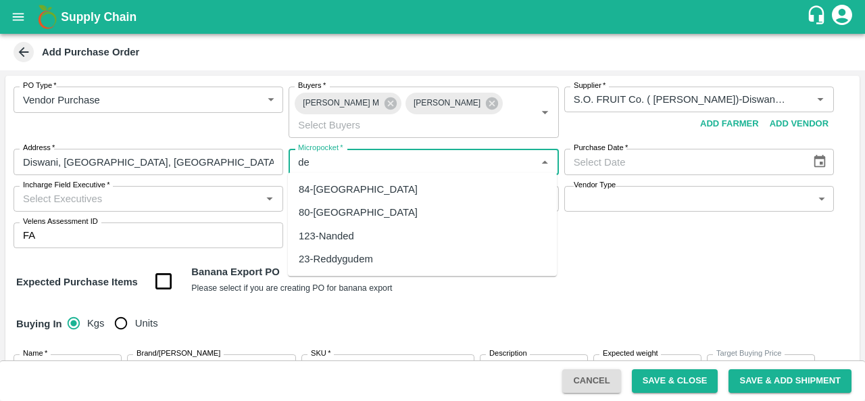
click at [395, 191] on div "84-Delhi" at bounding box center [422, 189] width 269 height 23
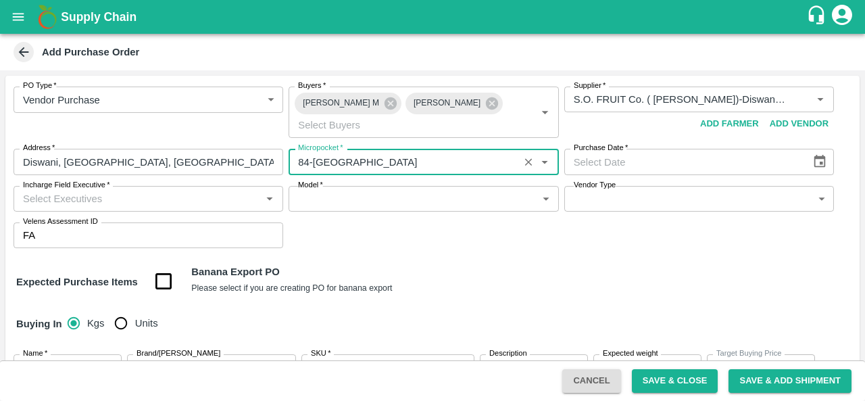
type input "84-Delhi"
click at [819, 161] on icon "Choose date" at bounding box center [819, 161] width 11 height 13
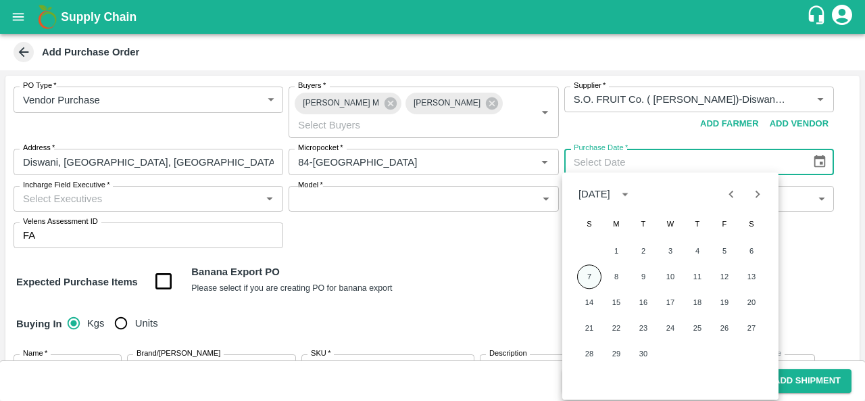
click at [587, 281] on button "7" at bounding box center [589, 276] width 24 height 24
type input "07/09/2025"
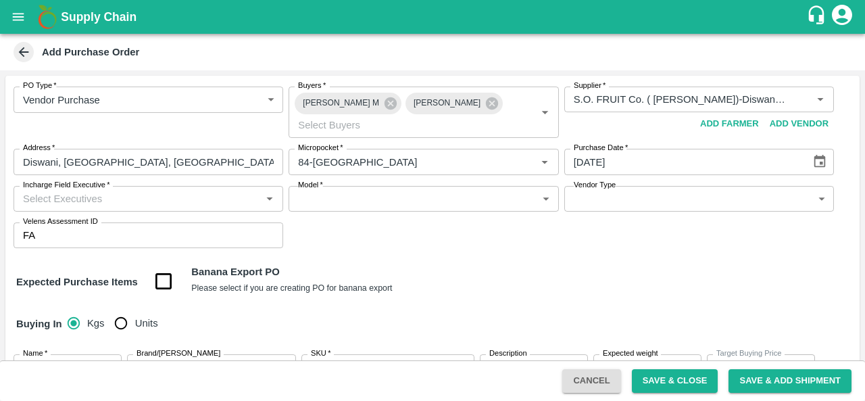
click at [103, 203] on input "Incharge Field Executive   *" at bounding box center [137, 199] width 239 height 18
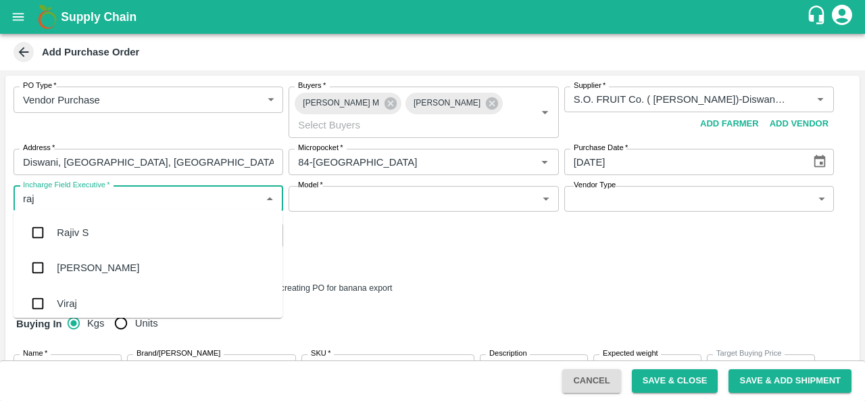
type input "raju"
click at [82, 270] on div "Raju KR" at bounding box center [75, 267] width 37 height 15
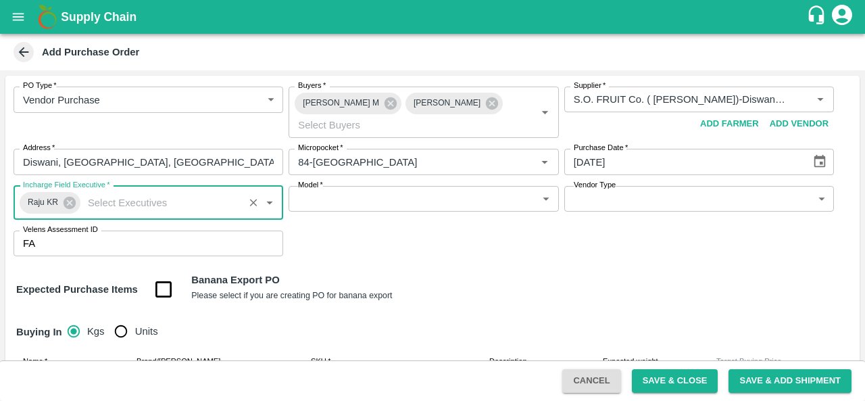
click at [352, 188] on body "Supply Chain Add Purchase Order PO Type   * Vendor Purchase 2 PO Type Buyers   …" at bounding box center [432, 200] width 865 height 401
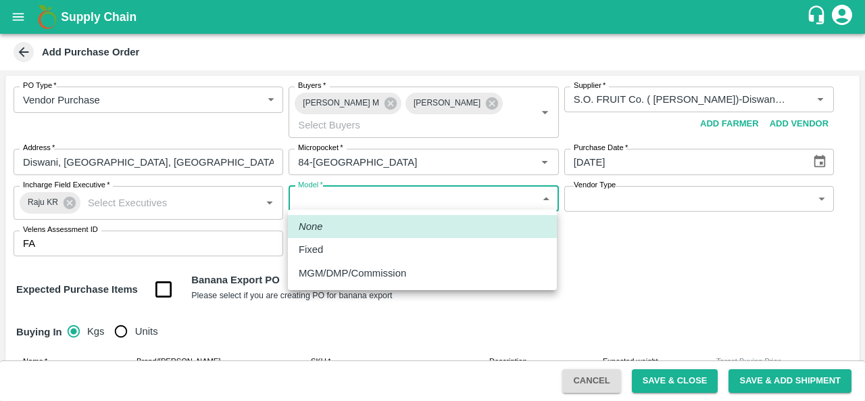
click at [318, 270] on p "MGM/DMP/Commission" at bounding box center [352, 273] width 107 height 15
type input "Commision"
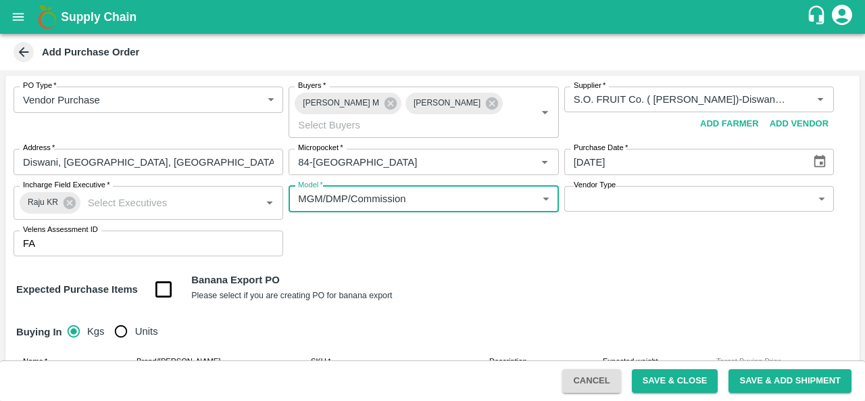
click at [625, 196] on body "Supply Chain Add Purchase Order PO Type   * Vendor Purchase 2 PO Type Buyers   …" at bounding box center [432, 200] width 865 height 401
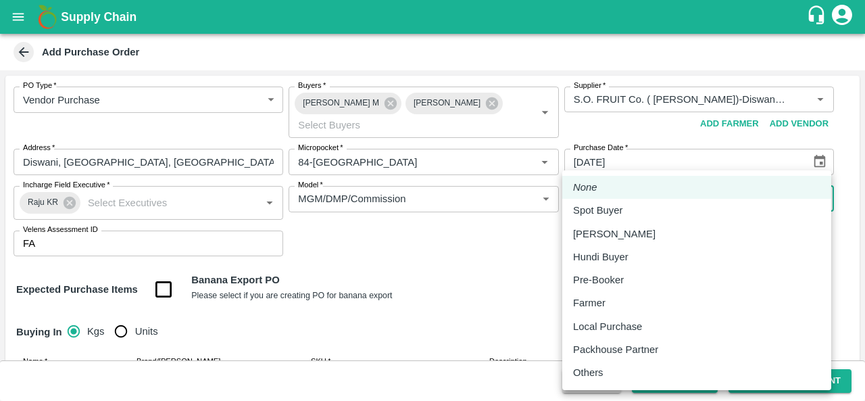
click at [604, 328] on p "Local Purchase" at bounding box center [607, 326] width 69 height 15
type input "LOCAL_PURCHASE"
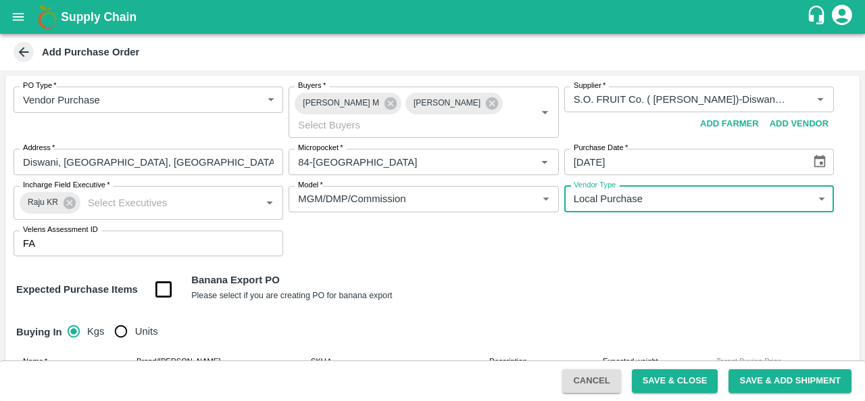
click at [126, 330] on input "Units" at bounding box center [120, 331] width 27 height 27
radio input "true"
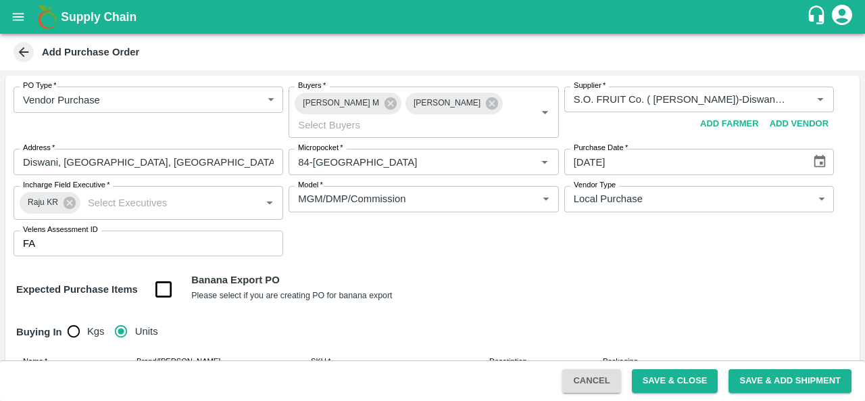
click at [484, 282] on div "Expected Purchase Items Banana Export PO Please select if you are creating PO f…" at bounding box center [432, 289] width 832 height 34
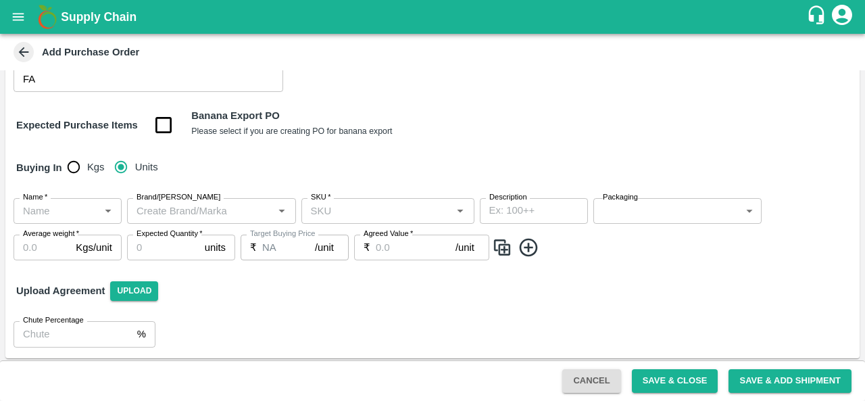
click at [29, 216] on input "Name   *" at bounding box center [57, 211] width 78 height 18
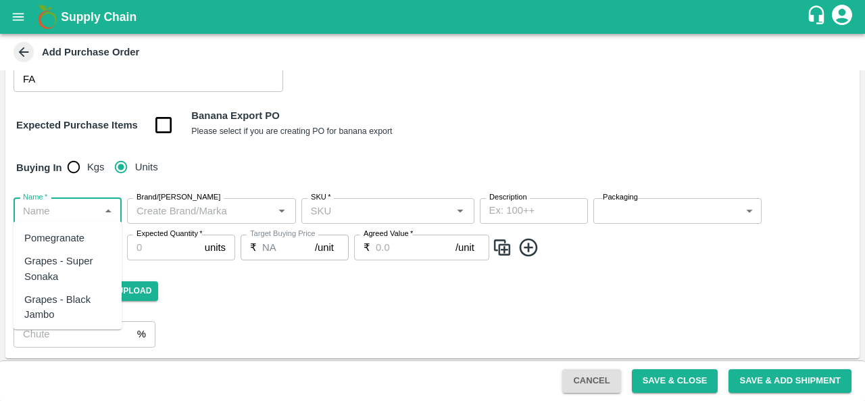
click at [47, 209] on input "Name   *" at bounding box center [57, 211] width 78 height 18
click at [61, 241] on div "Apple - Royal - Delicious" at bounding box center [67, 245] width 86 height 30
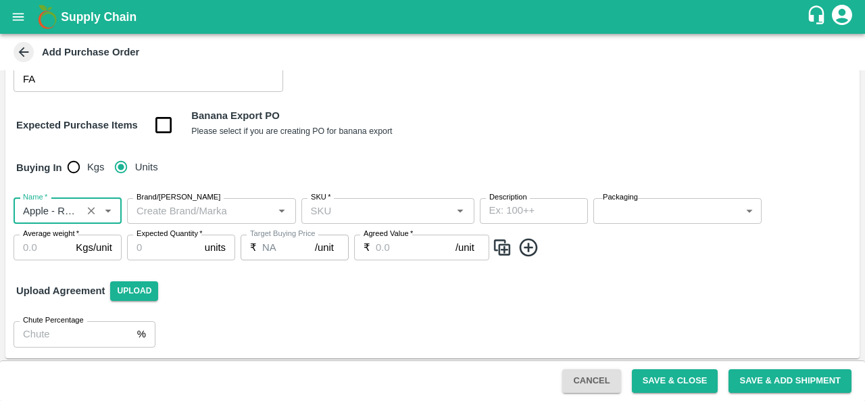
type input "Apple - Royal - Delicious"
click at [236, 209] on input "Brand/Marka" at bounding box center [200, 211] width 139 height 18
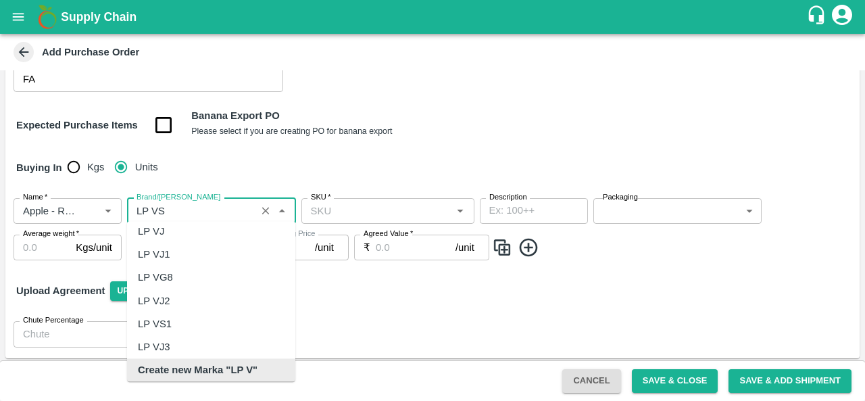
scroll to position [0, 0]
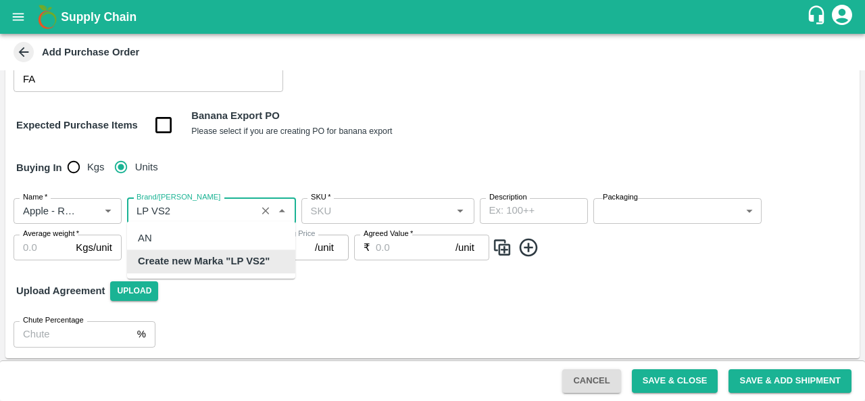
click at [230, 267] on b "Create new Marka "LP VS2"" at bounding box center [204, 261] width 132 height 15
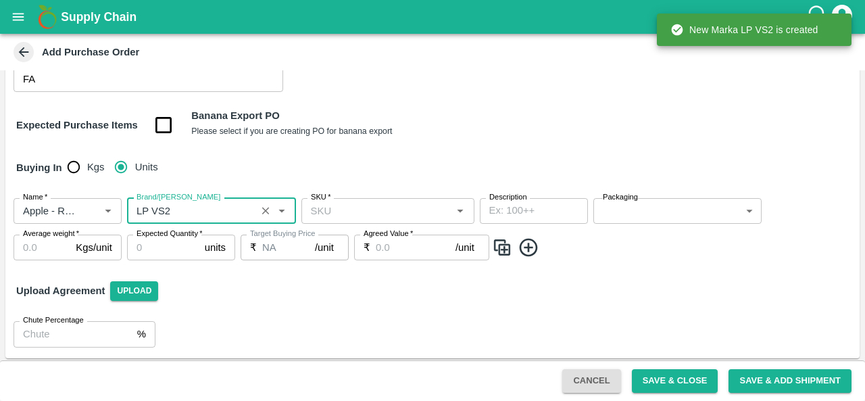
type input "LP VS2"
click at [392, 205] on input "SKU   *" at bounding box center [376, 211] width 143 height 18
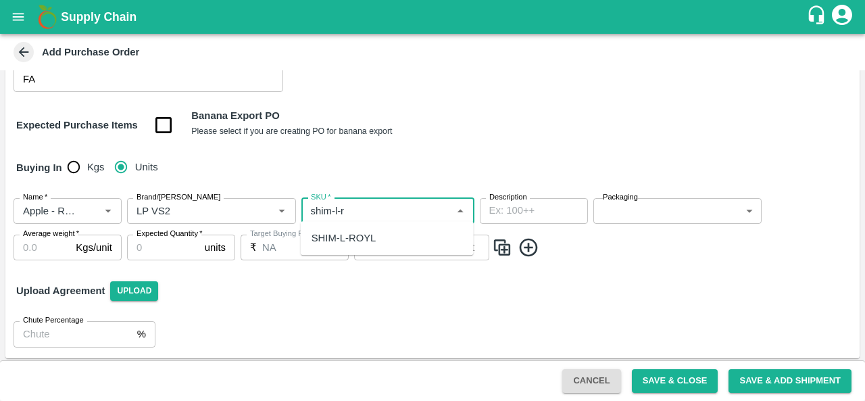
click at [361, 241] on div "SHIM-L-ROYL" at bounding box center [343, 237] width 65 height 15
type input "SHIM-L-ROYL"
click at [626, 210] on body "Supply Chain Add Purchase Order PO Type   * Vendor Purchase 2 PO Type Buyers   …" at bounding box center [432, 200] width 865 height 401
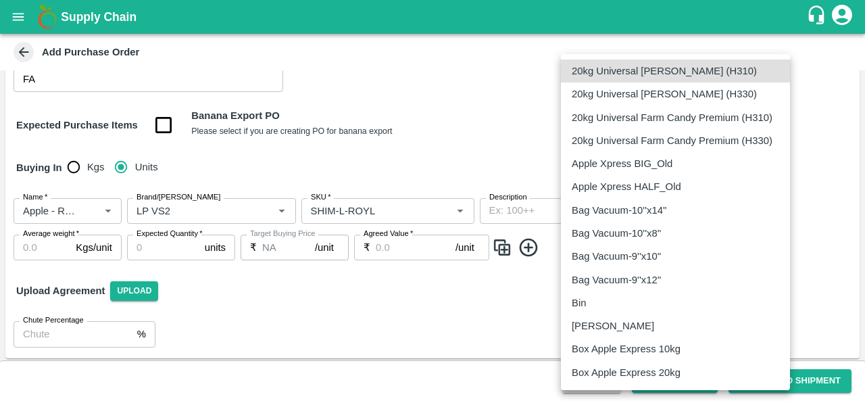
scroll to position [879, 0]
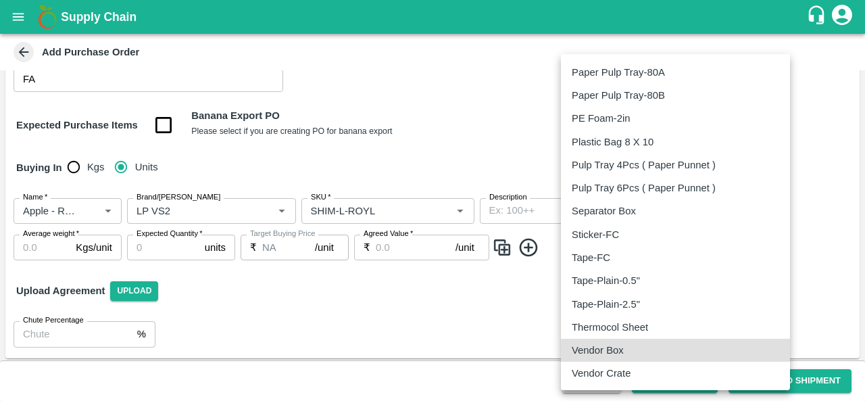
click at [596, 349] on p "Vendor Box" at bounding box center [598, 350] width 52 height 15
type input "276"
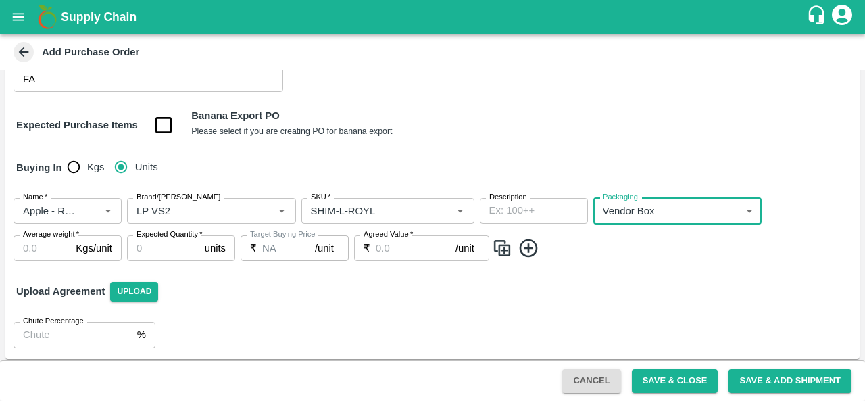
click at [53, 248] on input "Average weight   *" at bounding box center [42, 248] width 57 height 26
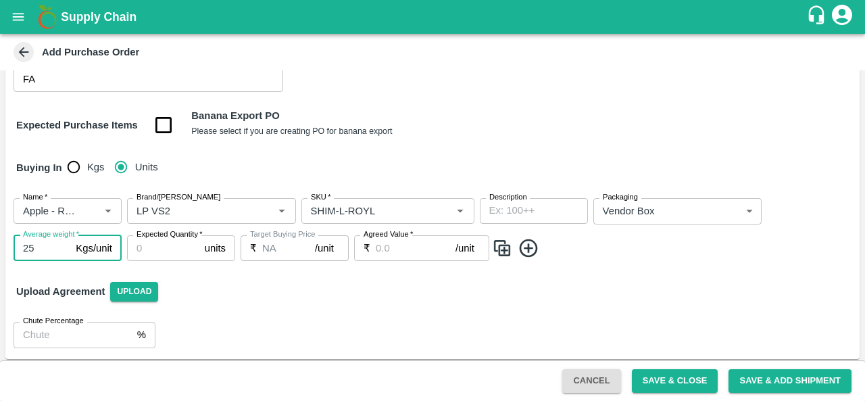
type input "25"
click at [159, 244] on input "Expected Quantity   *" at bounding box center [163, 248] width 72 height 26
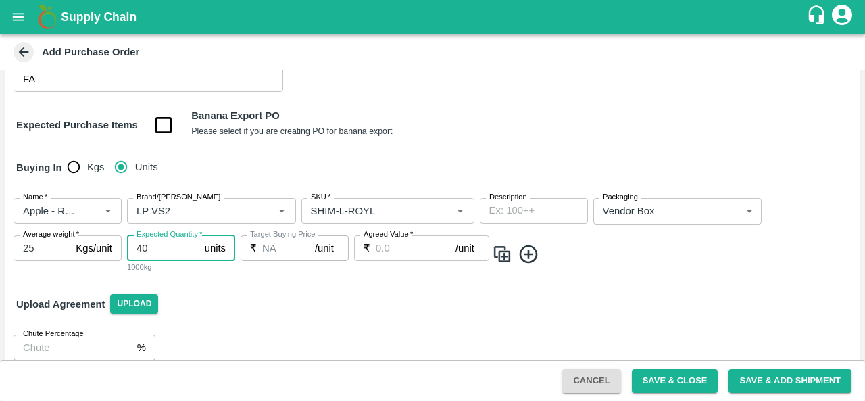
type input "40"
click at [385, 243] on input "Agreed Value   *" at bounding box center [416, 248] width 80 height 26
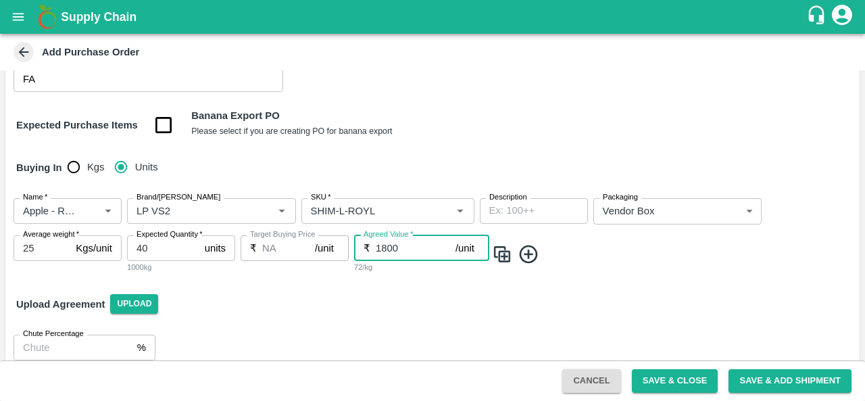
type input "1800"
click at [507, 257] on img at bounding box center [502, 254] width 20 height 22
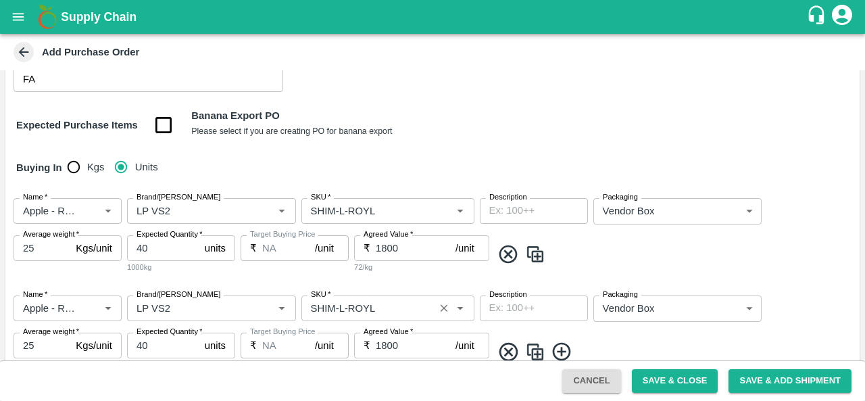
click at [340, 304] on input "SKU   *" at bounding box center [367, 308] width 125 height 18
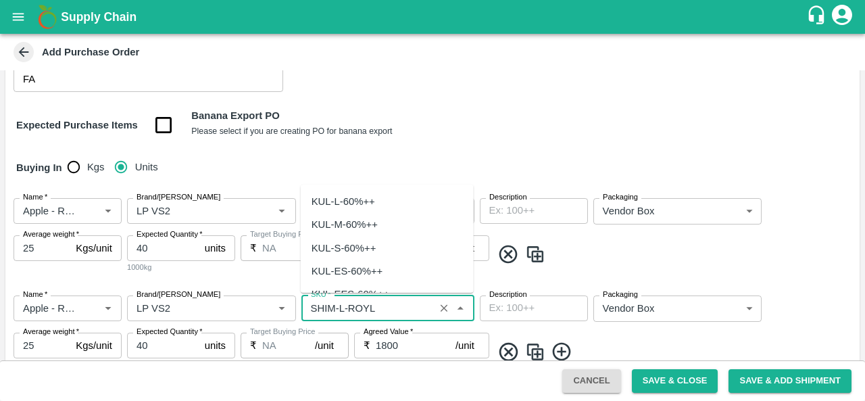
scroll to position [3696, 0]
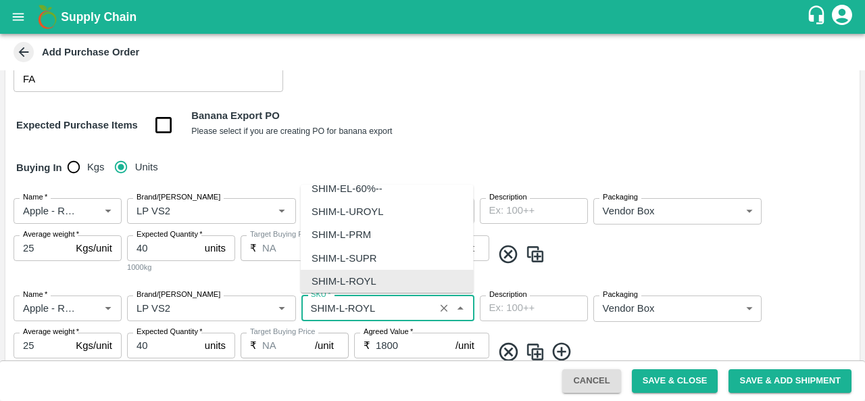
click at [342, 304] on input "SKU   *" at bounding box center [367, 308] width 125 height 18
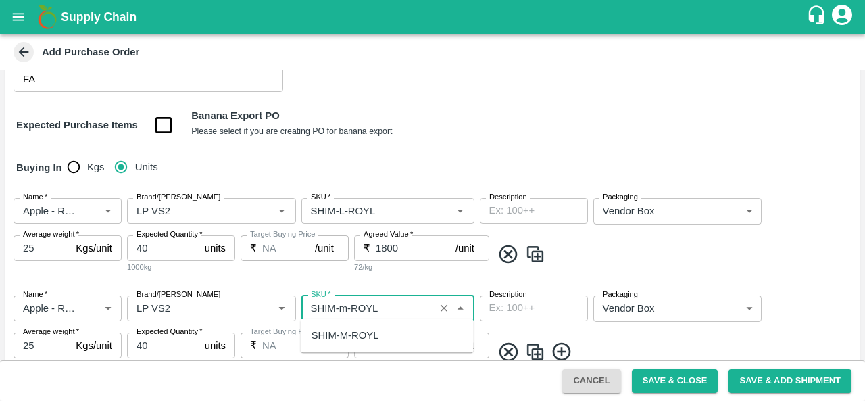
click at [347, 326] on div "SHIM-M-ROYL" at bounding box center [387, 335] width 173 height 23
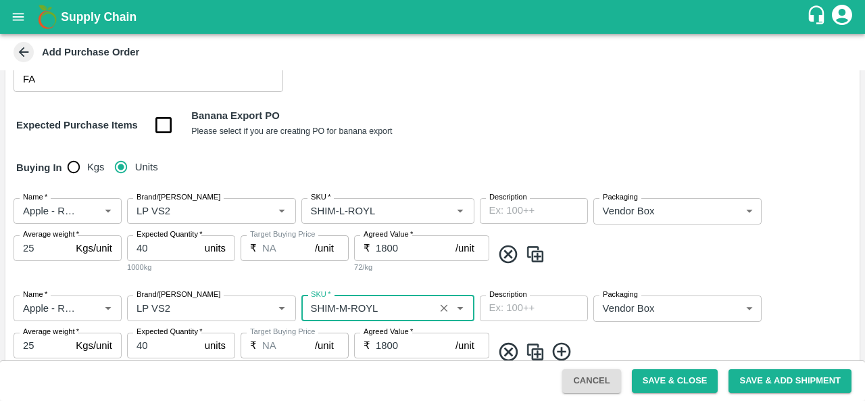
scroll to position [274, 0]
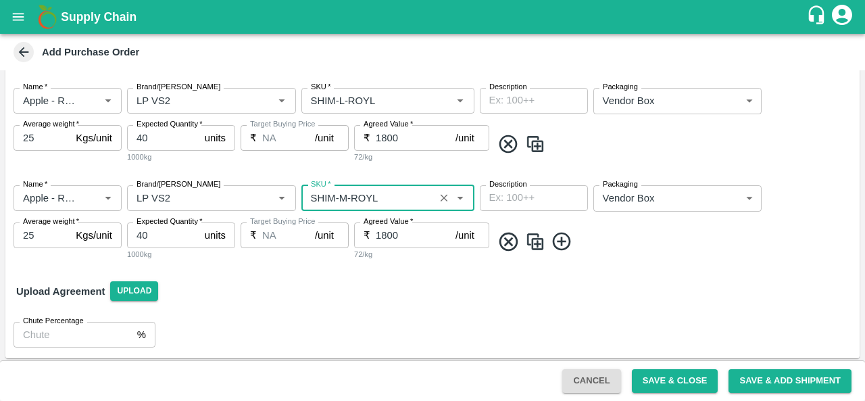
type input "SHIM-M-ROYL"
click at [534, 241] on img at bounding box center [535, 241] width 20 height 22
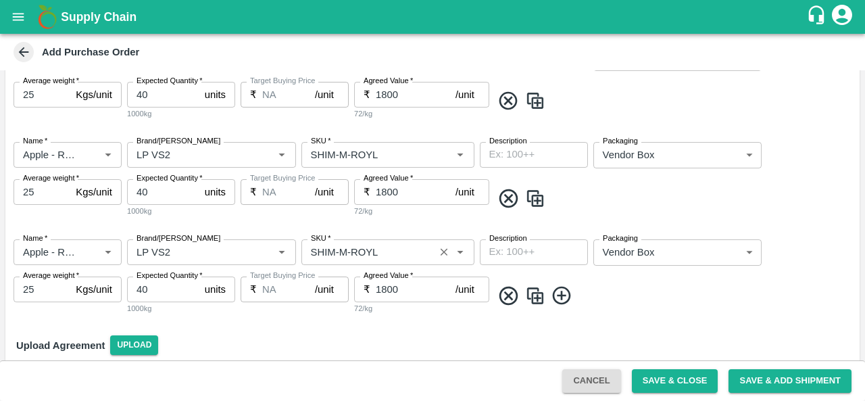
scroll to position [318, 0]
click at [347, 245] on input "SKU   *" at bounding box center [367, 252] width 125 height 18
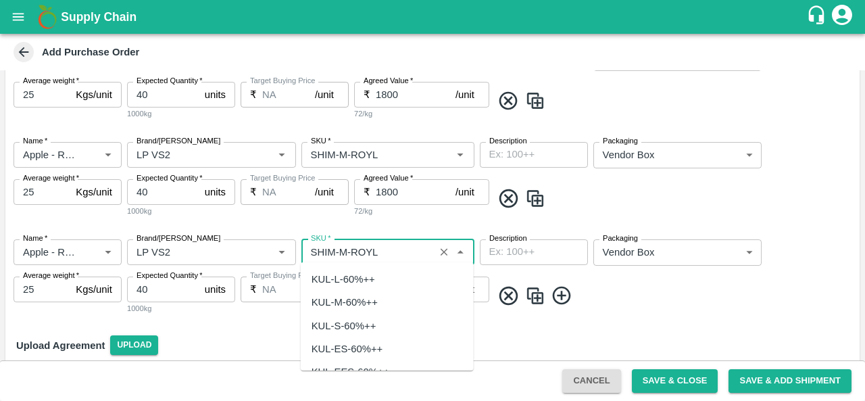
scroll to position [3904, 0]
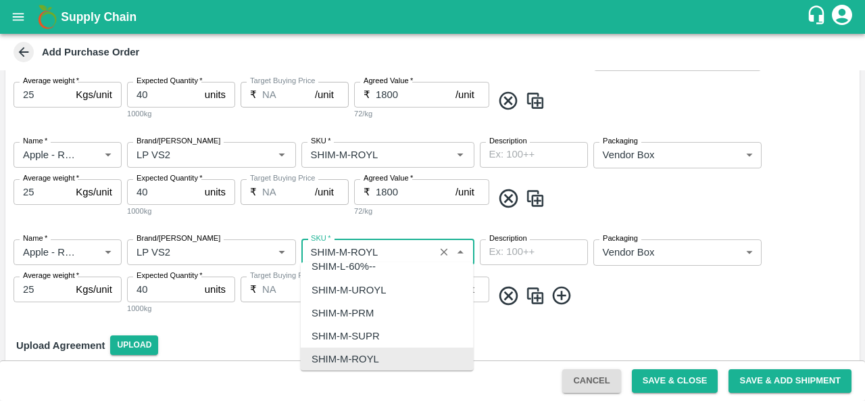
click at [346, 247] on input "SKU   *" at bounding box center [367, 252] width 125 height 18
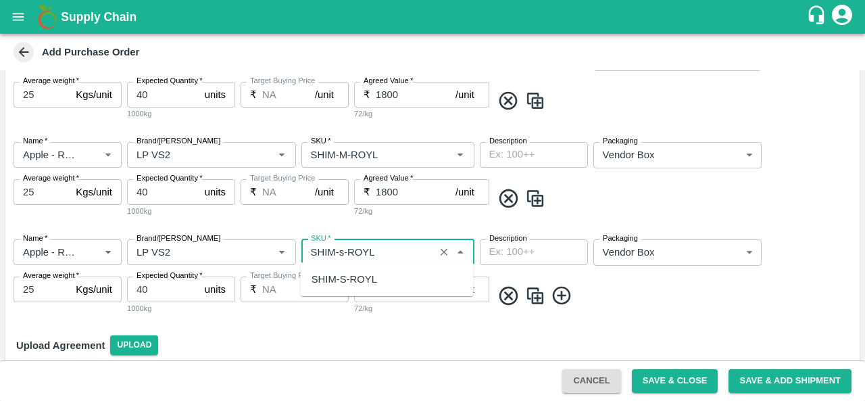
click at [357, 279] on div "SHIM-S-ROYL" at bounding box center [344, 279] width 66 height 15
type input "SHIM-S-ROYL"
click at [536, 297] on img at bounding box center [535, 295] width 20 height 22
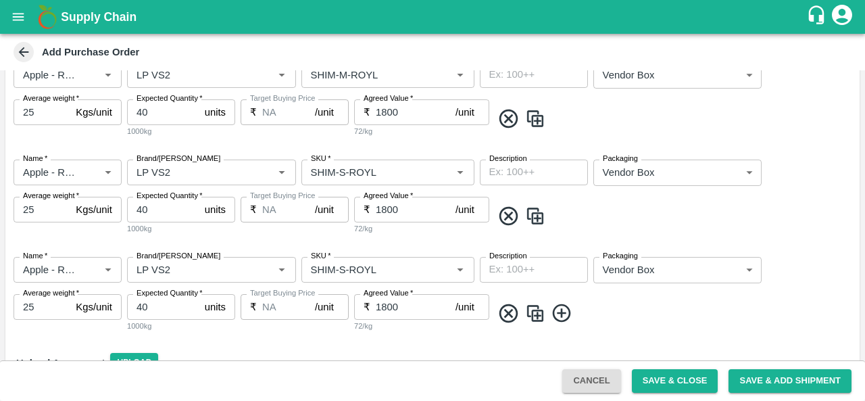
scroll to position [436, 0]
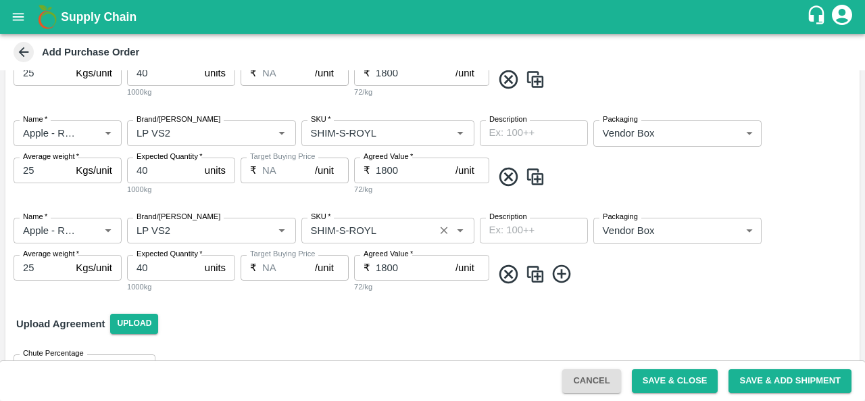
click at [341, 228] on input "SKU   *" at bounding box center [367, 231] width 125 height 18
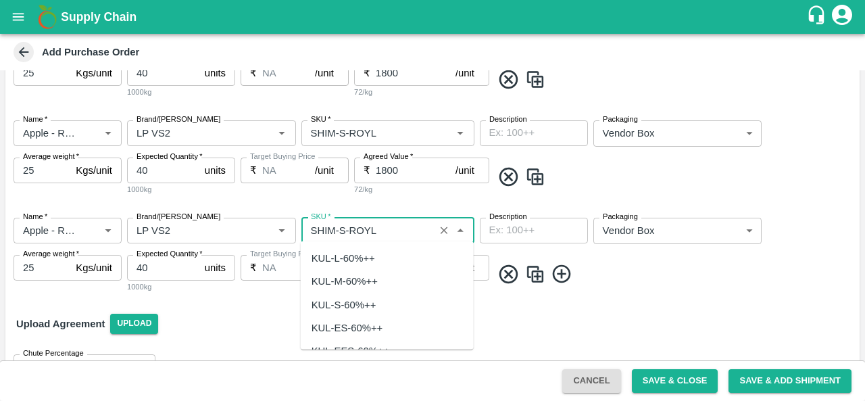
scroll to position [4113, 0]
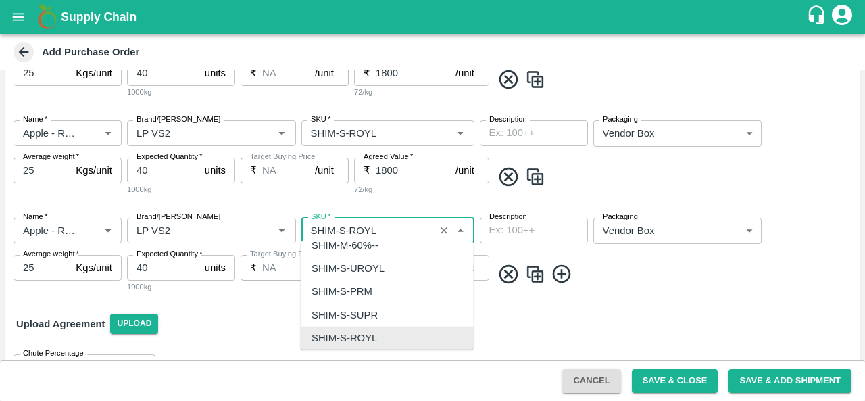
click at [341, 228] on input "SKU   *" at bounding box center [367, 231] width 125 height 18
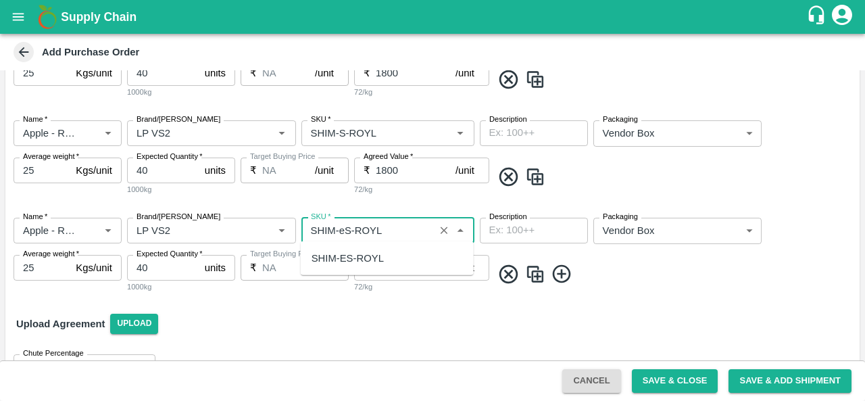
scroll to position [0, 0]
click at [340, 255] on div "SHIM-ES-ROYL" at bounding box center [347, 258] width 72 height 15
type input "SHIM-ES-ROYL"
click at [535, 272] on img at bounding box center [535, 274] width 20 height 22
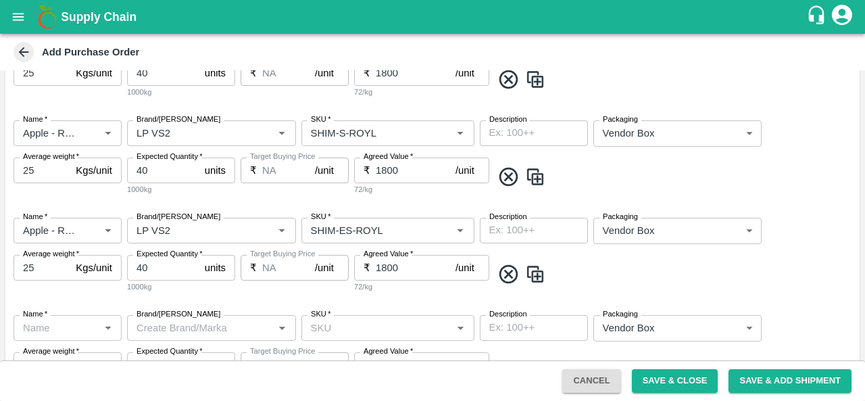
type input "Apple - Royal - Delicious"
type input "LP VS2"
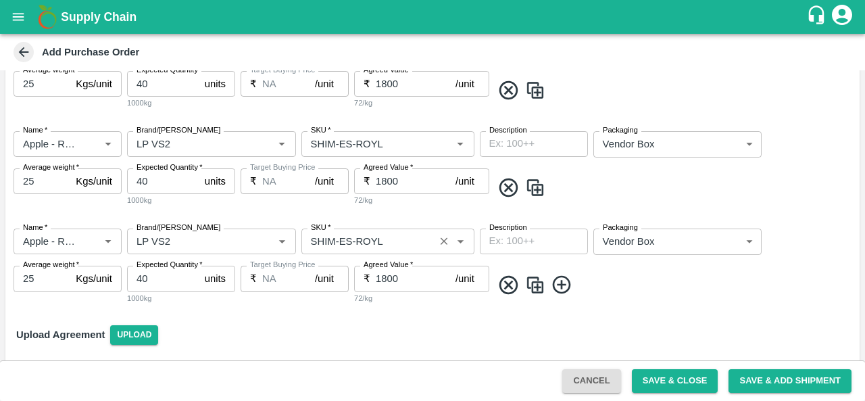
click at [349, 236] on input "SKU   *" at bounding box center [367, 241] width 125 height 18
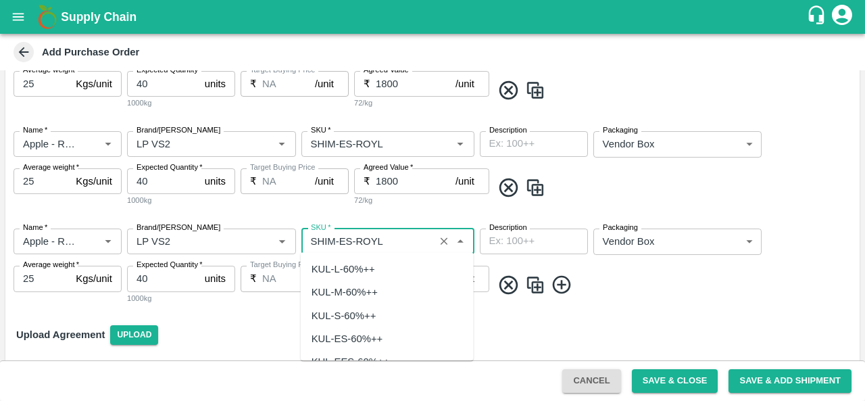
scroll to position [4321, 0]
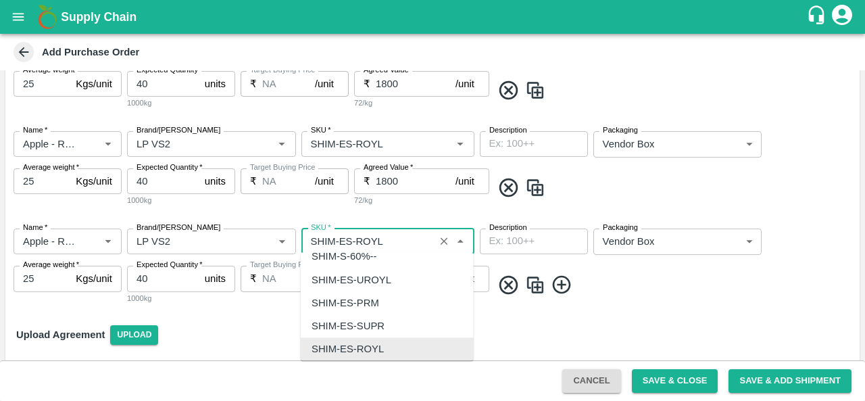
click at [349, 236] on input "SKU   *" at bounding box center [367, 241] width 125 height 18
click at [346, 236] on input "SKU   *" at bounding box center [367, 241] width 125 height 18
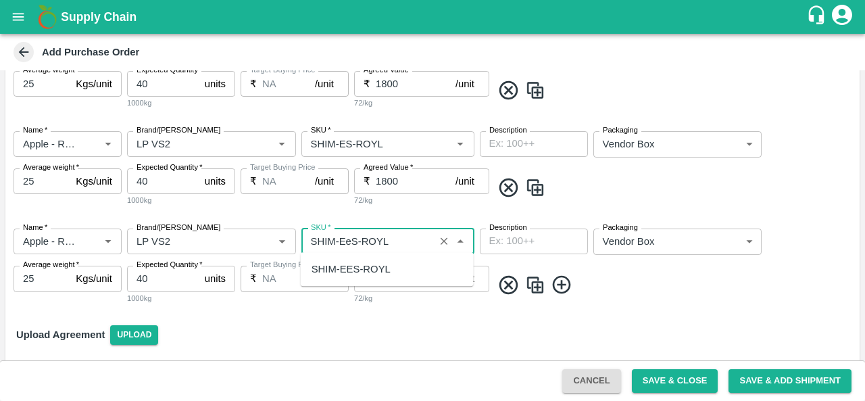
scroll to position [0, 0]
click at [355, 266] on div "SHIM-EES-ROYL" at bounding box center [350, 268] width 79 height 15
type input "SHIM-EES-ROYL"
click at [528, 282] on img at bounding box center [535, 285] width 20 height 22
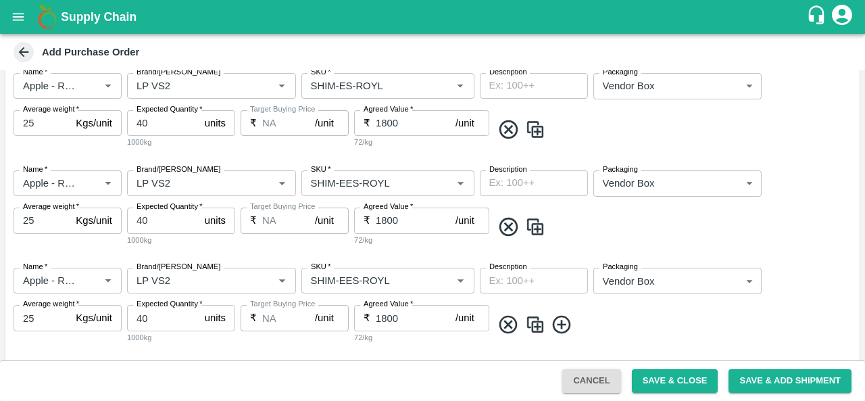
scroll to position [580, 0]
click at [357, 278] on input "SKU   *" at bounding box center [367, 282] width 125 height 18
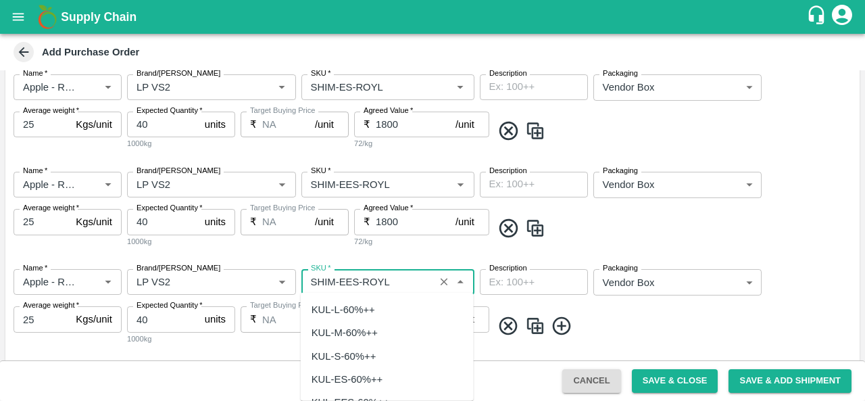
scroll to position [4530, 0]
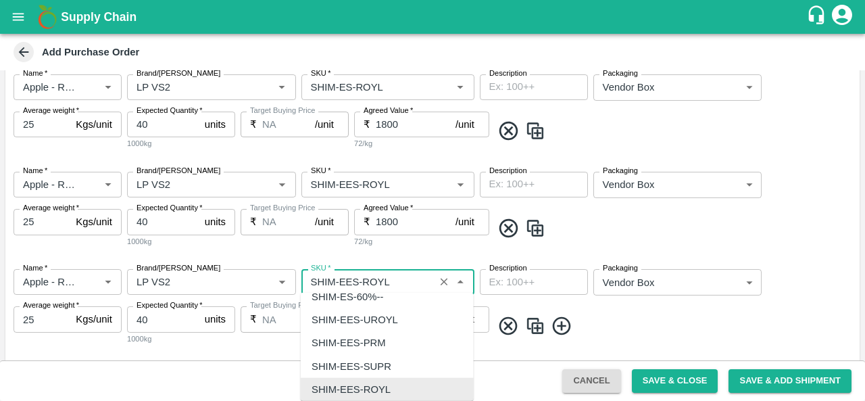
click at [355, 278] on input "SKU   *" at bounding box center [367, 282] width 125 height 18
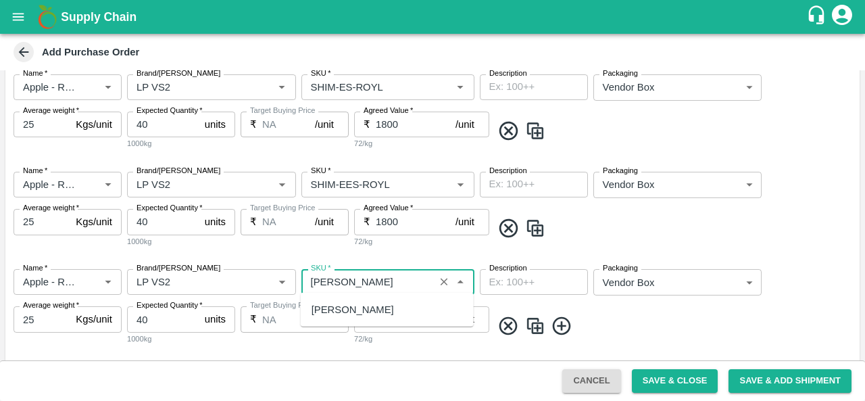
click at [362, 305] on div "SHIM-PITTO-ROYL" at bounding box center [352, 309] width 82 height 15
type input "SHIM-PITTO-ROYL"
click at [666, 334] on div "Name   * Name   * Brand/Marka Brand/Marka SKU   * SKU   * Description x Descrip…" at bounding box center [432, 306] width 854 height 97
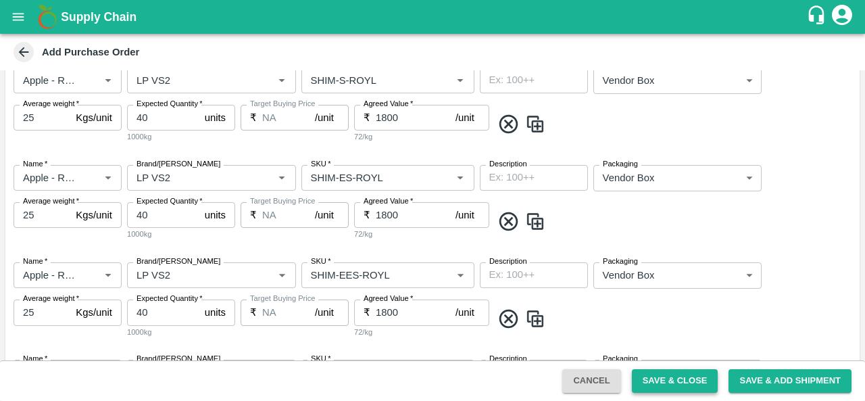
scroll to position [493, 0]
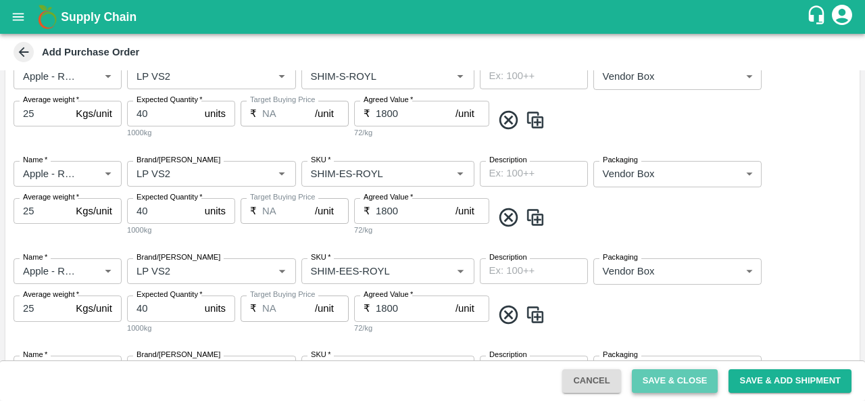
click at [671, 382] on button "Save & Close" at bounding box center [675, 381] width 86 height 24
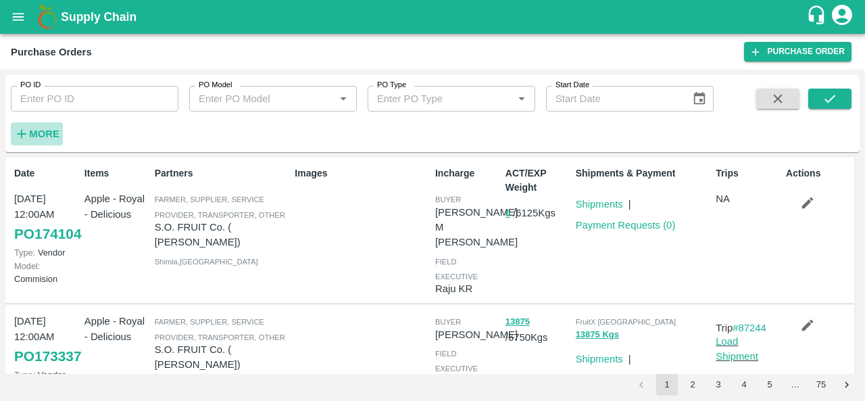
click at [41, 143] on button "More" at bounding box center [37, 133] width 52 height 23
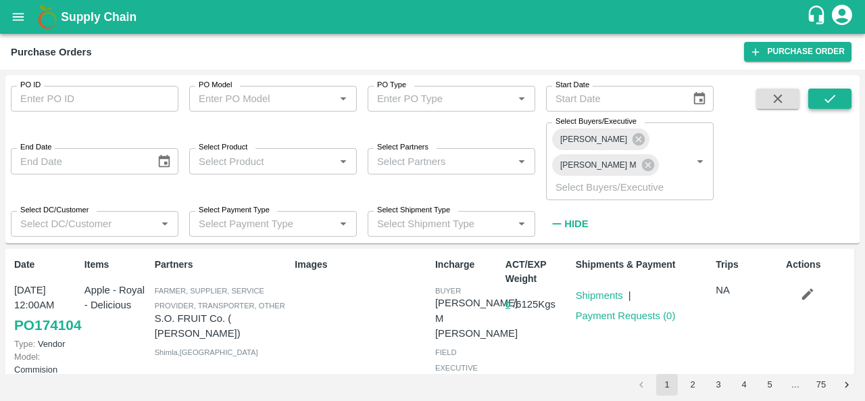
click at [832, 105] on icon "submit" at bounding box center [829, 98] width 15 height 15
click at [770, 43] on link "Purchase Order" at bounding box center [797, 52] width 107 height 20
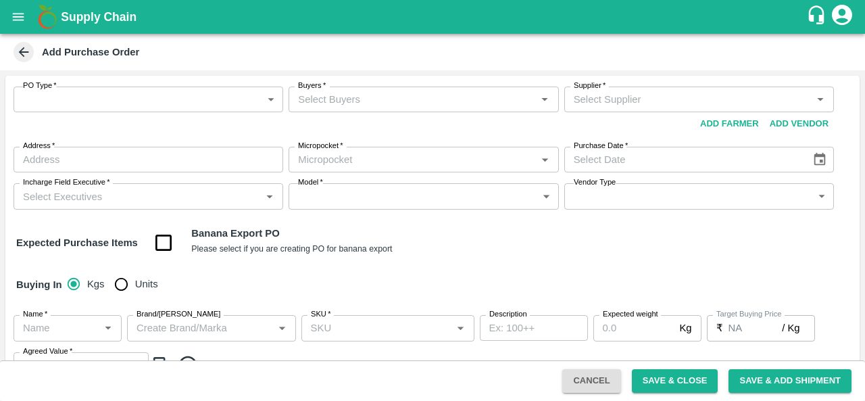
click at [111, 97] on body "Supply Chain Add Purchase Order PO Type   * ​ PO Type Buyers   * Buyers   * Sup…" at bounding box center [432, 200] width 865 height 401
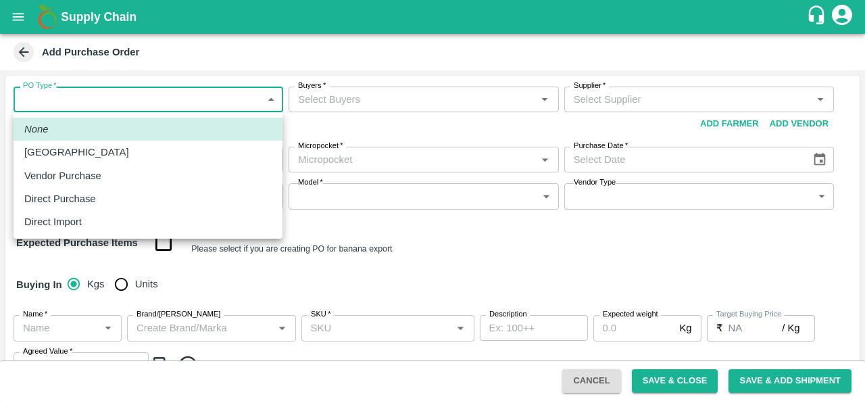
click at [57, 175] on p "Vendor Purchase" at bounding box center [62, 175] width 77 height 15
type input "2"
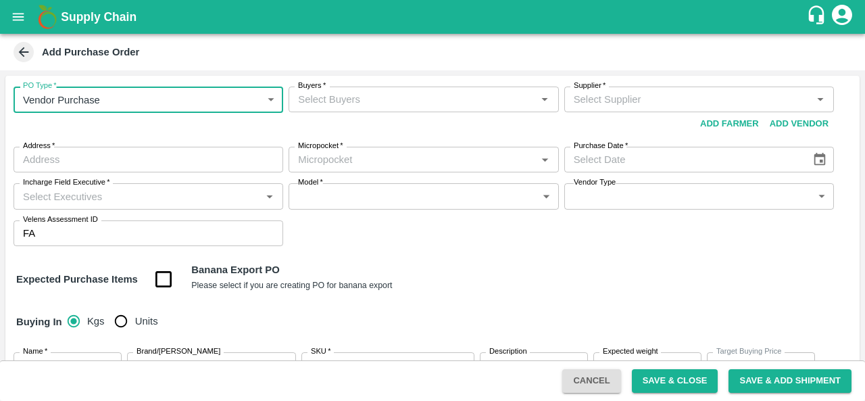
click at [351, 95] on input "Buyers   *" at bounding box center [412, 100] width 239 height 18
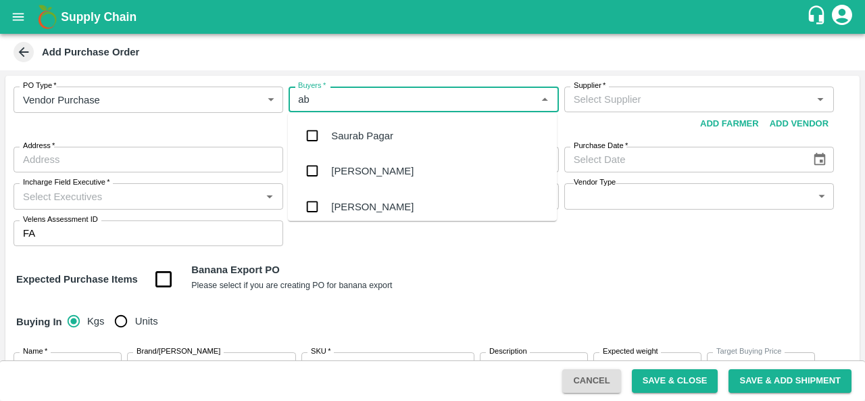
type input "abu"
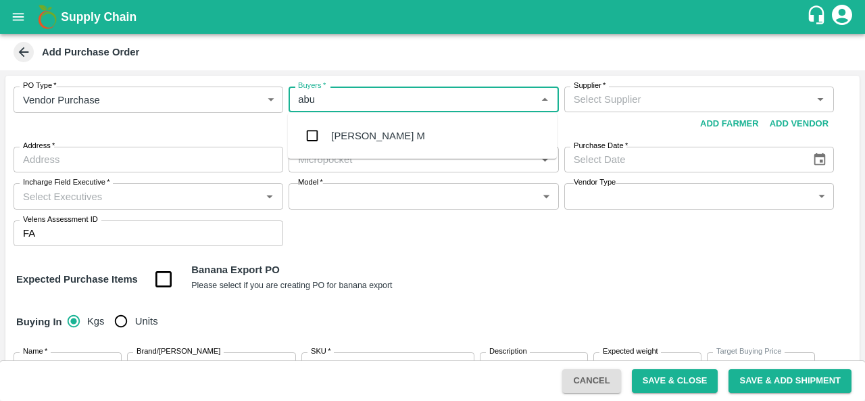
click at [334, 129] on div "[PERSON_NAME] M" at bounding box center [378, 135] width 94 height 15
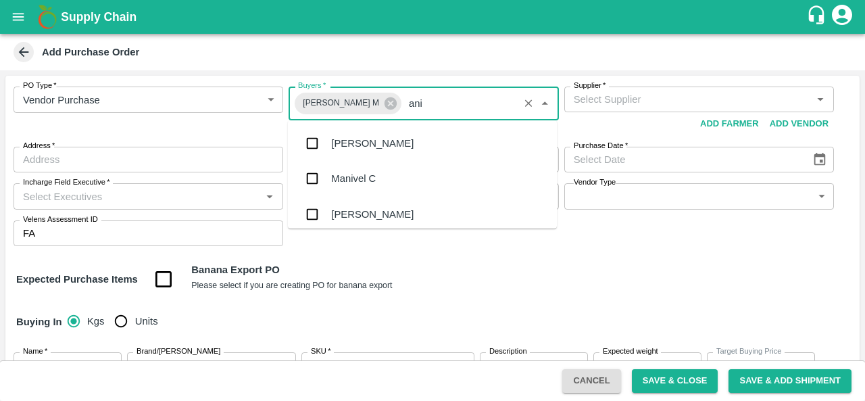
type input "anil"
click at [371, 134] on div "[PERSON_NAME]" at bounding box center [422, 143] width 269 height 35
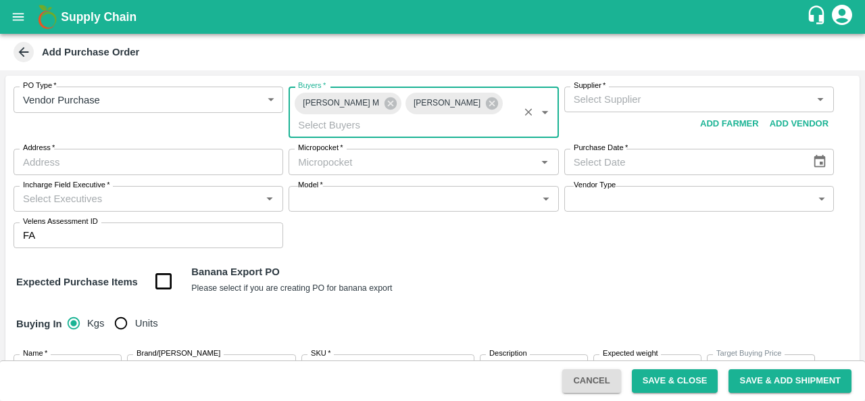
click at [631, 99] on input "Supplier   *" at bounding box center [687, 100] width 239 height 18
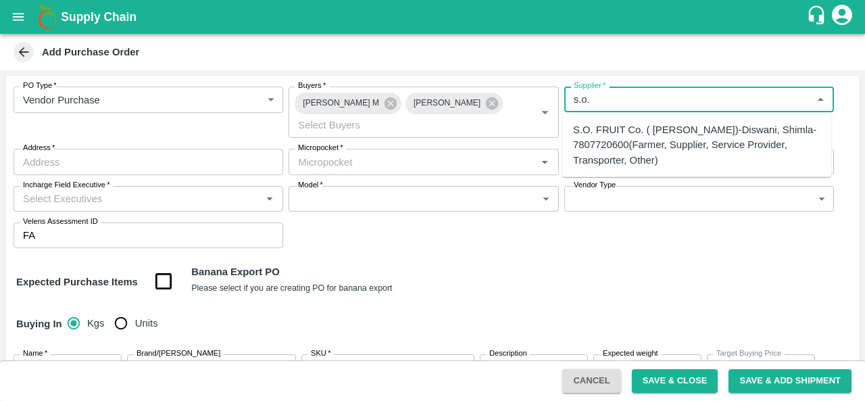
click at [612, 147] on div "S.O. FRUIT Co. ( Sardevan Singh)-Diswani, Shimla-7807720600(Farmer, Supplier, S…" at bounding box center [696, 144] width 247 height 45
type input "S.O. FRUIT Co. ( Sardevan Singh)-Diswani, Shimla-7807720600(Farmer, Supplier, S…"
type input "Diswani, Shimla, Chirgaon , Himachal Pradesh"
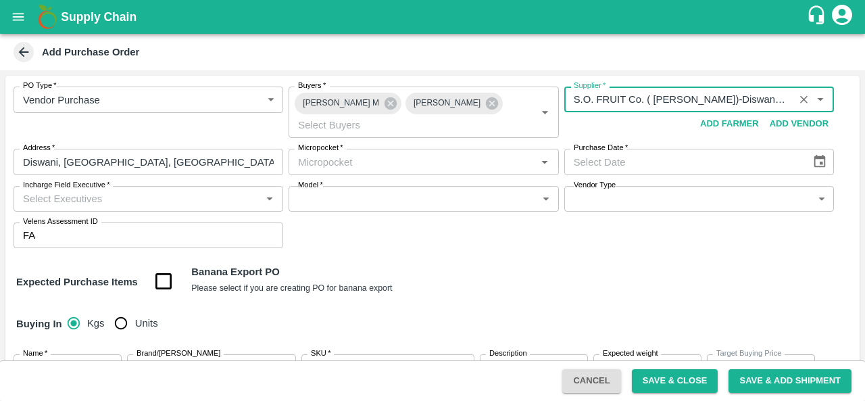
type input "S.O. FRUIT Co. ( Sardevan Singh)-Diswani, Shimla-7807720600(Farmer, Supplier, S…"
click at [429, 157] on input "Micropocket   *" at bounding box center [412, 162] width 239 height 18
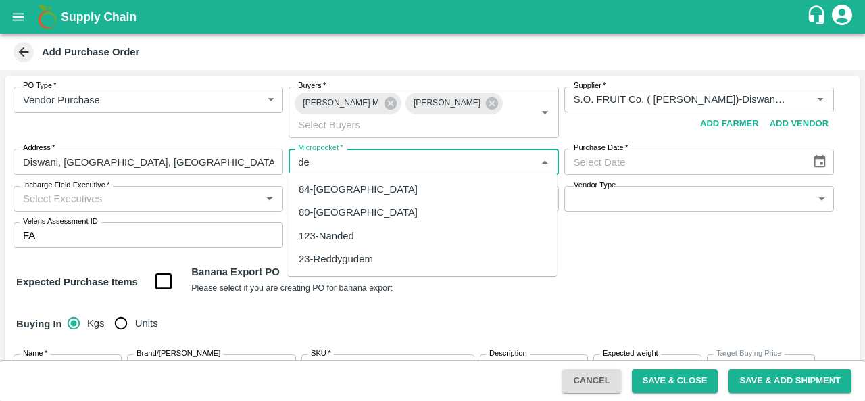
click at [316, 187] on div "84-Delhi" at bounding box center [358, 189] width 119 height 15
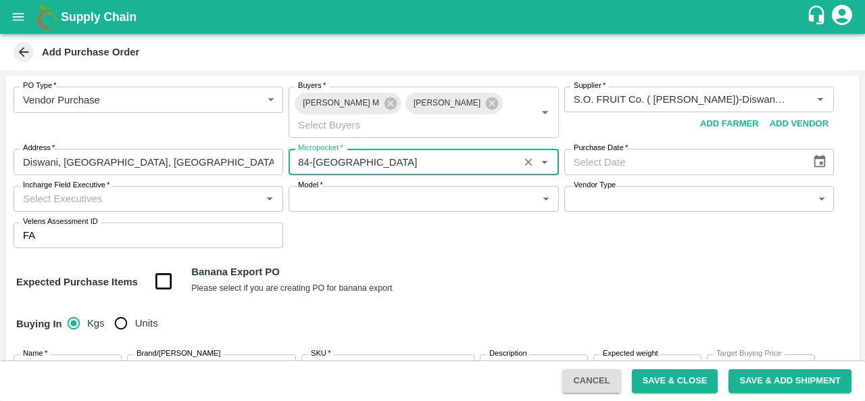
type input "84-Delhi"
click at [816, 159] on icon "Choose date" at bounding box center [819, 161] width 15 height 15
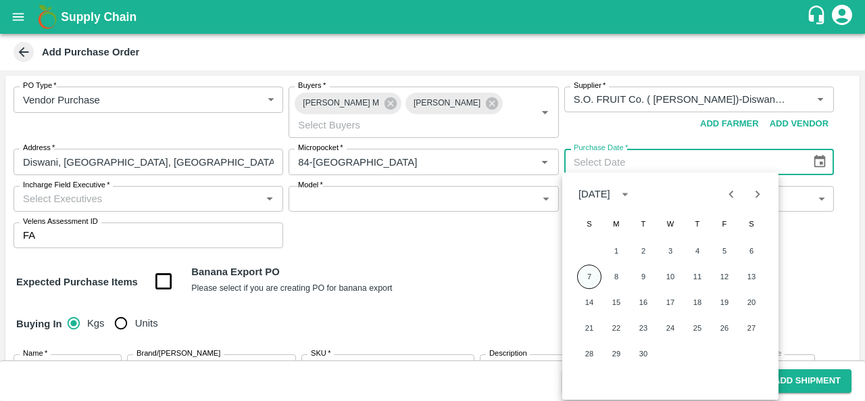
click at [591, 274] on button "7" at bounding box center [589, 276] width 24 height 24
type input "07/09/2025"
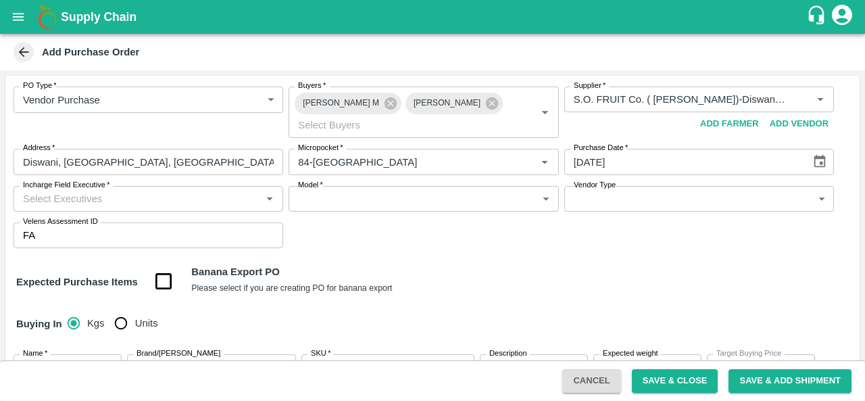
click at [481, 278] on div "Expected Purchase Items Banana Export PO Please select if you are creating PO f…" at bounding box center [432, 281] width 832 height 34
click at [89, 198] on input "Incharge Field Executive   *" at bounding box center [137, 199] width 239 height 18
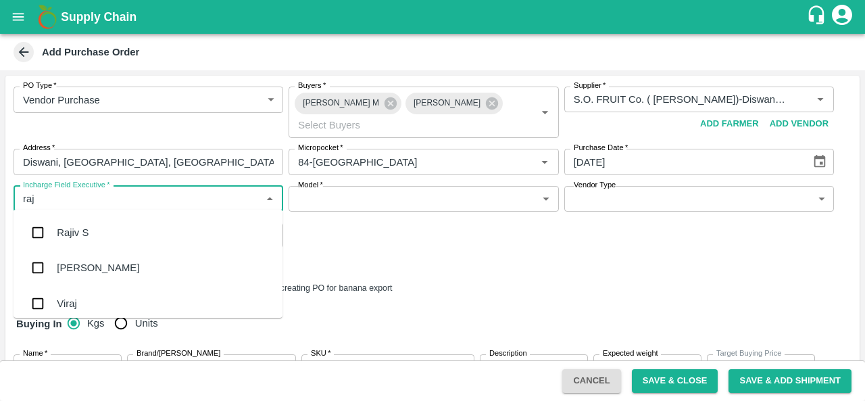
type input "raju"
click at [95, 264] on div "Raju KR" at bounding box center [148, 267] width 269 height 35
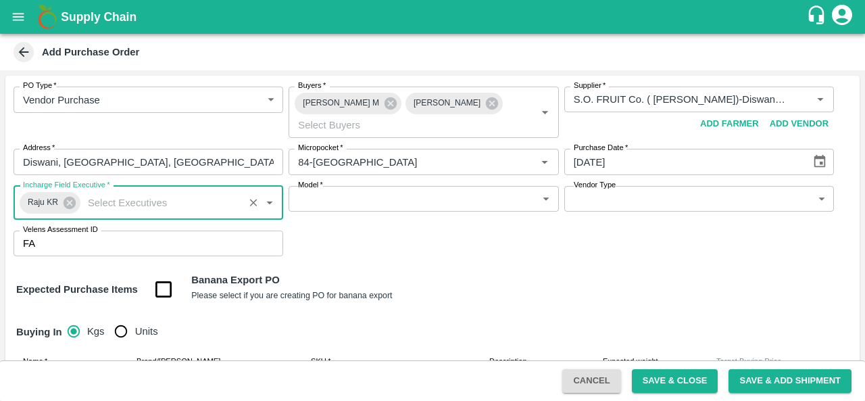
click at [402, 201] on body "Supply Chain Add Purchase Order PO Type   * Vendor Purchase 2 PO Type Buyers   …" at bounding box center [432, 200] width 865 height 401
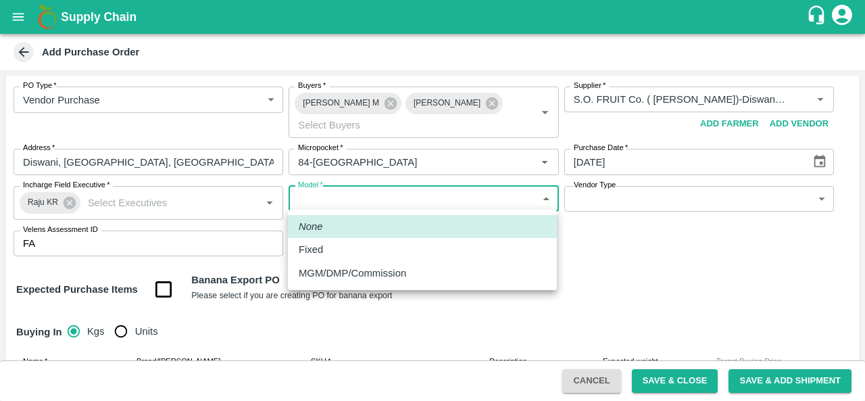
click at [377, 273] on p "MGM/DMP/Commission" at bounding box center [352, 273] width 107 height 15
type input "Commision"
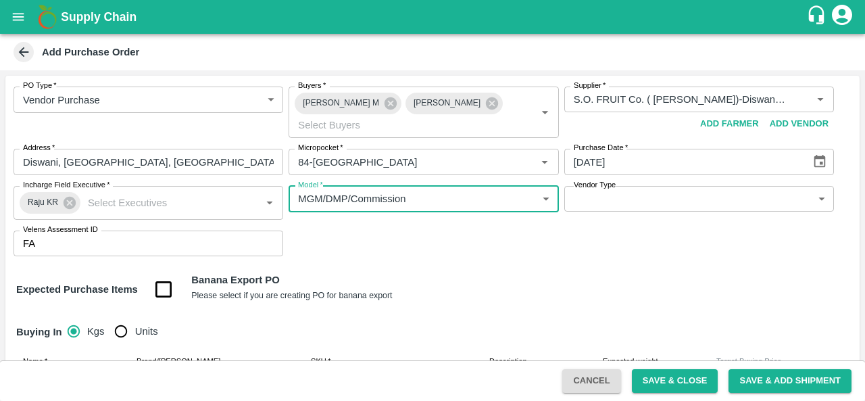
click at [674, 211] on div "Vendor Type ​ Vendor Type" at bounding box center [699, 203] width 270 height 34
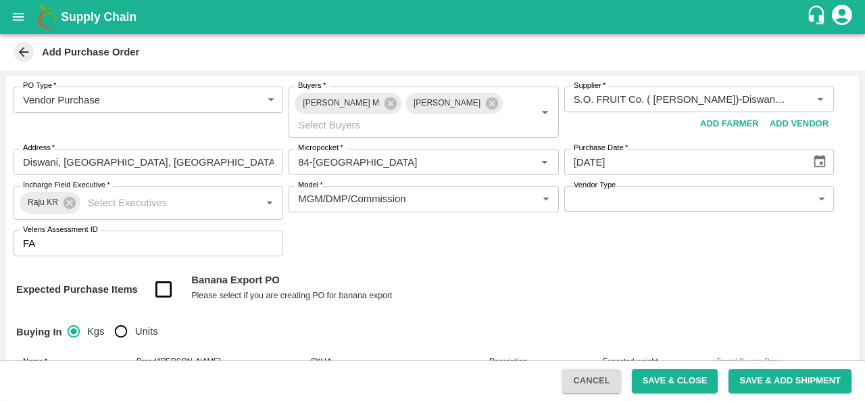
click at [681, 180] on div "PO Type   * Vendor Purchase 2 PO Type Buyers   * Abu Irshad M Anil Kumar Buyers…" at bounding box center [432, 171] width 854 height 191
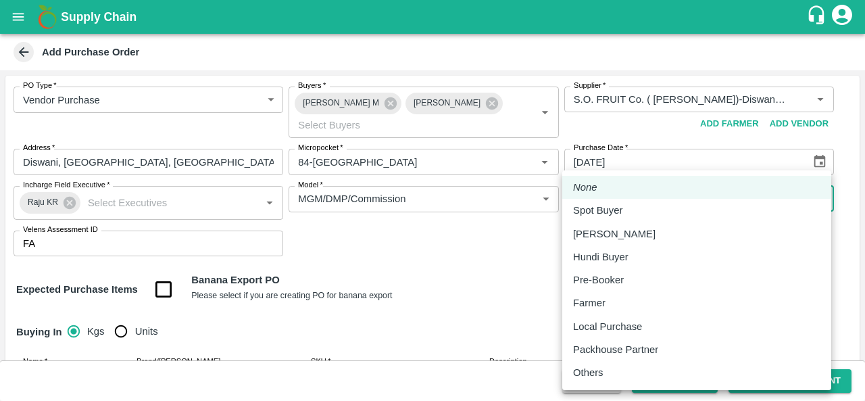
click at [668, 204] on body "Supply Chain Add Purchase Order PO Type   * Vendor Purchase 2 PO Type Buyers   …" at bounding box center [432, 200] width 865 height 401
click at [595, 324] on p "Local Purchase" at bounding box center [607, 326] width 69 height 15
type input "LOCAL_PURCHASE"
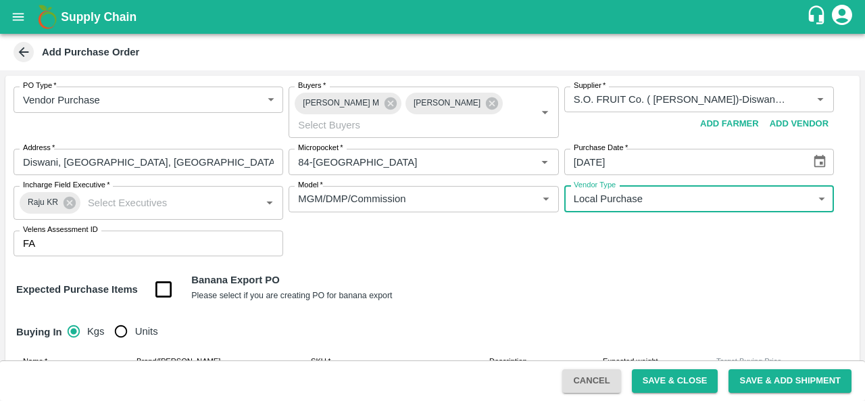
click at [122, 337] on input "Units" at bounding box center [120, 331] width 27 height 27
radio input "true"
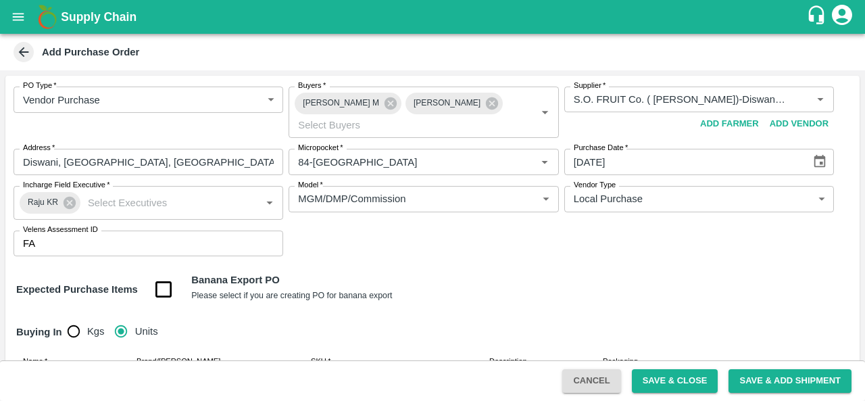
click at [561, 259] on div "PO Type   * Vendor Purchase 2 PO Type Buyers   * Abu Irshad M Anil Kumar Buyers…" at bounding box center [432, 171] width 854 height 191
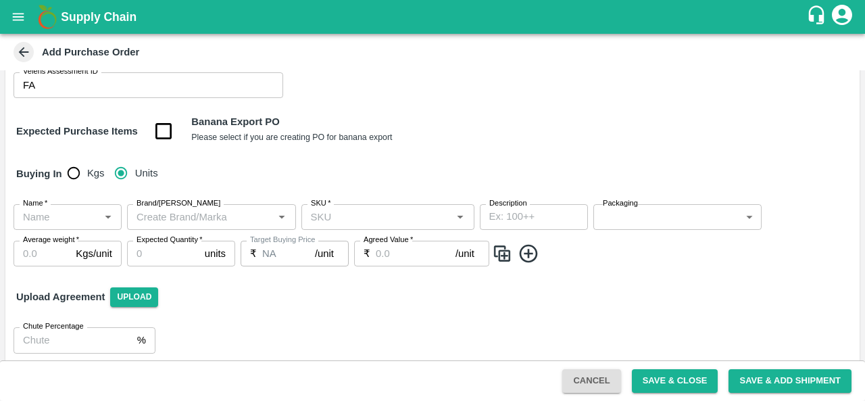
scroll to position [159, 0]
click at [57, 219] on input "Name   *" at bounding box center [57, 216] width 78 height 18
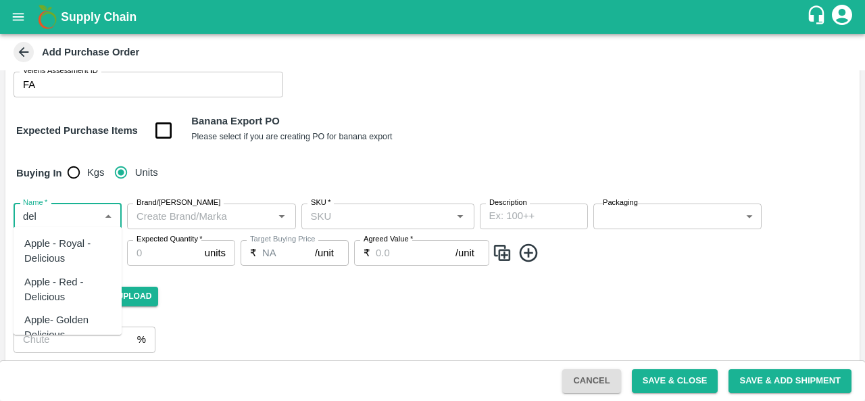
click at [62, 249] on div "Apple - Royal - Delicious" at bounding box center [67, 251] width 86 height 30
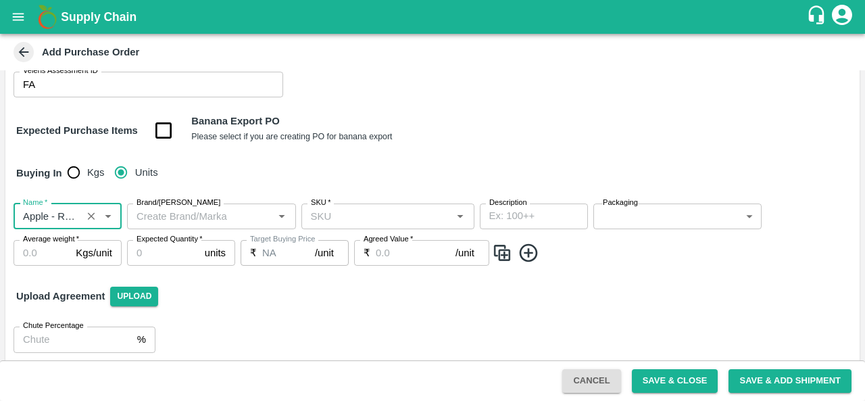
type input "Apple - Royal - Delicious"
click at [236, 207] on input "Brand/Marka" at bounding box center [200, 216] width 139 height 18
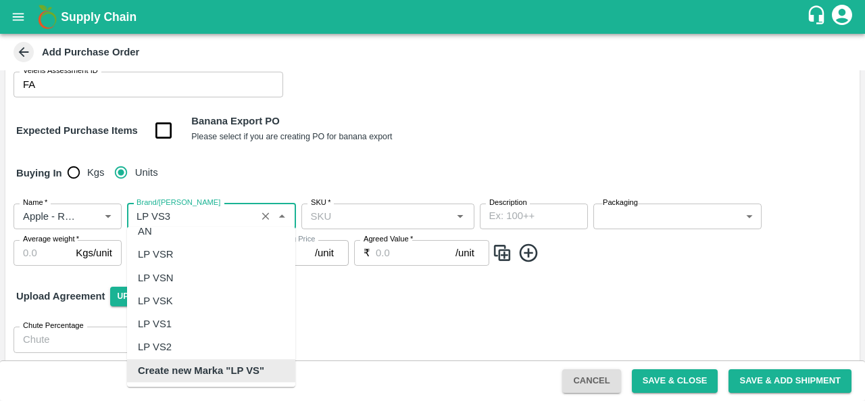
scroll to position [0, 0]
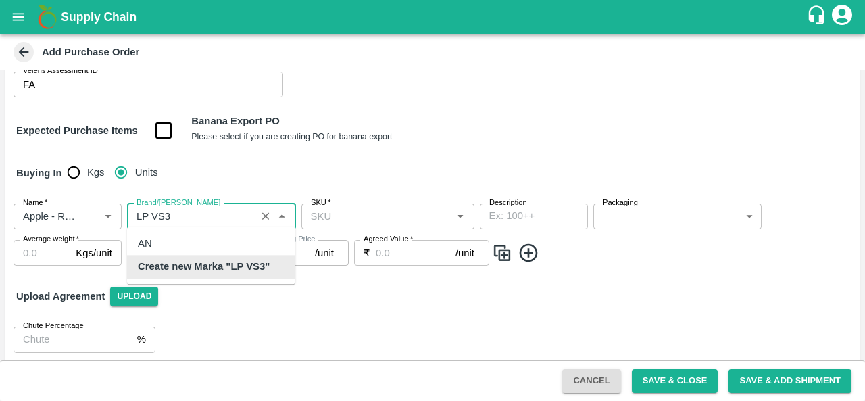
click at [262, 268] on b "Create new Marka "LP VS3"" at bounding box center [204, 266] width 132 height 15
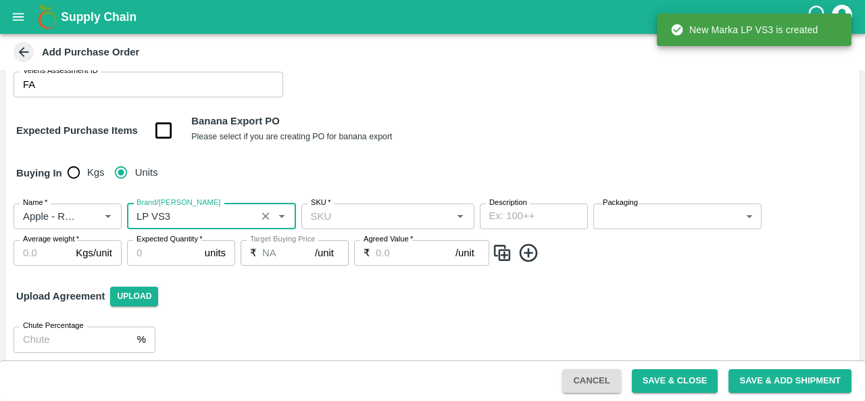
type input "LP VS3"
click at [396, 217] on input "SKU   *" at bounding box center [376, 216] width 143 height 18
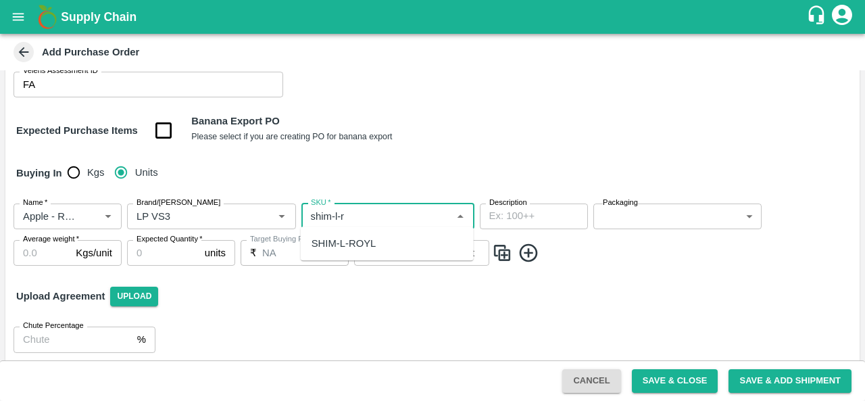
click at [378, 248] on div "SHIM-L-ROYL" at bounding box center [387, 243] width 173 height 23
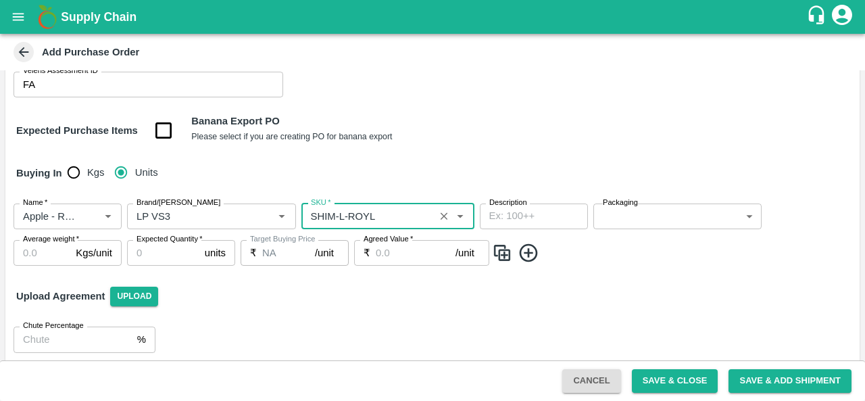
type input "SHIM-L-ROYL"
click at [632, 218] on body "Supply Chain Add Purchase Order PO Type   * Vendor Purchase 2 PO Type Buyers   …" at bounding box center [432, 200] width 865 height 401
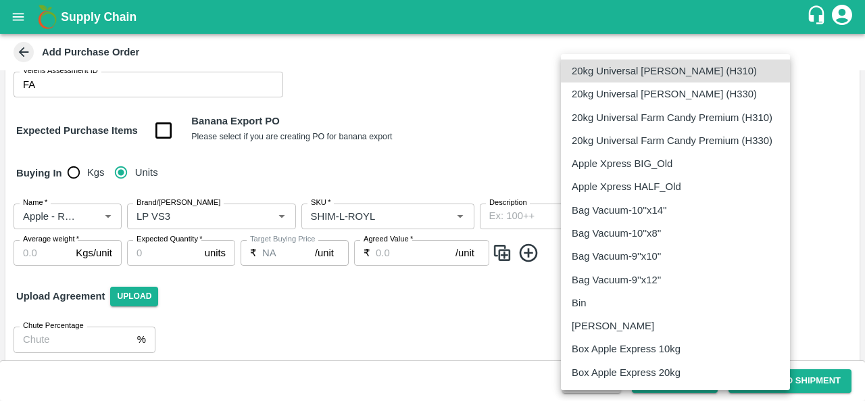
scroll to position [879, 0]
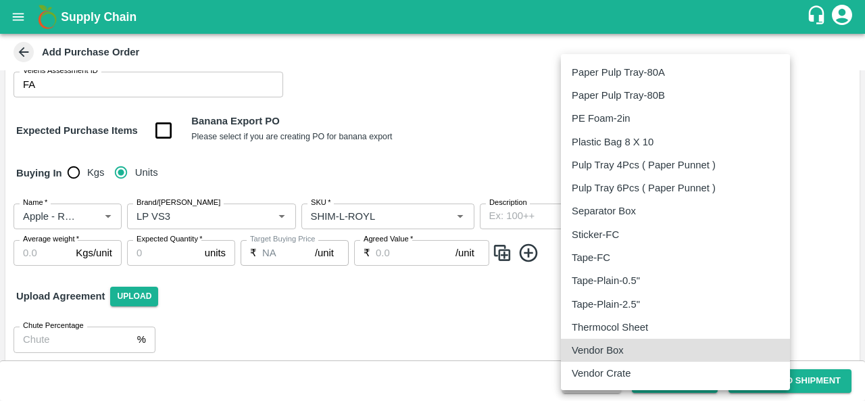
type input "276"
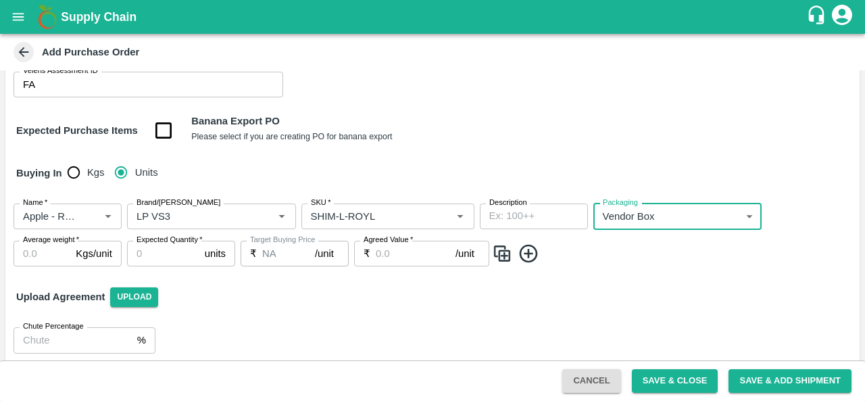
click at [30, 251] on input "Average weight   *" at bounding box center [42, 254] width 57 height 26
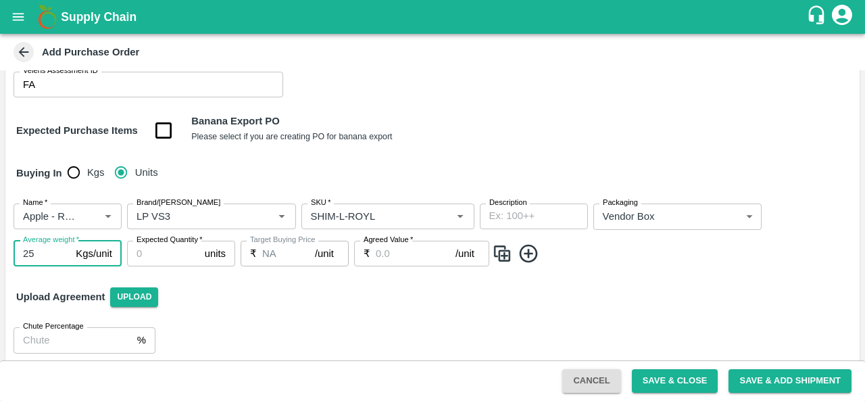
type input "25"
click at [148, 249] on input "Expected Quantity   *" at bounding box center [163, 254] width 72 height 26
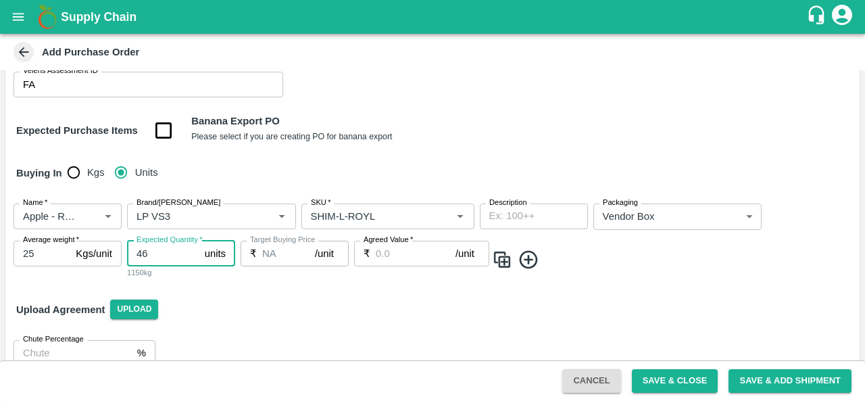
type input "46"
click at [418, 265] on div "Agreed Value   * ₹ /unit Agreed Value" at bounding box center [421, 260] width 135 height 39
click at [399, 249] on input "Agreed Value   *" at bounding box center [416, 254] width 80 height 26
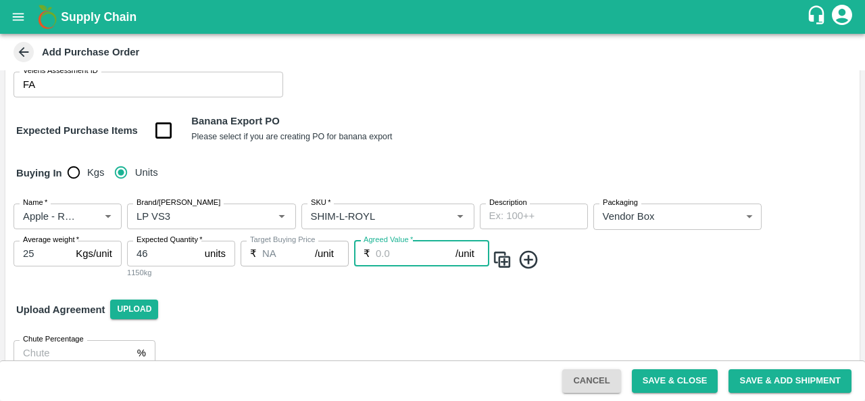
type input "2"
type input "1200"
click at [507, 257] on img at bounding box center [502, 260] width 20 height 22
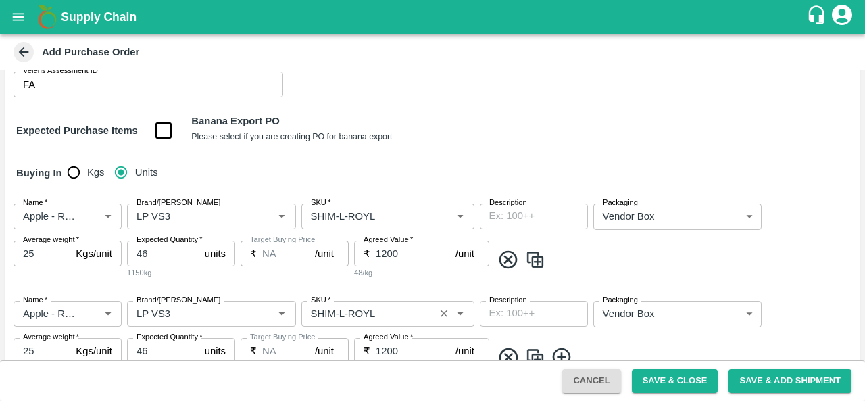
click at [345, 309] on input "SKU   *" at bounding box center [367, 314] width 125 height 18
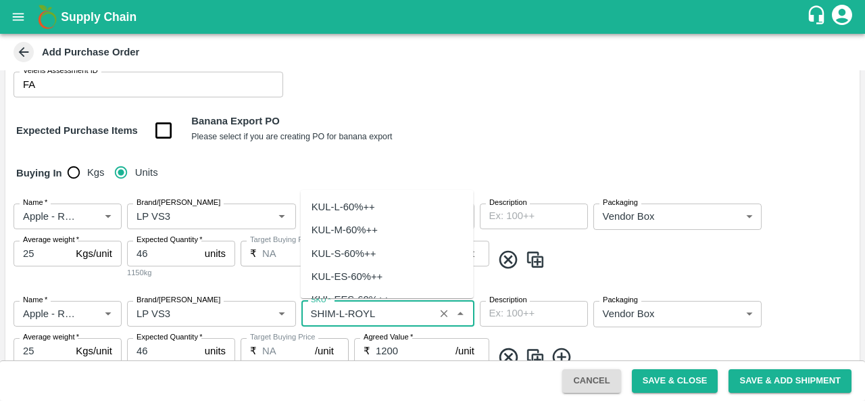
scroll to position [3696, 0]
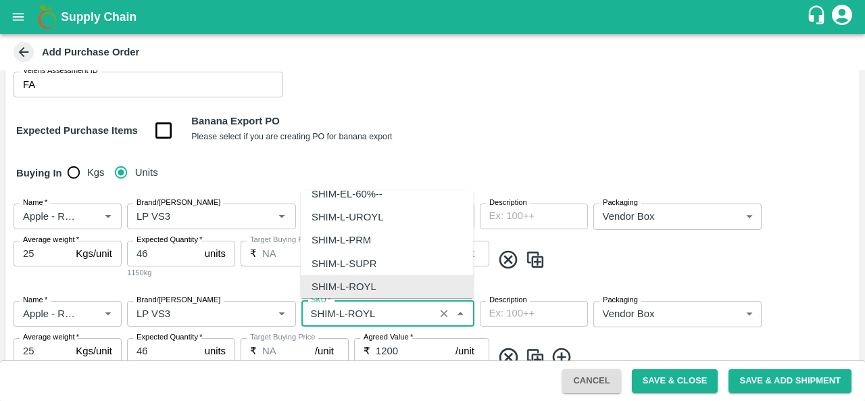
click at [345, 309] on input "SKU   *" at bounding box center [367, 314] width 125 height 18
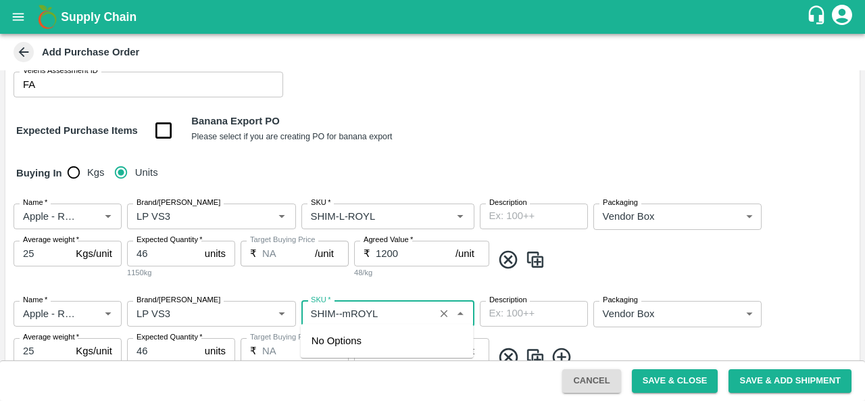
click at [345, 309] on input "SKU   *" at bounding box center [367, 314] width 125 height 18
click at [361, 334] on div "SHIM-M-ROYL" at bounding box center [345, 340] width 68 height 15
type input "SHIM-M-ROYL"
click at [636, 251] on span at bounding box center [673, 260] width 362 height 22
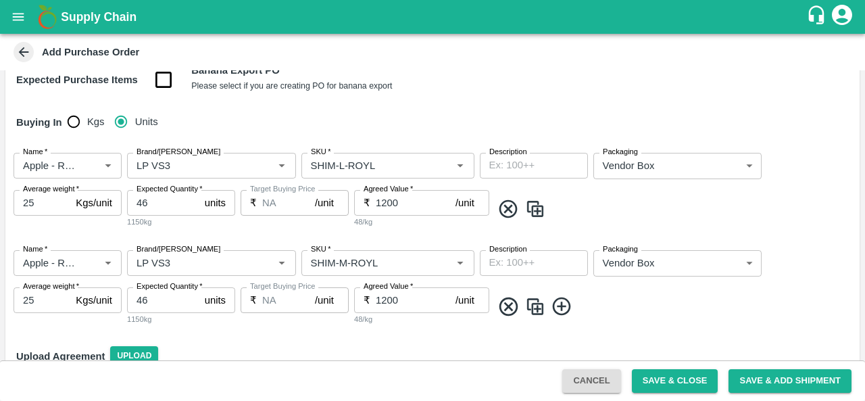
scroll to position [274, 0]
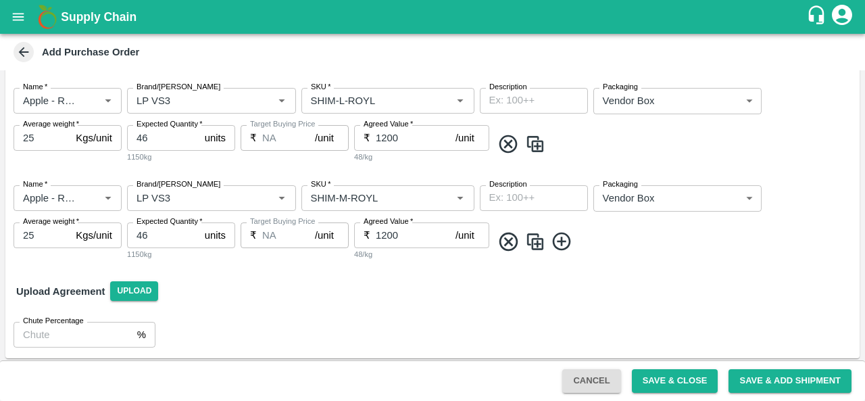
click at [534, 241] on img at bounding box center [535, 241] width 20 height 22
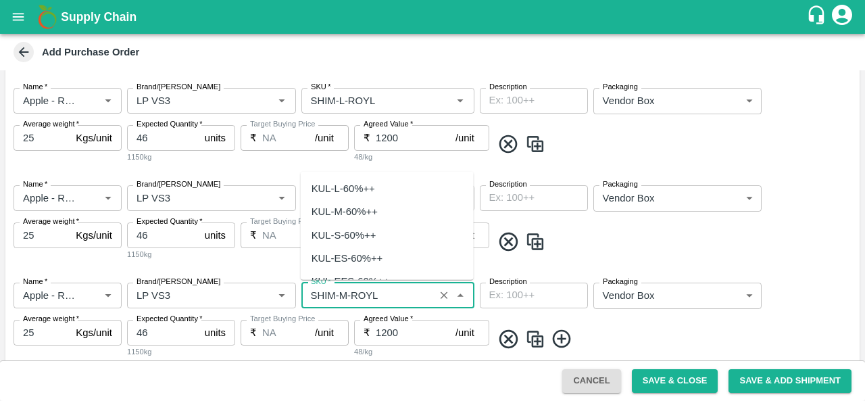
click at [347, 294] on input "SKU   *" at bounding box center [367, 295] width 125 height 18
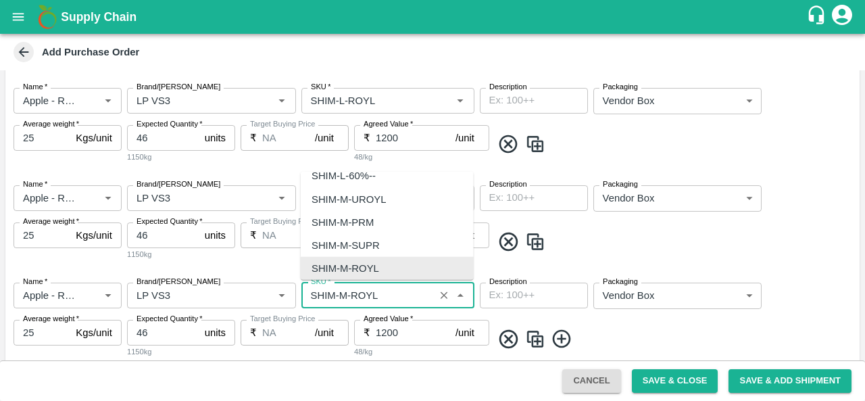
click at [346, 293] on input "SKU   *" at bounding box center [367, 295] width 125 height 18
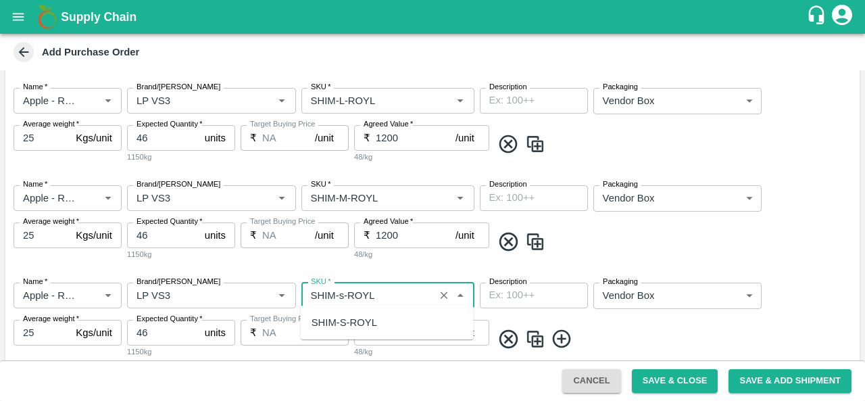
click at [353, 321] on div "SHIM-S-ROYL" at bounding box center [344, 322] width 66 height 15
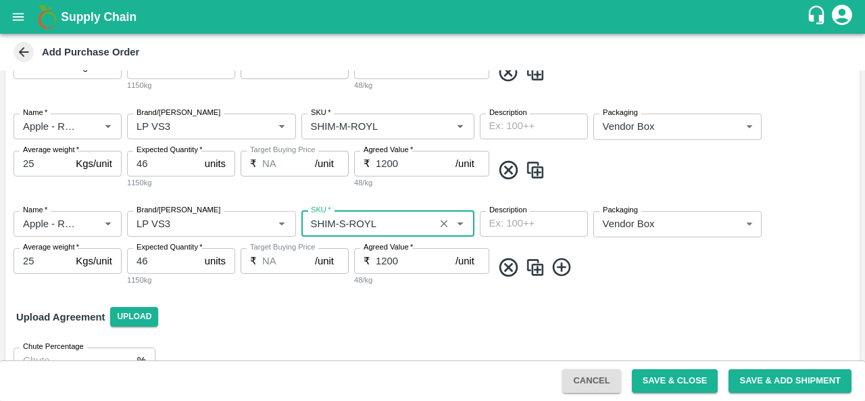
type input "SHIM-S-ROYL"
click at [536, 264] on img at bounding box center [535, 267] width 20 height 22
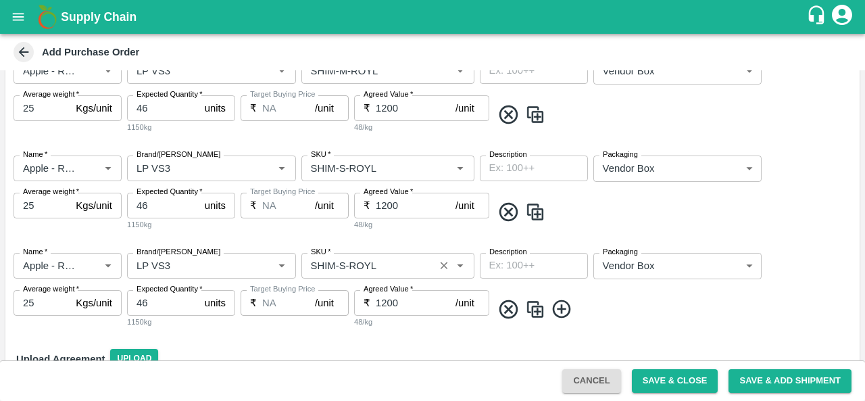
scroll to position [403, 0]
click at [341, 264] on input "SKU   *" at bounding box center [367, 264] width 125 height 18
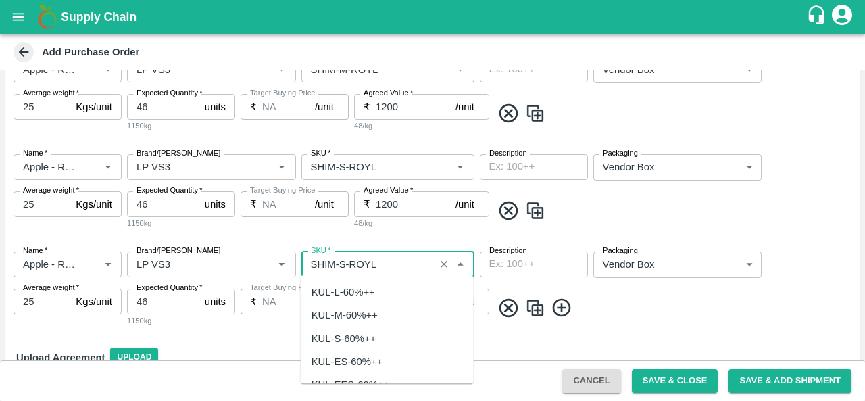
scroll to position [4113, 0]
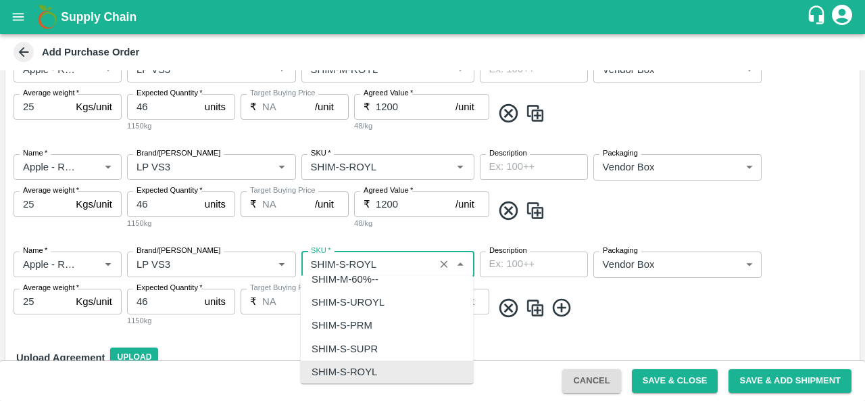
click at [341, 264] on input "SKU   *" at bounding box center [367, 264] width 125 height 18
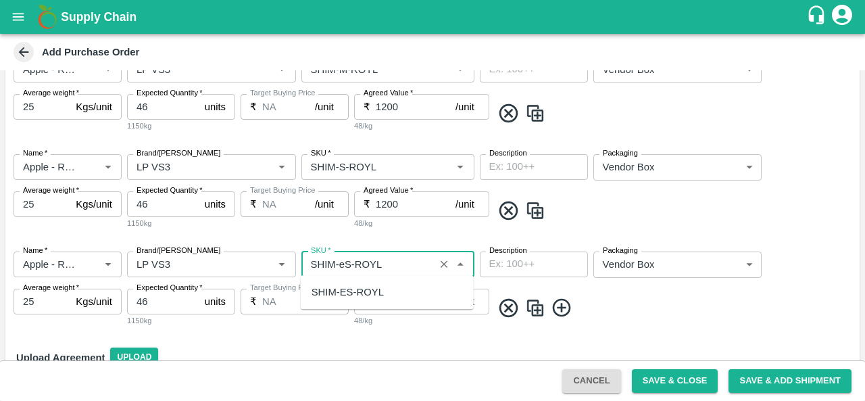
click at [366, 293] on div "SHIM-ES-ROYL" at bounding box center [347, 291] width 72 height 15
type input "SHIM-ES-ROYL"
click at [528, 308] on img at bounding box center [535, 308] width 20 height 22
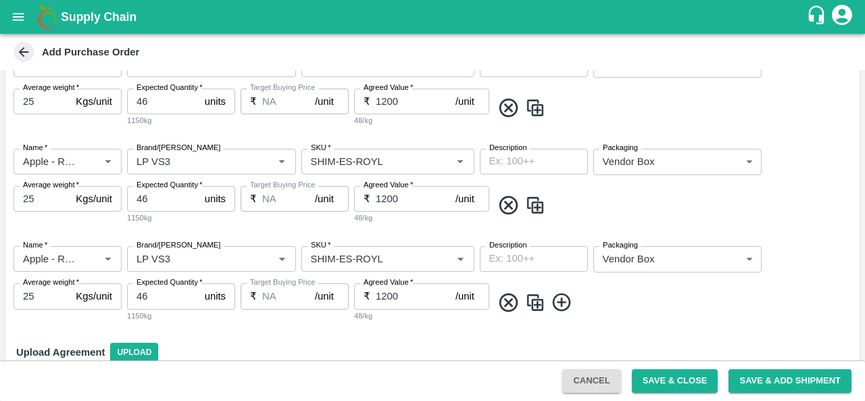
scroll to position [508, 0]
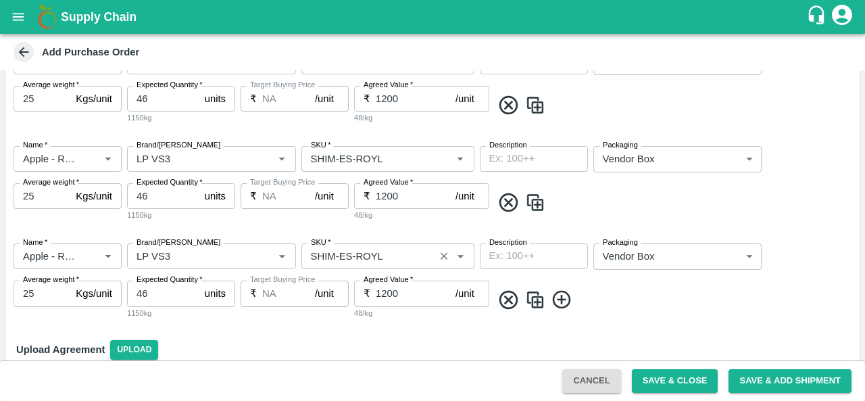
click at [345, 254] on input "SKU   *" at bounding box center [367, 256] width 125 height 18
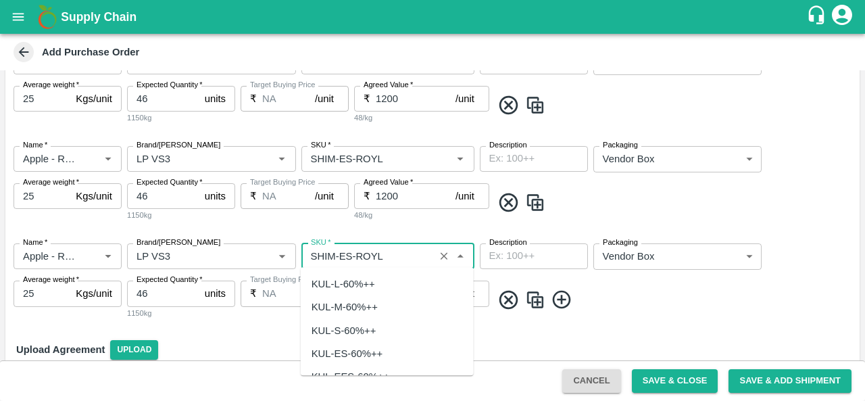
scroll to position [4321, 0]
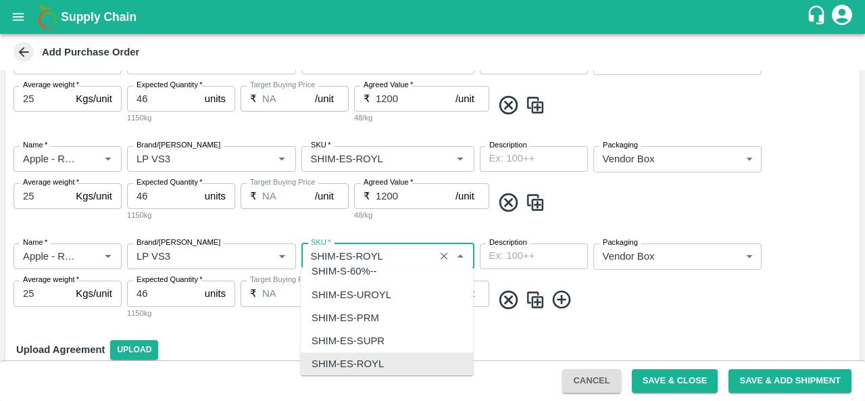
click at [345, 254] on input "SKU   *" at bounding box center [367, 256] width 125 height 18
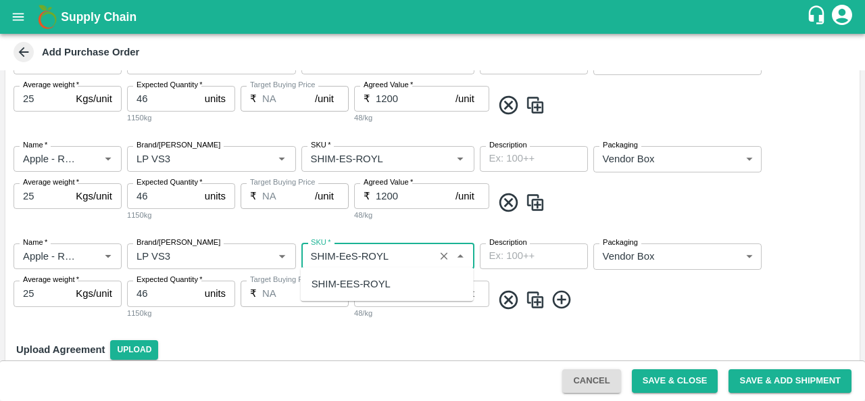
scroll to position [0, 0]
click at [354, 280] on div "SHIM-EES-ROYL" at bounding box center [350, 283] width 79 height 15
type input "SHIM-EES-ROYL"
click at [535, 297] on img at bounding box center [535, 300] width 20 height 22
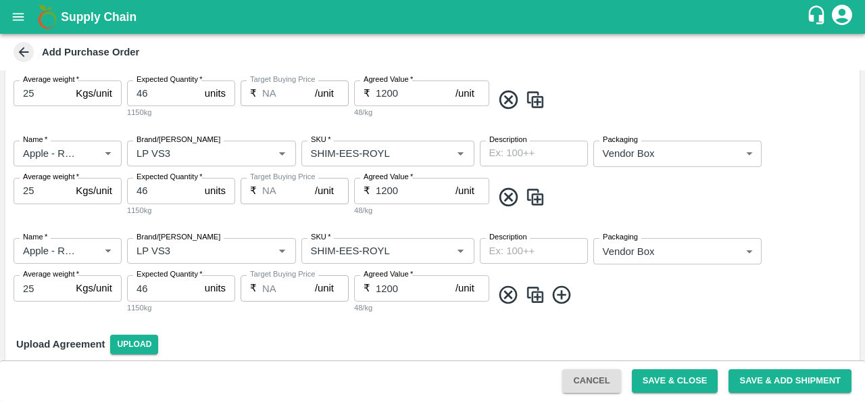
scroll to position [631, 0]
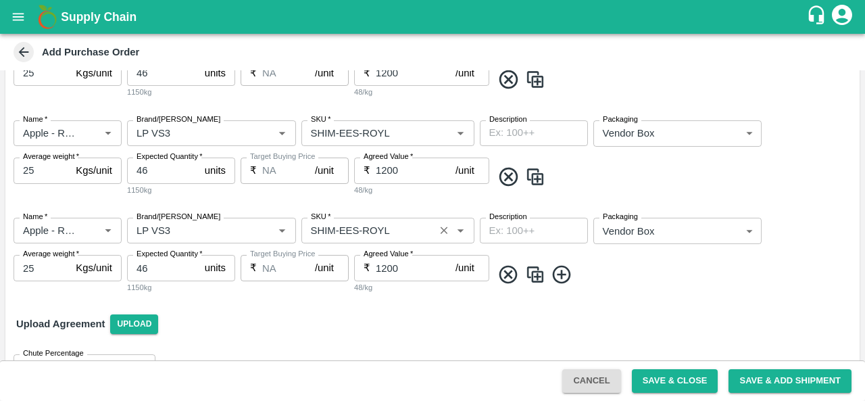
click at [350, 225] on input "SKU   *" at bounding box center [367, 231] width 125 height 18
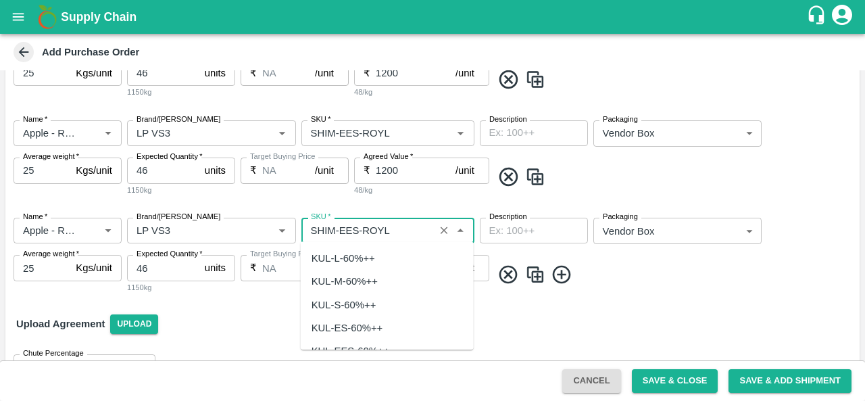
scroll to position [4530, 0]
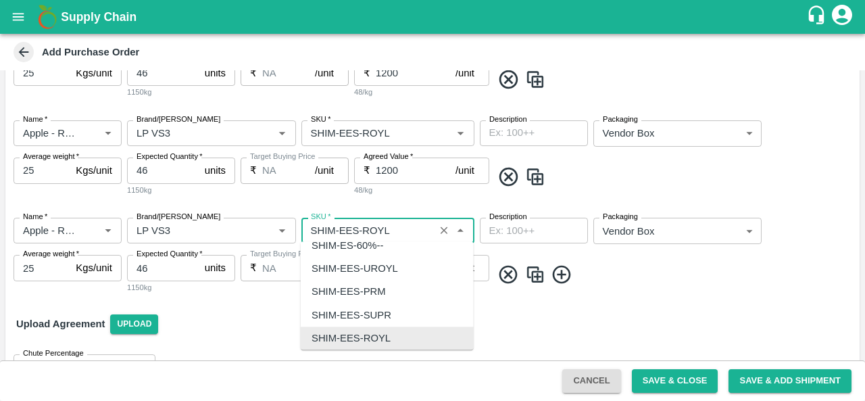
click at [355, 226] on input "SKU   *" at bounding box center [367, 231] width 125 height 18
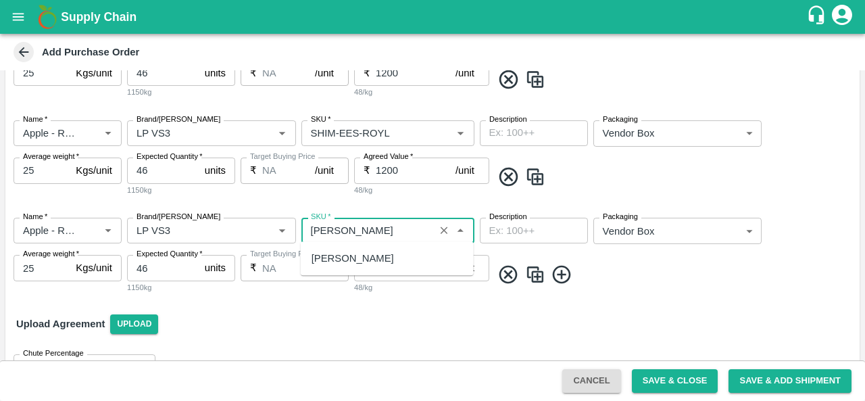
click at [361, 257] on div "SHIM-PITTO-ROYL" at bounding box center [352, 258] width 82 height 15
type input "SHIM-PITTO-ROYL"
click at [535, 270] on img at bounding box center [535, 275] width 20 height 22
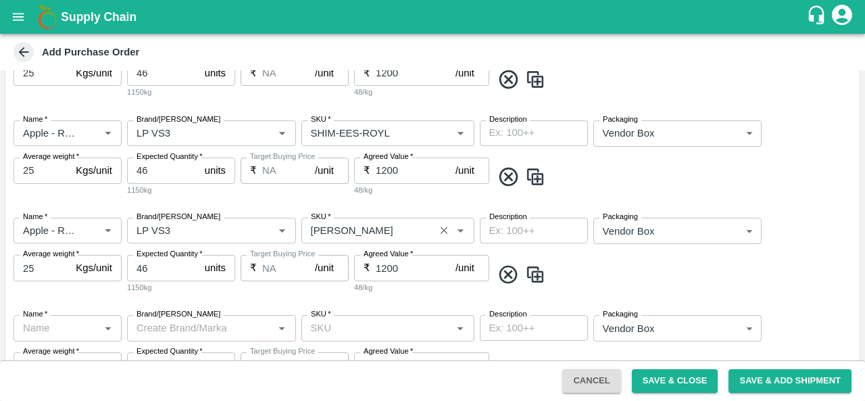
type input "Apple - Royal - Delicious"
type input "LP VS3"
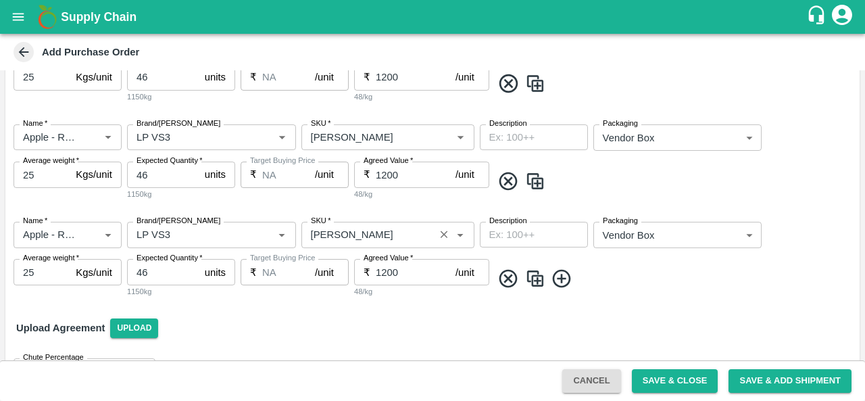
click at [361, 230] on input "SKU   *" at bounding box center [367, 235] width 125 height 18
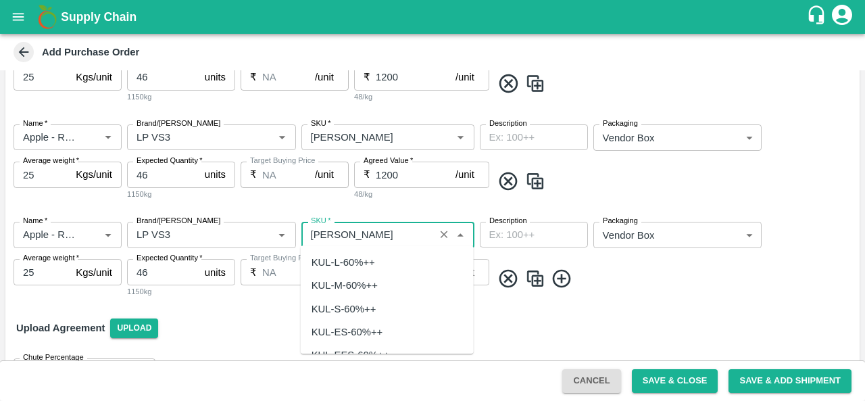
scroll to position [4738, 0]
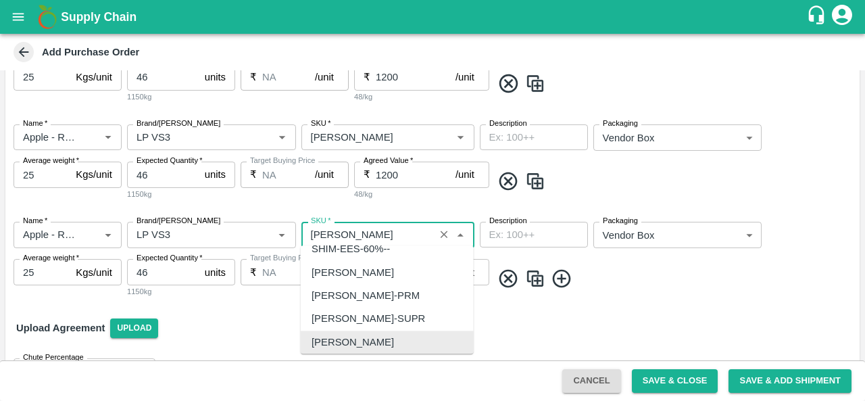
click at [366, 232] on input "SKU   *" at bounding box center [367, 235] width 125 height 18
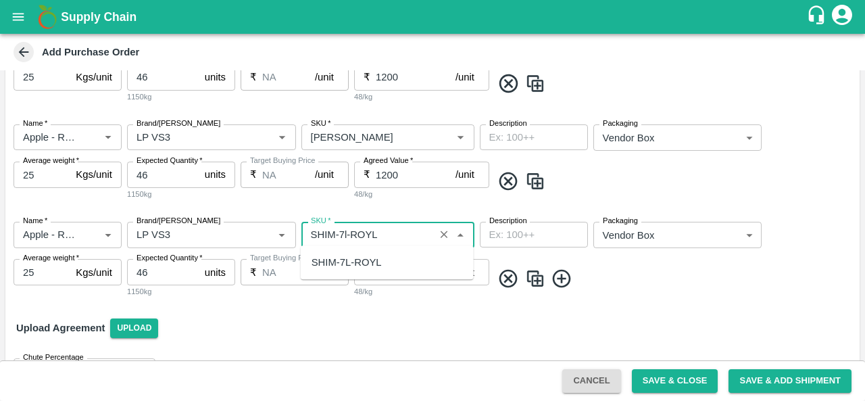
click at [365, 261] on div "SHIM-7L-ROYL" at bounding box center [346, 262] width 70 height 15
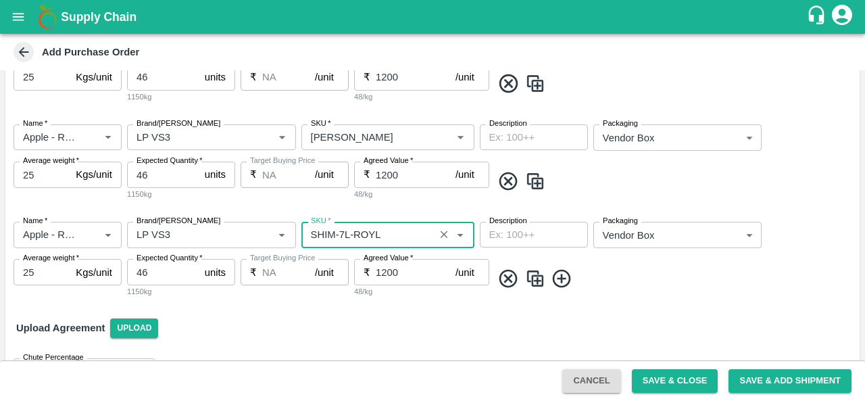
type input "SHIM-7L-ROYL"
click at [533, 279] on img at bounding box center [535, 279] width 20 height 22
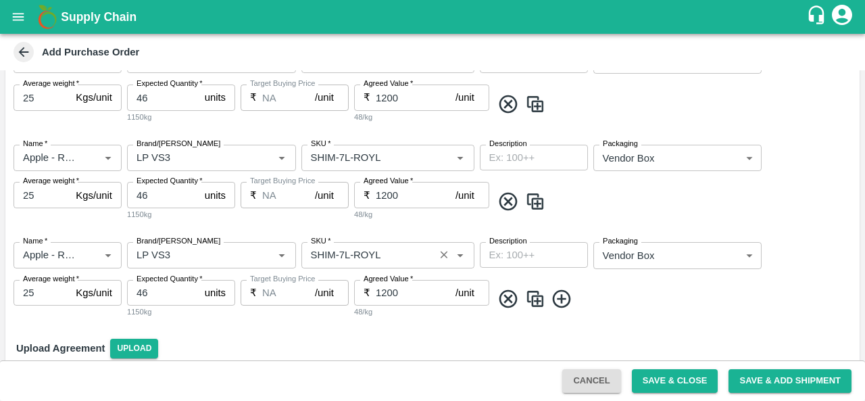
scroll to position [815, 0]
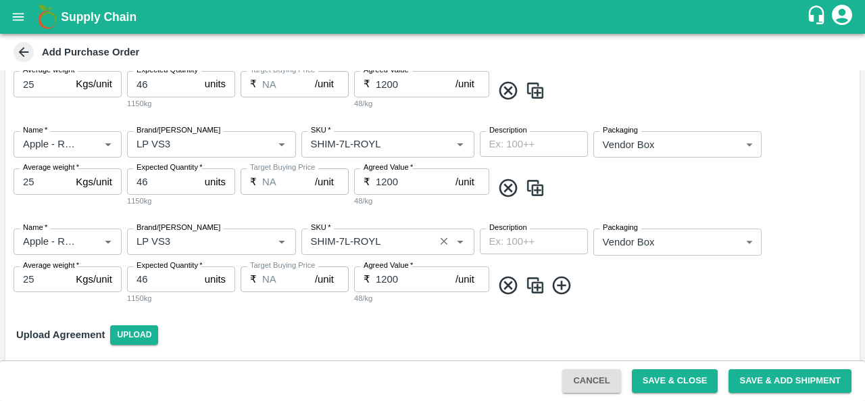
click at [347, 236] on input "SKU   *" at bounding box center [367, 241] width 125 height 18
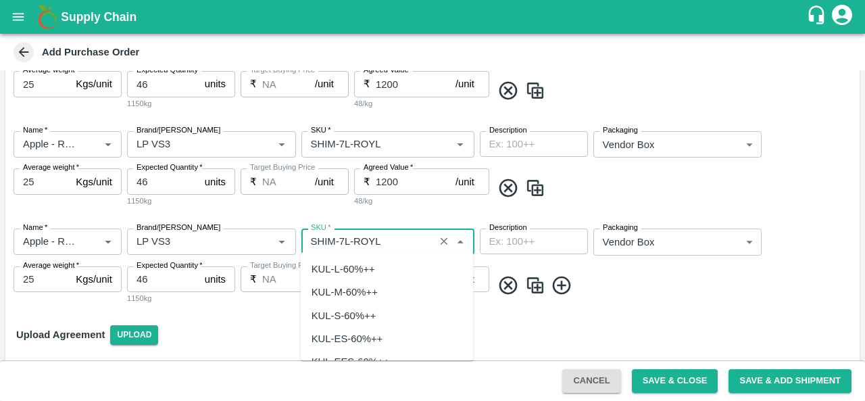
click at [346, 236] on input "SKU   *" at bounding box center [367, 241] width 125 height 18
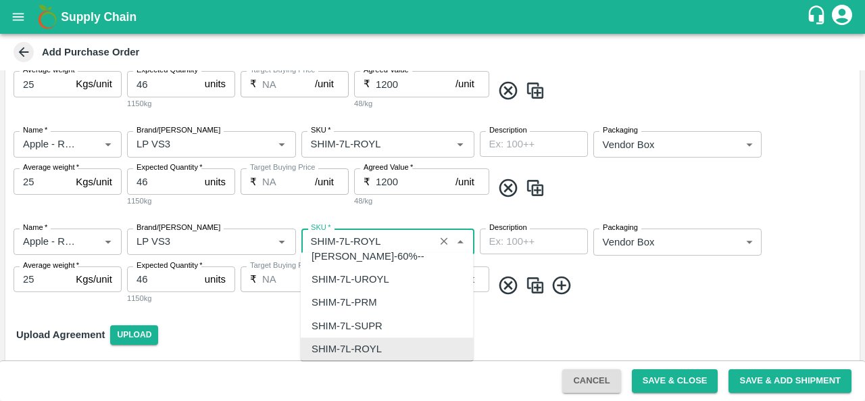
click at [347, 238] on input "SKU   *" at bounding box center [367, 241] width 125 height 18
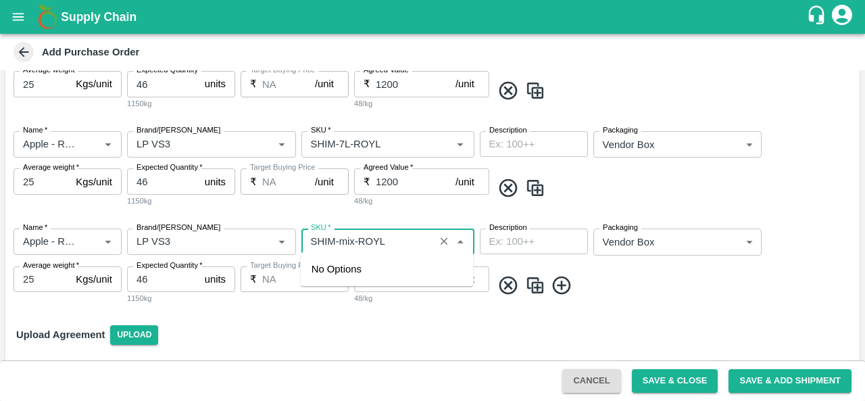
click at [392, 240] on input "SKU   *" at bounding box center [367, 241] width 125 height 18
click at [351, 272] on div "SHIM-MIX" at bounding box center [334, 268] width 46 height 15
type input "SHIM-MIX"
click at [419, 330] on div "Upload Agreement Upload" at bounding box center [432, 334] width 854 height 39
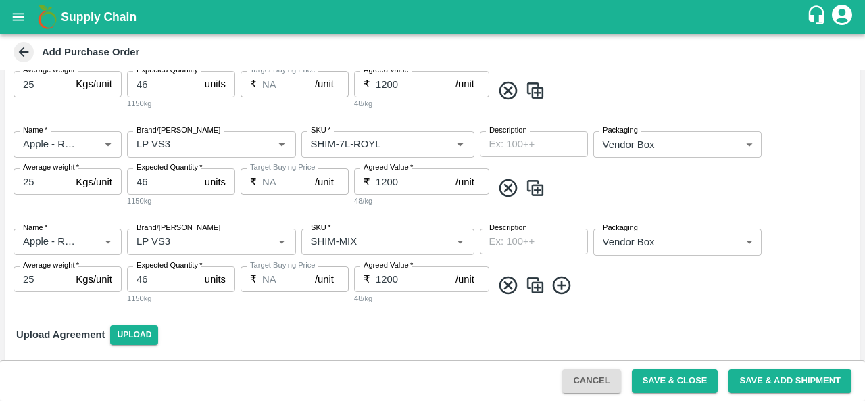
click at [267, 327] on div "Upload Agreement Upload" at bounding box center [432, 334] width 854 height 39
click at [673, 382] on button "Save & Close" at bounding box center [675, 381] width 86 height 24
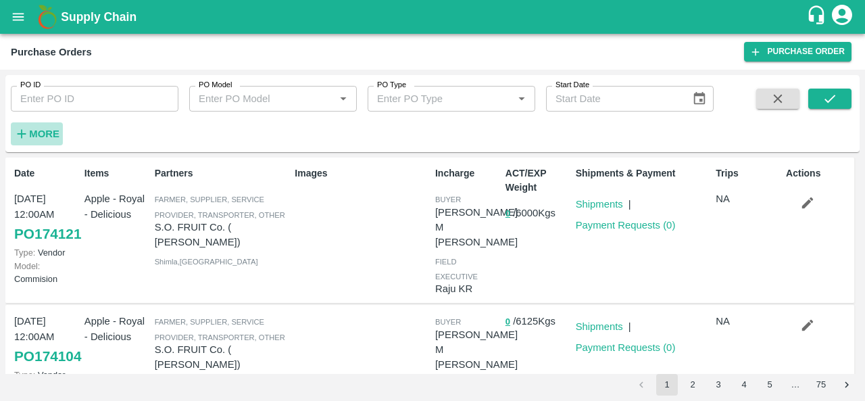
click at [46, 130] on strong "More" at bounding box center [44, 133] width 30 height 11
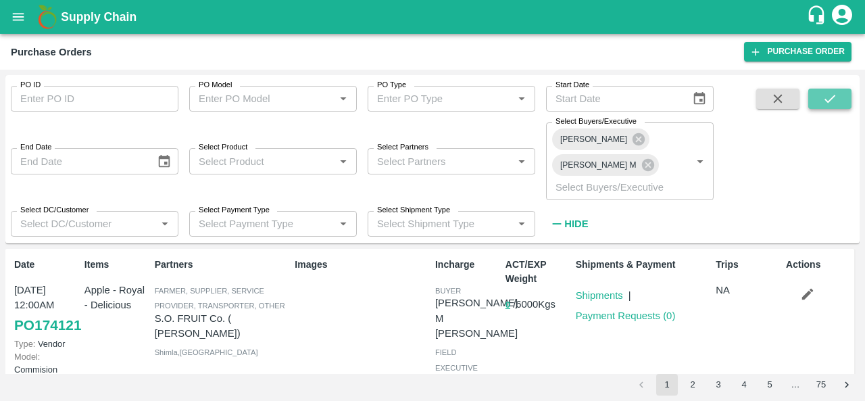
click at [826, 101] on icon "submit" at bounding box center [829, 99] width 11 height 8
click at [807, 55] on link "Purchase Order" at bounding box center [797, 52] width 107 height 20
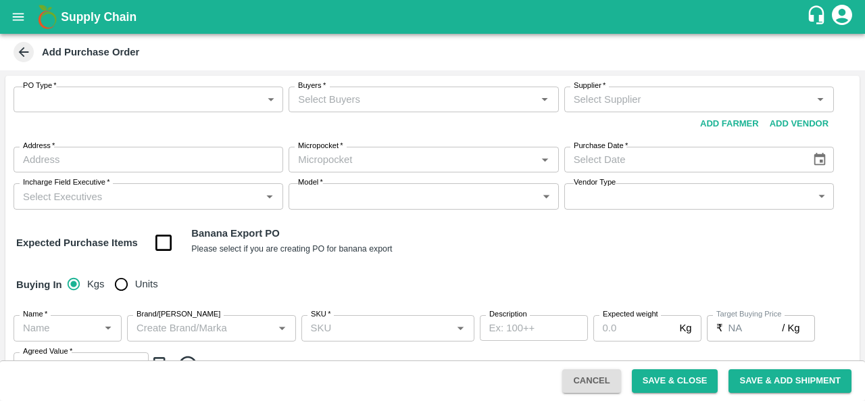
click at [67, 113] on div "PO Type   * ​ PO Type" at bounding box center [149, 110] width 270 height 49
click at [63, 104] on body "Supply Chain Add Purchase Order PO Type   * ​ PO Type Buyers   * Buyers   * Sup…" at bounding box center [432, 200] width 865 height 401
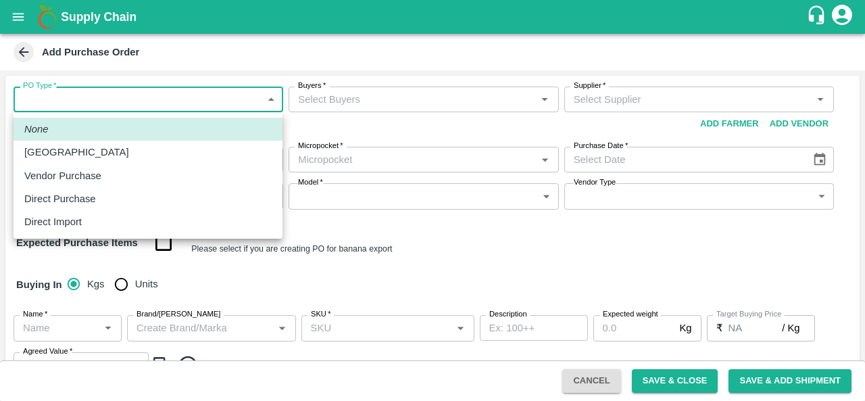
click at [86, 201] on p "Direct Purchase" at bounding box center [60, 198] width 72 height 15
type input "3"
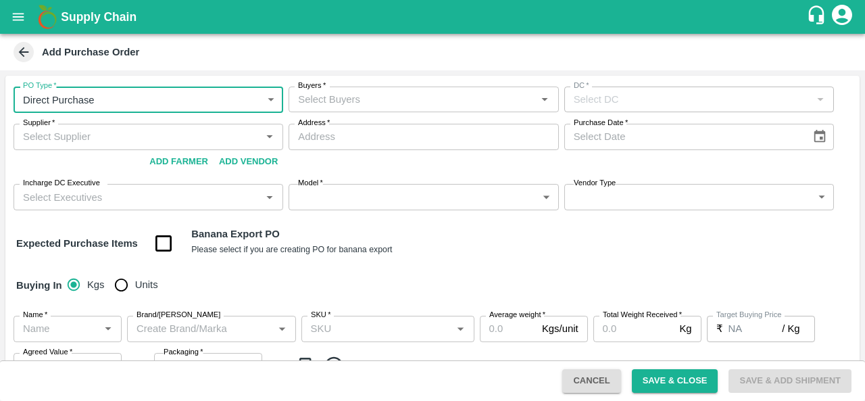
click at [393, 105] on input "Buyers   *" at bounding box center [412, 100] width 239 height 18
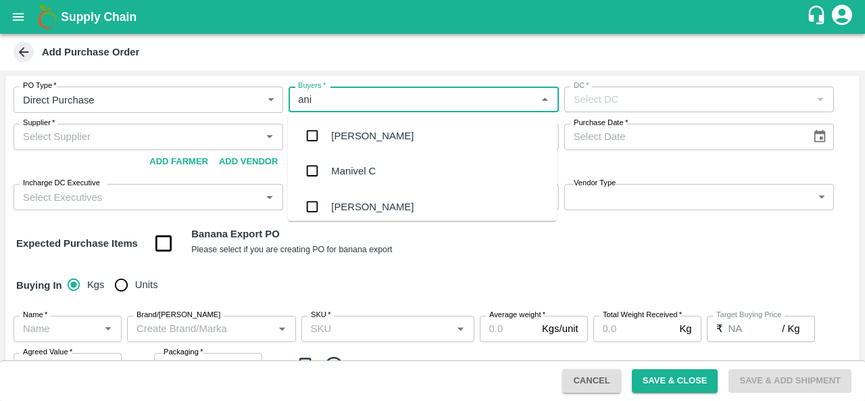
type input "anil"
click at [391, 140] on div "[PERSON_NAME]" at bounding box center [422, 135] width 269 height 35
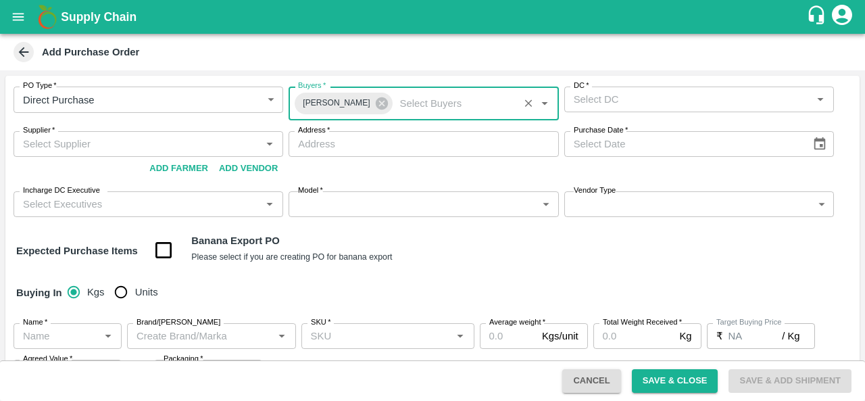
click at [656, 106] on input "DC   *" at bounding box center [687, 100] width 239 height 18
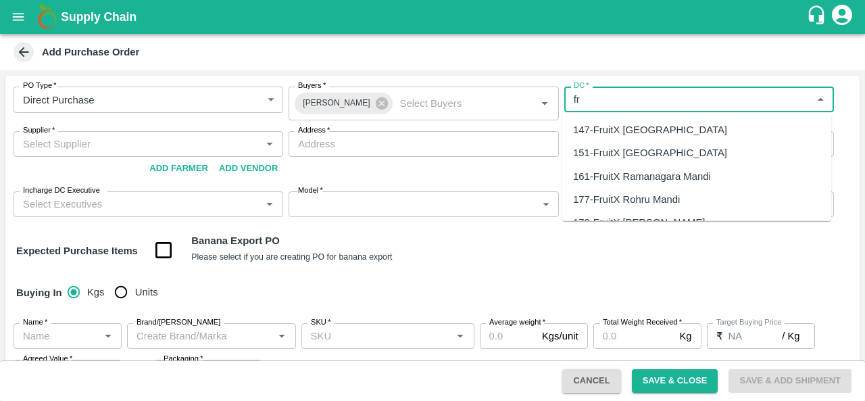
click at [625, 130] on div "147-FruitX [GEOGRAPHIC_DATA]" at bounding box center [650, 129] width 154 height 15
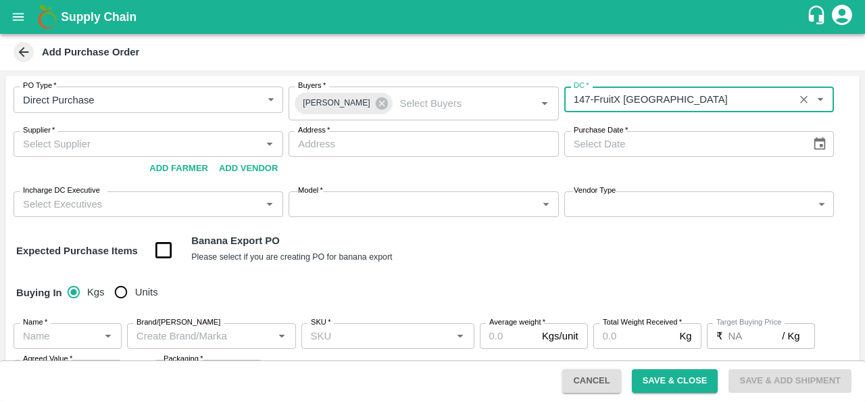
type input "147-FruitX [GEOGRAPHIC_DATA]"
click at [625, 130] on span "*" at bounding box center [625, 130] width 5 height 8
click at [625, 131] on input "Purchase Date   *" at bounding box center [682, 144] width 237 height 26
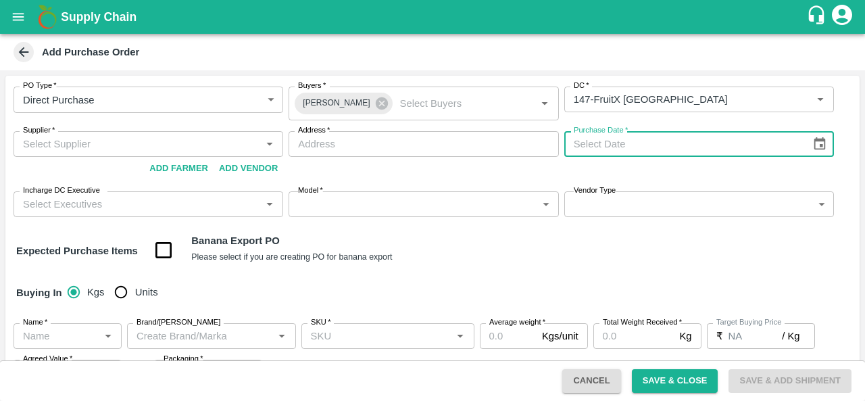
click at [108, 146] on input "Supplier   *" at bounding box center [137, 144] width 239 height 18
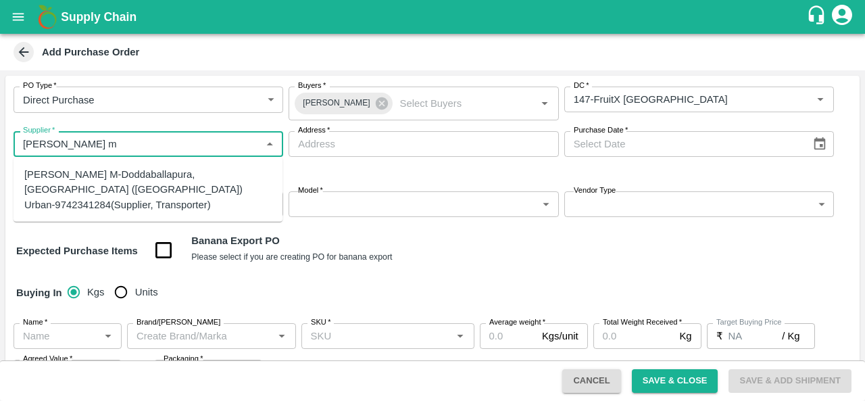
click at [81, 186] on div "[PERSON_NAME] M-Doddaballapura, [GEOGRAPHIC_DATA] ([GEOGRAPHIC_DATA]) Urban-974…" at bounding box center [147, 189] width 247 height 45
type input "[PERSON_NAME] M-Doddaballapura, [GEOGRAPHIC_DATA] ([GEOGRAPHIC_DATA]) Urban-974…"
type input "Doddaballapura, [GEOGRAPHIC_DATA] ([GEOGRAPHIC_DATA]) Urban, [GEOGRAPHIC_DATA],…"
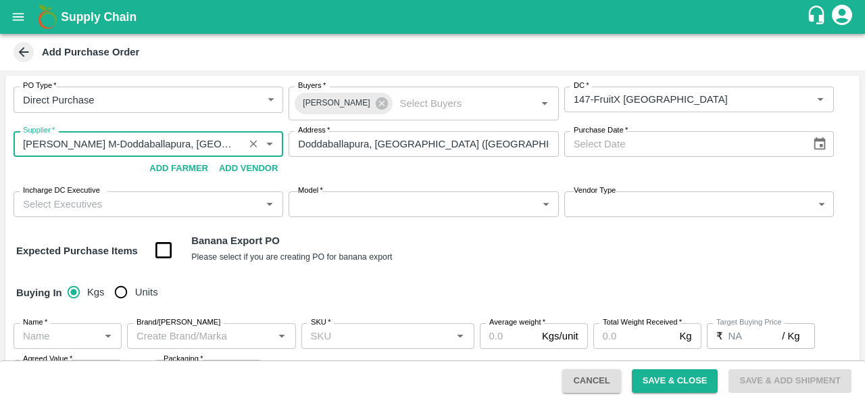
type input "[PERSON_NAME] M-Doddaballapura, [GEOGRAPHIC_DATA] ([GEOGRAPHIC_DATA]) Urban-974…"
click at [814, 139] on icon "Choose date" at bounding box center [819, 143] width 11 height 13
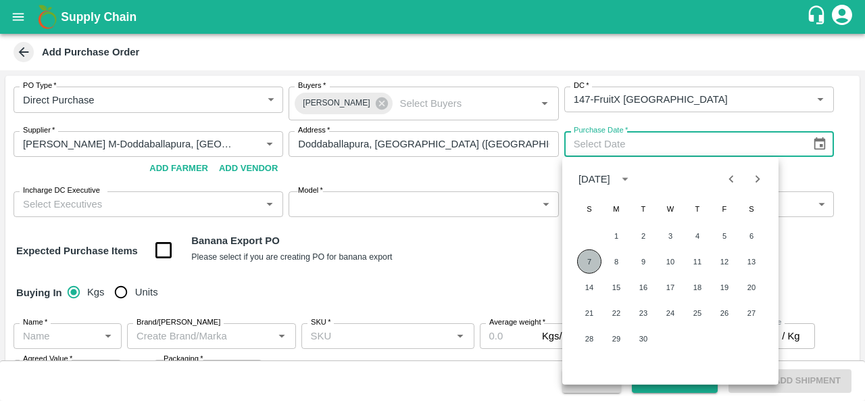
click at [584, 270] on button "7" at bounding box center [589, 261] width 24 height 24
type input "[DATE]"
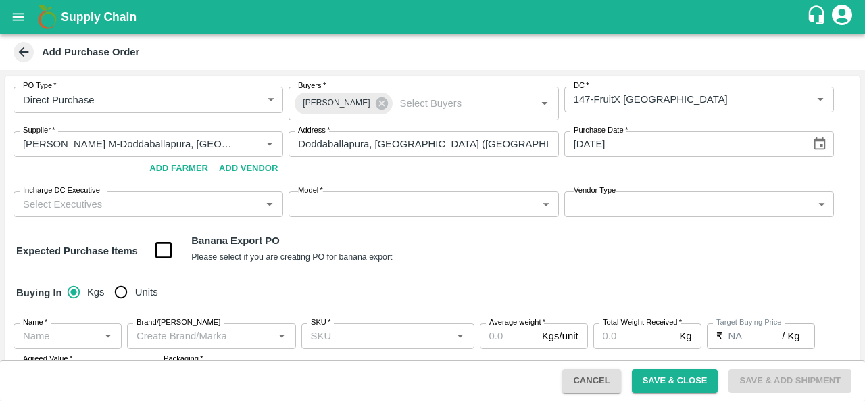
click at [482, 282] on div "Buying In Kgs Units" at bounding box center [432, 292] width 854 height 39
click at [66, 203] on input "Incharge DC Executive" at bounding box center [137, 204] width 239 height 18
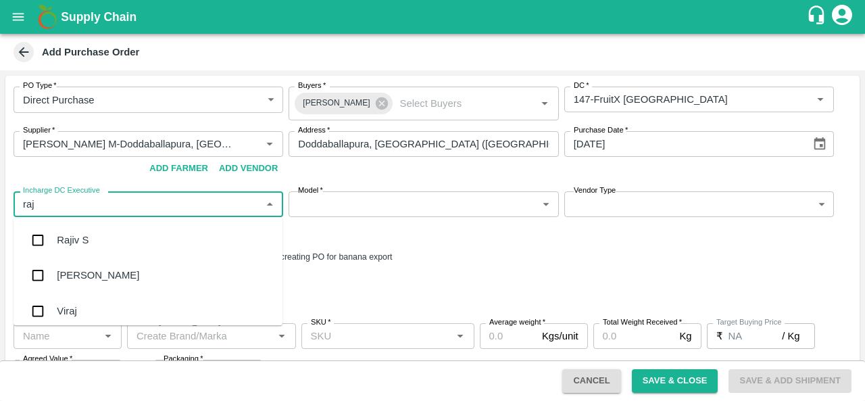
type input "raju"
click at [107, 276] on div "Raju KR" at bounding box center [148, 275] width 269 height 35
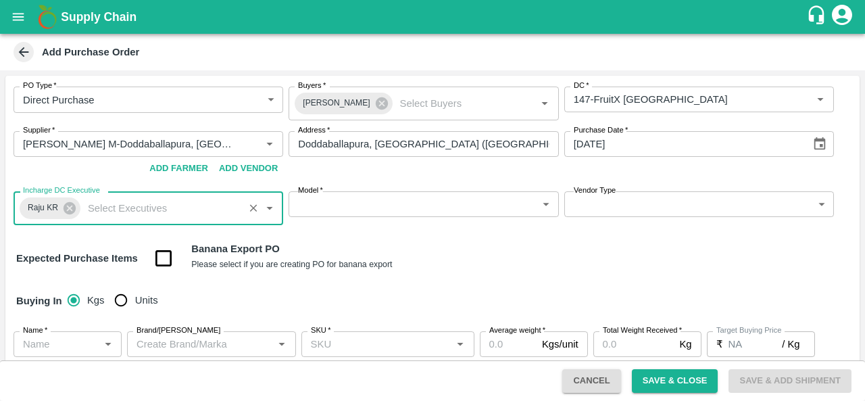
click at [409, 212] on body "Supply Chain Add Purchase Order PO Type   * Direct Purchase 3 PO Type Buyers   …" at bounding box center [432, 200] width 865 height 401
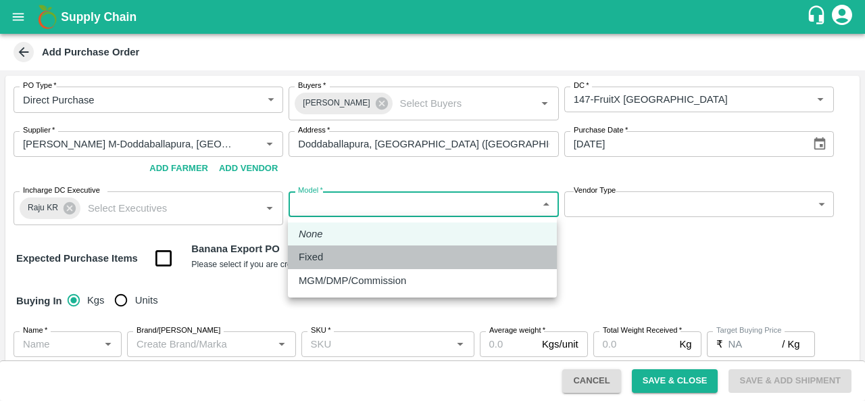
click at [321, 257] on p "Fixed" at bounding box center [311, 256] width 24 height 15
type input "Fixed"
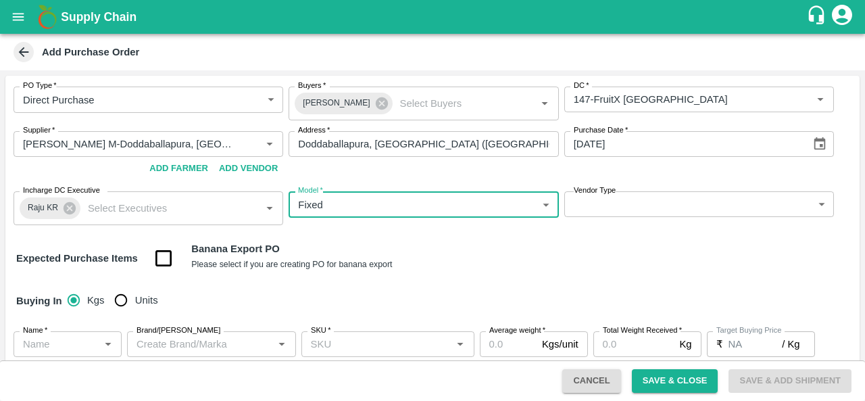
click at [657, 214] on body "Supply Chain Add Purchase Order PO Type   * Direct Purchase 3 PO Type Buyers   …" at bounding box center [432, 200] width 865 height 401
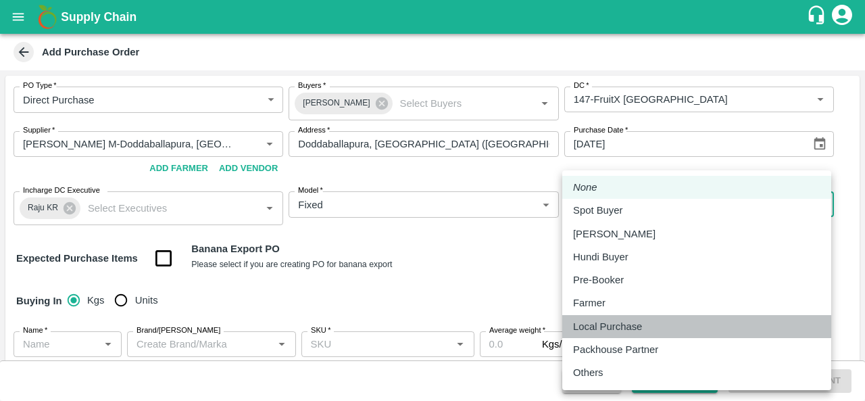
click at [601, 324] on p "Local Purchase" at bounding box center [607, 326] width 69 height 15
type input "LOCAL_PURCHASE"
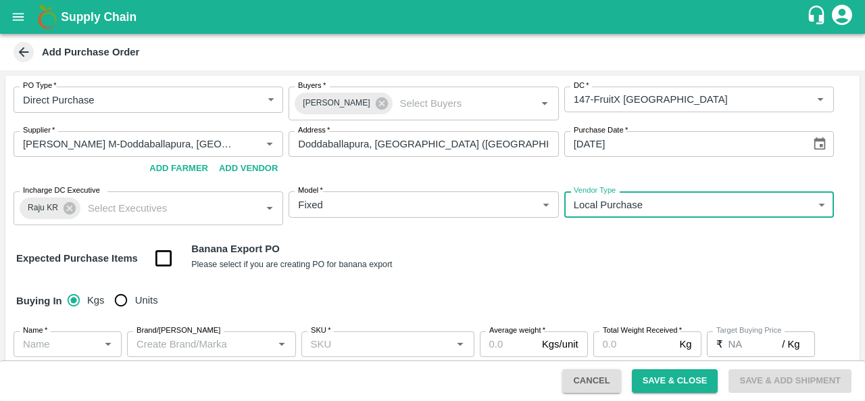
click at [124, 301] on input "Units" at bounding box center [120, 299] width 27 height 27
radio input "true"
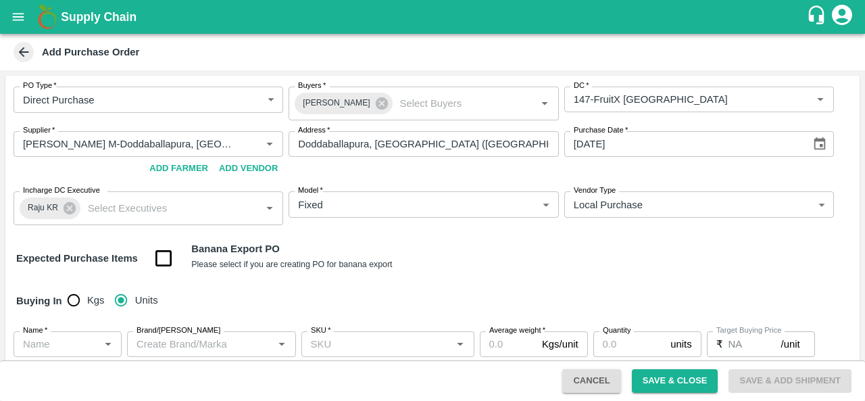
click at [59, 349] on input "Name   *" at bounding box center [57, 344] width 78 height 18
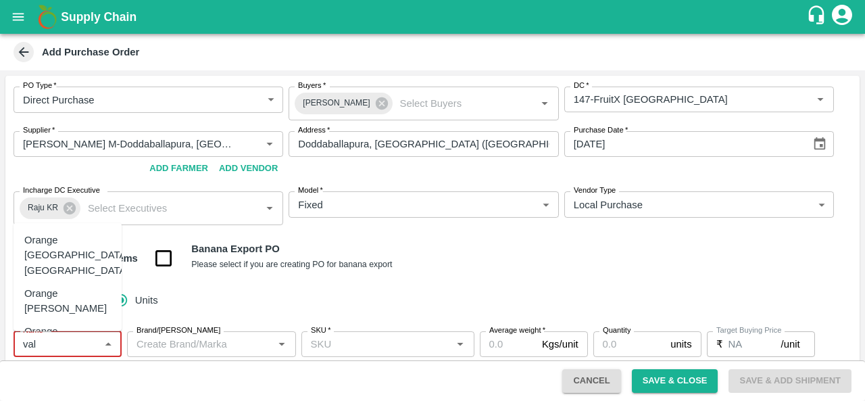
click at [52, 293] on div "Orange [PERSON_NAME]" at bounding box center [67, 301] width 86 height 30
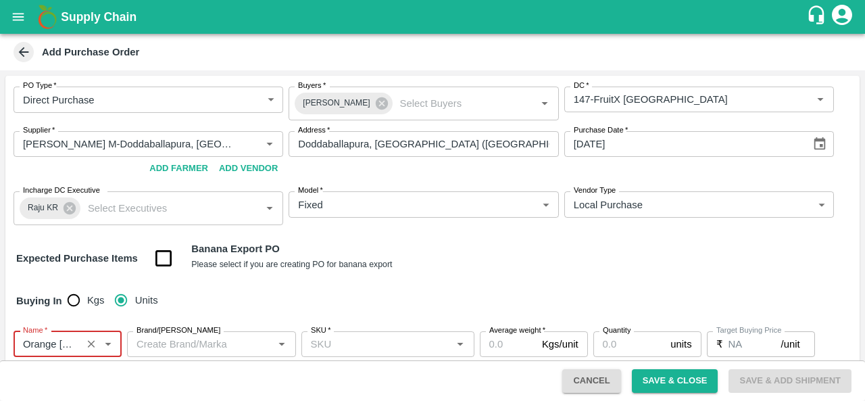
type input "Orange [PERSON_NAME]"
click at [179, 343] on input "Brand/[PERSON_NAME]" at bounding box center [200, 344] width 139 height 18
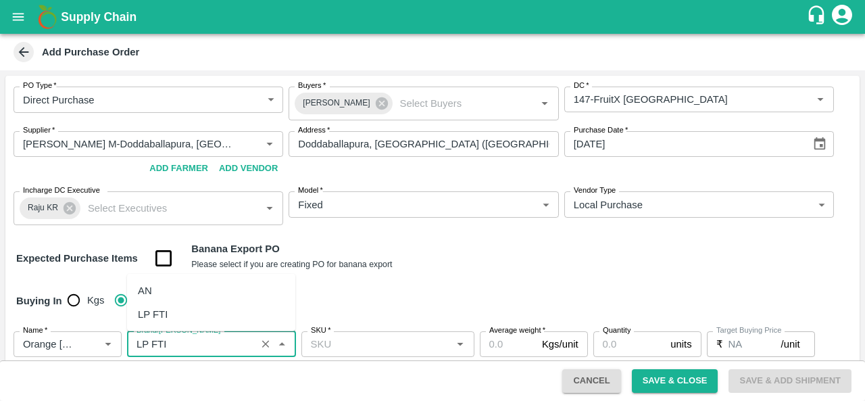
click at [156, 314] on div "LP FTI" at bounding box center [153, 313] width 30 height 15
type input "LP FTI"
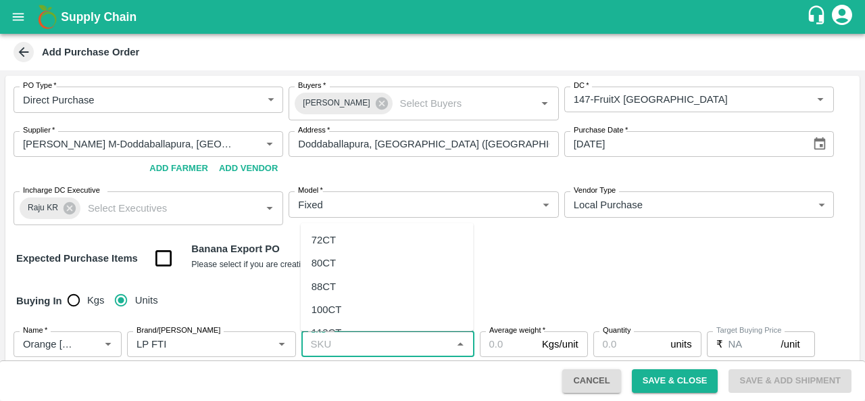
click at [351, 343] on input "SKU   *" at bounding box center [376, 344] width 143 height 18
click at [326, 238] on div "72CT" at bounding box center [323, 239] width 24 height 15
type input "72CT"
click at [508, 344] on input "Average weight   *" at bounding box center [508, 344] width 57 height 26
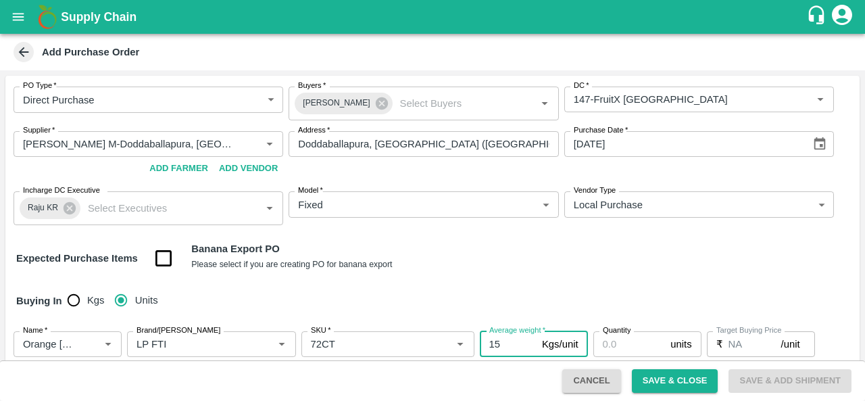
type input "15"
click at [604, 343] on input "Quantity" at bounding box center [629, 344] width 72 height 26
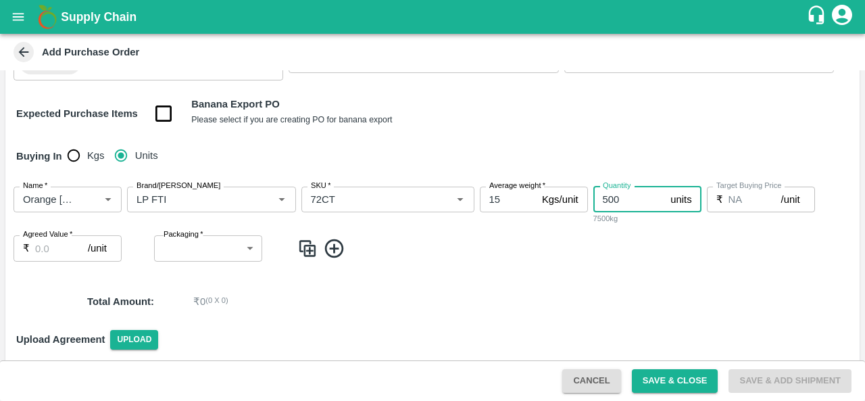
scroll to position [145, 0]
type input "500"
click at [47, 245] on input "Agreed Value   *" at bounding box center [61, 247] width 53 height 26
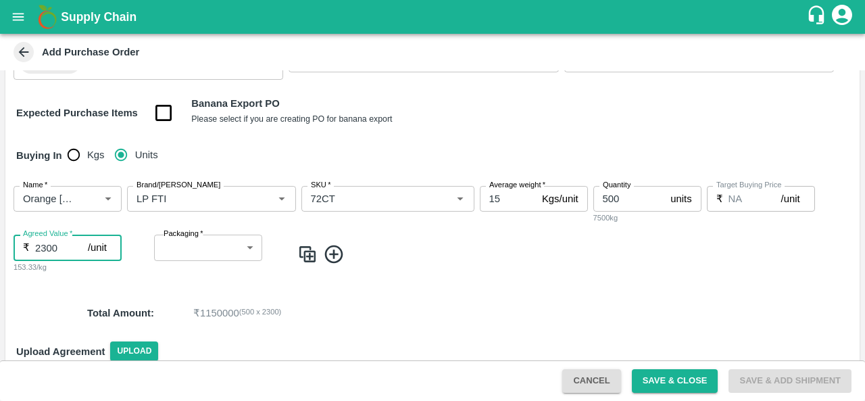
type input "2300"
click at [204, 247] on body "Supply Chain Add Purchase Order PO Type   * Direct Purchase 3 PO Type Buyers   …" at bounding box center [432, 200] width 865 height 401
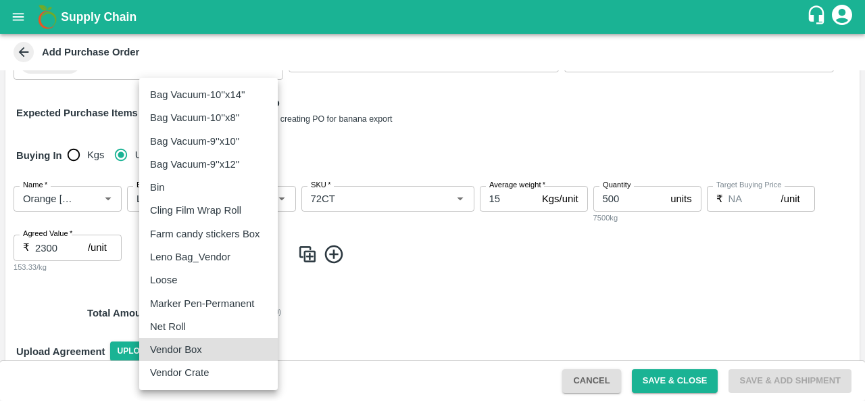
type input "276"
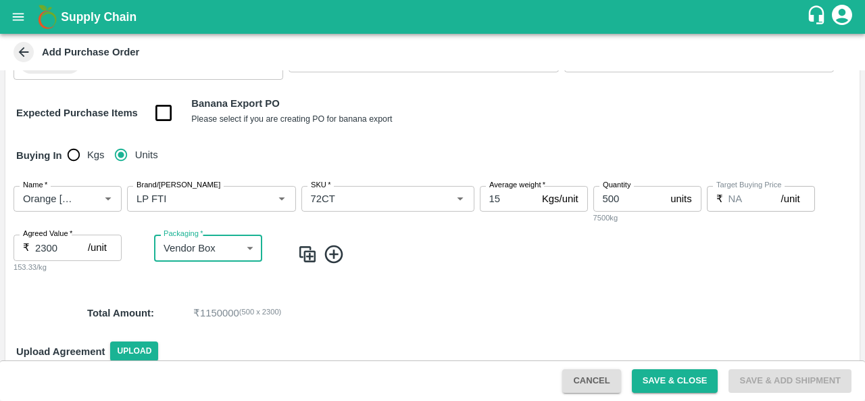
click at [306, 257] on img at bounding box center [307, 254] width 20 height 22
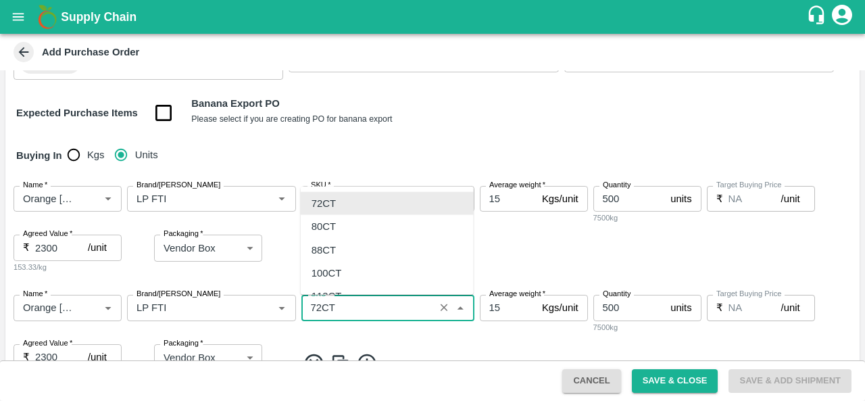
click at [323, 305] on input "SKU   *" at bounding box center [367, 308] width 125 height 18
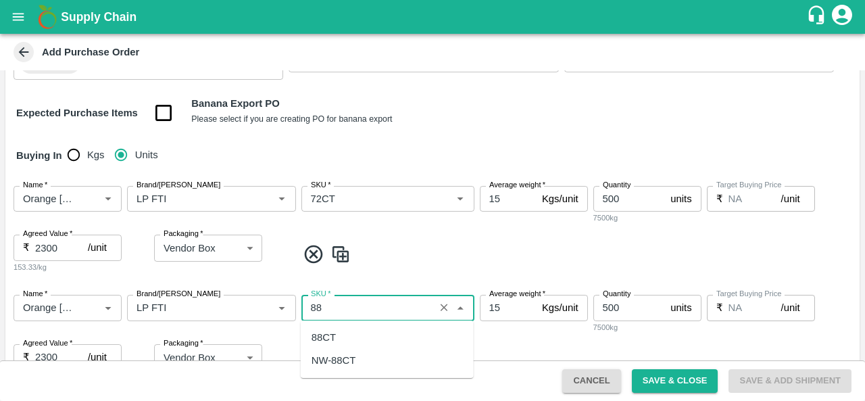
click at [341, 337] on div "88CT" at bounding box center [387, 337] width 173 height 23
type input "88CT"
click at [624, 307] on input "500" at bounding box center [629, 308] width 72 height 26
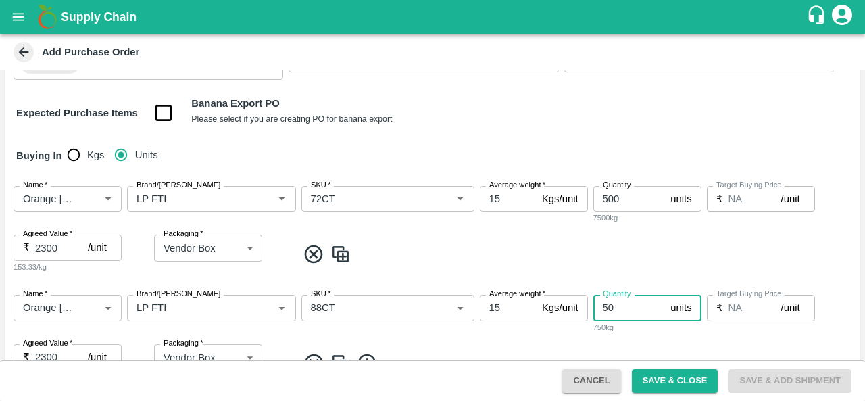
type input "5"
type input "148"
click at [574, 253] on span at bounding box center [575, 254] width 557 height 22
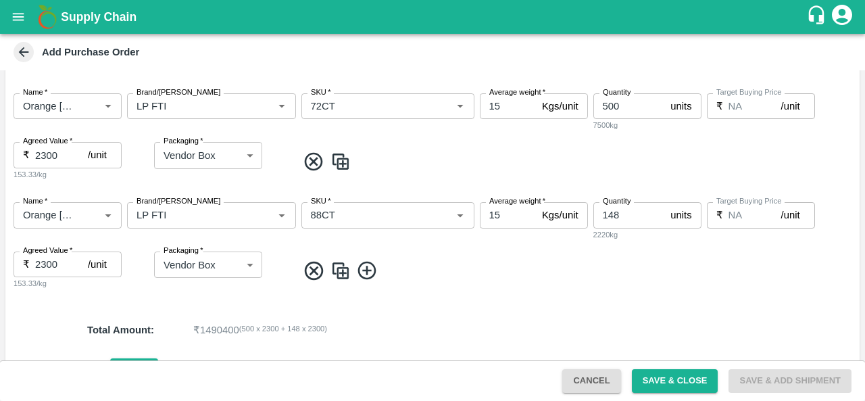
scroll to position [239, 0]
click at [531, 280] on span at bounding box center [575, 270] width 557 height 22
click at [662, 376] on button "Save & Close" at bounding box center [675, 381] width 86 height 24
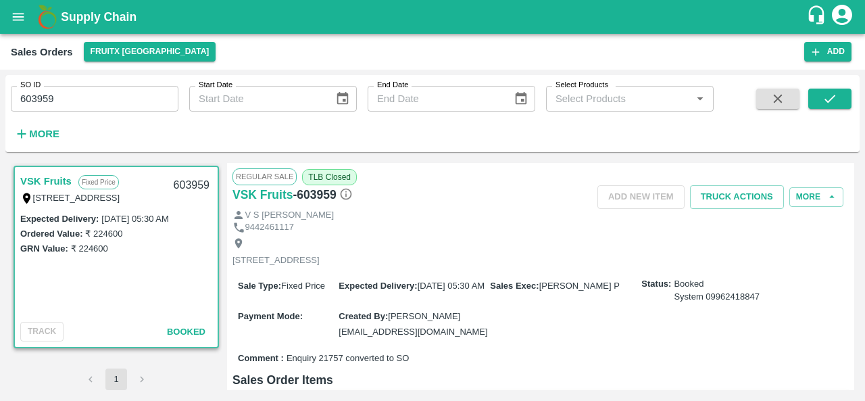
scroll to position [78, 0]
